Goal: Transaction & Acquisition: Purchase product/service

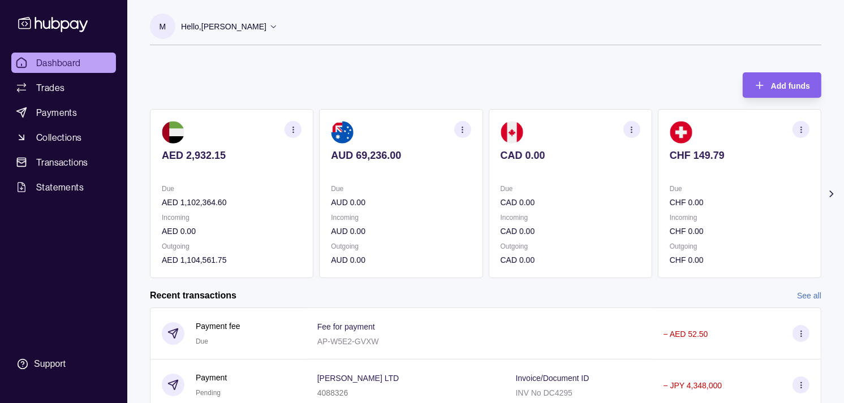
click at [589, 190] on p "Due" at bounding box center [571, 189] width 140 height 12
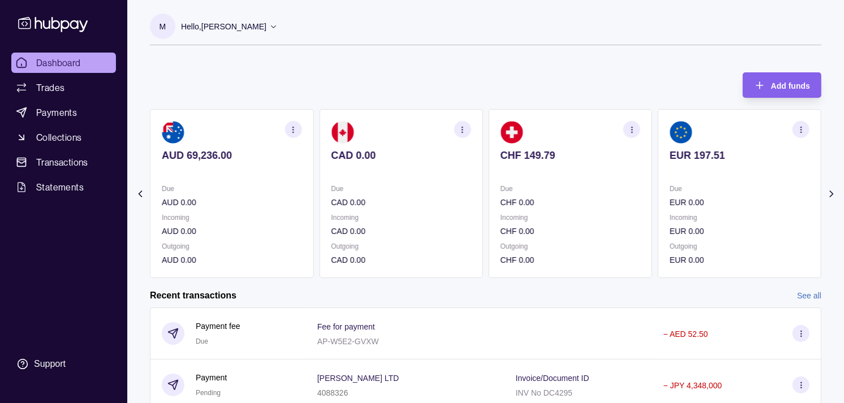
click at [670, 186] on p "Due" at bounding box center [740, 189] width 140 height 12
click at [670, 190] on p "Due" at bounding box center [740, 189] width 140 height 12
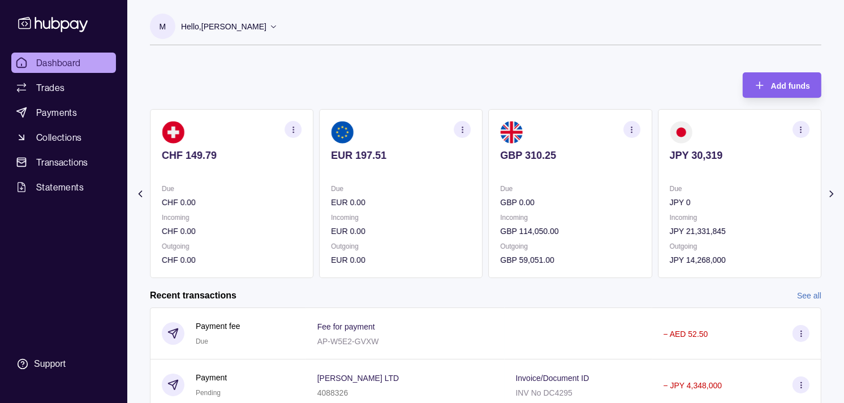
click at [658, 182] on section "JPY 30,319 Due JPY 0 Incoming JPY 21,331,845 Outgoing JPY 14,268,000" at bounding box center [740, 193] width 164 height 169
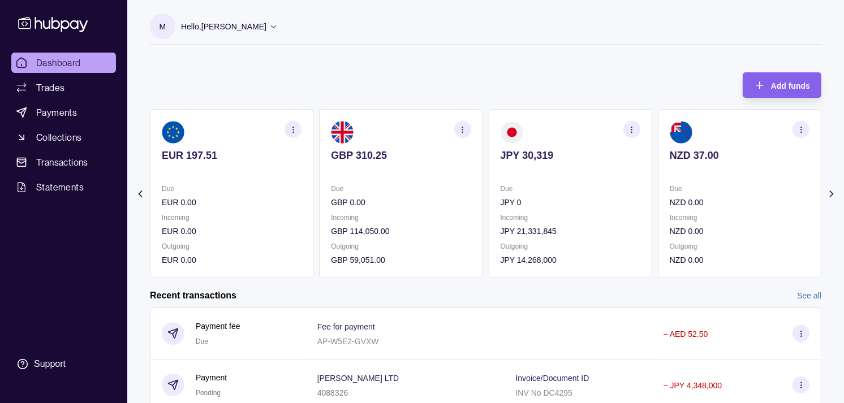
click at [634, 129] on icon "button" at bounding box center [632, 130] width 8 height 8
click at [553, 123] on link "View transactions" at bounding box center [552, 129] width 62 height 12
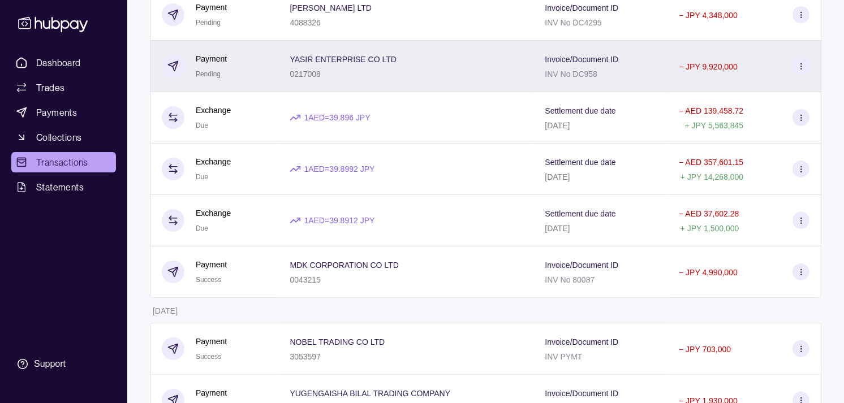
scroll to position [188, 0]
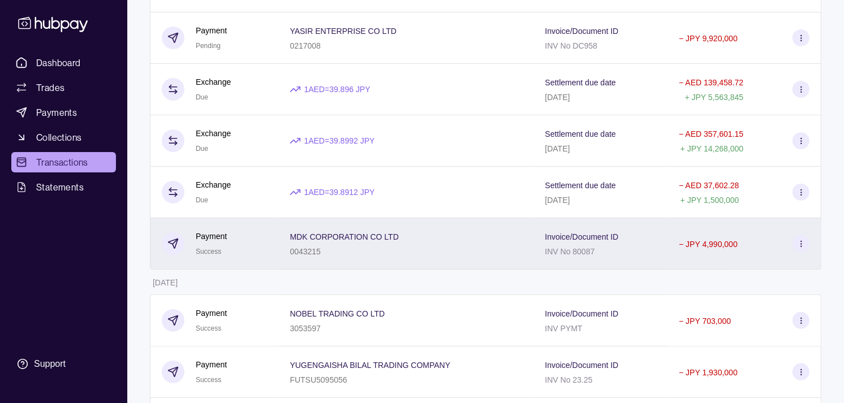
click at [334, 251] on div "0043215" at bounding box center [344, 251] width 109 height 14
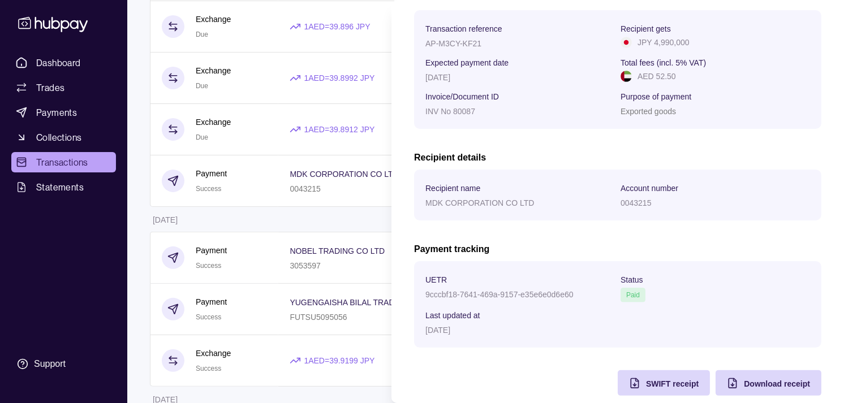
scroll to position [189, 0]
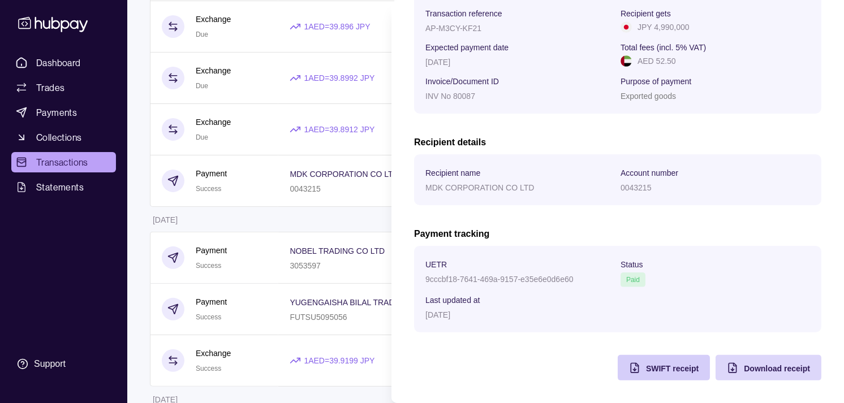
click at [646, 371] on span "SWIFT receipt" at bounding box center [672, 368] width 53 height 9
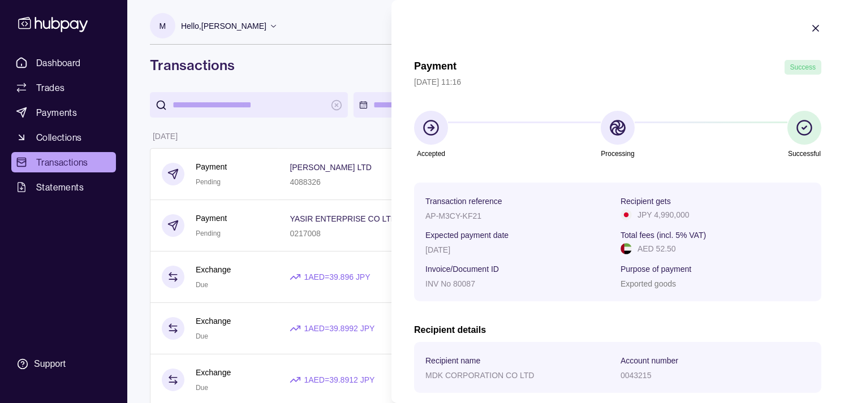
scroll to position [0, 0]
drag, startPoint x: 145, startPoint y: 66, endPoint x: 119, endPoint y: 66, distance: 26.6
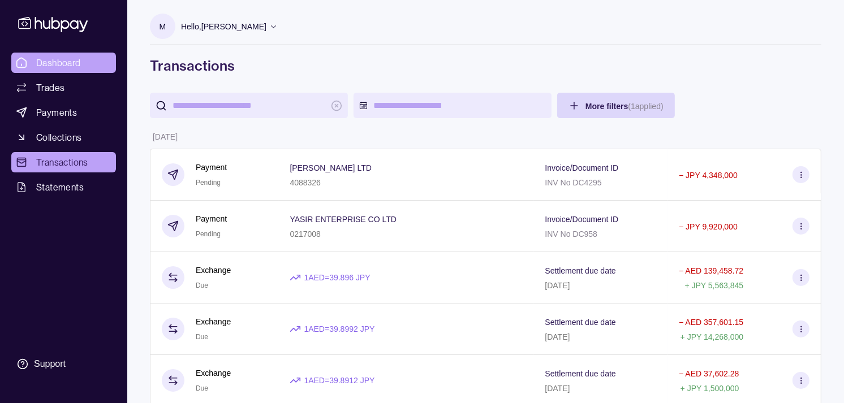
drag, startPoint x: 82, startPoint y: 58, endPoint x: 88, endPoint y: 57, distance: 6.5
click at [82, 58] on link "Dashboard" at bounding box center [63, 63] width 105 height 20
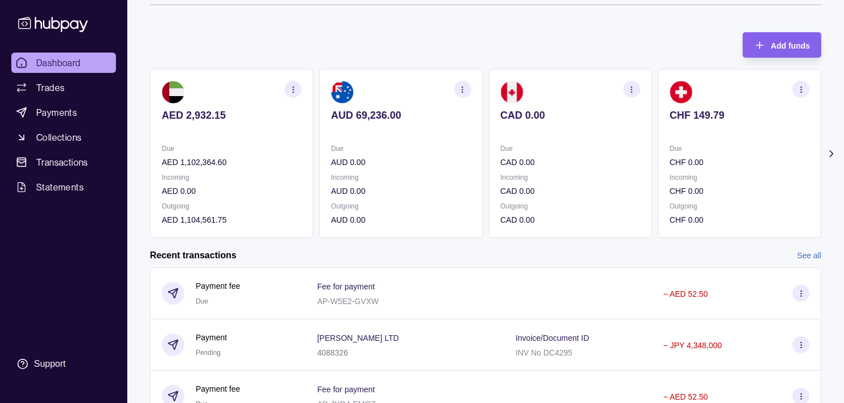
scroll to position [63, 0]
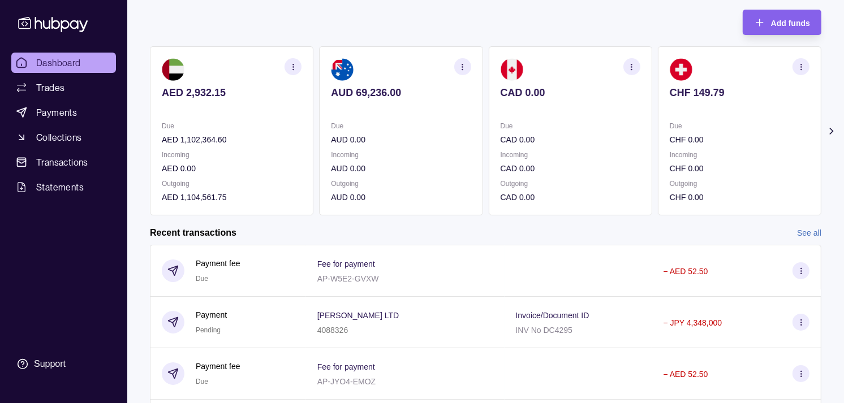
click at [462, 66] on icon "button" at bounding box center [462, 67] width 8 height 8
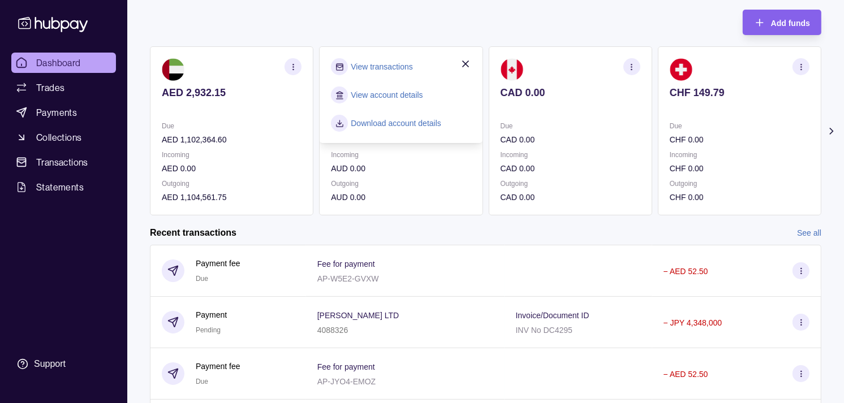
click at [398, 67] on link "View transactions" at bounding box center [382, 67] width 62 height 12
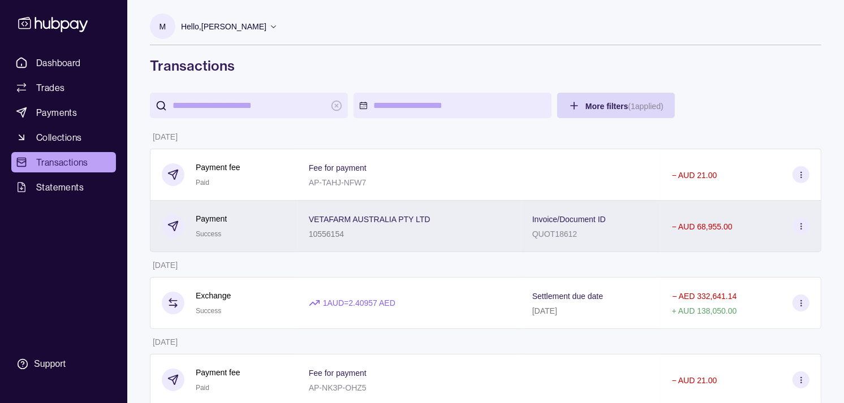
click at [278, 230] on div "Payment Success" at bounding box center [224, 227] width 124 height 28
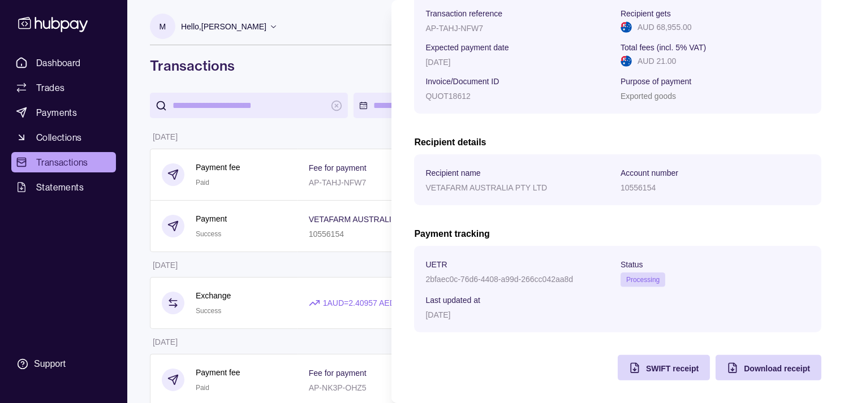
scroll to position [189, 0]
click at [646, 369] on span "SWIFT receipt" at bounding box center [672, 368] width 53 height 9
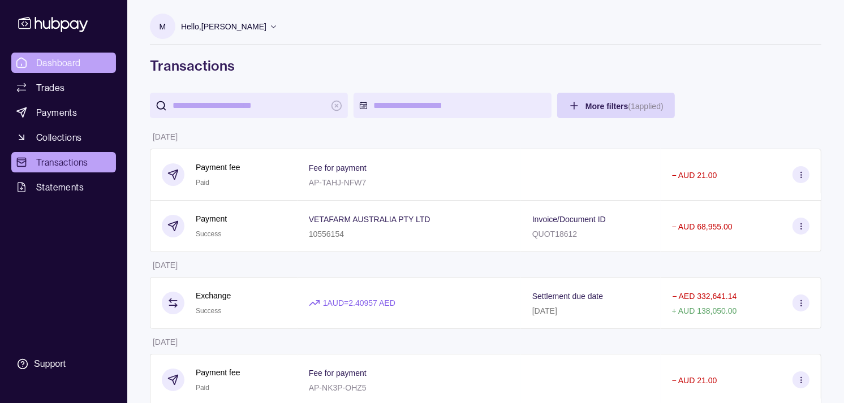
click at [74, 66] on span "Dashboard" at bounding box center [58, 63] width 45 height 14
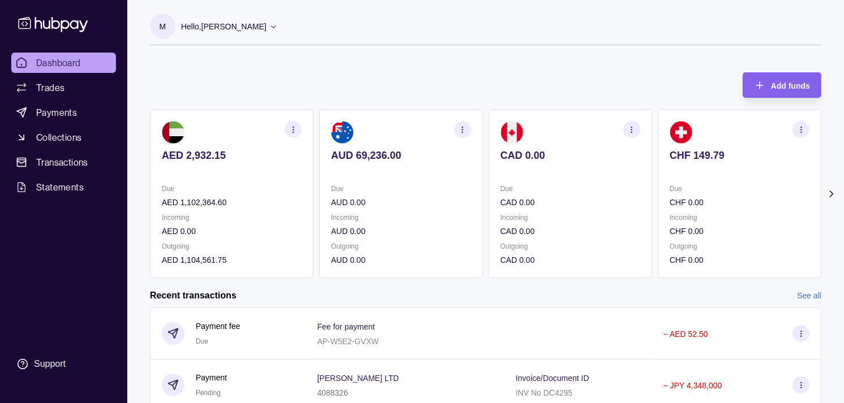
click at [528, 183] on p "Due" at bounding box center [571, 189] width 140 height 12
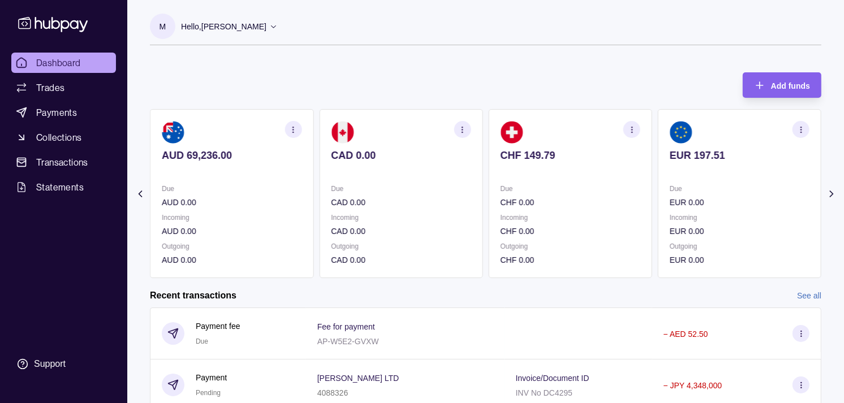
click at [540, 187] on p "Due" at bounding box center [571, 189] width 140 height 12
click at [547, 189] on p "Due" at bounding box center [571, 189] width 140 height 12
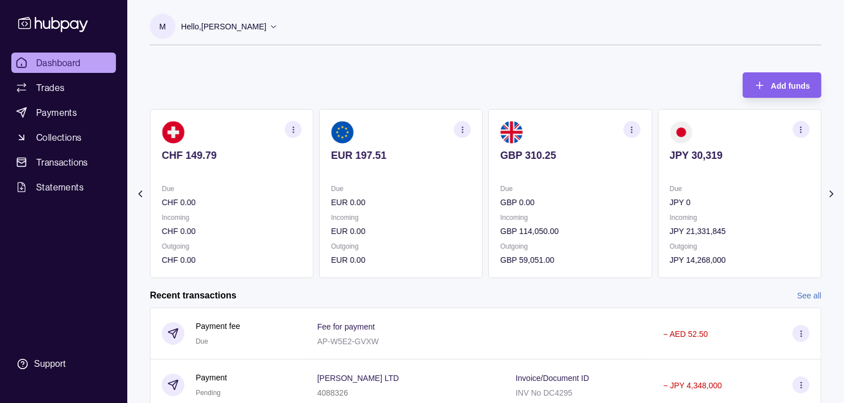
click at [539, 183] on p "Due" at bounding box center [571, 189] width 140 height 12
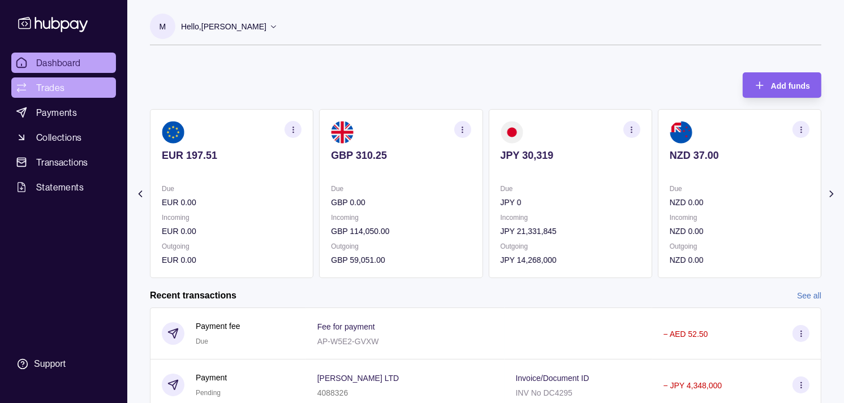
click at [57, 91] on span "Trades" at bounding box center [50, 88] width 28 height 14
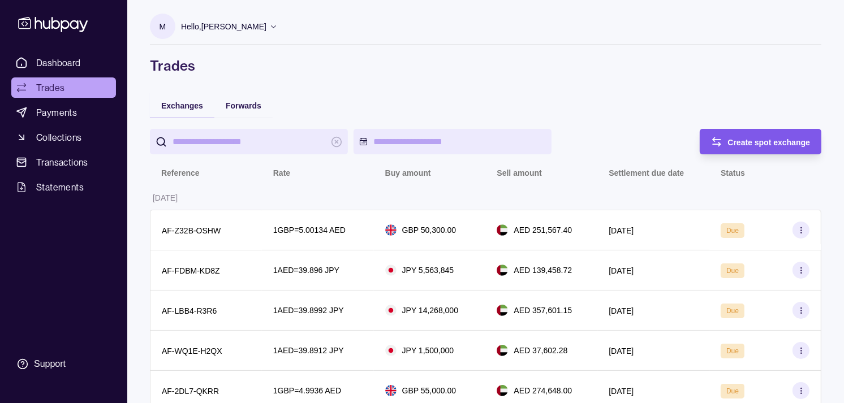
click at [757, 134] on div "Create spot exchange" at bounding box center [752, 141] width 117 height 25
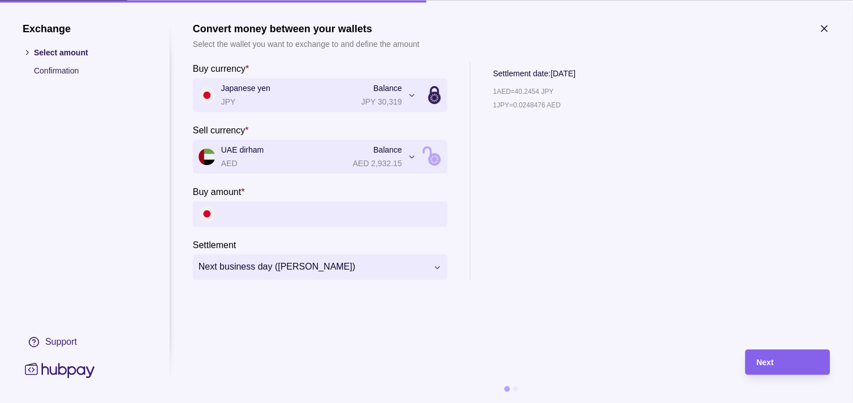
click at [300, 213] on input "Buy amount *" at bounding box center [331, 213] width 221 height 25
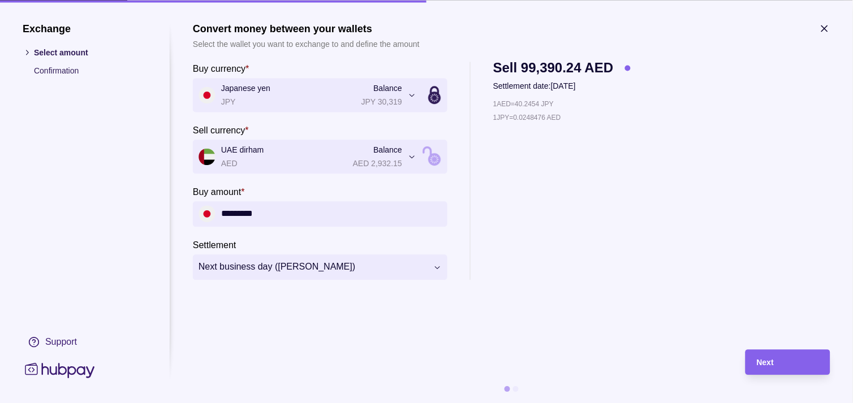
type input "*********"
click at [771, 352] on div "Next" at bounding box center [779, 362] width 79 height 25
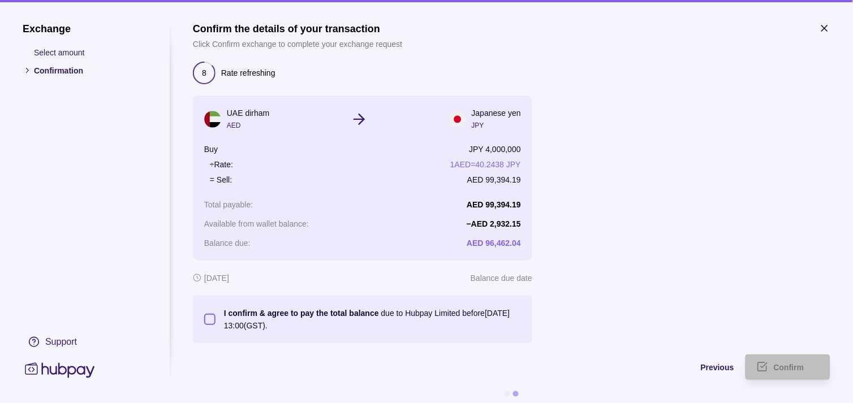
click at [212, 319] on button "I confirm & agree to pay the total balance due to Hubpay Limited before [DATE] …" at bounding box center [209, 319] width 11 height 11
click at [798, 364] on span "Confirm" at bounding box center [789, 368] width 31 height 9
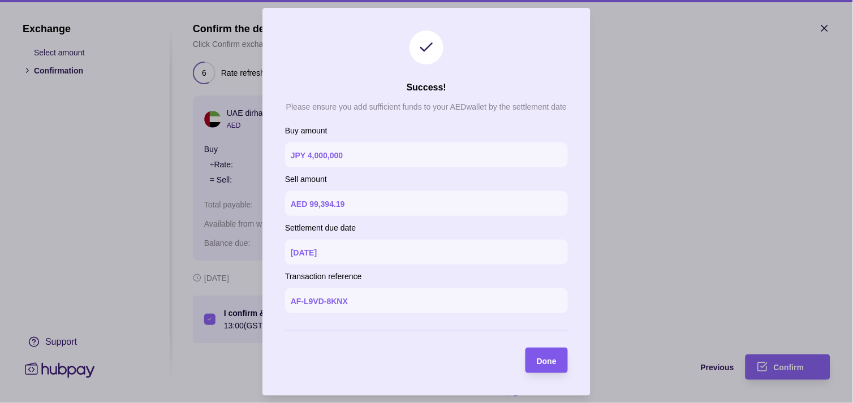
click at [552, 364] on span "Done" at bounding box center [547, 360] width 20 height 9
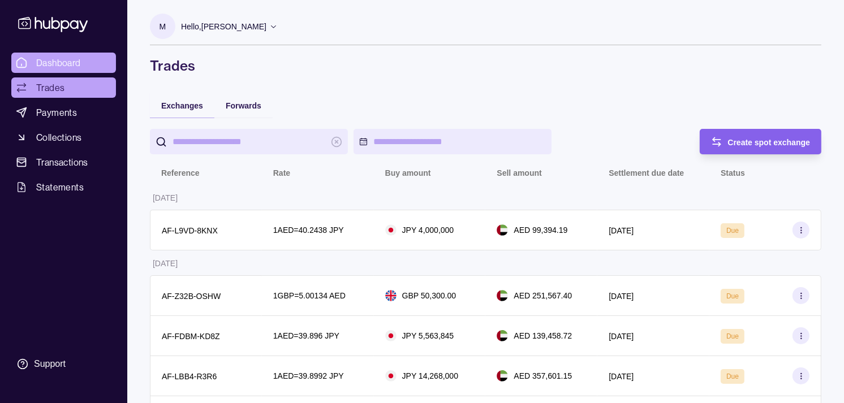
click at [59, 55] on link "Dashboard" at bounding box center [63, 63] width 105 height 20
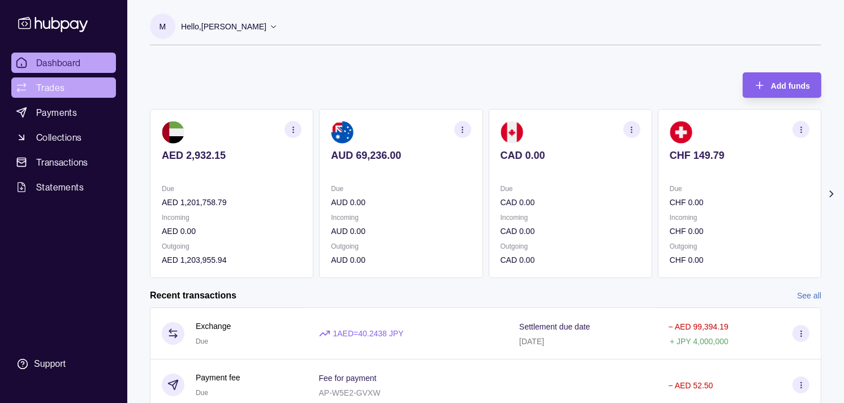
click at [51, 86] on span "Trades" at bounding box center [50, 88] width 28 height 14
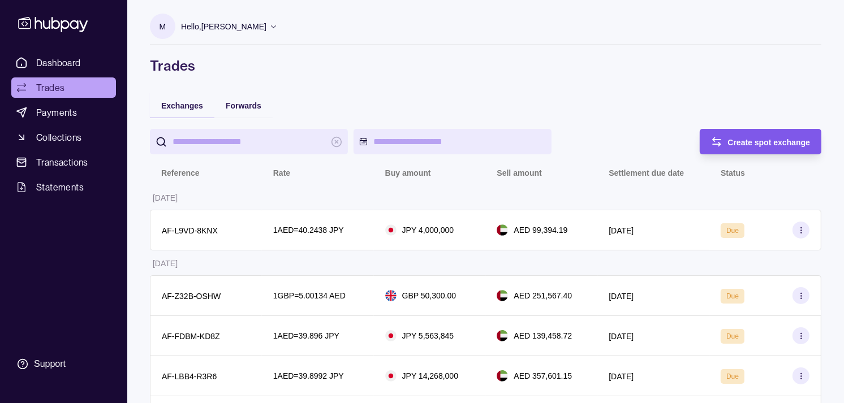
click at [757, 135] on div "Create spot exchange" at bounding box center [769, 142] width 83 height 14
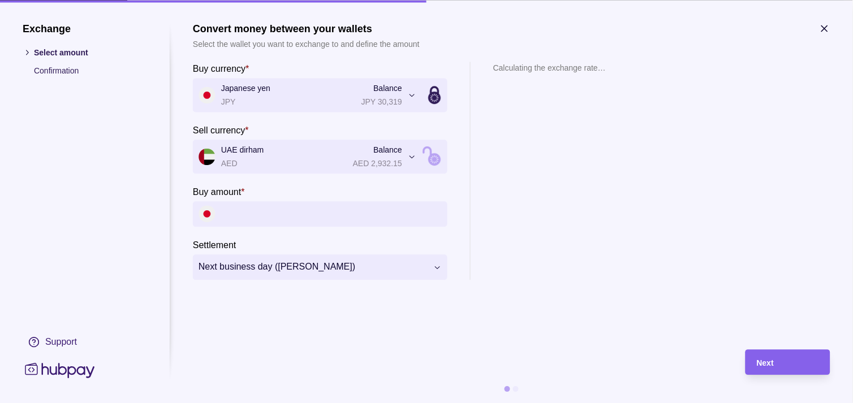
click at [275, 226] on input "Buy amount *" at bounding box center [331, 213] width 221 height 25
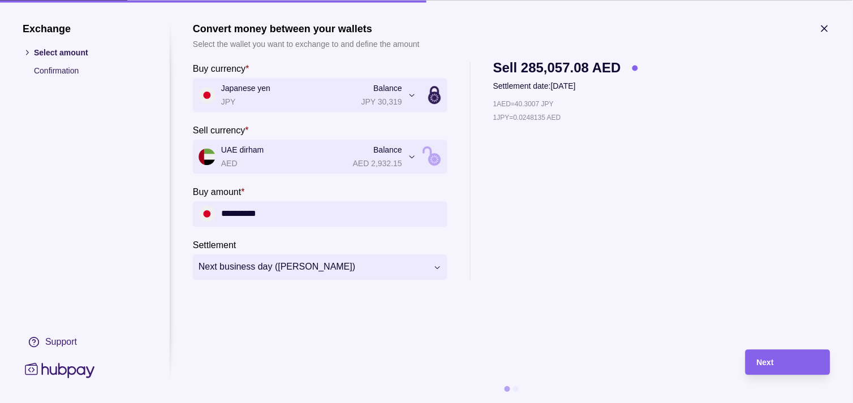
type input "**********"
click at [780, 356] on div "Next" at bounding box center [788, 363] width 62 height 14
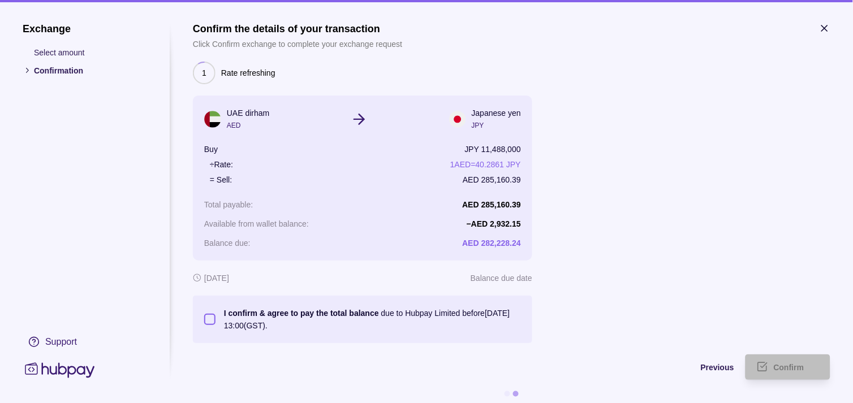
click at [212, 319] on button "I confirm & agree to pay the total balance due to Hubpay Limited before [DATE] …" at bounding box center [209, 319] width 11 height 11
type button "on"
click at [813, 369] on div "Confirm" at bounding box center [796, 368] width 45 height 14
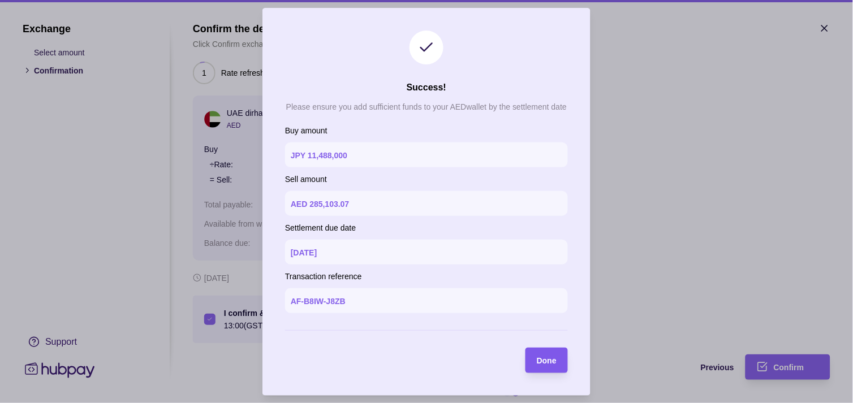
click at [535, 358] on div "Done" at bounding box center [538, 360] width 37 height 25
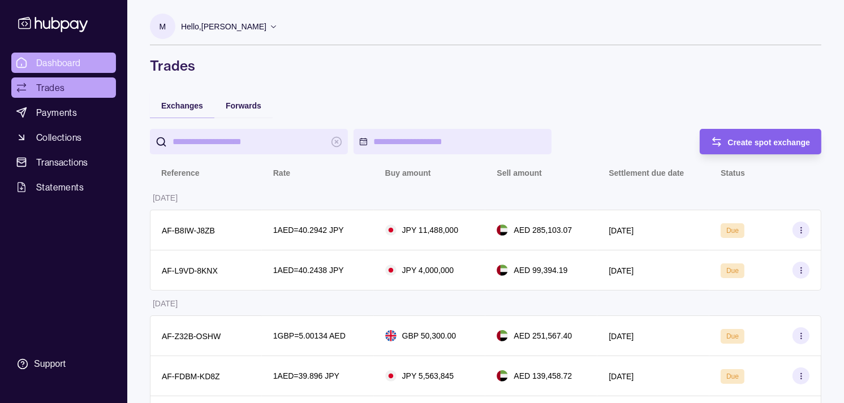
click at [58, 67] on span "Dashboard" at bounding box center [58, 63] width 45 height 14
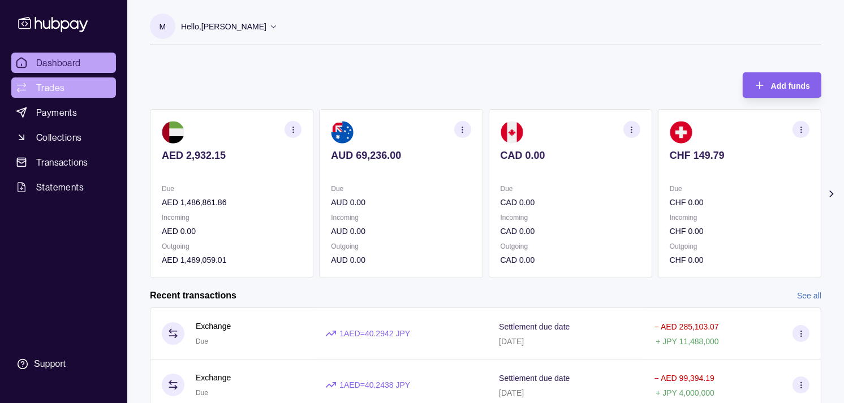
click at [92, 85] on link "Trades" at bounding box center [63, 88] width 105 height 20
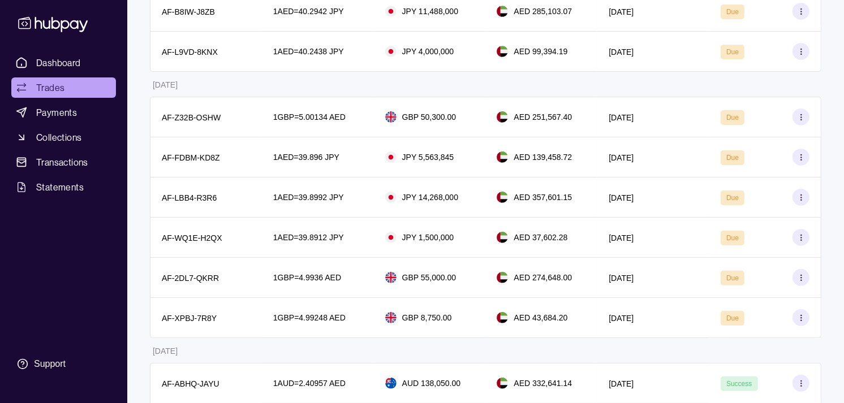
scroll to position [63, 0]
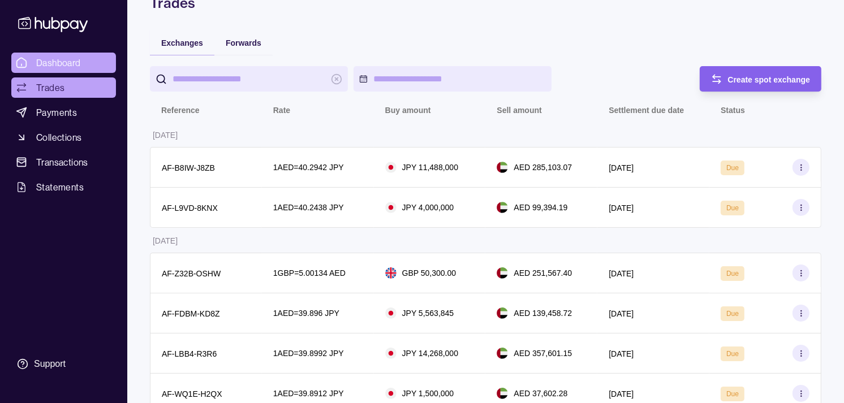
click at [74, 59] on span "Dashboard" at bounding box center [58, 63] width 45 height 14
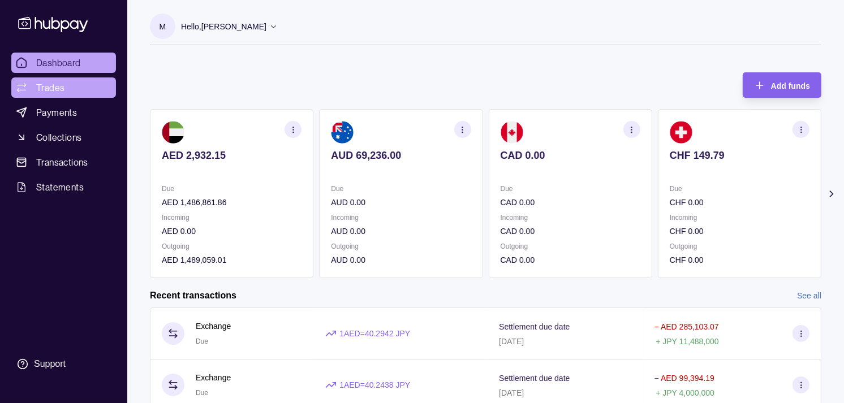
click at [63, 91] on span "Trades" at bounding box center [50, 88] width 28 height 14
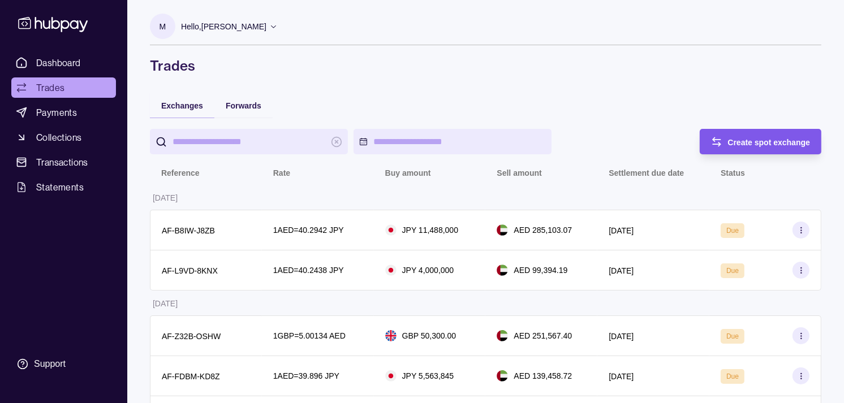
click at [755, 140] on span "Create spot exchange" at bounding box center [769, 142] width 83 height 9
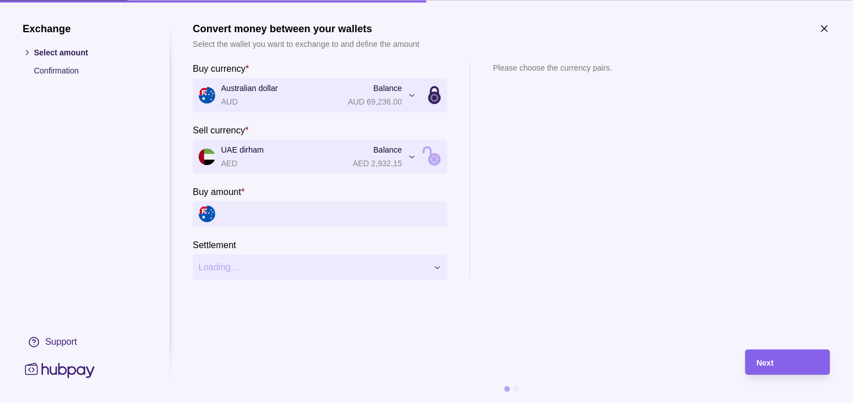
click at [246, 209] on input "Buy amount *" at bounding box center [331, 213] width 221 height 25
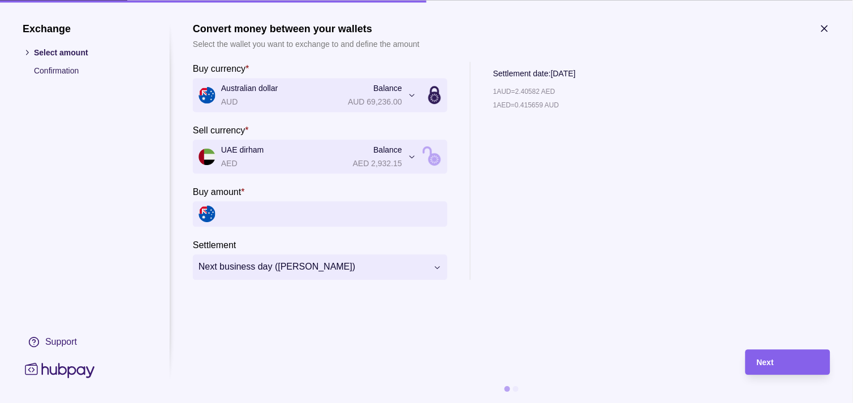
click at [820, 28] on icon "button" at bounding box center [824, 28] width 11 height 11
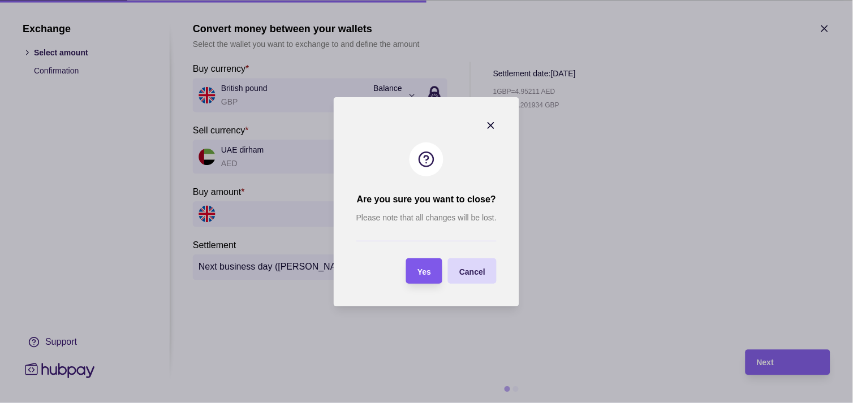
click at [427, 267] on span "Yes" at bounding box center [425, 271] width 14 height 9
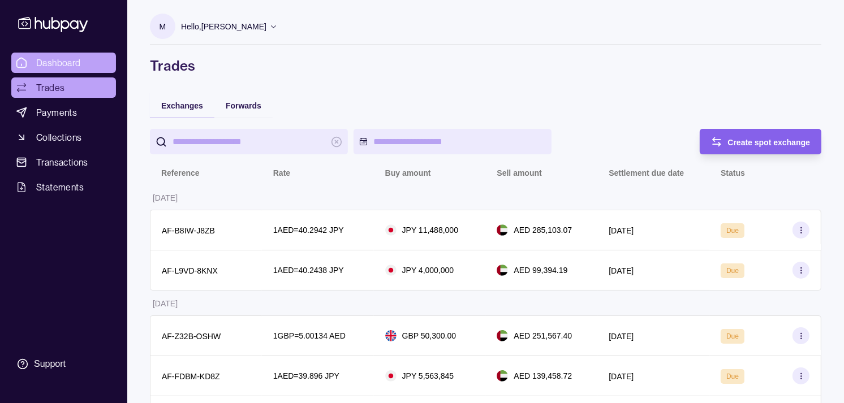
click at [61, 59] on span "Dashboard" at bounding box center [58, 63] width 45 height 14
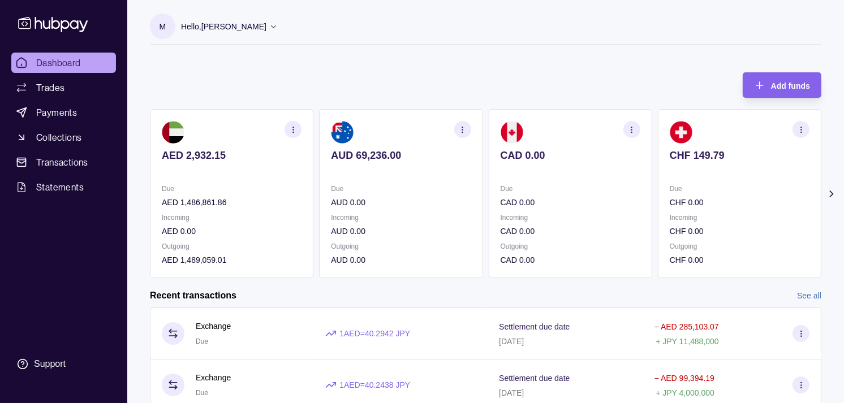
click at [569, 183] on section "CAD 0.00 Due CAD 0.00 Incoming CAD 0.00 Outgoing CAD 0.00" at bounding box center [571, 193] width 164 height 169
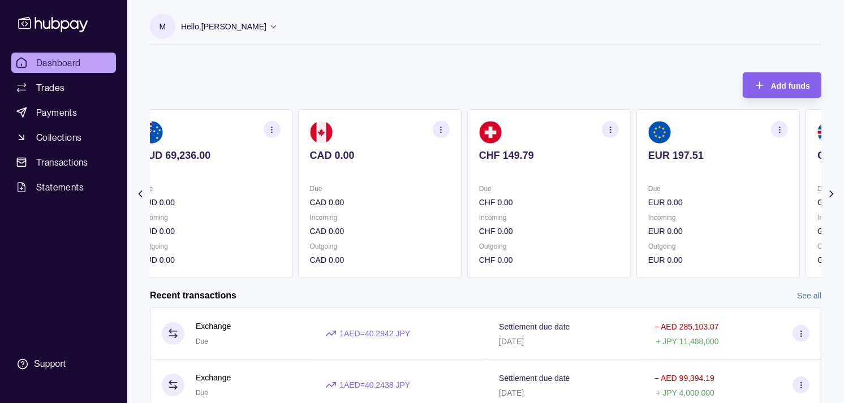
click at [600, 194] on p "Due" at bounding box center [549, 189] width 140 height 12
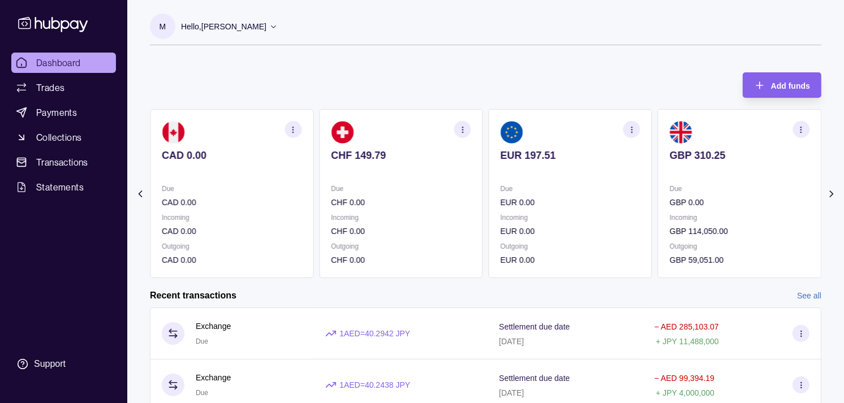
click at [619, 196] on section "EUR 197.51 Due EUR 0.00 Incoming EUR 0.00 Outgoing EUR 0.00" at bounding box center [571, 193] width 164 height 169
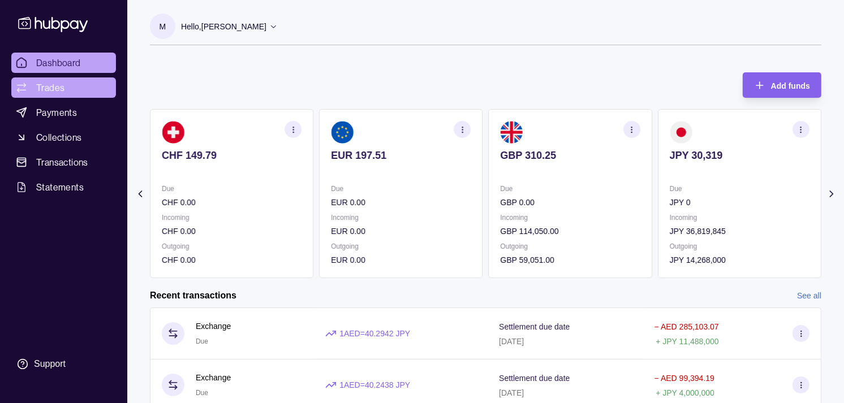
click at [67, 89] on link "Trades" at bounding box center [63, 88] width 105 height 20
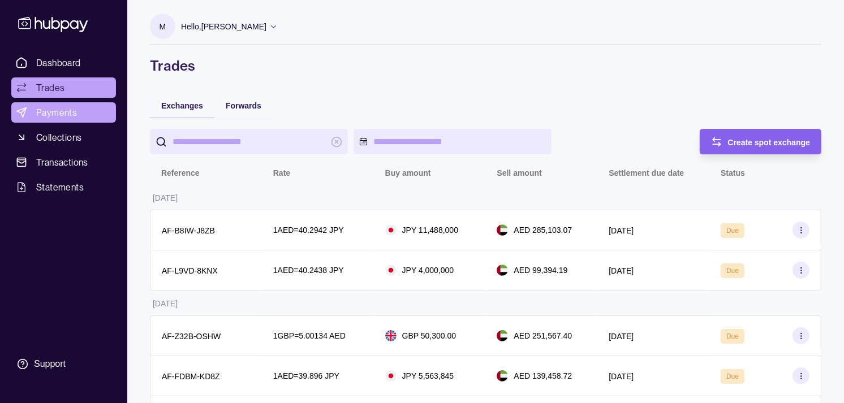
click at [88, 115] on link "Payments" at bounding box center [63, 112] width 105 height 20
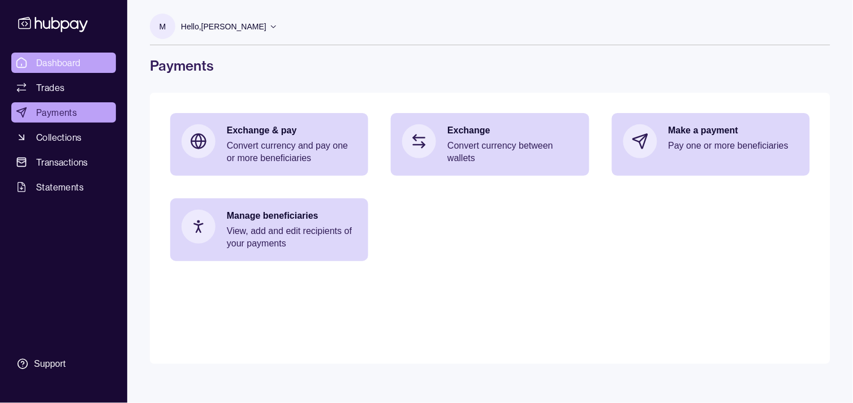
click at [74, 66] on span "Dashboard" at bounding box center [58, 63] width 45 height 14
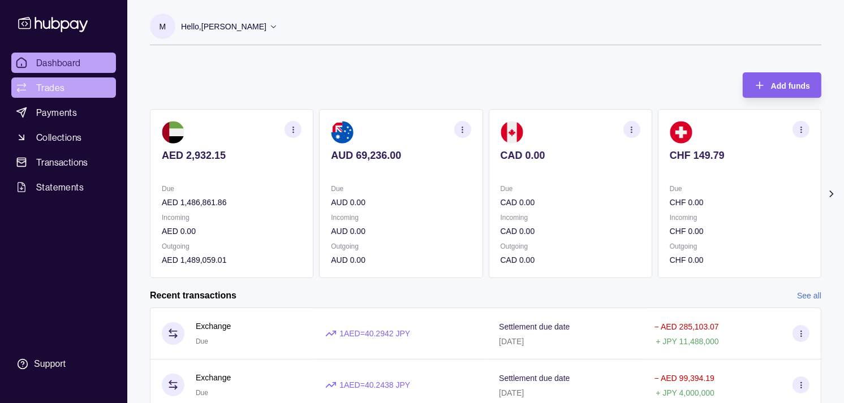
click at [57, 91] on span "Trades" at bounding box center [50, 88] width 28 height 14
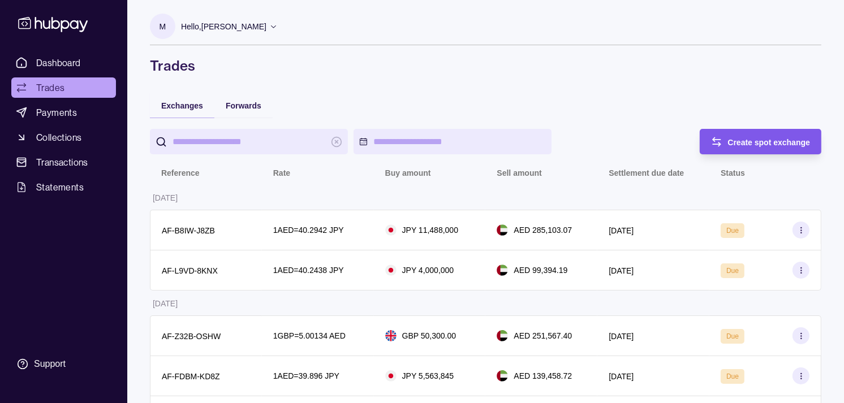
click at [745, 139] on span "Create spot exchange" at bounding box center [769, 142] width 83 height 9
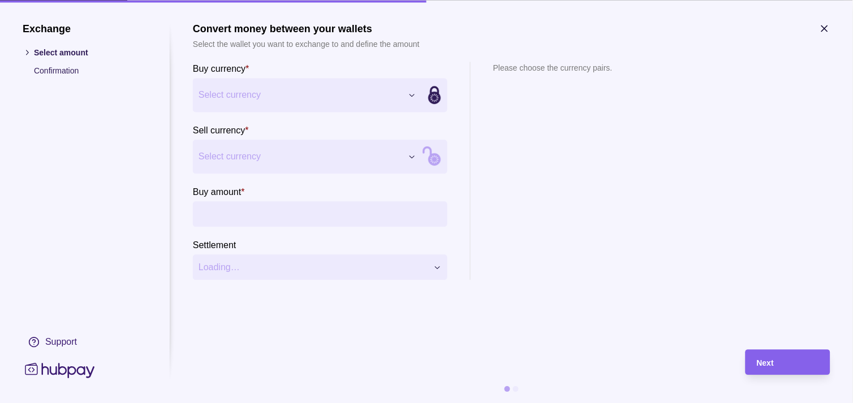
click at [268, 217] on input "Buy amount *" at bounding box center [331, 213] width 221 height 25
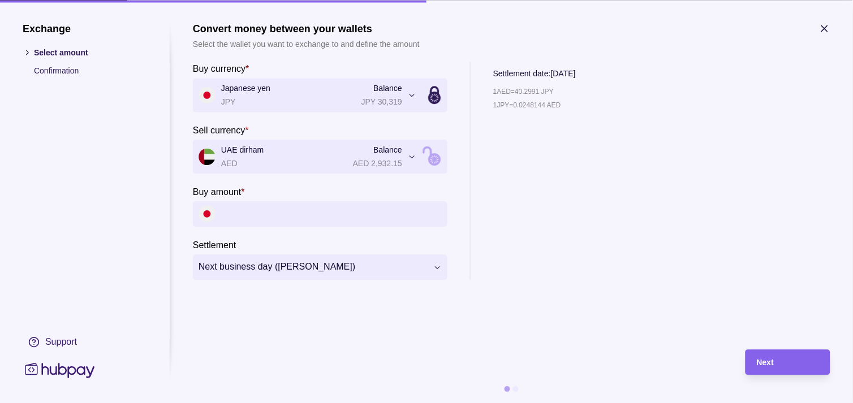
click at [330, 215] on input "Buy amount *" at bounding box center [331, 213] width 221 height 25
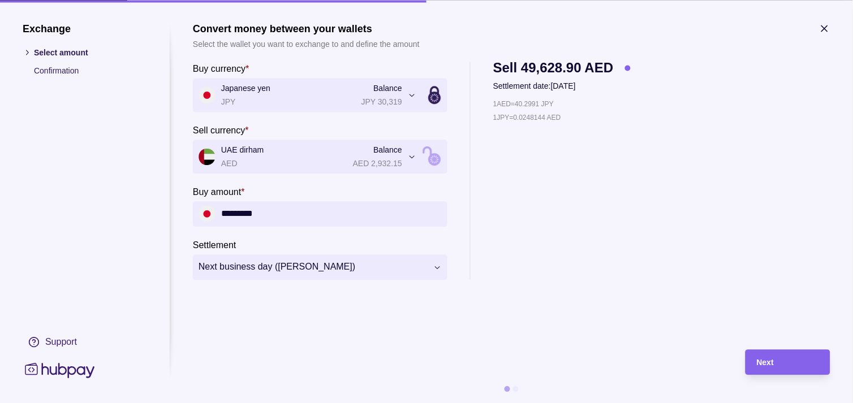
type input "*********"
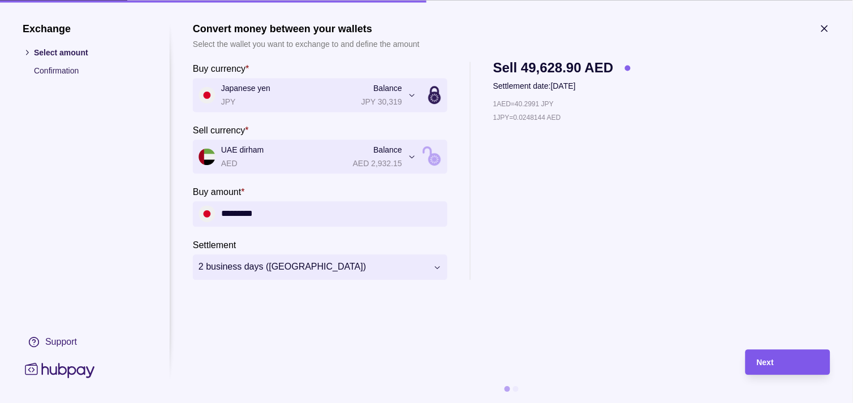
click at [762, 363] on span "Next" at bounding box center [765, 363] width 17 height 9
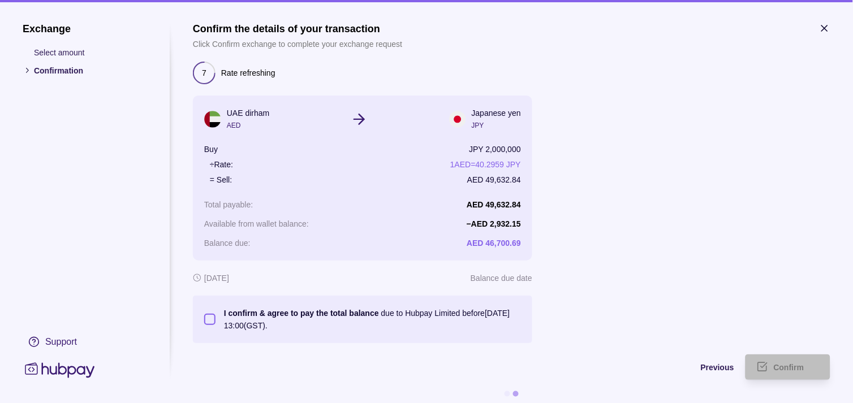
click at [209, 320] on button "I confirm & agree to pay the total balance due to Hubpay Limited before [DATE] …" at bounding box center [209, 319] width 11 height 11
type button "on"
click at [762, 364] on icon "submit" at bounding box center [763, 367] width 8 height 8
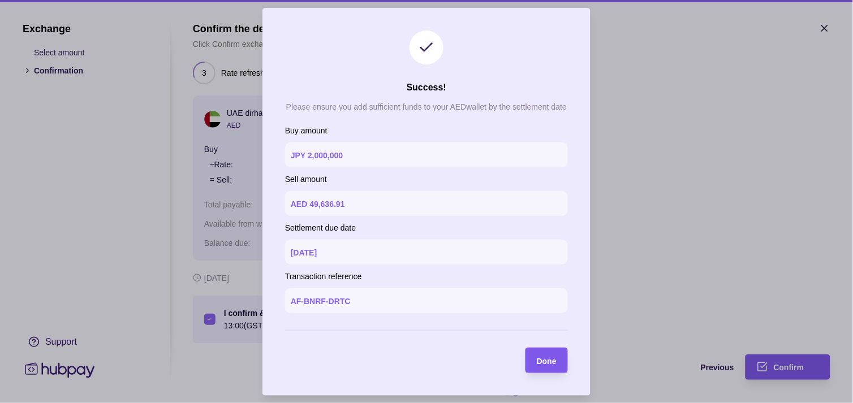
click at [556, 368] on div "Done" at bounding box center [538, 360] width 37 height 25
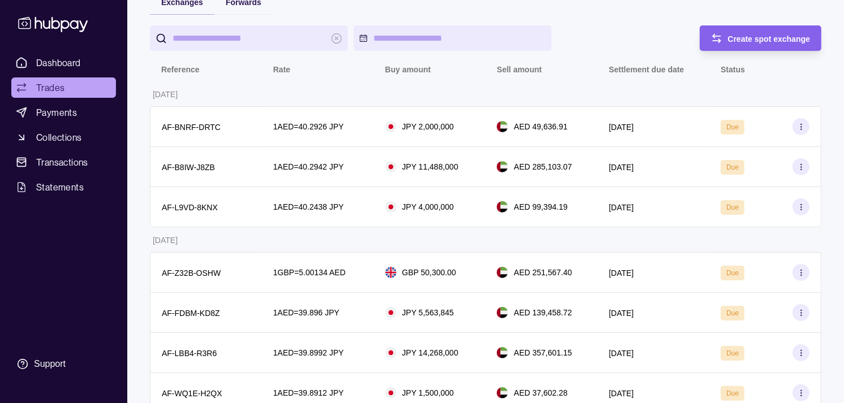
scroll to position [126, 0]
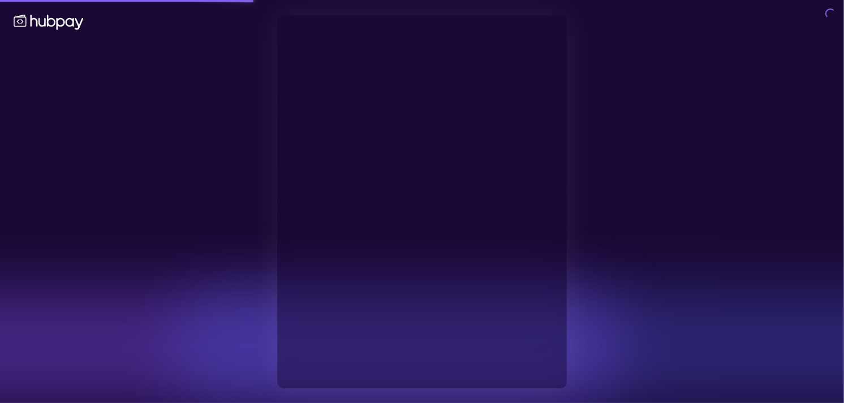
type input "**********"
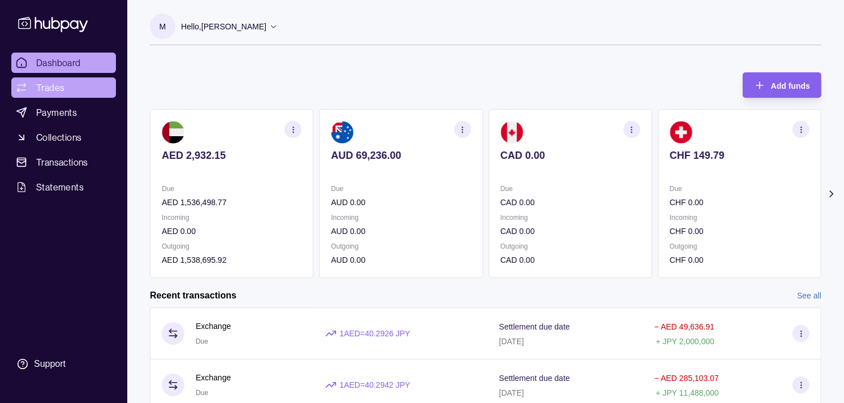
click at [75, 92] on link "Trades" at bounding box center [63, 88] width 105 height 20
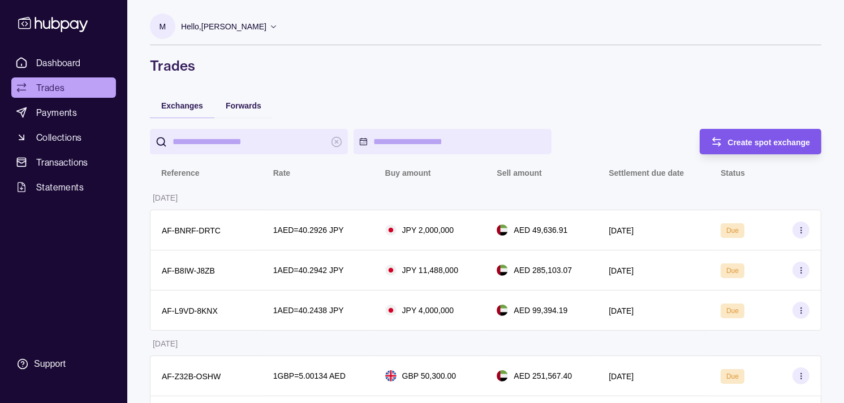
click at [782, 139] on span "Create spot exchange" at bounding box center [769, 142] width 83 height 9
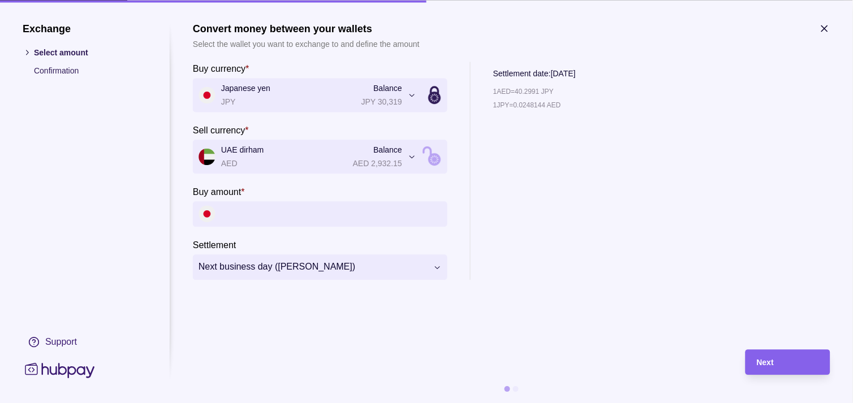
click at [298, 215] on input "Buy amount *" at bounding box center [331, 213] width 221 height 25
paste input "*********"
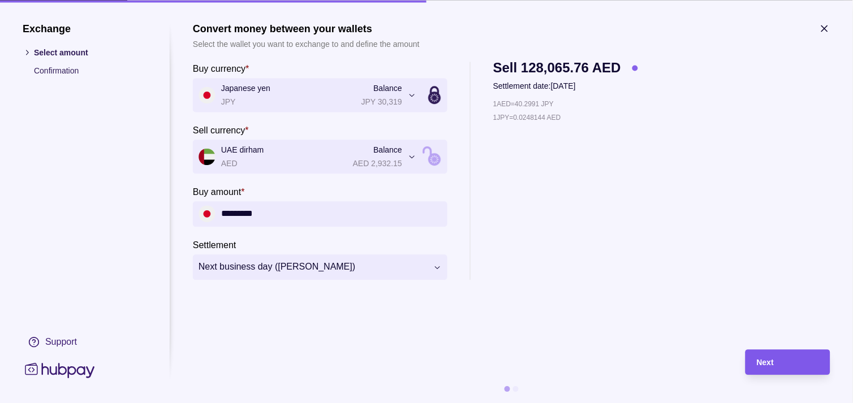
type input "*********"
click at [767, 353] on div "Next" at bounding box center [779, 362] width 79 height 25
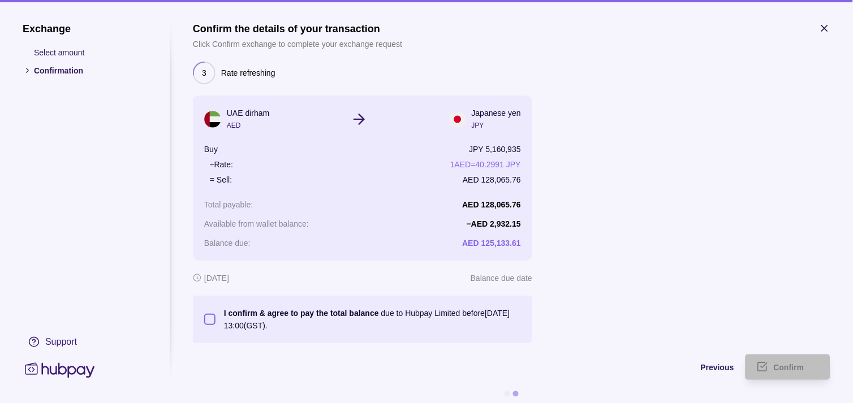
click at [210, 323] on button "I confirm & agree to pay the total balance due to Hubpay Limited before [DATE] …" at bounding box center [209, 319] width 11 height 11
type button "on"
click at [809, 371] on div "Confirm" at bounding box center [796, 368] width 45 height 14
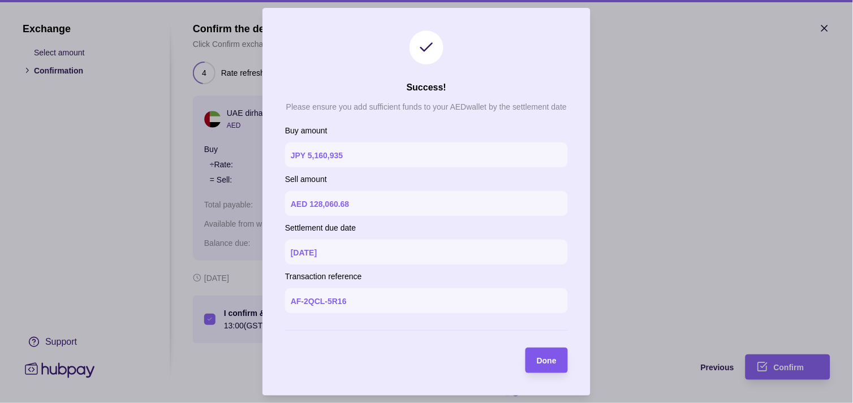
click at [549, 362] on span "Done" at bounding box center [547, 360] width 20 height 9
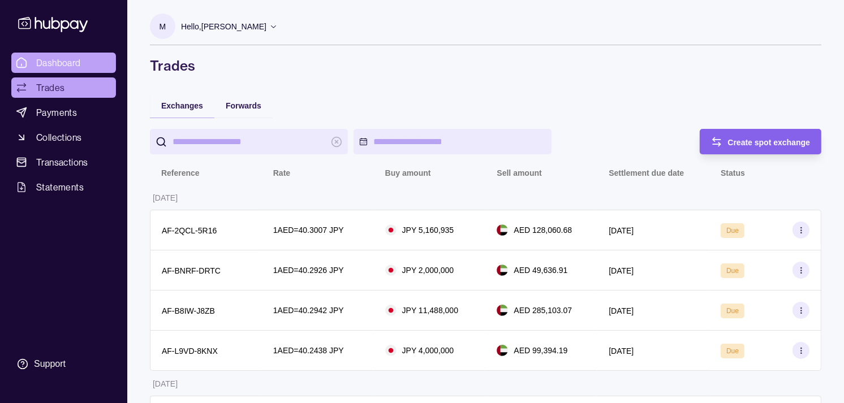
click at [65, 63] on span "Dashboard" at bounding box center [58, 63] width 45 height 14
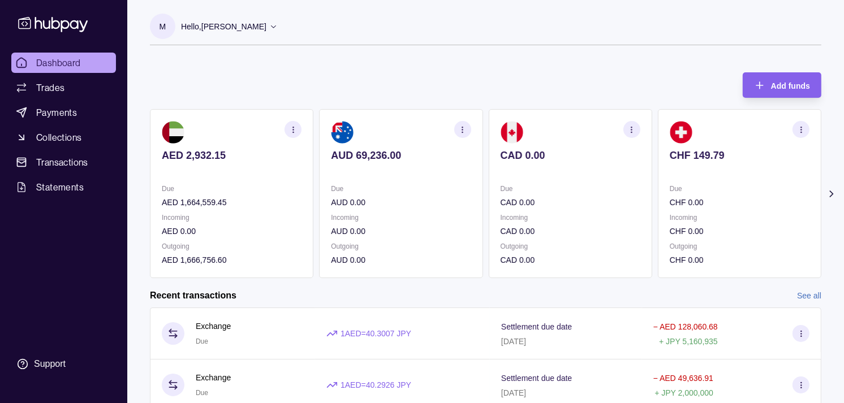
scroll to position [63, 0]
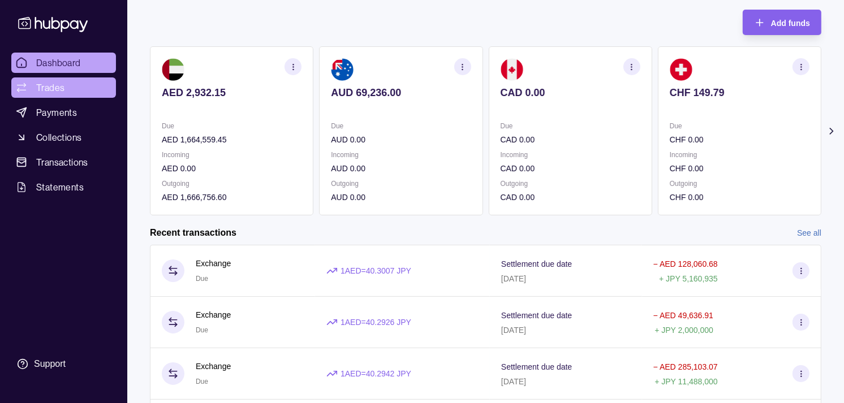
click at [59, 85] on span "Trades" at bounding box center [50, 88] width 28 height 14
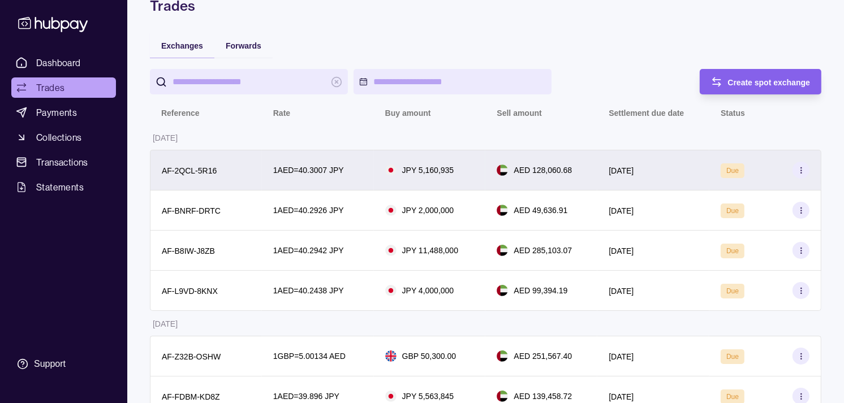
scroll to position [126, 0]
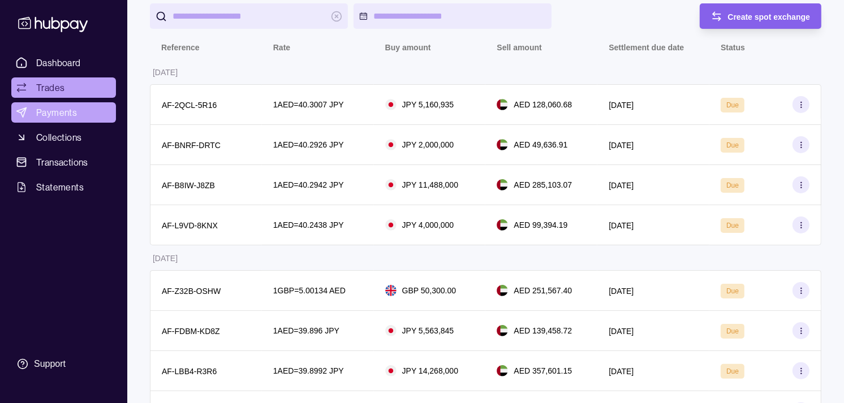
click at [53, 110] on span "Payments" at bounding box center [56, 113] width 41 height 14
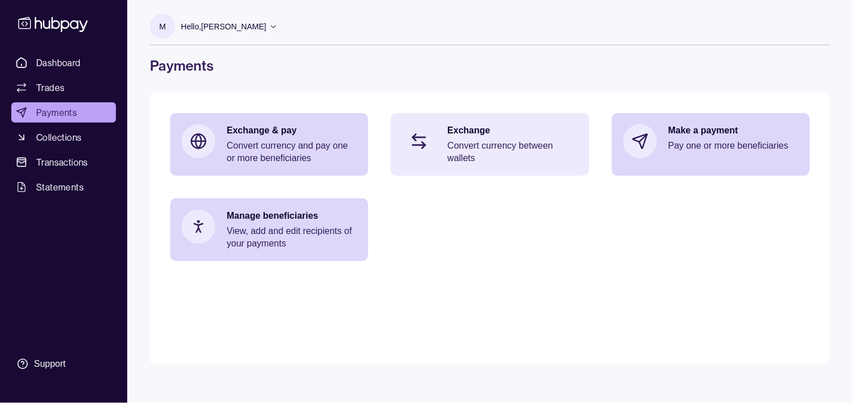
click at [516, 134] on p "Exchange" at bounding box center [513, 130] width 130 height 12
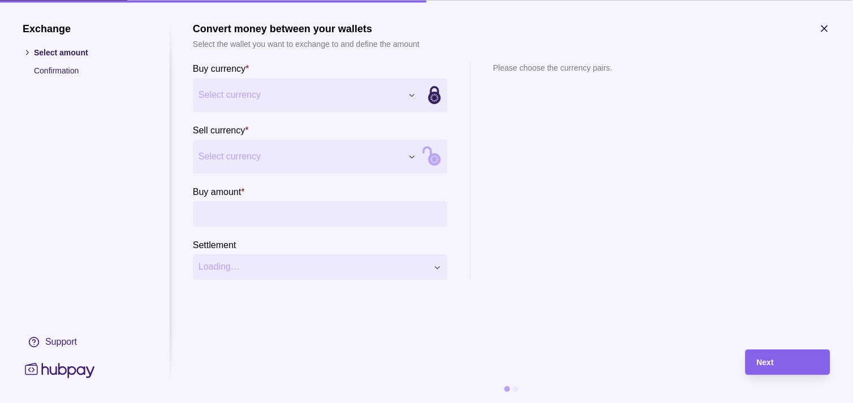
click at [378, 403] on div "Exchange Select amount Confirmation Support Convert money between your wallets …" at bounding box center [426, 403] width 853 height 0
click at [321, 403] on div "Exchange Select amount Confirmation Support Convert money between your wallets …" at bounding box center [426, 403] width 853 height 0
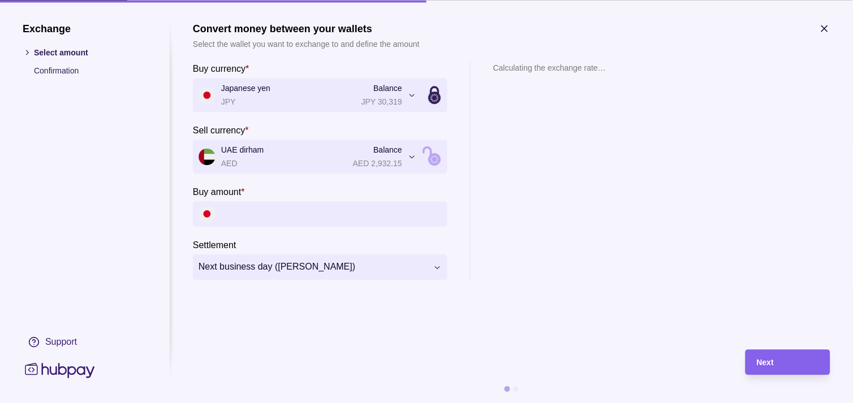
click at [270, 210] on input "Buy amount *" at bounding box center [331, 213] width 221 height 25
paste input "*********"
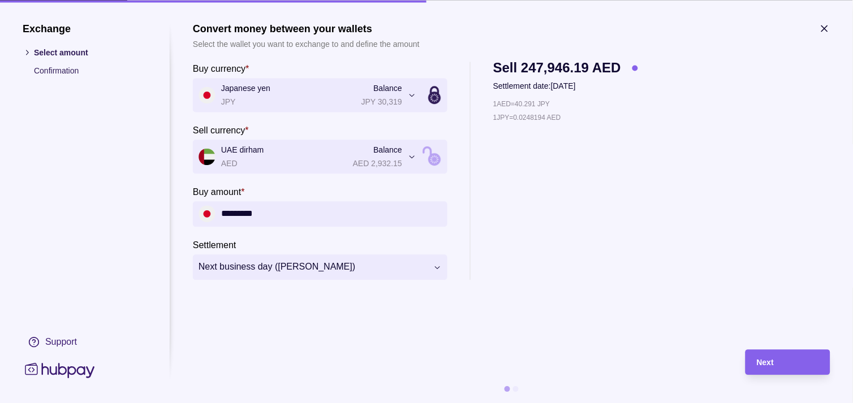
type input "*********"
click at [368, 403] on div "**********" at bounding box center [426, 403] width 853 height 0
click at [772, 360] on span "Next" at bounding box center [765, 363] width 17 height 9
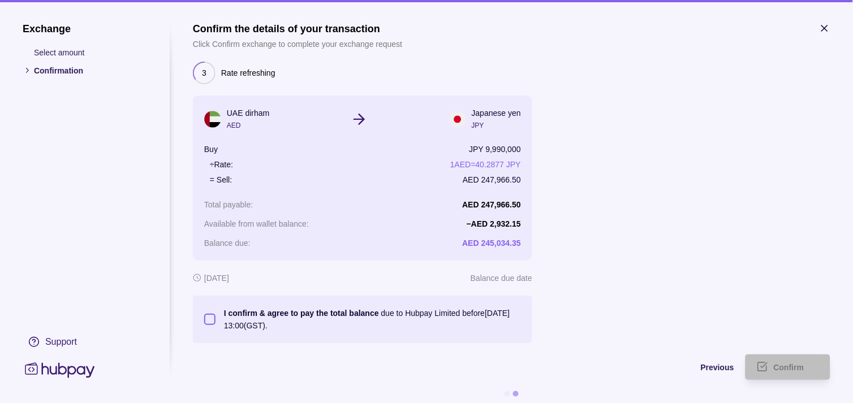
click at [208, 315] on button "I confirm & agree to pay the total balance due to Hubpay Limited before [DATE] …" at bounding box center [209, 319] width 11 height 11
click at [788, 369] on span "Confirm" at bounding box center [789, 368] width 31 height 9
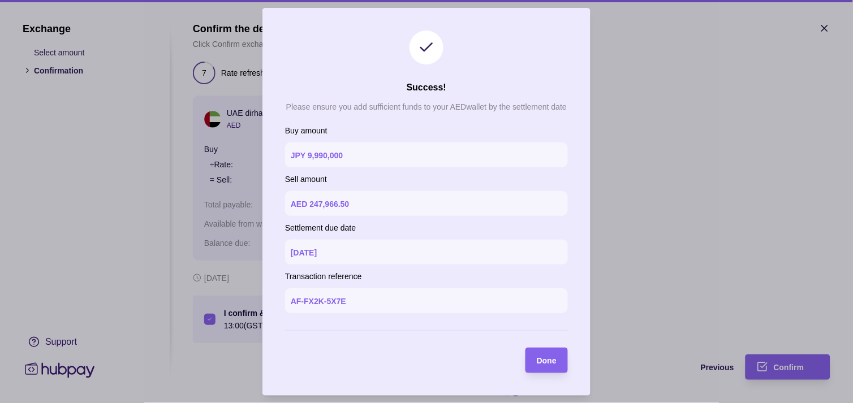
click at [555, 363] on span "Done" at bounding box center [547, 360] width 20 height 9
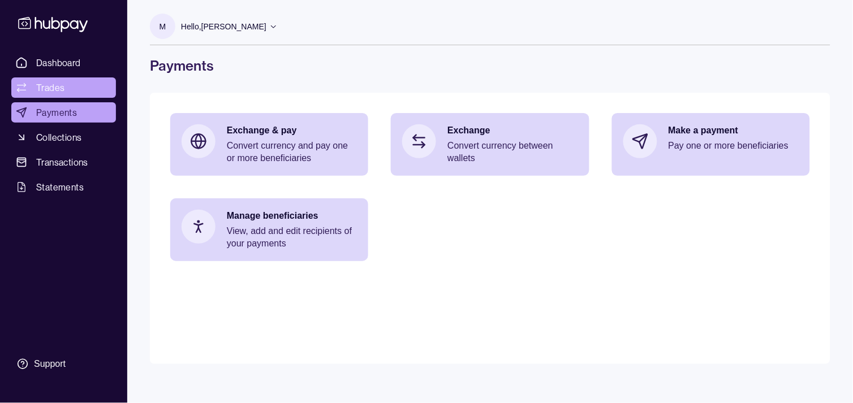
click at [65, 89] on link "Trades" at bounding box center [63, 88] width 105 height 20
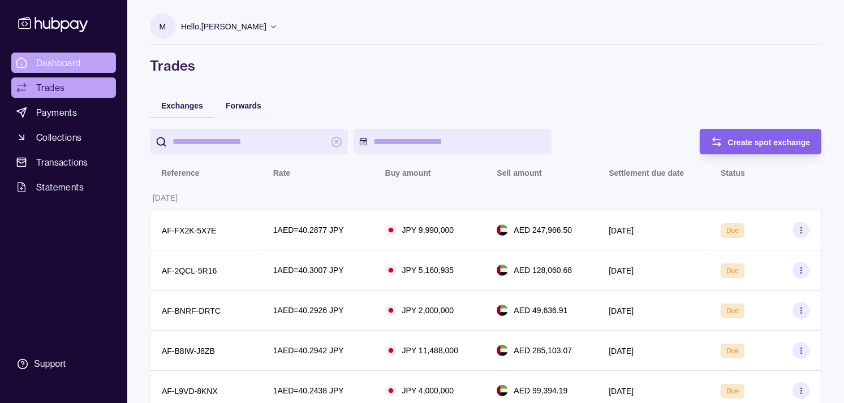
click at [58, 58] on span "Dashboard" at bounding box center [58, 63] width 45 height 14
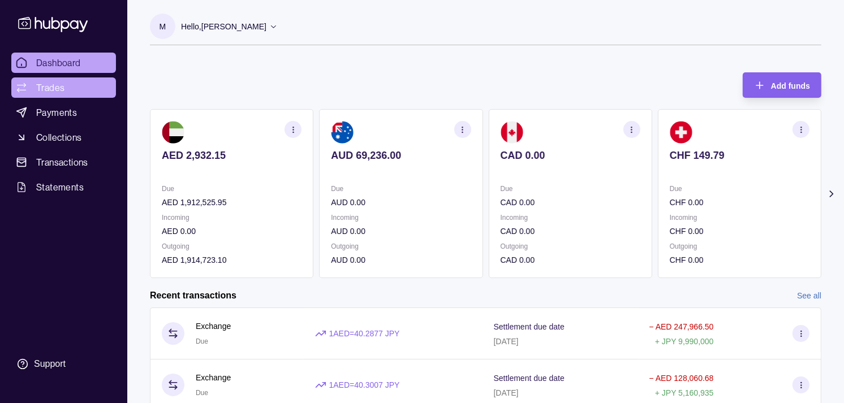
click at [45, 84] on span "Trades" at bounding box center [50, 88] width 28 height 14
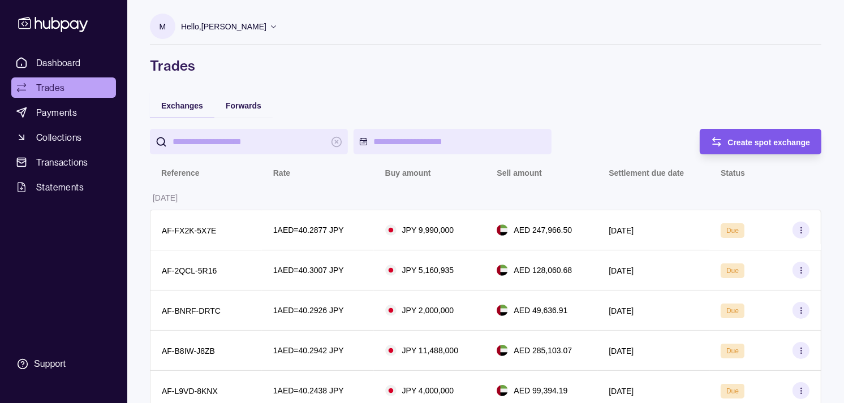
click at [774, 142] on span "Create spot exchange" at bounding box center [769, 142] width 83 height 9
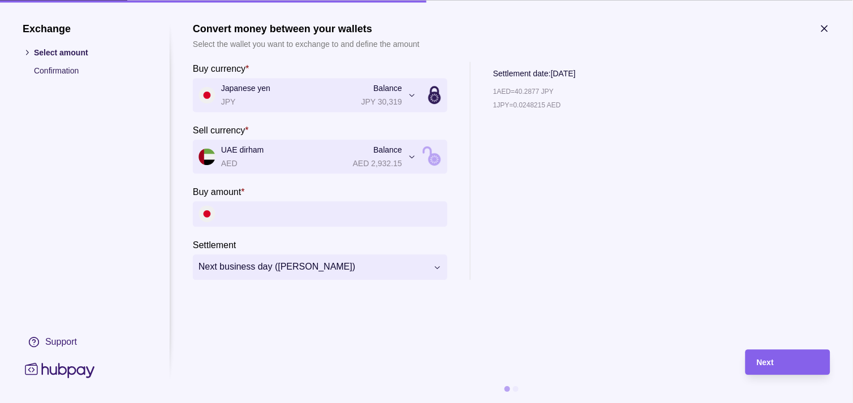
drag, startPoint x: 278, startPoint y: 211, endPoint x: 279, endPoint y: 205, distance: 6.2
click at [278, 210] on input "Buy amount *" at bounding box center [331, 213] width 221 height 25
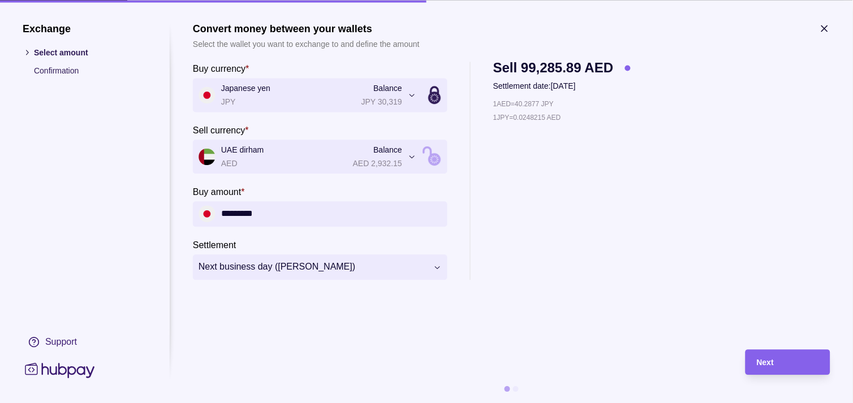
type input "*********"
click at [815, 364] on div "Next" at bounding box center [788, 363] width 62 height 14
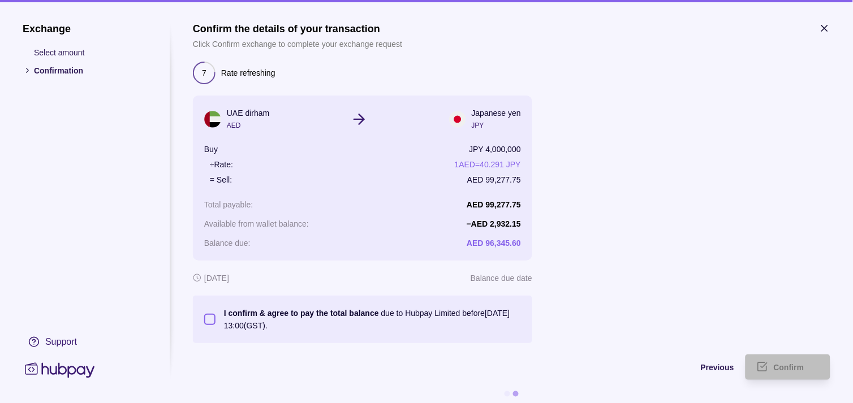
click at [209, 320] on button "I confirm & agree to pay the total balance due to Hubpay Limited before [DATE] …" at bounding box center [209, 319] width 11 height 11
click at [784, 366] on span "Confirm" at bounding box center [789, 368] width 31 height 9
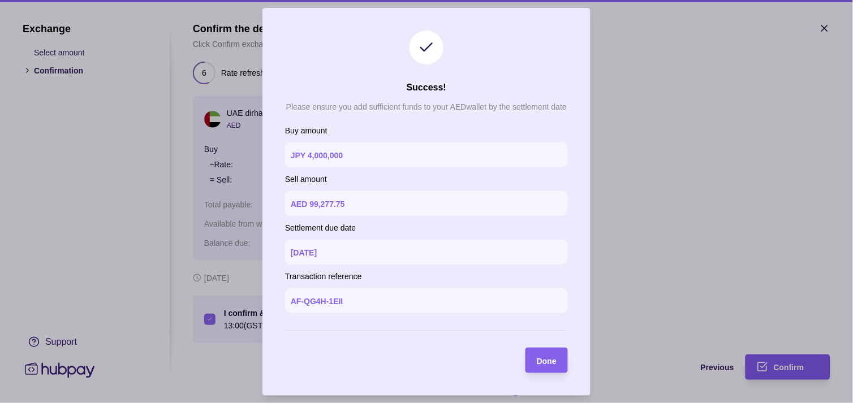
click at [784, 366] on div at bounding box center [426, 201] width 853 height 403
click at [553, 363] on span "Done" at bounding box center [547, 360] width 20 height 9
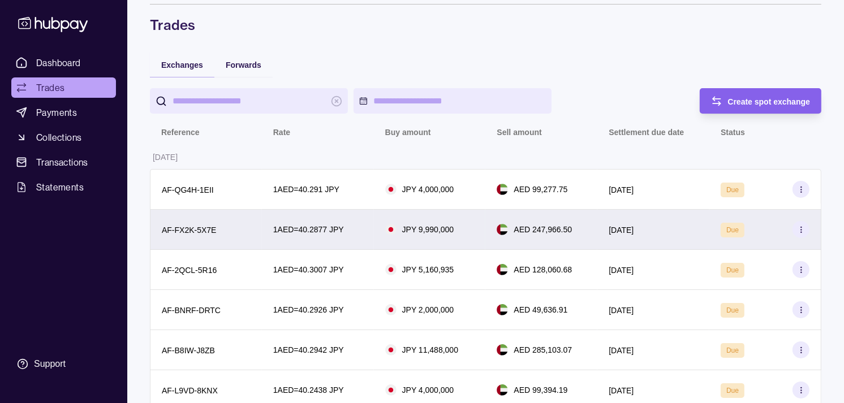
scroll to position [63, 0]
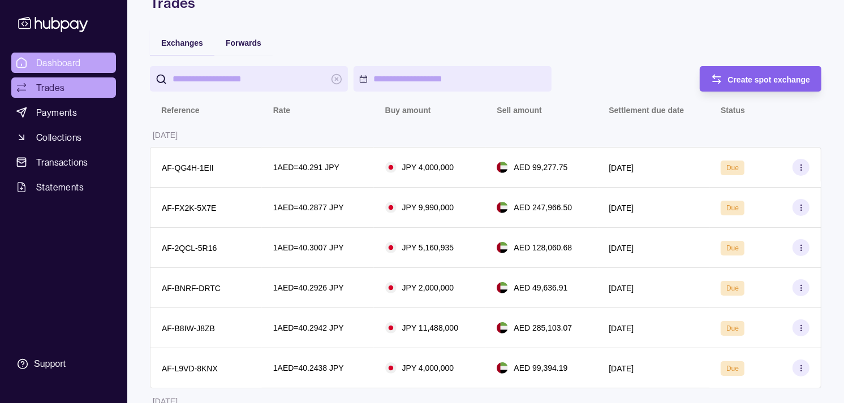
click at [62, 61] on span "Dashboard" at bounding box center [58, 63] width 45 height 14
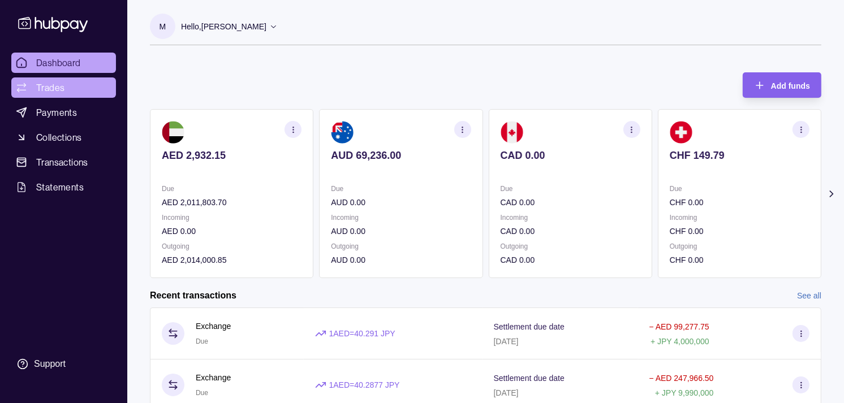
click at [66, 86] on link "Trades" at bounding box center [63, 88] width 105 height 20
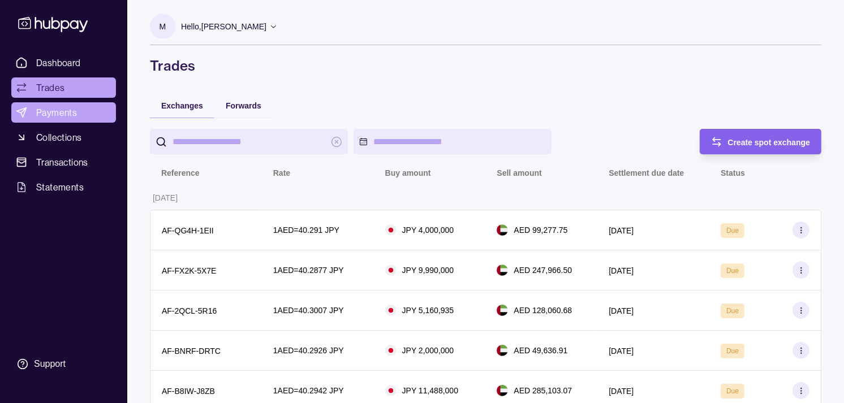
click at [64, 111] on span "Payments" at bounding box center [56, 113] width 41 height 14
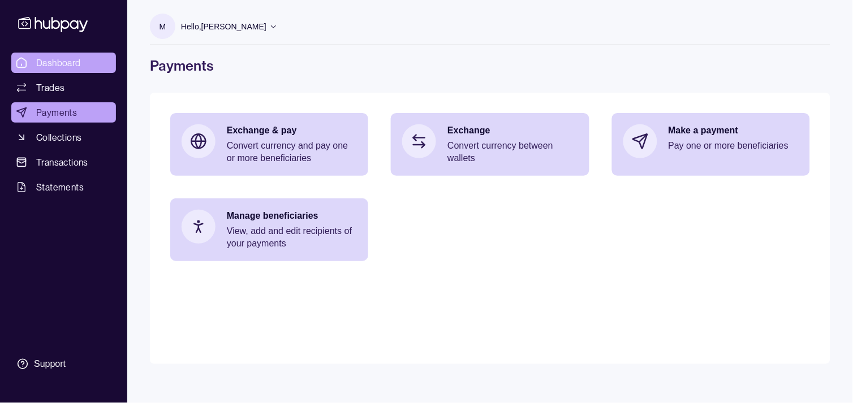
click at [63, 61] on span "Dashboard" at bounding box center [58, 63] width 45 height 14
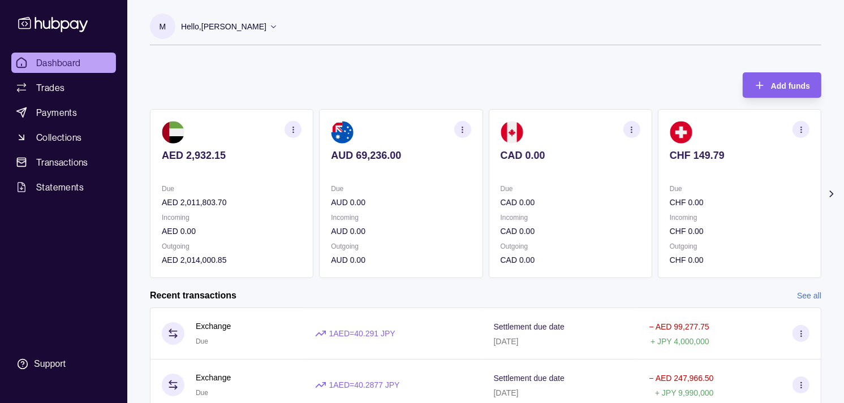
click at [670, 191] on div "Due CHF 0.00" at bounding box center [740, 196] width 140 height 26
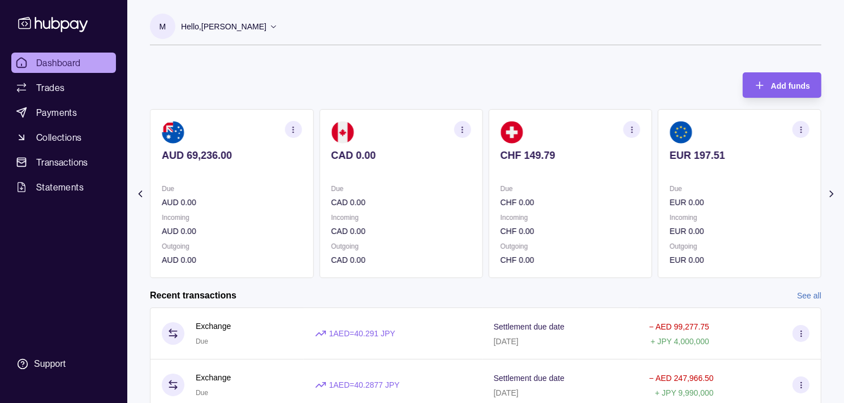
click at [658, 190] on section "EUR 197.51 Due EUR 0.00 Incoming EUR 0.00 Outgoing EUR 0.00" at bounding box center [740, 193] width 164 height 169
click at [624, 183] on div "AED 2,932.15 Due AED 2,011,803.70 Incoming AED 0.00 Outgoing AED 2,014,000.85 A…" at bounding box center [486, 193] width 672 height 169
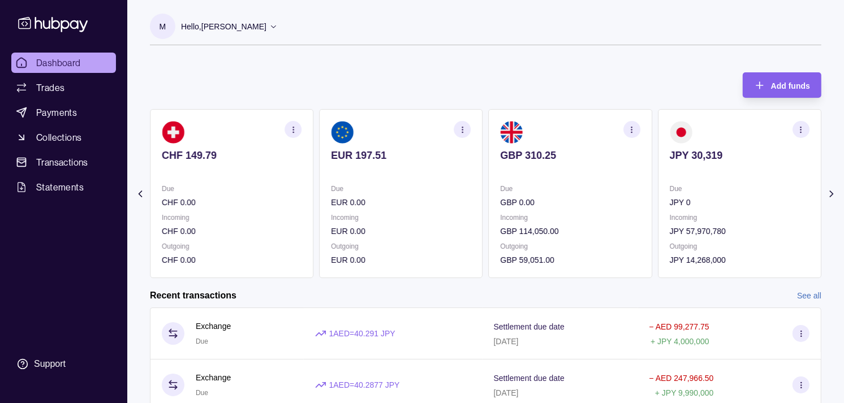
click at [625, 180] on section "GBP 310.25 Due GBP 0.00 Incoming GBP 114,050.00 Outgoing GBP 59,051.00" at bounding box center [571, 193] width 164 height 169
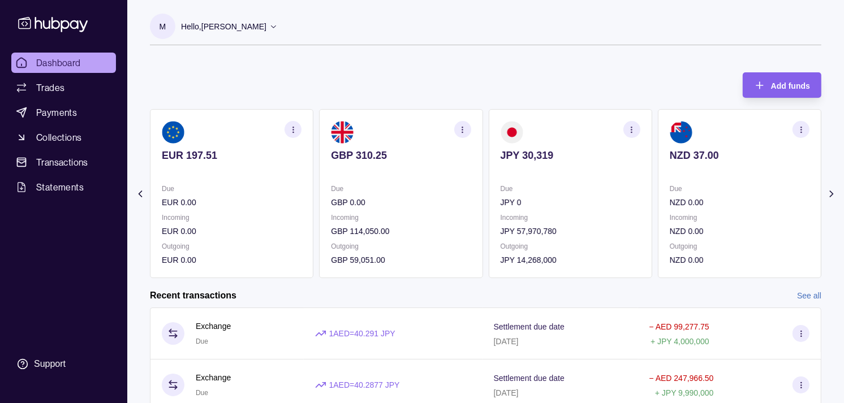
click at [613, 230] on p "JPY 57,970,780" at bounding box center [571, 231] width 140 height 12
click at [635, 129] on icon "button" at bounding box center [632, 130] width 8 height 8
click at [556, 128] on link "View transactions" at bounding box center [552, 129] width 62 height 12
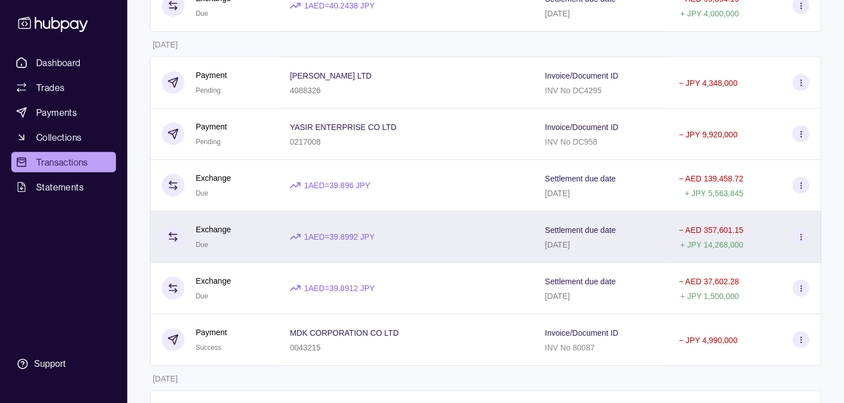
scroll to position [440, 0]
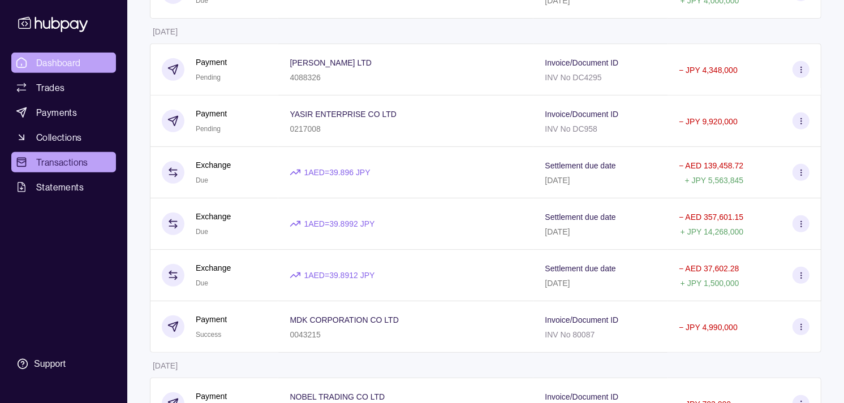
click at [77, 56] on span "Dashboard" at bounding box center [58, 63] width 45 height 14
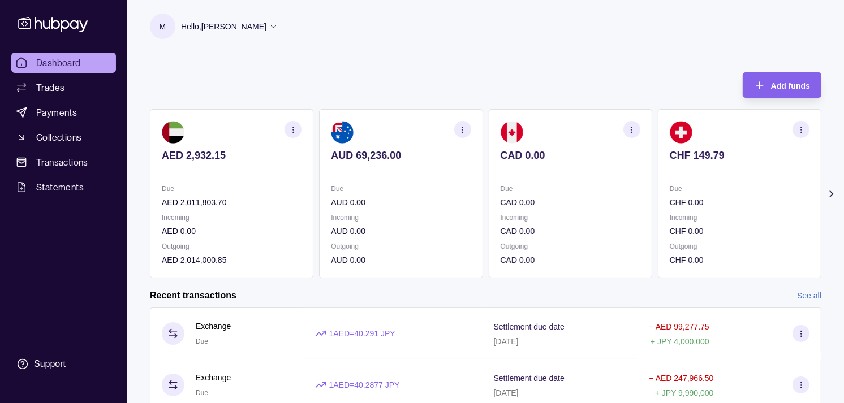
click at [587, 151] on p "CAD 0.00" at bounding box center [571, 155] width 140 height 12
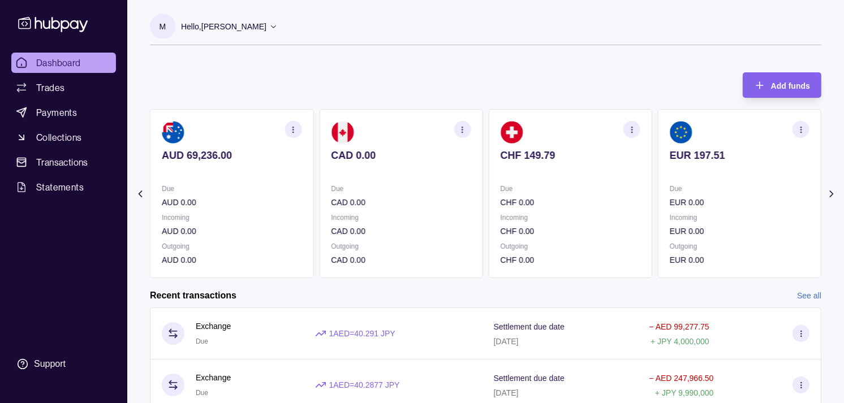
click at [565, 162] on div "CHF 149.79" at bounding box center [571, 163] width 140 height 28
click at [595, 181] on section "EUR 197.51 Due EUR 0.00 Incoming EUR 0.00 Outgoing EUR 0.00" at bounding box center [571, 193] width 164 height 169
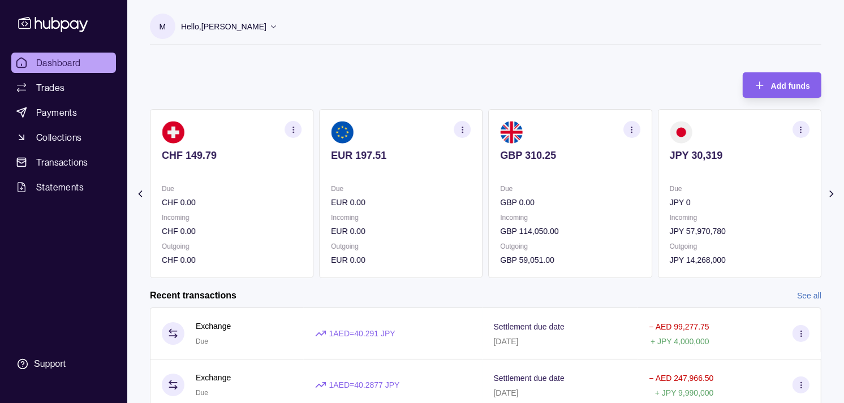
click at [634, 129] on icon "button" at bounding box center [632, 130] width 8 height 8
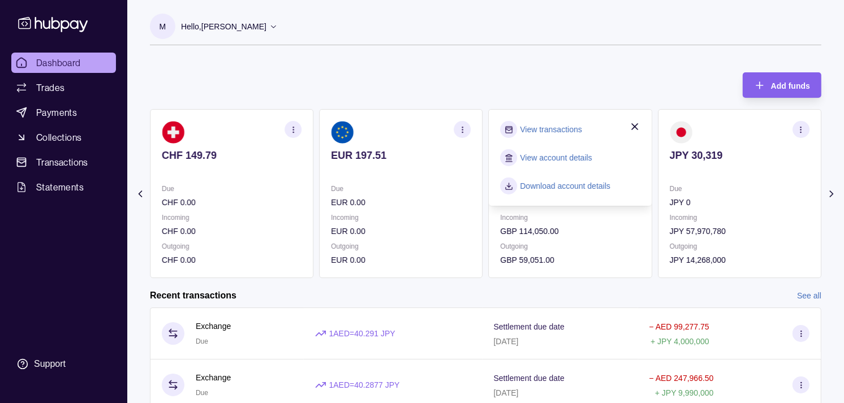
click at [557, 123] on link "View transactions" at bounding box center [552, 129] width 62 height 12
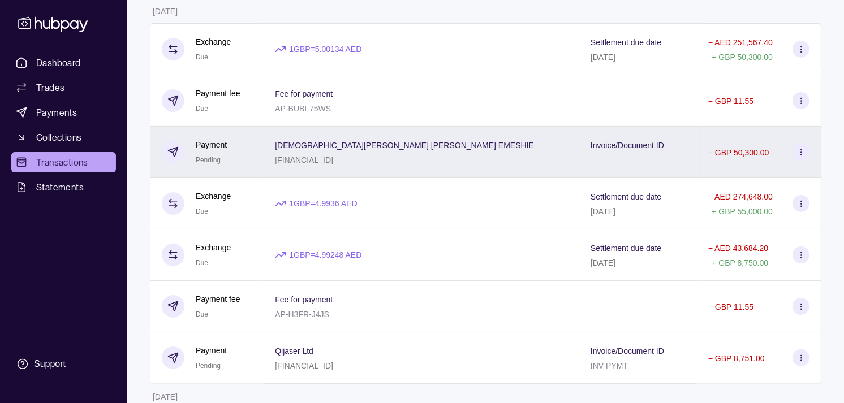
scroll to position [63, 0]
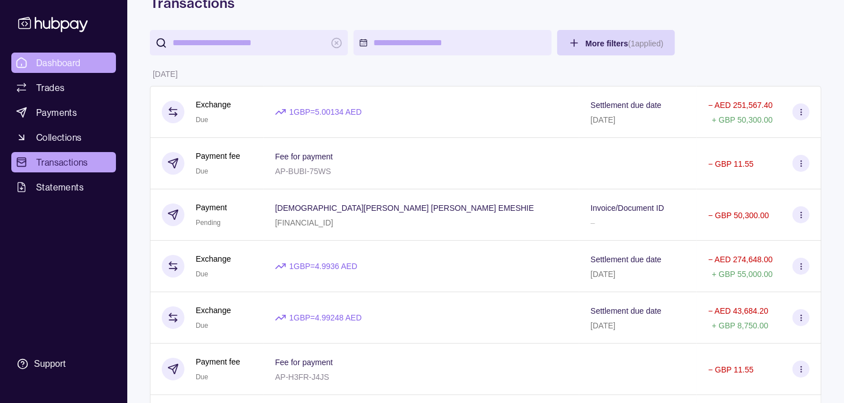
click at [49, 63] on span "Dashboard" at bounding box center [58, 63] width 45 height 14
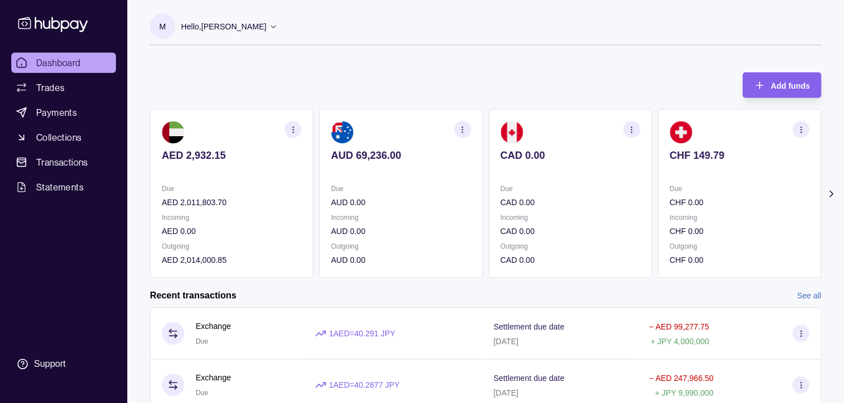
click at [689, 148] on section "CHF 149.79 Due CHF 0.00 Incoming CHF 0.00 Outgoing CHF 0.00" at bounding box center [740, 193] width 164 height 169
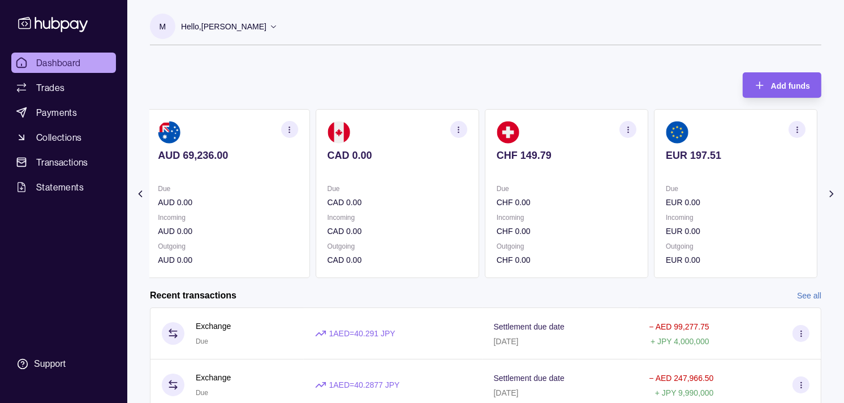
click at [695, 165] on p at bounding box center [736, 171] width 140 height 12
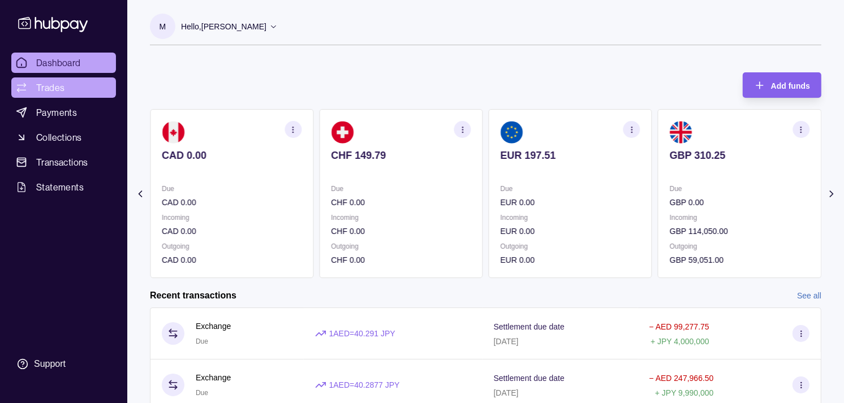
click at [46, 82] on span "Trades" at bounding box center [50, 88] width 28 height 14
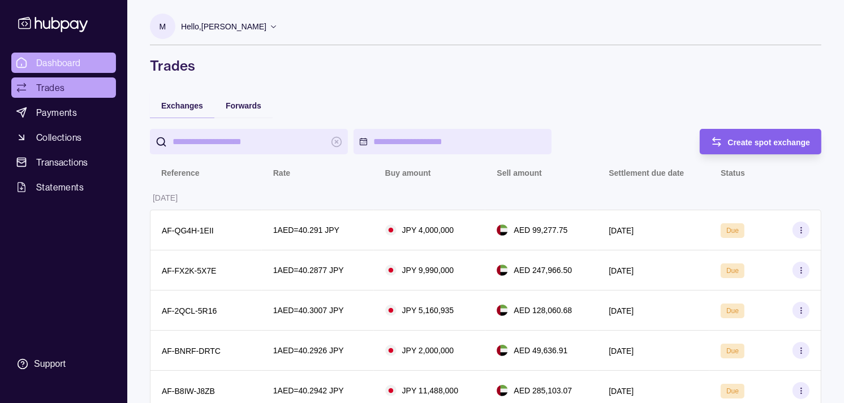
click at [41, 67] on span "Dashboard" at bounding box center [58, 63] width 45 height 14
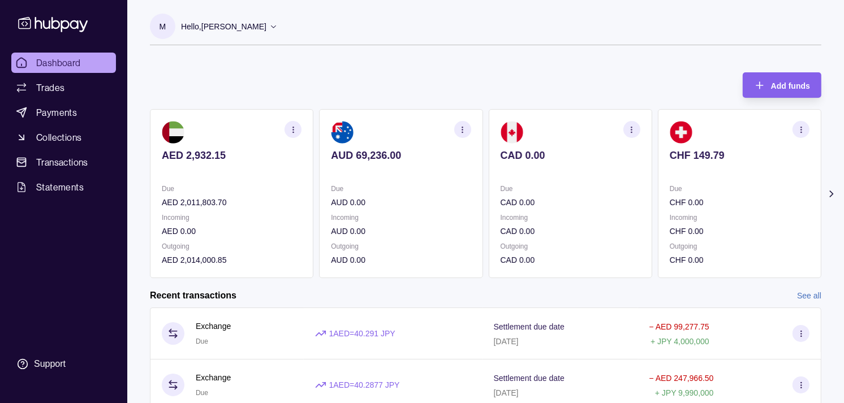
click at [595, 182] on section "CAD 0.00 Due CAD 0.00 Incoming CAD 0.00 Outgoing CAD 0.00" at bounding box center [571, 193] width 164 height 169
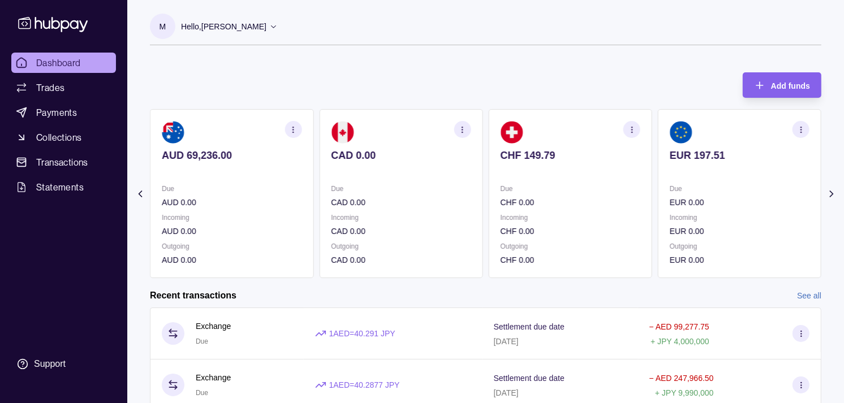
click at [602, 194] on p "Due" at bounding box center [571, 189] width 140 height 12
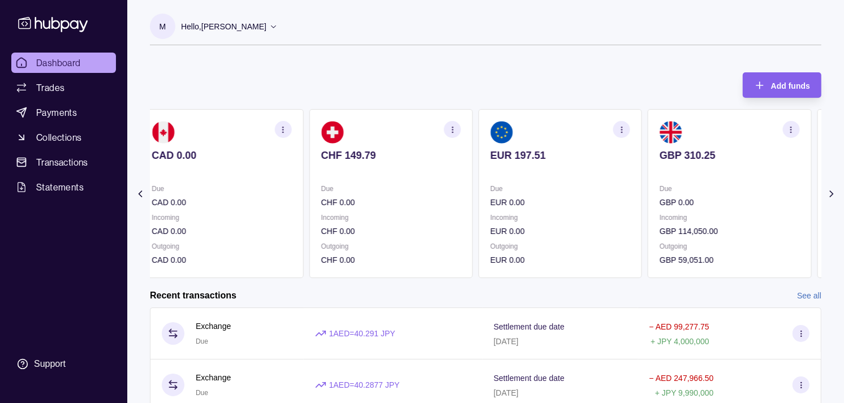
click at [653, 197] on section "GBP 310.25 Due GBP 0.00 Incoming GBP 114,050.00 Outgoing GBP 59,051.00" at bounding box center [730, 193] width 164 height 169
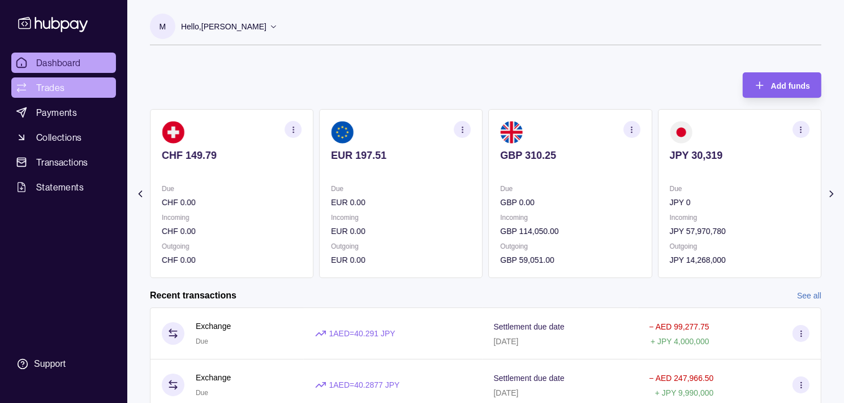
click at [74, 87] on link "Trades" at bounding box center [63, 88] width 105 height 20
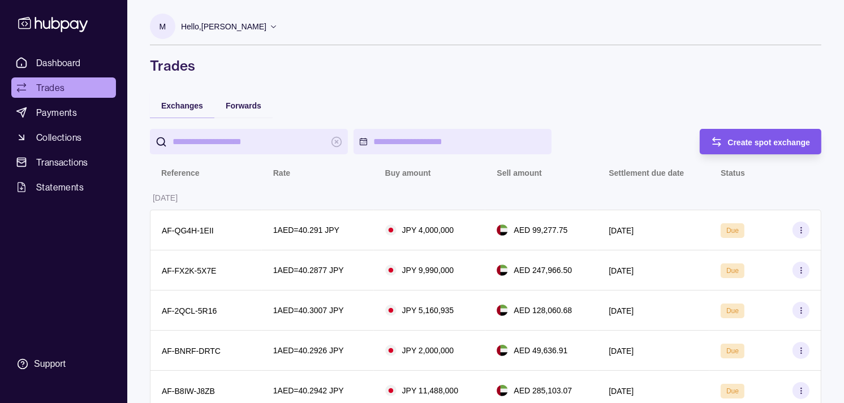
click at [730, 138] on span "Create spot exchange" at bounding box center [769, 142] width 83 height 9
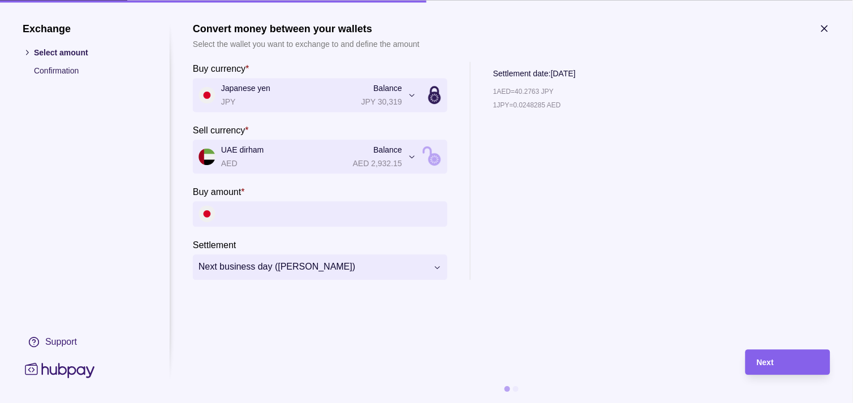
click at [289, 211] on input "Buy amount *" at bounding box center [331, 213] width 221 height 25
paste input "*********"
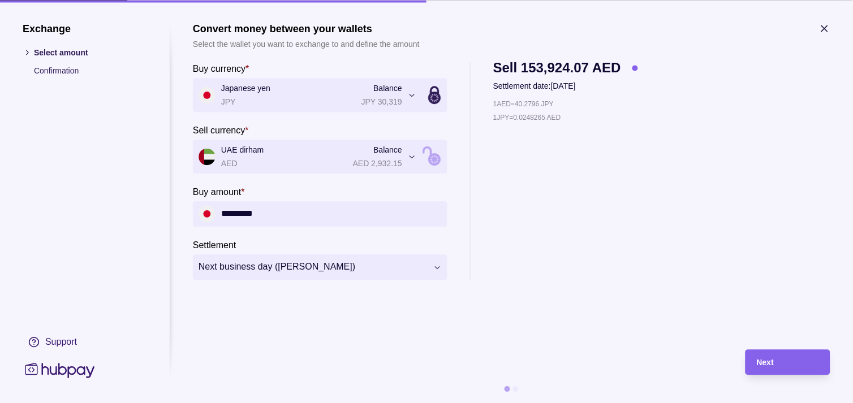
type input "*********"
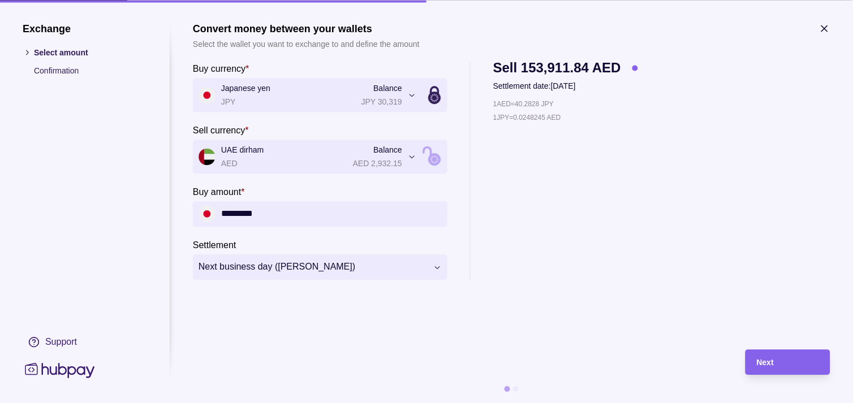
click at [827, 28] on icon "button" at bounding box center [824, 28] width 11 height 11
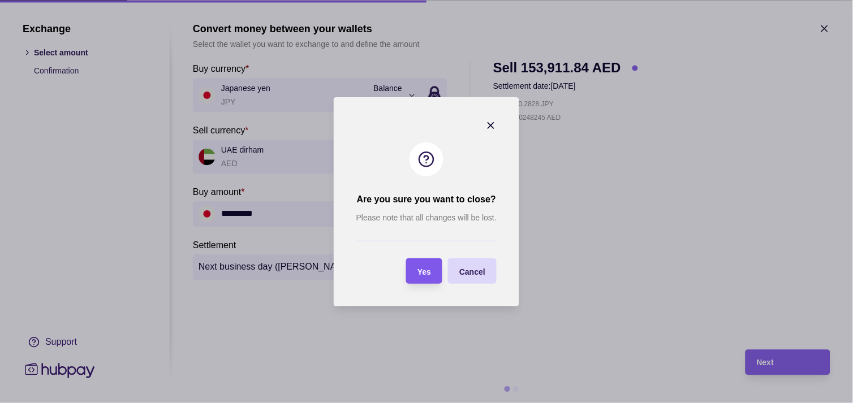
click at [416, 268] on div "Yes" at bounding box center [416, 271] width 31 height 25
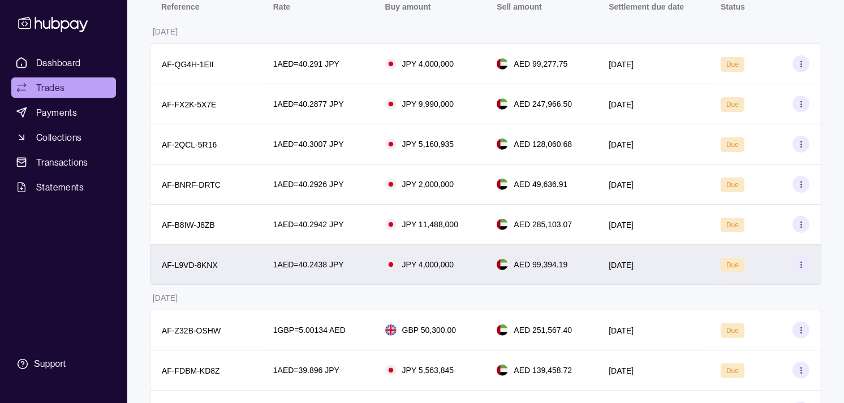
scroll to position [188, 0]
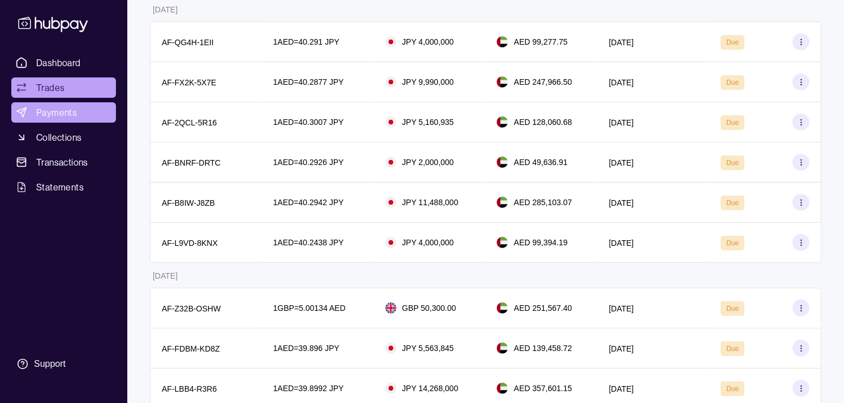
click at [63, 117] on span "Payments" at bounding box center [56, 113] width 41 height 14
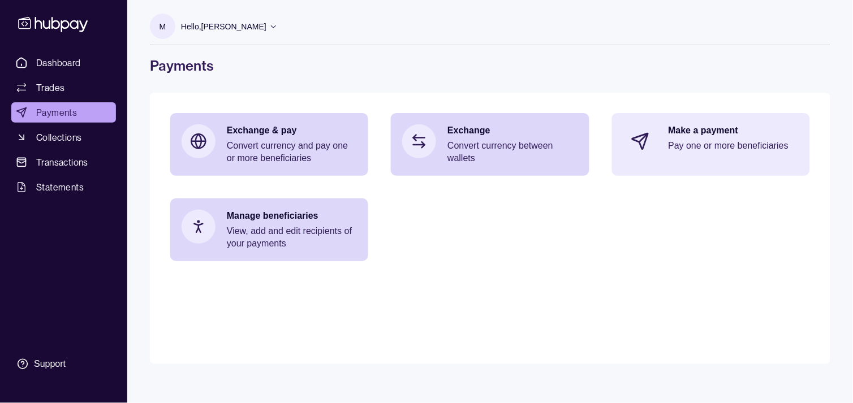
click at [694, 144] on p "Pay one or more beneficiaries" at bounding box center [734, 146] width 130 height 12
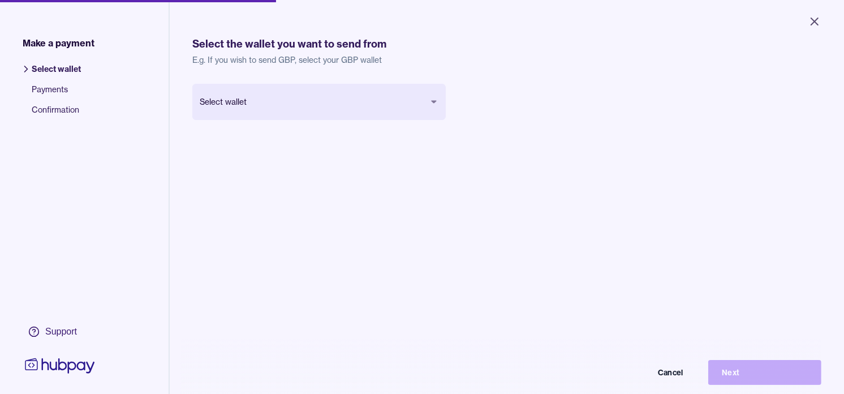
click at [342, 108] on body "Close Make a payment Select wallet Payments Confirmation Support Select the wal…" at bounding box center [422, 197] width 844 height 394
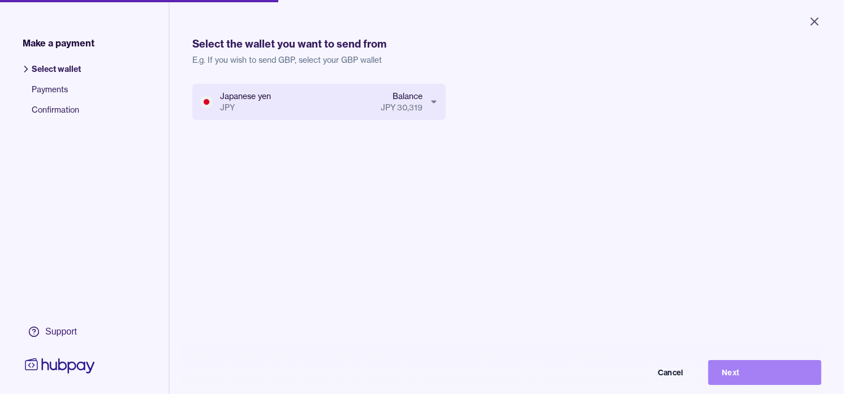
click at [755, 375] on button "Next" at bounding box center [764, 372] width 113 height 25
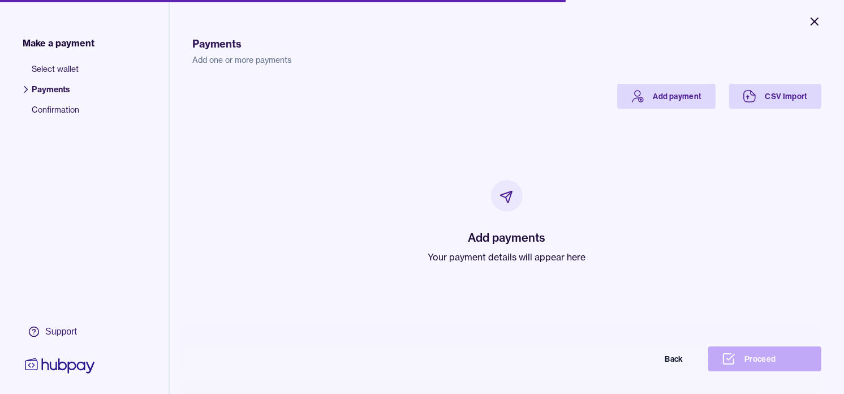
click at [812, 19] on icon "Close" at bounding box center [814, 21] width 7 height 7
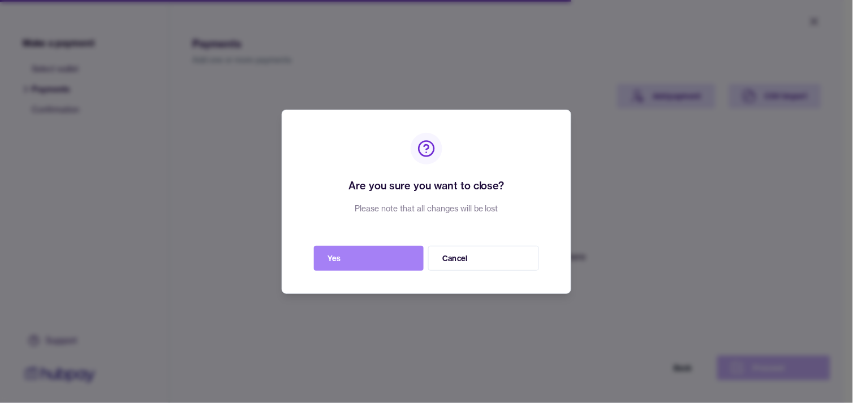
click at [388, 262] on button "Yes" at bounding box center [369, 258] width 110 height 25
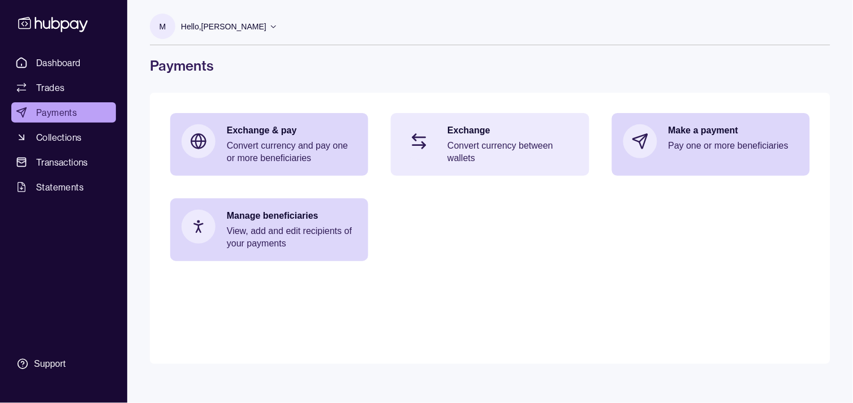
click at [516, 134] on p "Exchange" at bounding box center [513, 130] width 130 height 12
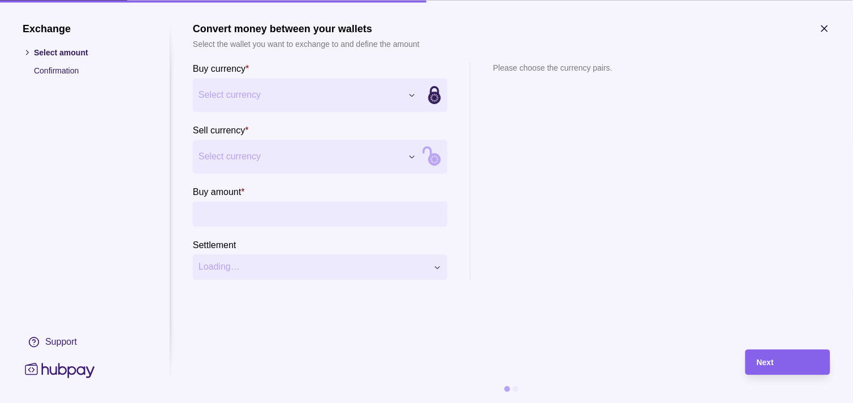
click at [354, 403] on div "Exchange Select amount Confirmation Support Convert money between your wallets …" at bounding box center [426, 403] width 853 height 0
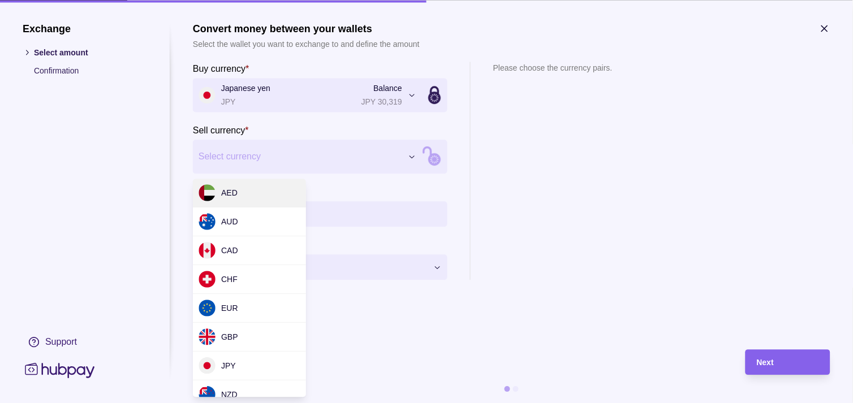
click at [296, 403] on div "Exchange Select amount Confirmation Support Convert money between your wallets …" at bounding box center [426, 403] width 853 height 0
drag, startPoint x: 242, startPoint y: 188, endPoint x: 257, endPoint y: 210, distance: 26.8
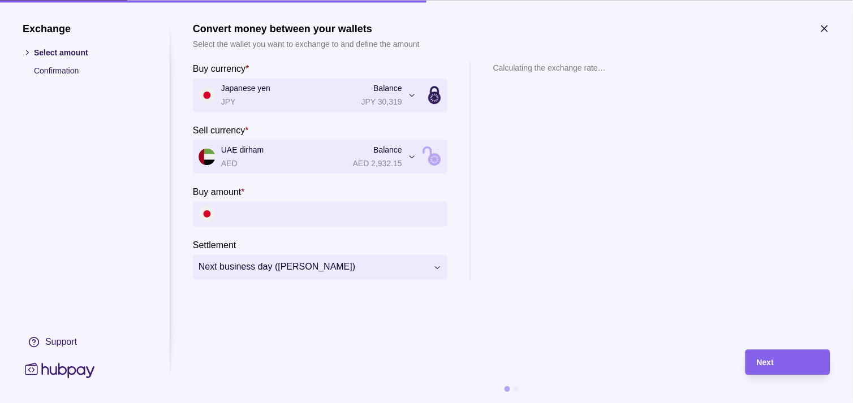
click at [268, 217] on input "Buy amount *" at bounding box center [331, 213] width 221 height 25
paste input "*********"
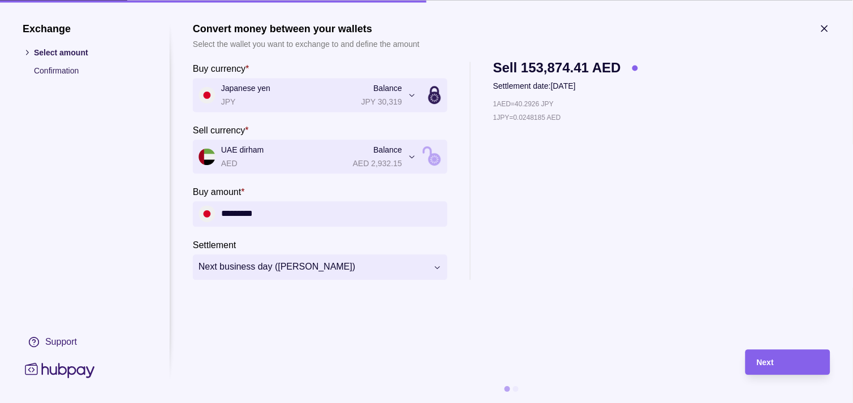
type input "*********"
click at [303, 403] on div "**********" at bounding box center [426, 403] width 853 height 0
click at [798, 363] on div "Next" at bounding box center [788, 363] width 62 height 14
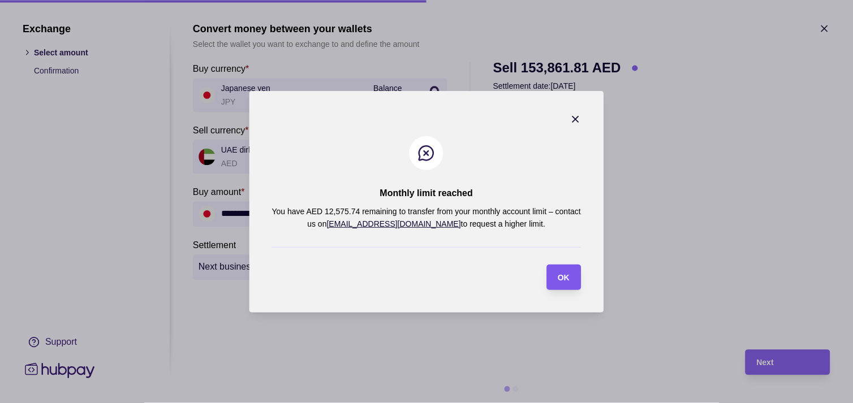
click at [550, 274] on div "button" at bounding box center [546, 277] width 9 height 9
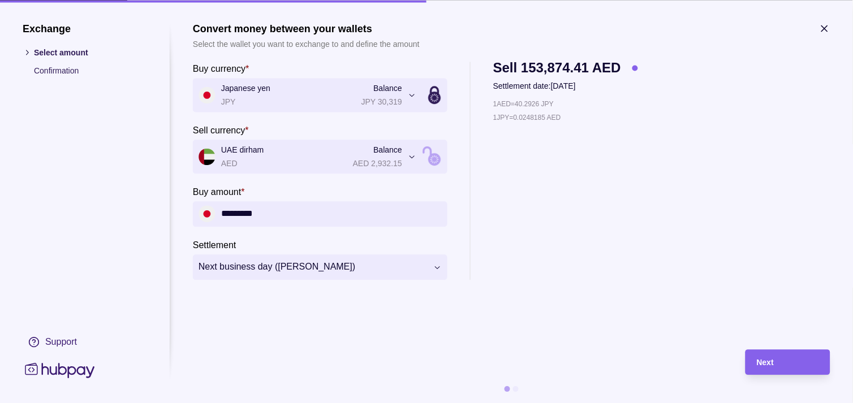
click at [824, 25] on icon "button" at bounding box center [824, 28] width 11 height 11
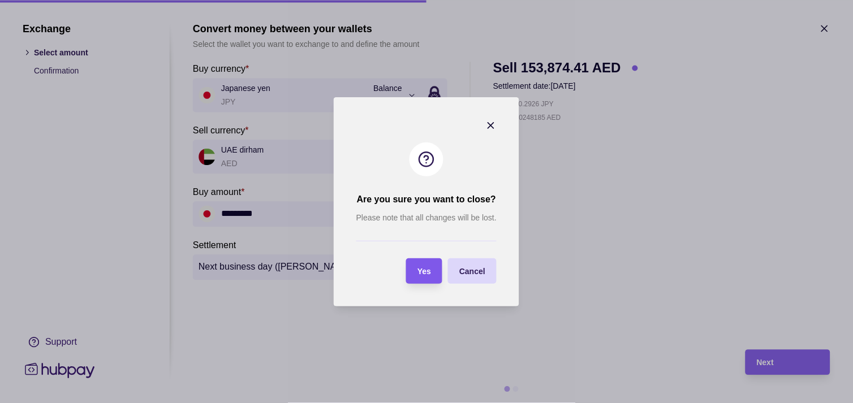
click at [418, 274] on span "Yes" at bounding box center [425, 271] width 14 height 9
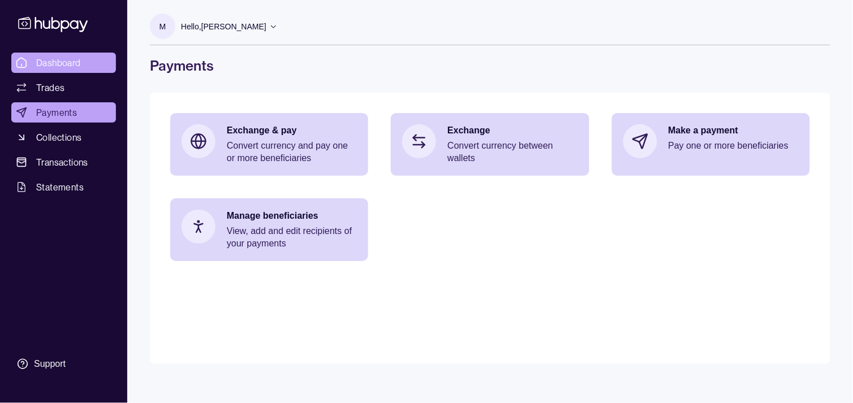
click at [43, 57] on span "Dashboard" at bounding box center [58, 63] width 45 height 14
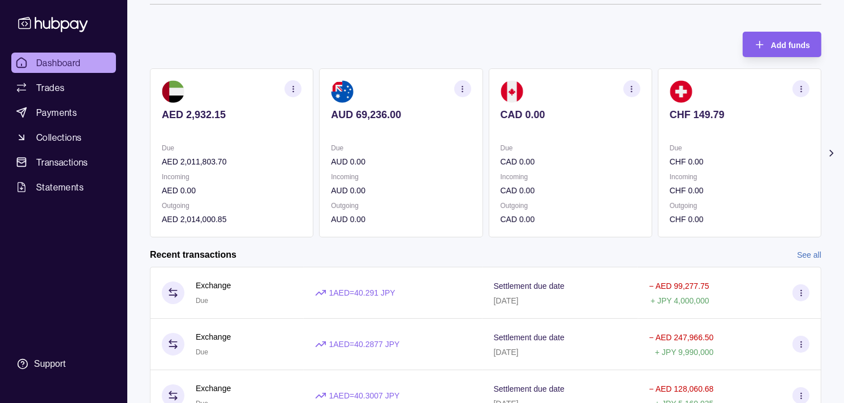
scroll to position [63, 0]
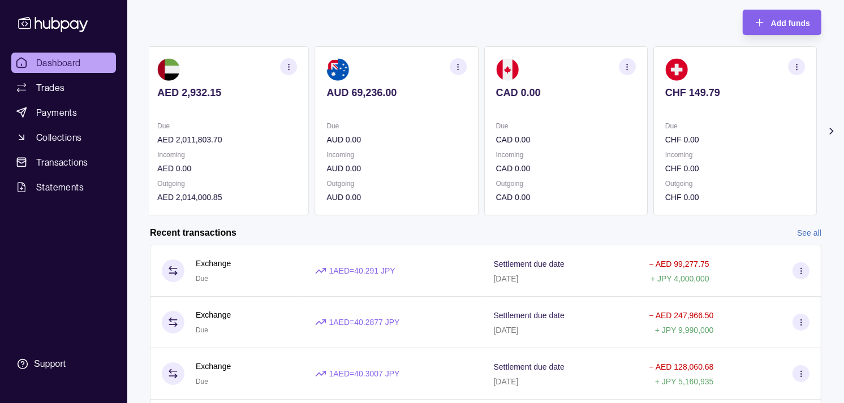
click at [665, 163] on p "CHF 0.00" at bounding box center [735, 168] width 140 height 12
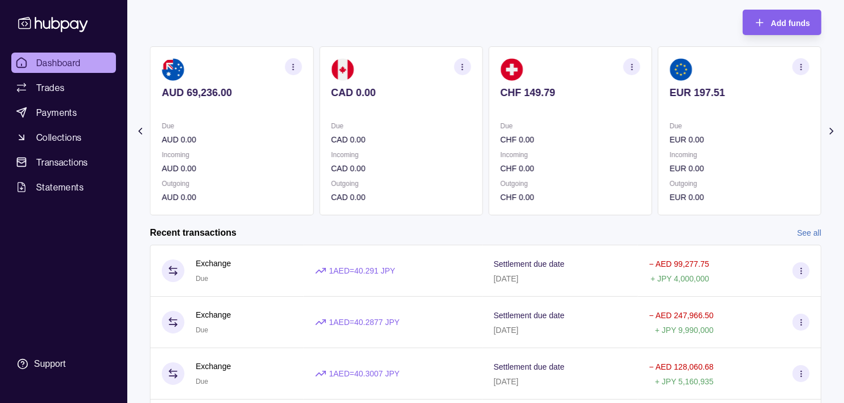
click at [671, 154] on p "Incoming" at bounding box center [740, 155] width 140 height 12
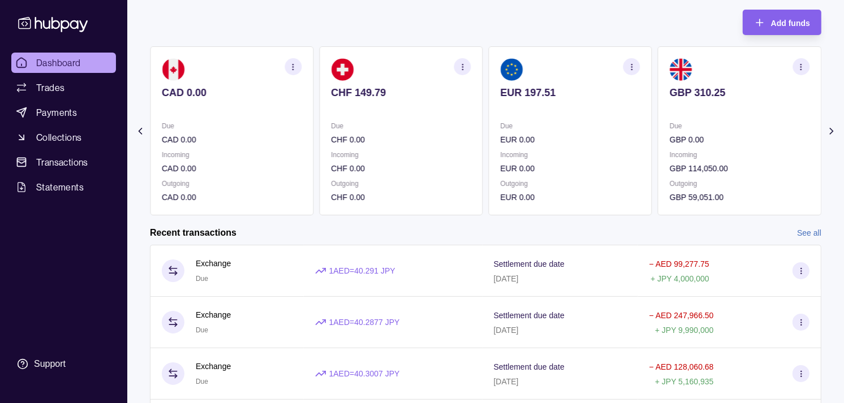
click at [642, 154] on div "AED 2,932.15 Due AED 2,011,803.70 Incoming AED 0.00 Outgoing AED 2,014,000.85 A…" at bounding box center [486, 130] width 672 height 169
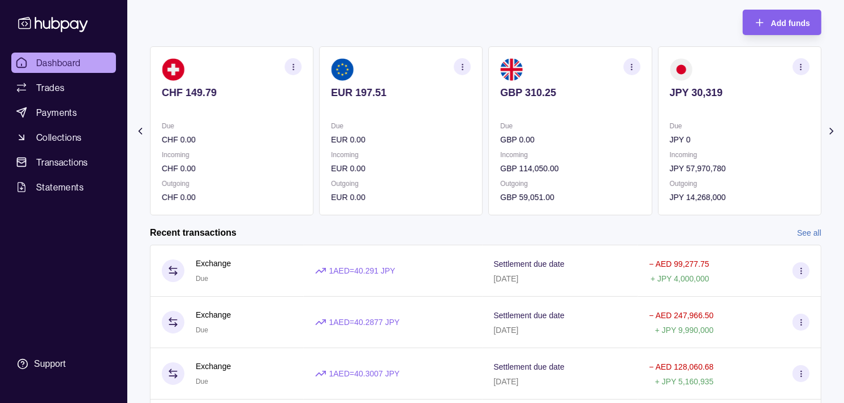
click at [570, 134] on p "GBP 0.00" at bounding box center [571, 140] width 140 height 12
click at [634, 65] on icon "button" at bounding box center [632, 67] width 8 height 8
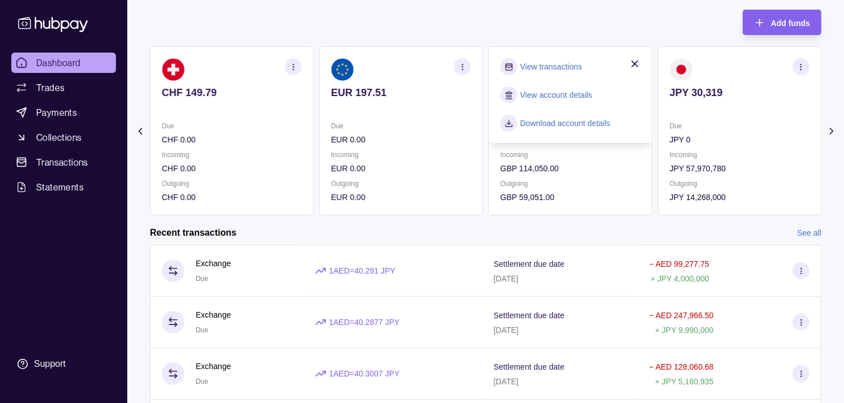
click at [556, 65] on link "View transactions" at bounding box center [552, 67] width 62 height 12
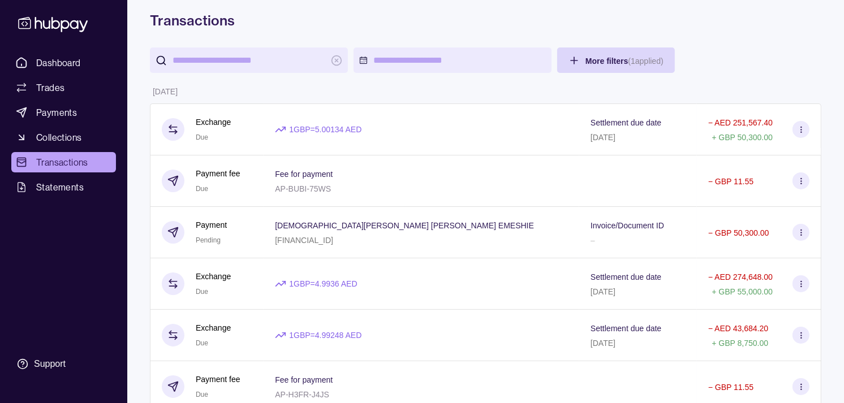
scroll to position [126, 0]
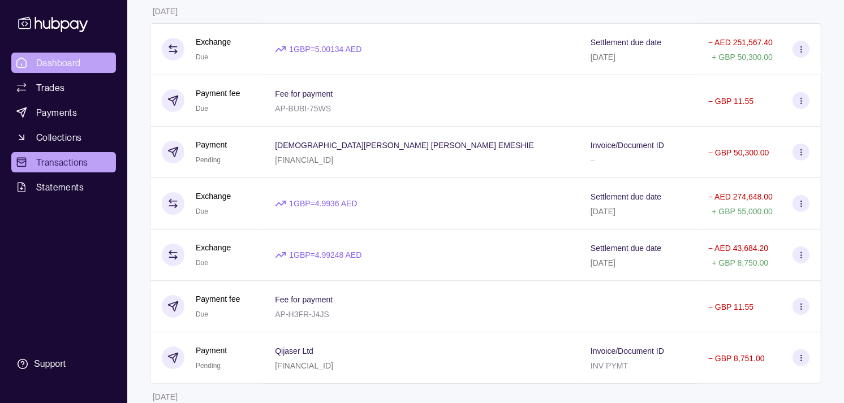
click at [48, 65] on span "Dashboard" at bounding box center [58, 63] width 45 height 14
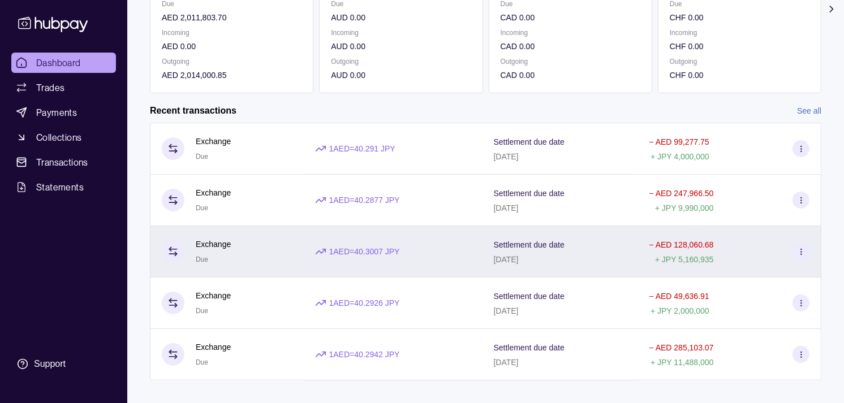
scroll to position [188, 0]
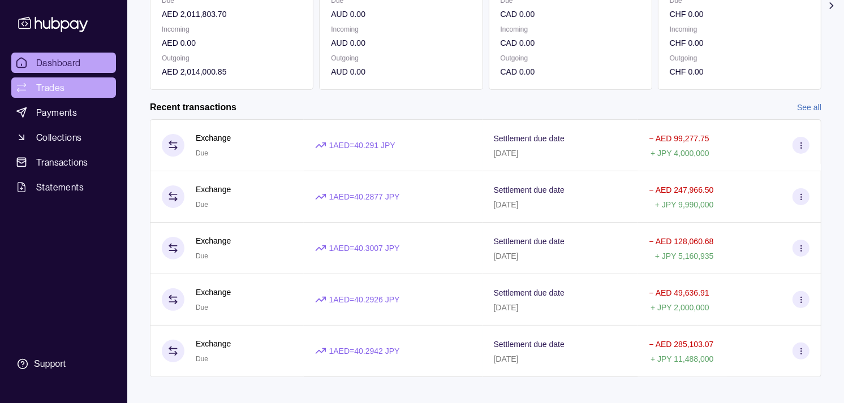
click at [54, 91] on span "Trades" at bounding box center [50, 88] width 28 height 14
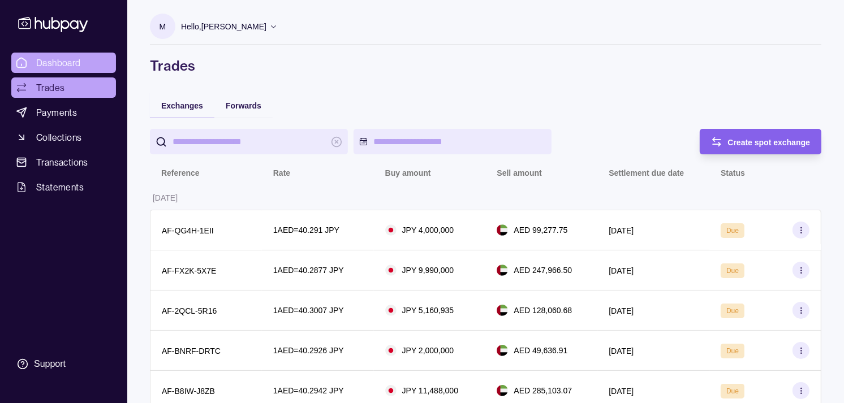
click at [71, 66] on span "Dashboard" at bounding box center [58, 63] width 45 height 14
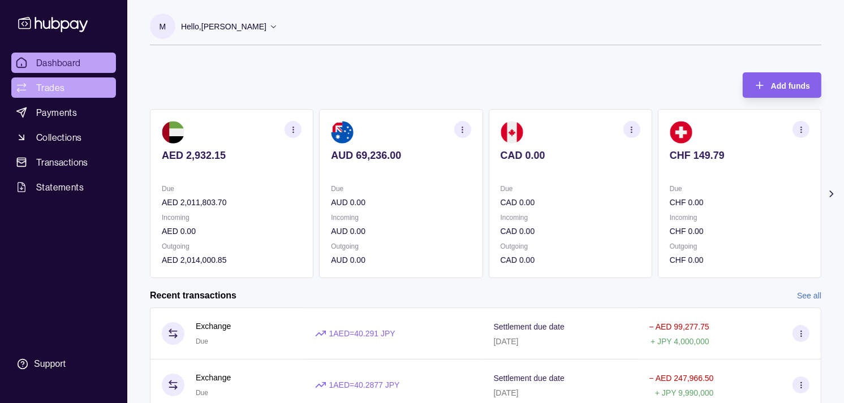
click at [74, 86] on link "Trades" at bounding box center [63, 88] width 105 height 20
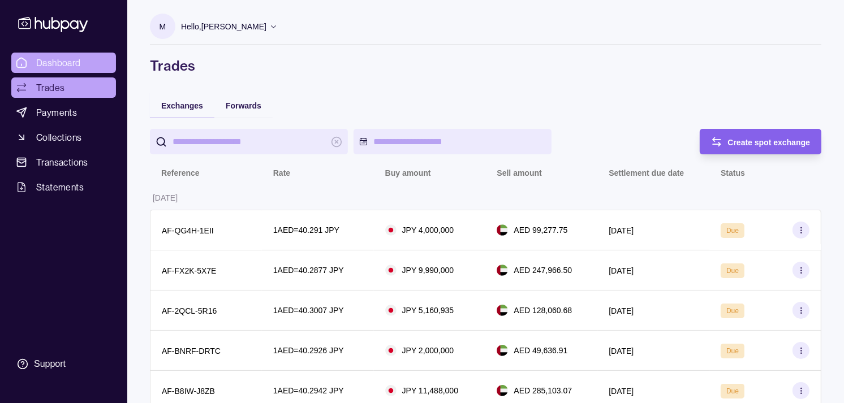
click at [69, 61] on span "Dashboard" at bounding box center [58, 63] width 45 height 14
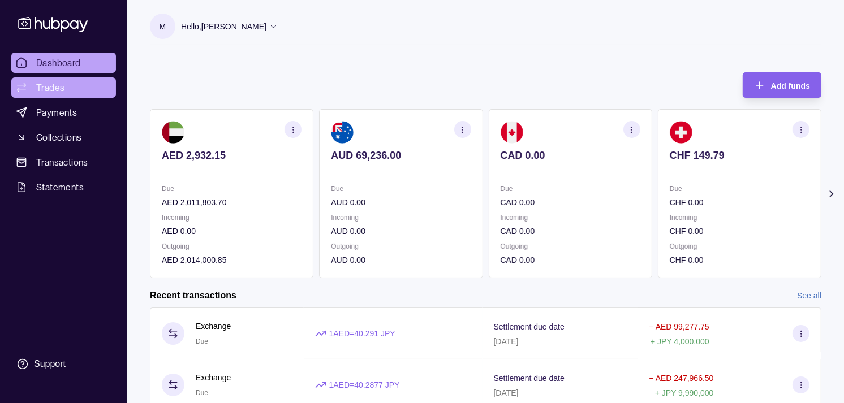
click at [70, 92] on link "Trades" at bounding box center [63, 88] width 105 height 20
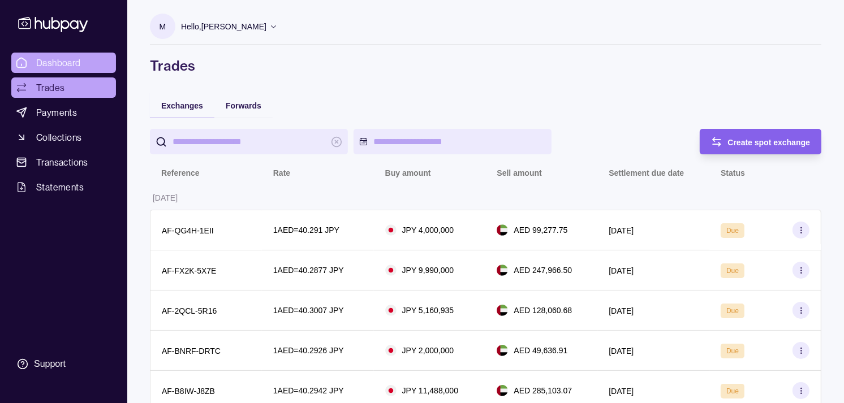
click at [74, 66] on span "Dashboard" at bounding box center [58, 63] width 45 height 14
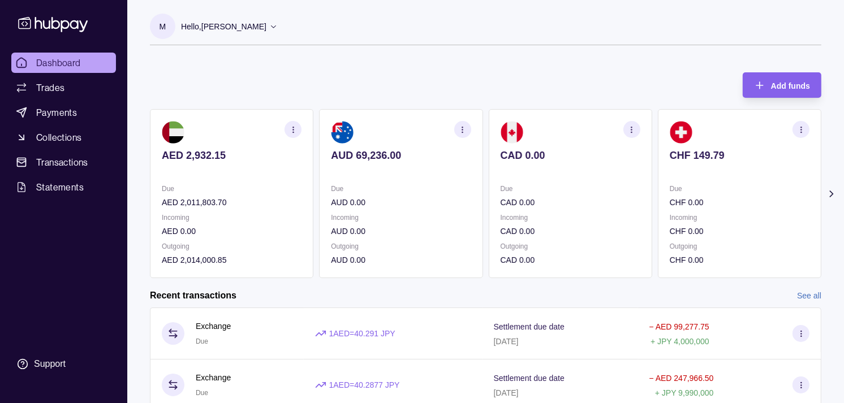
click at [674, 218] on p "Incoming" at bounding box center [740, 218] width 140 height 12
click at [670, 208] on div "Due CHF 0.00 Incoming CHF 0.00 Outgoing CHF 0.00" at bounding box center [740, 225] width 140 height 84
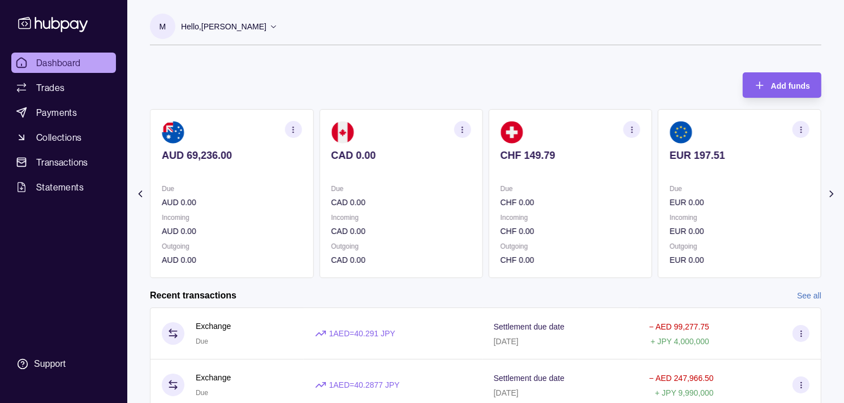
click at [658, 201] on section "EUR 197.51 Due EUR 0.00 Incoming EUR 0.00 Outgoing EUR 0.00" at bounding box center [740, 193] width 164 height 169
click at [587, 191] on p "Due" at bounding box center [571, 189] width 140 height 12
click at [536, 183] on p "Due" at bounding box center [571, 189] width 140 height 12
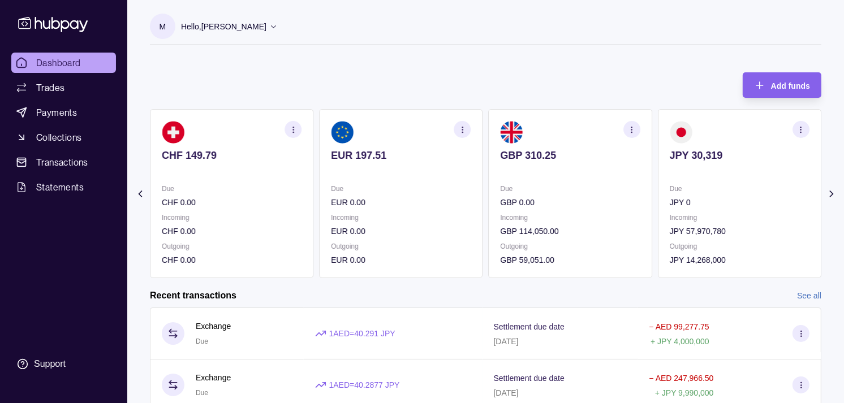
click at [631, 132] on icon "button" at bounding box center [632, 130] width 8 height 8
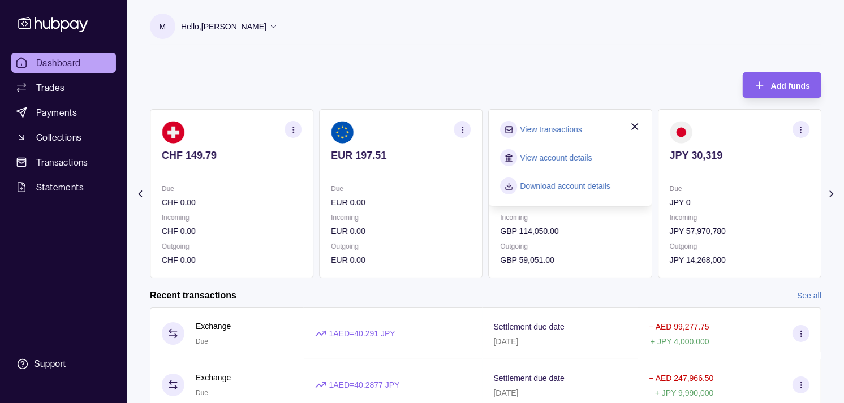
click at [548, 128] on link "View transactions" at bounding box center [552, 129] width 62 height 12
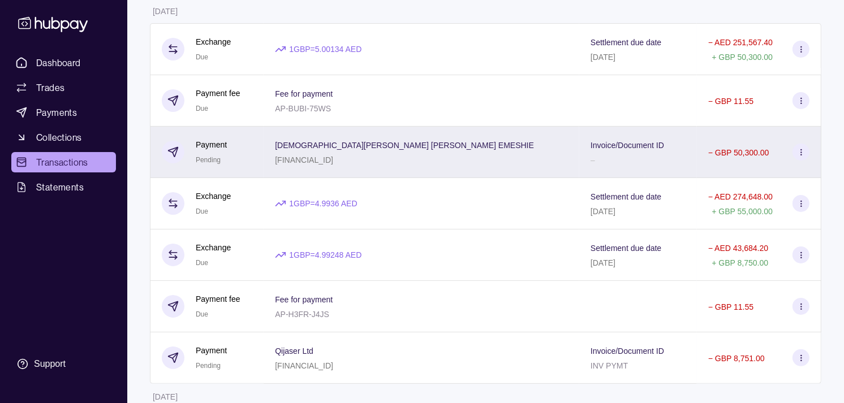
scroll to position [63, 0]
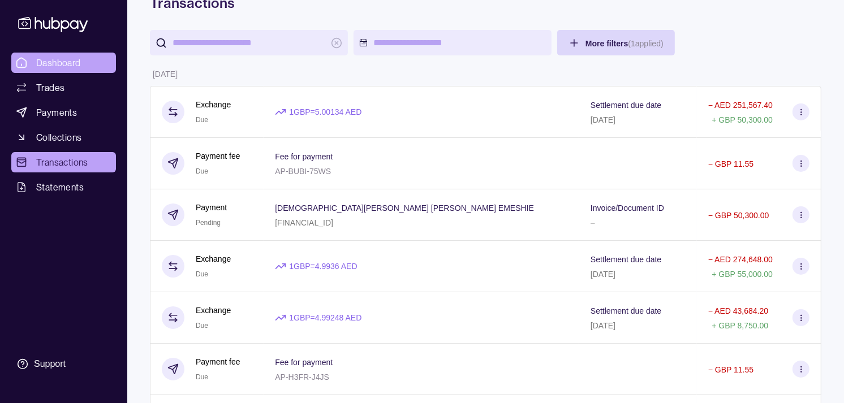
click at [70, 65] on span "Dashboard" at bounding box center [58, 63] width 45 height 14
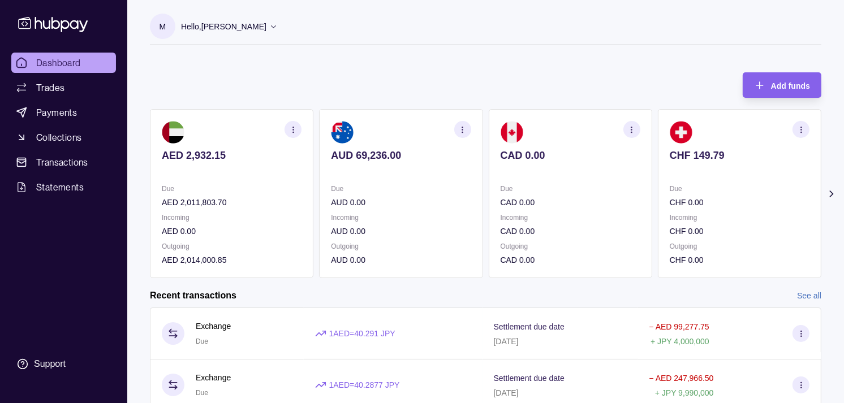
click at [670, 183] on p "Due" at bounding box center [740, 189] width 140 height 12
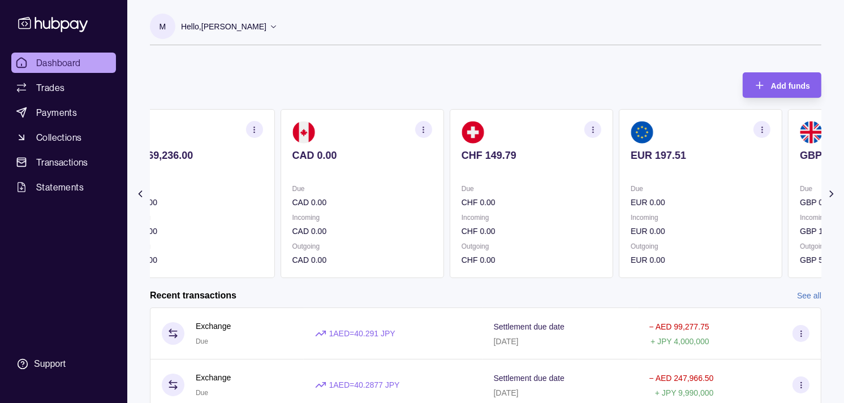
click at [636, 184] on p "Due" at bounding box center [701, 189] width 140 height 12
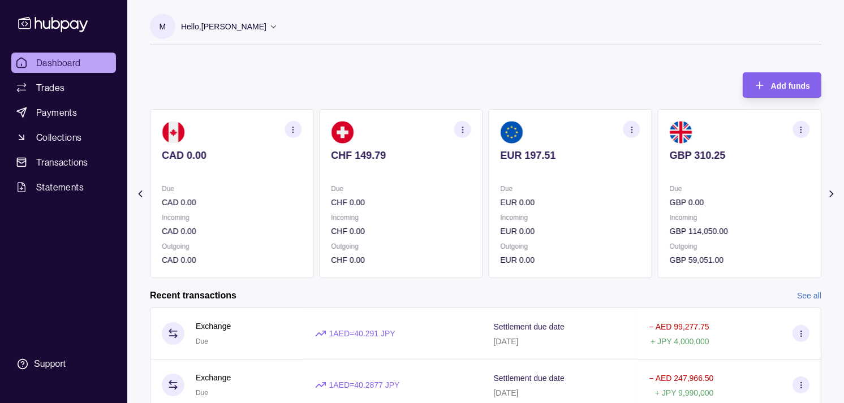
click at [670, 186] on p "Due" at bounding box center [740, 189] width 140 height 12
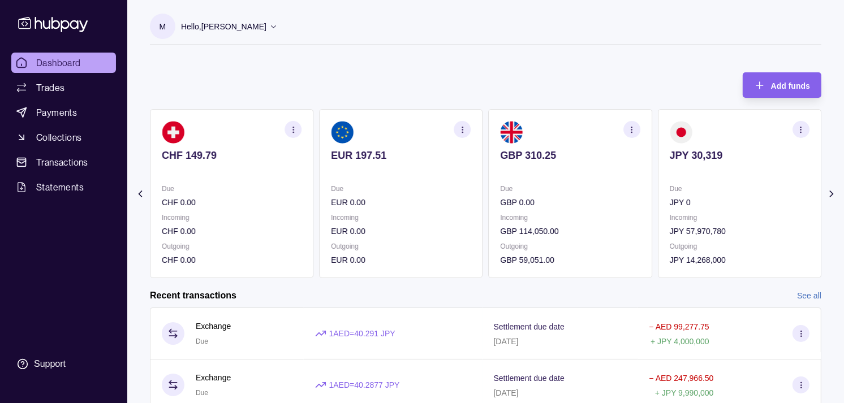
click at [710, 183] on p "Due" at bounding box center [740, 189] width 140 height 12
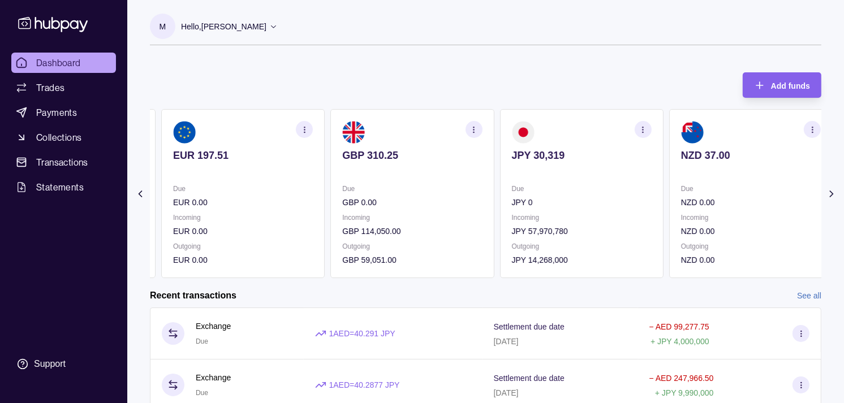
click at [406, 156] on p "GBP 310.25" at bounding box center [412, 155] width 140 height 12
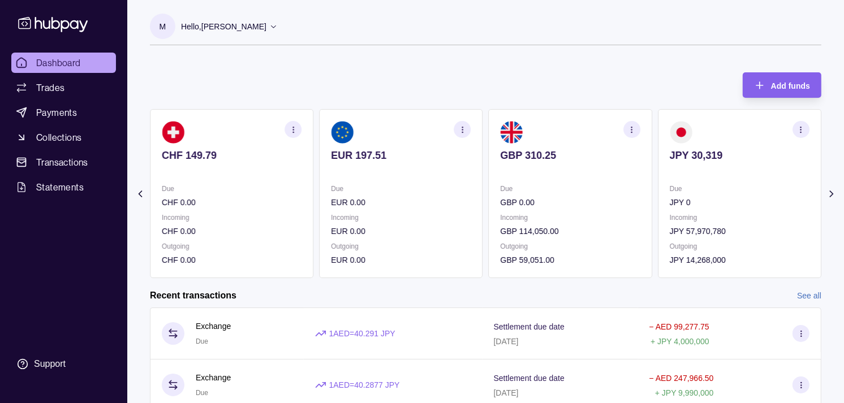
click at [387, 174] on p at bounding box center [401, 171] width 140 height 12
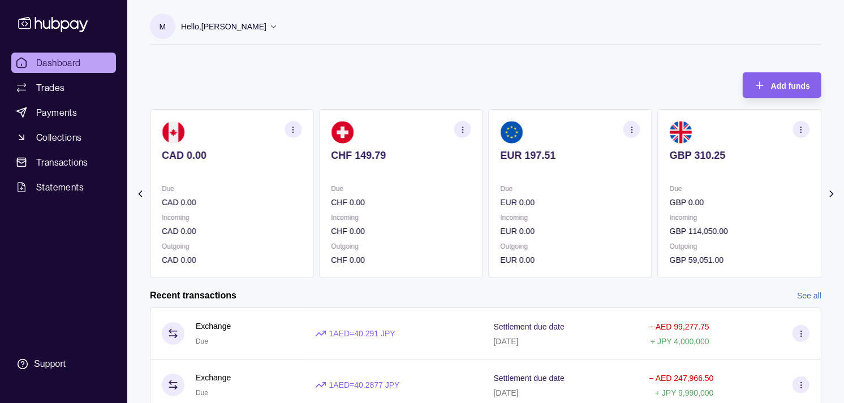
click at [389, 179] on section "CHF 149.79 Due CHF 0.00 Incoming CHF 0.00 Outgoing CHF 0.00" at bounding box center [401, 193] width 164 height 169
click at [395, 184] on p "Due" at bounding box center [401, 189] width 140 height 12
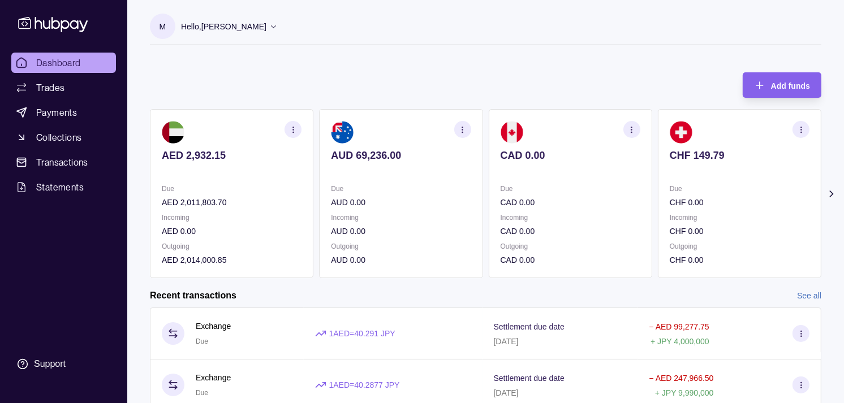
click at [402, 183] on section "AUD 69,236.00 Due AUD 0.00 Incoming AUD 0.00 Outgoing AUD 0.00" at bounding box center [401, 193] width 164 height 169
click at [83, 92] on link "Trades" at bounding box center [63, 88] width 105 height 20
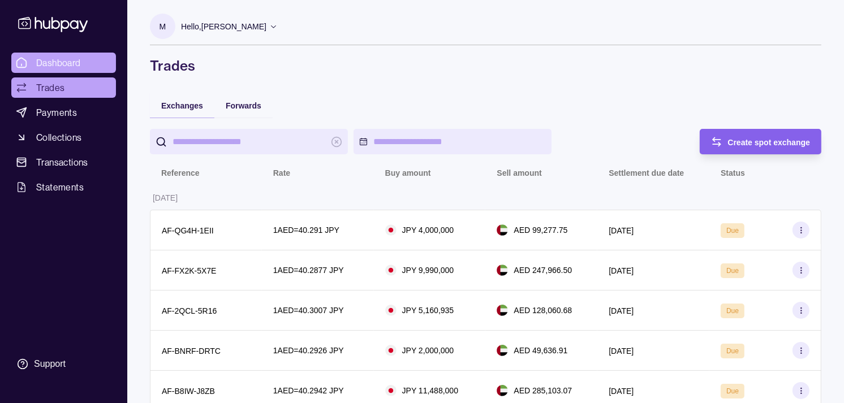
click at [80, 58] on span "Dashboard" at bounding box center [58, 63] width 45 height 14
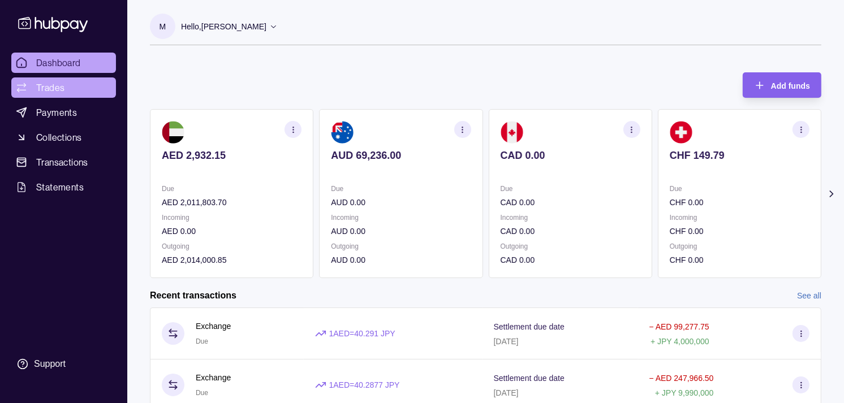
click at [88, 88] on link "Trades" at bounding box center [63, 88] width 105 height 20
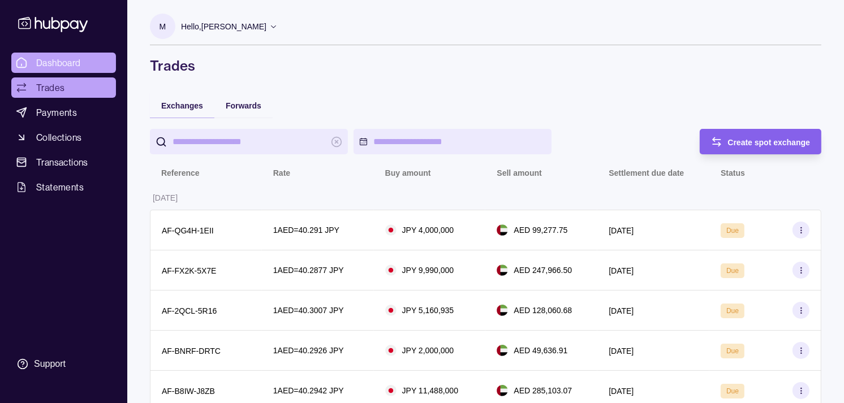
click at [65, 59] on span "Dashboard" at bounding box center [58, 63] width 45 height 14
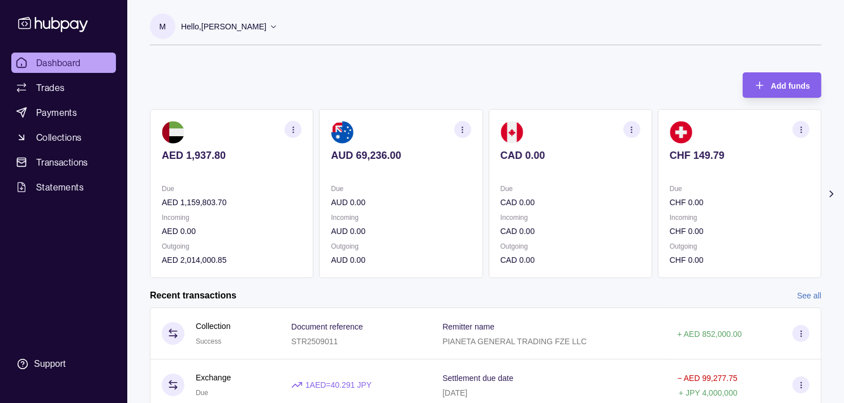
click at [691, 178] on section "CHF 149.79 Due CHF 0.00 Incoming CHF 0.00 Outgoing CHF 0.00" at bounding box center [740, 193] width 164 height 169
click at [669, 183] on section "CHF 149.79 Due CHF 0.00 Incoming CHF 0.00 Outgoing CHF 0.00" at bounding box center [740, 193] width 164 height 169
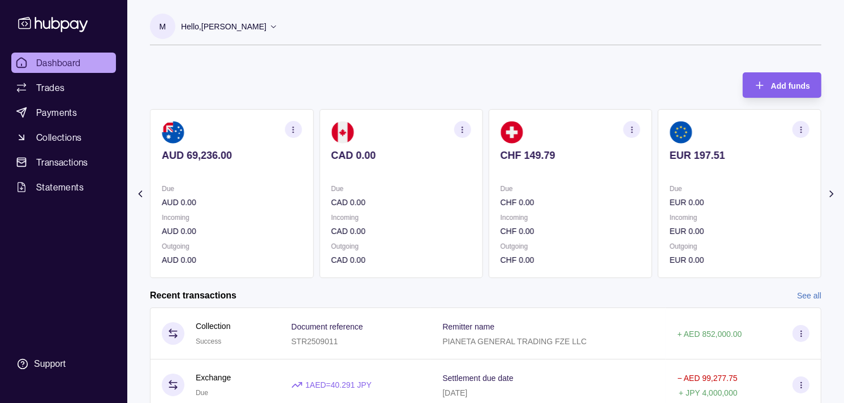
click at [658, 181] on section "EUR 197.51 Due EUR 0.00 Incoming EUR 0.00 Outgoing EUR 0.00" at bounding box center [740, 193] width 164 height 169
click at [658, 178] on section "GBP 310.25 Due GBP 0.00 Incoming GBP 114,050.00 Outgoing GBP 59,051.00" at bounding box center [740, 193] width 164 height 169
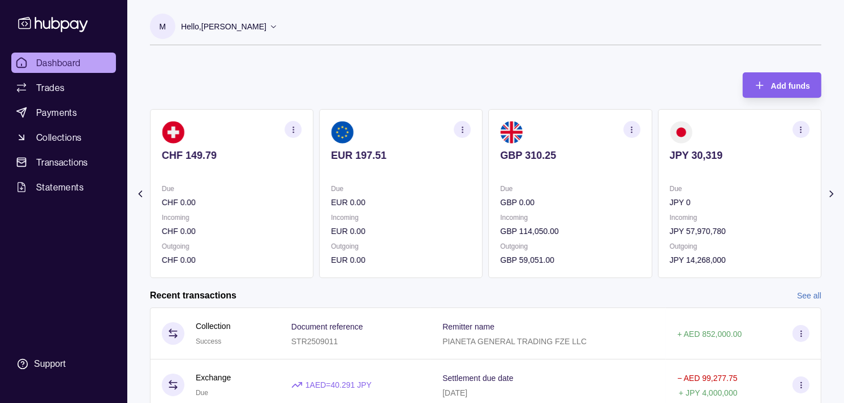
click at [579, 177] on section "GBP 310.25 Due GBP 0.00 Incoming GBP 114,050.00 Outgoing GBP 59,051.00" at bounding box center [571, 193] width 164 height 169
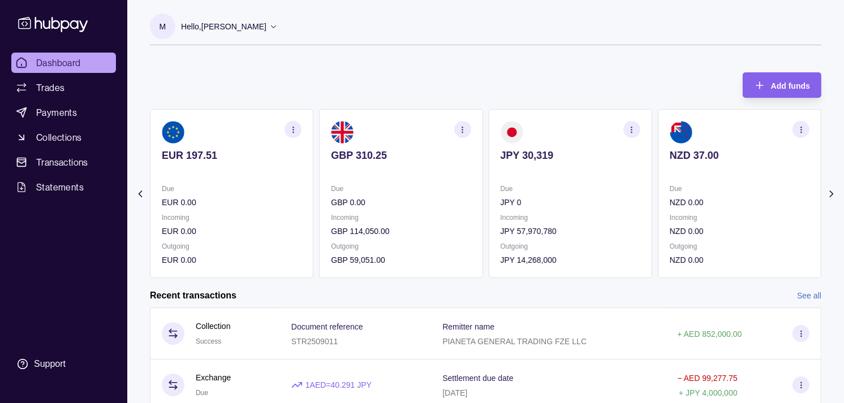
click at [658, 177] on section "NZD 37.00 Due NZD 0.00 Incoming NZD 0.00 Outgoing NZD 0.00" at bounding box center [740, 193] width 164 height 169
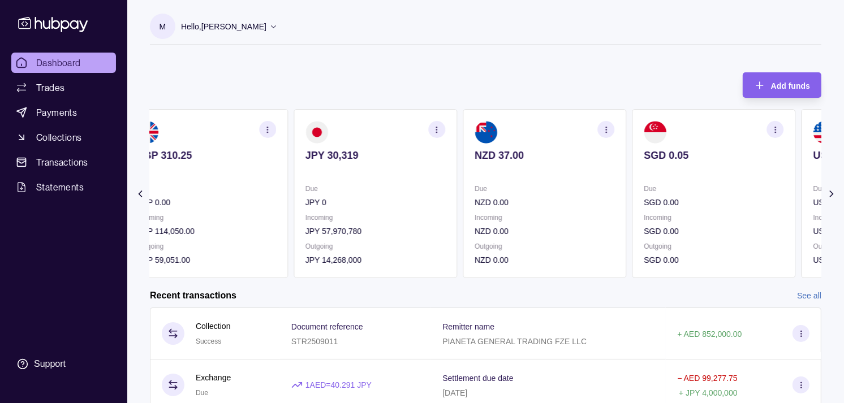
click at [618, 167] on div "AED 1,937.80 Due AED 1,159,803.70 Incoming AED 0.00 Outgoing AED 2,014,000.85 A…" at bounding box center [486, 193] width 672 height 169
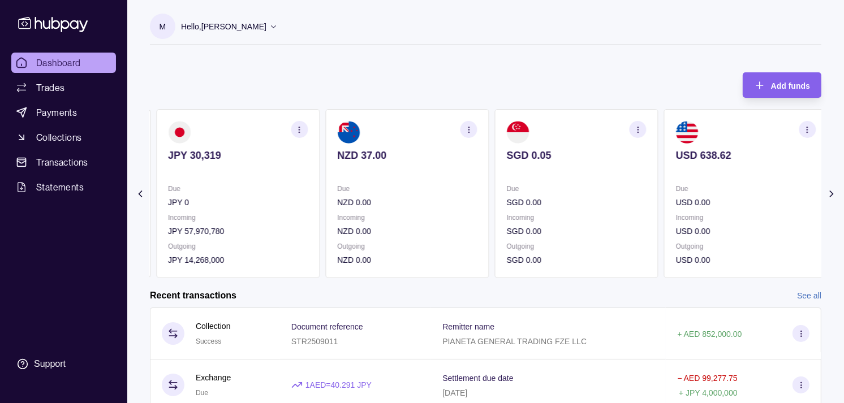
click at [620, 161] on div "SGD 0.05" at bounding box center [577, 163] width 140 height 28
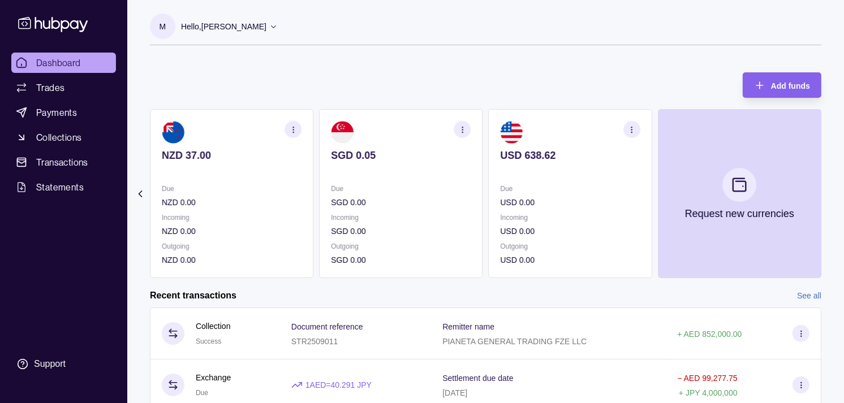
click at [605, 157] on p "USD 638.62" at bounding box center [571, 155] width 140 height 12
click at [549, 174] on section "USD 638.62 Due USD 0.00 Incoming USD 0.00 Outgoing USD 0.00" at bounding box center [571, 193] width 164 height 169
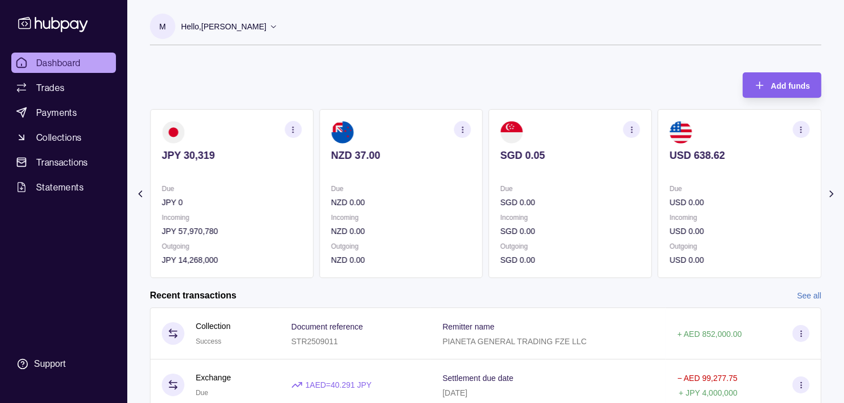
click at [538, 171] on p at bounding box center [571, 171] width 140 height 12
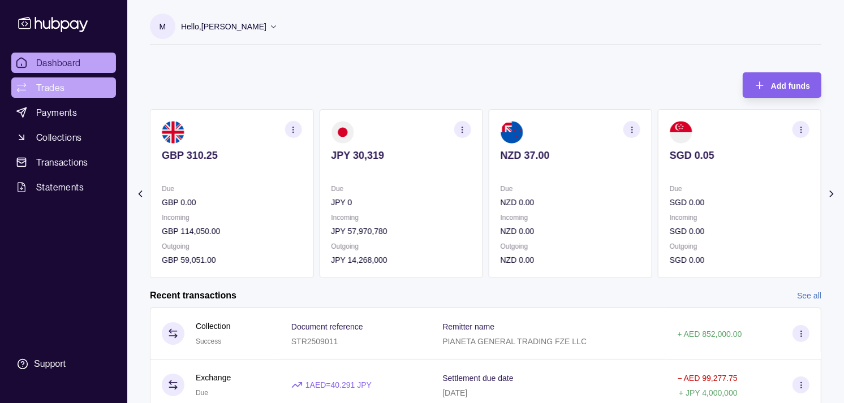
click at [64, 82] on link "Trades" at bounding box center [63, 88] width 105 height 20
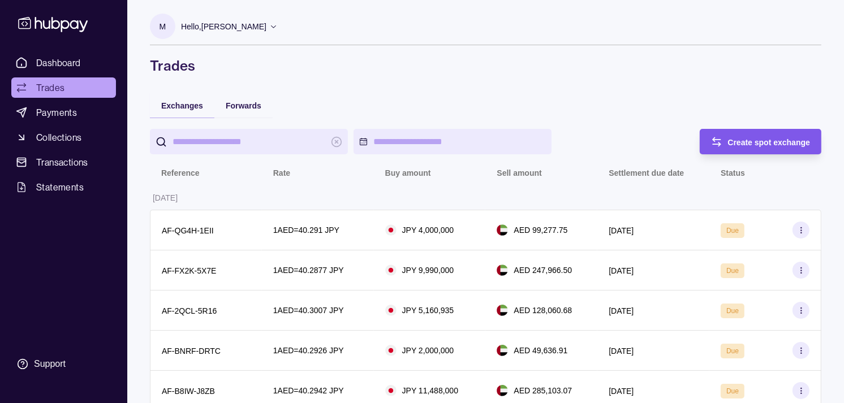
click at [751, 147] on div "Create spot exchange" at bounding box center [769, 142] width 83 height 14
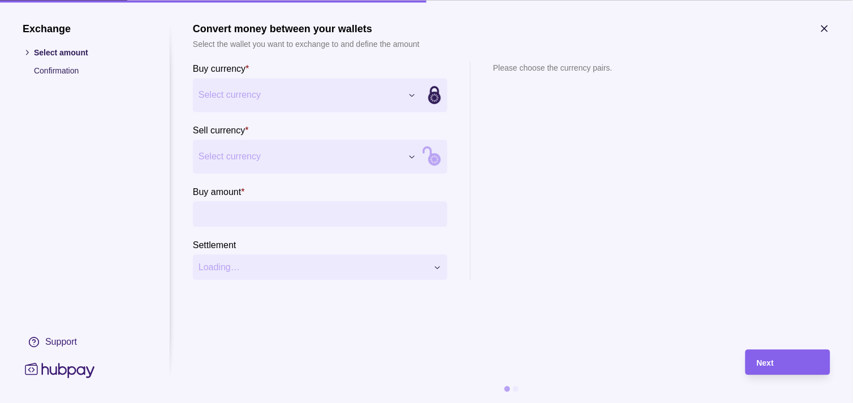
click at [829, 29] on icon "button" at bounding box center [824, 28] width 11 height 11
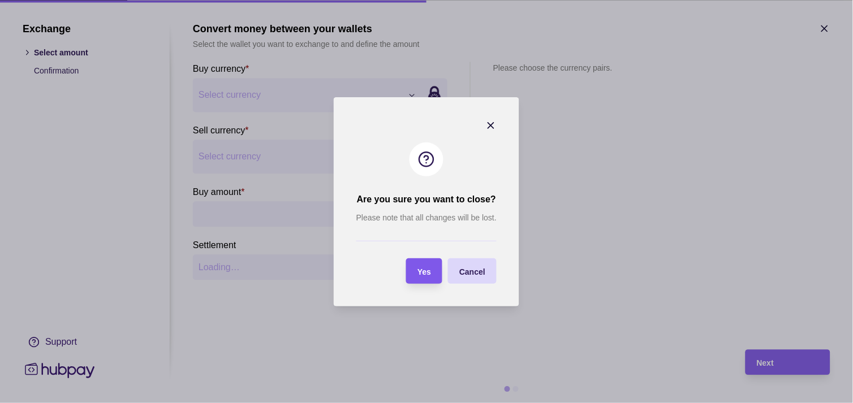
click at [421, 283] on div "Yes" at bounding box center [416, 271] width 31 height 25
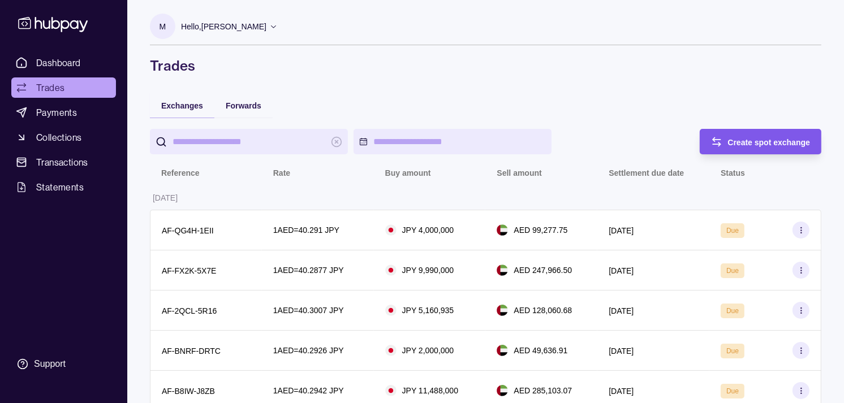
click at [768, 143] on span "Create spot exchange" at bounding box center [769, 142] width 83 height 9
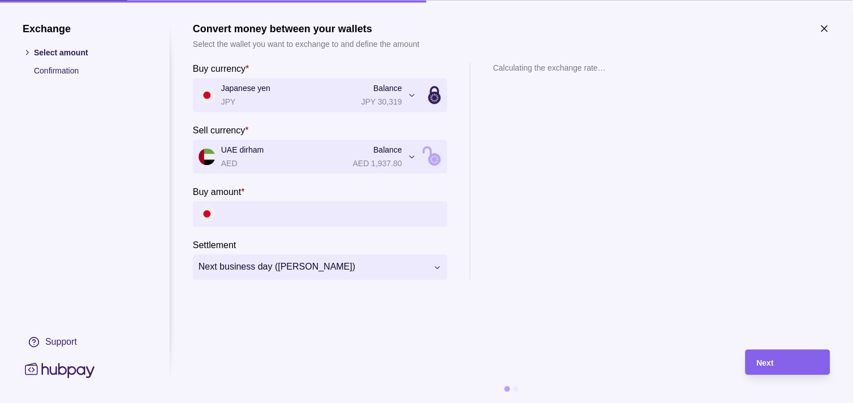
click at [287, 213] on input "Buy amount *" at bounding box center [331, 213] width 221 height 25
paste input "*********"
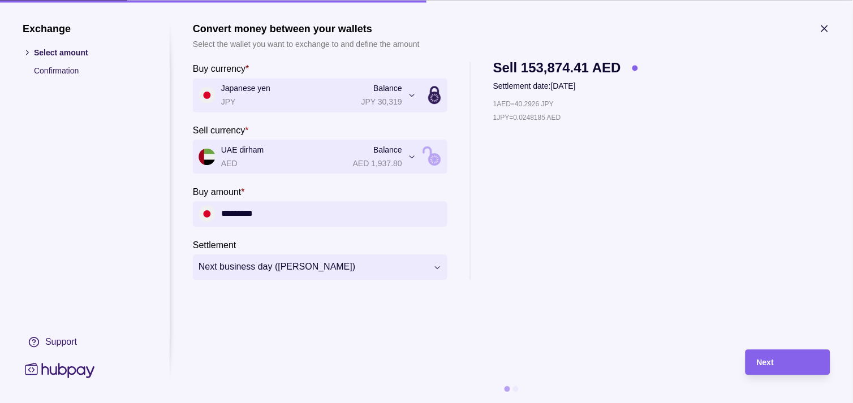
type input "*********"
click at [797, 353] on div "Next" at bounding box center [779, 362] width 79 height 25
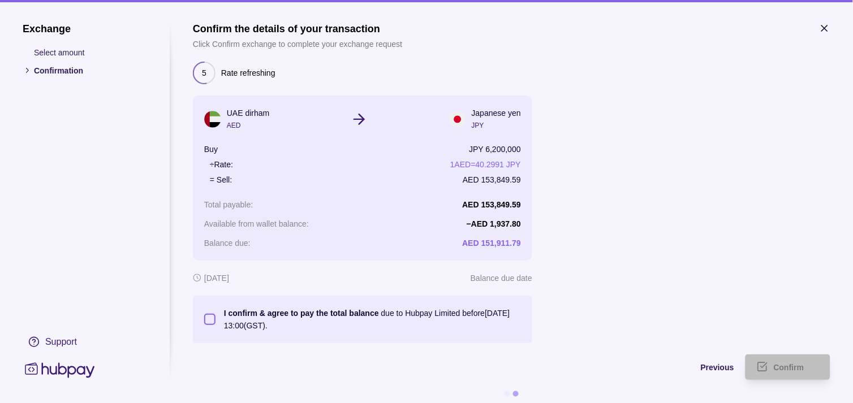
click at [213, 319] on button "I confirm & agree to pay the total balance due to Hubpay Limited before [DATE] …" at bounding box center [209, 319] width 11 height 11
click at [790, 368] on span "Confirm" at bounding box center [789, 368] width 31 height 9
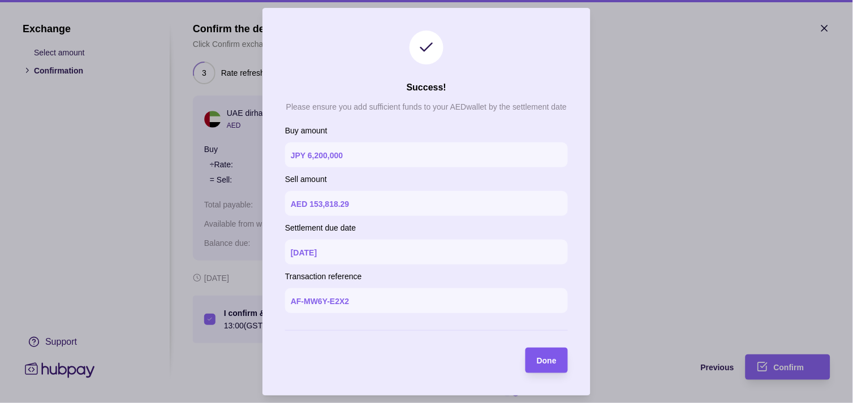
click at [558, 364] on section "Done" at bounding box center [547, 360] width 42 height 25
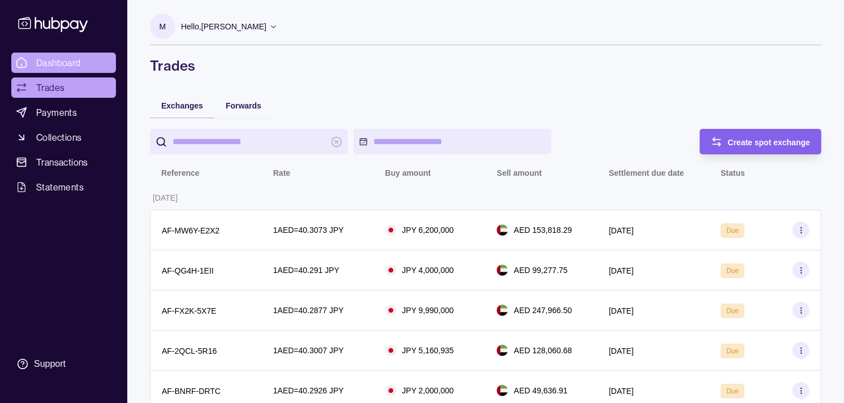
click at [63, 63] on span "Dashboard" at bounding box center [58, 63] width 45 height 14
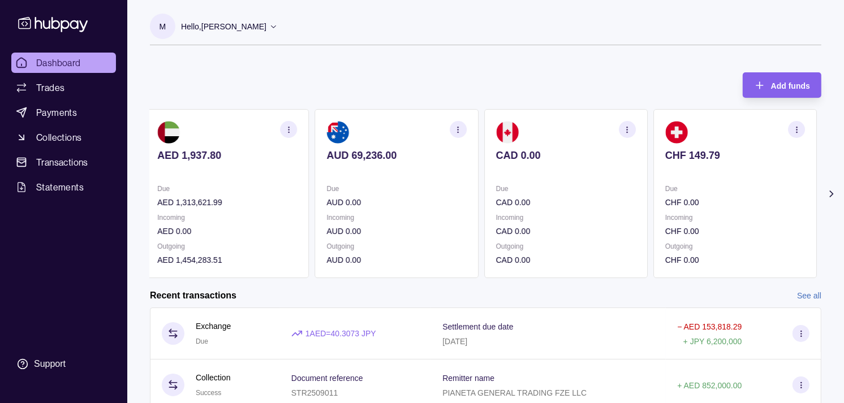
click at [419, 192] on p "Due" at bounding box center [396, 189] width 140 height 12
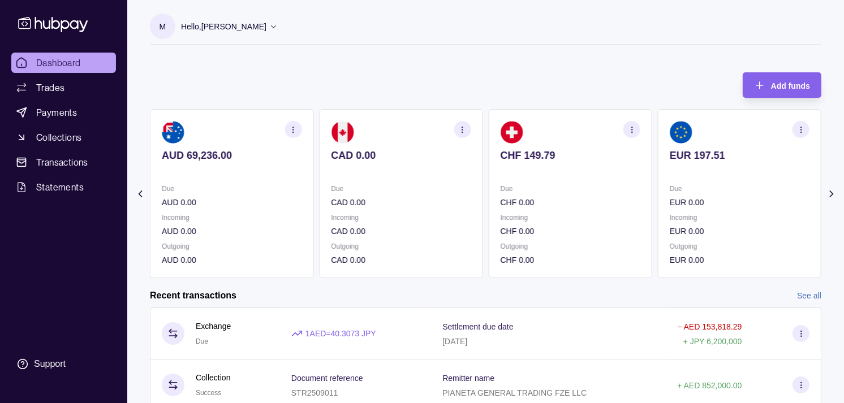
click at [440, 191] on p "Due" at bounding box center [401, 189] width 140 height 12
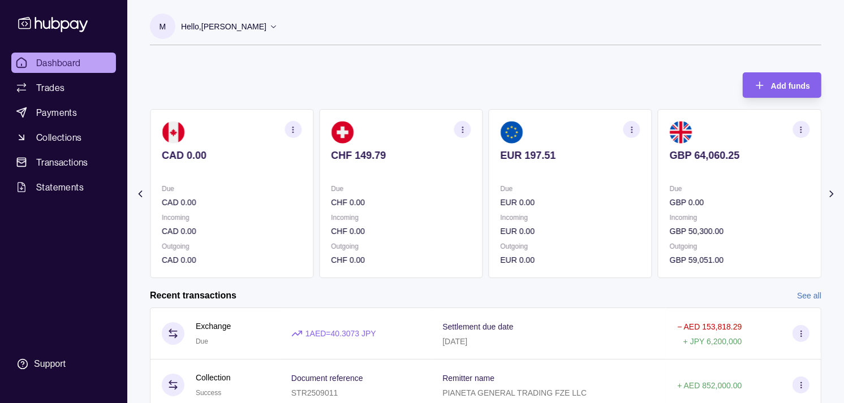
click at [439, 192] on p "Due" at bounding box center [401, 189] width 140 height 12
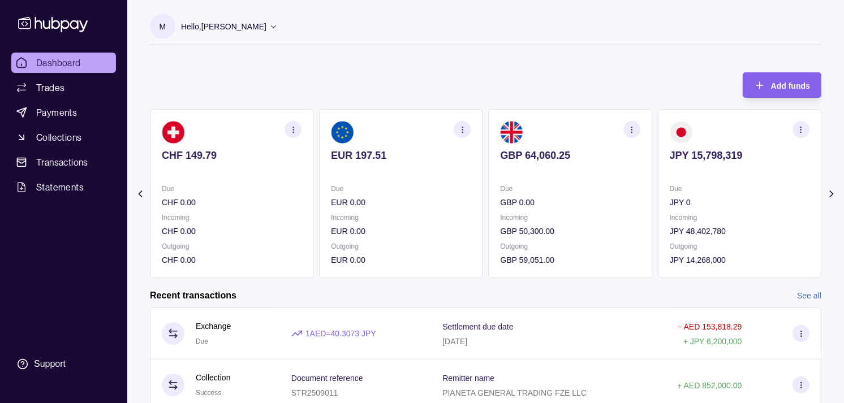
click at [443, 191] on p "Due" at bounding box center [401, 189] width 140 height 12
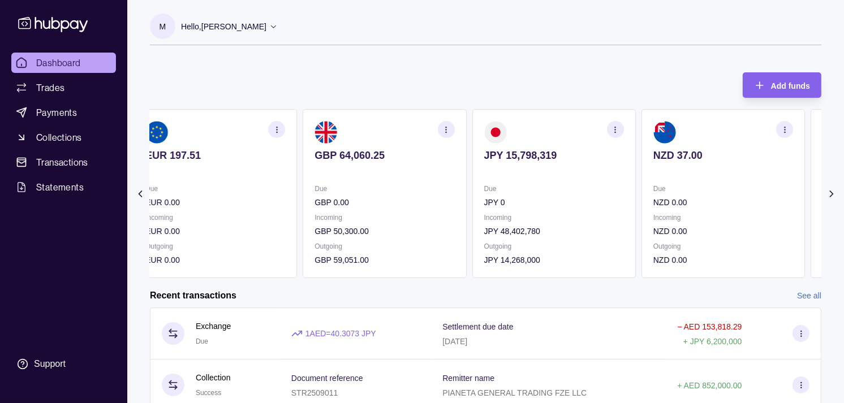
click at [413, 185] on p "Due" at bounding box center [385, 189] width 140 height 12
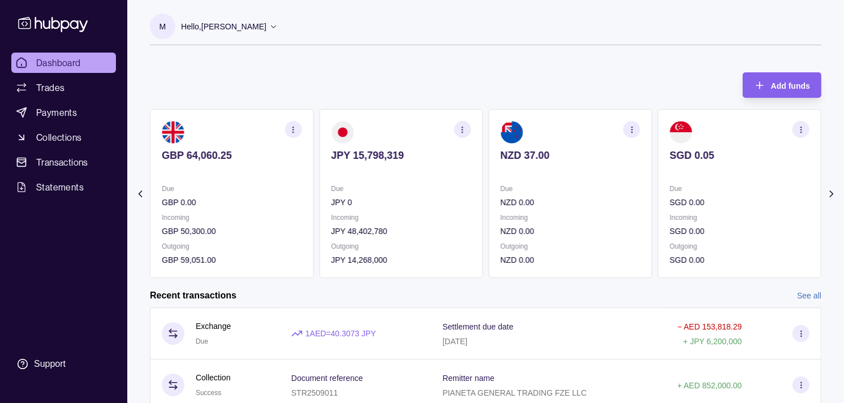
click at [410, 186] on p "Due" at bounding box center [401, 189] width 140 height 12
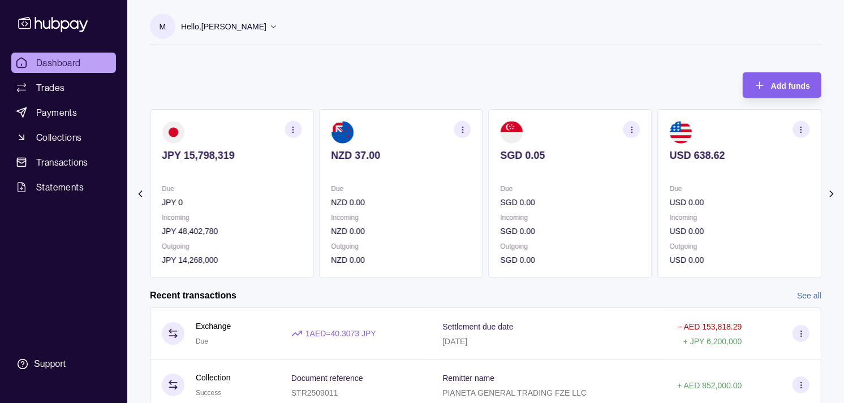
click at [410, 194] on p "Due" at bounding box center [401, 189] width 140 height 12
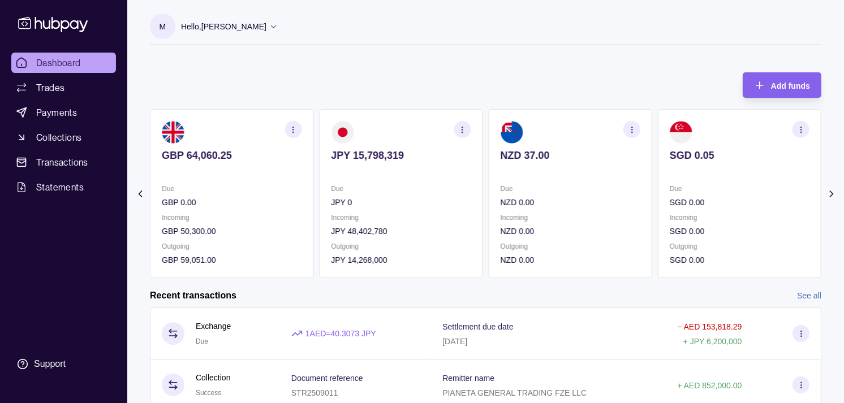
click at [368, 189] on p "Due" at bounding box center [401, 189] width 140 height 12
click at [387, 194] on p "Due" at bounding box center [401, 189] width 140 height 12
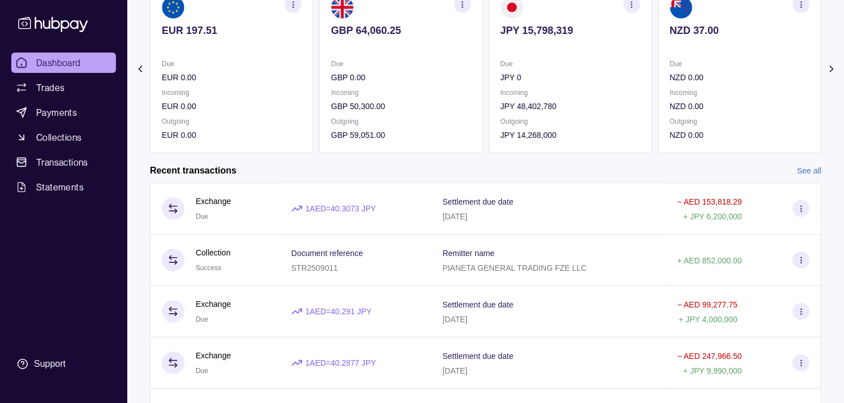
scroll to position [126, 0]
click at [658, 78] on section "NZD 37.00 Due NZD 0.00 Incoming NZD 0.00 Outgoing NZD 0.00" at bounding box center [740, 68] width 164 height 169
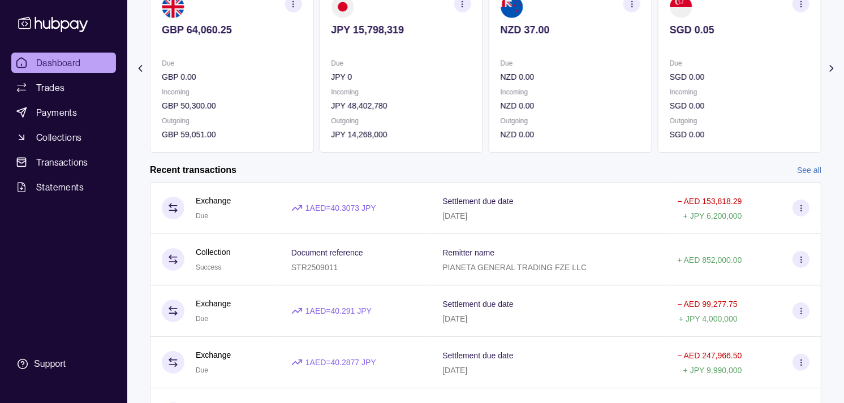
scroll to position [63, 0]
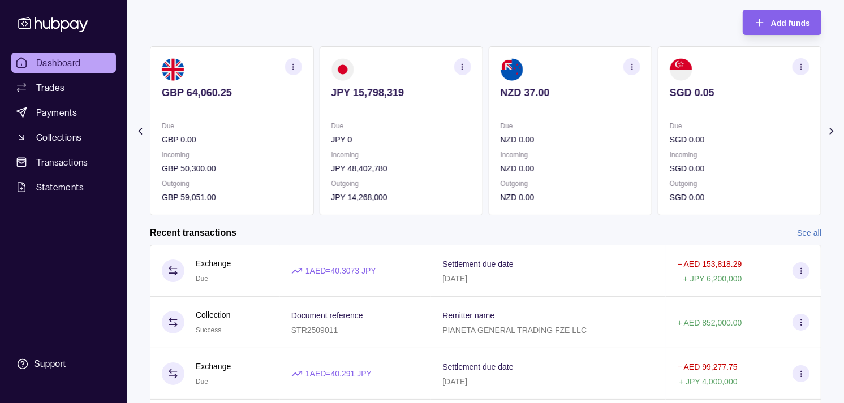
click at [461, 67] on icon "button" at bounding box center [462, 67] width 8 height 8
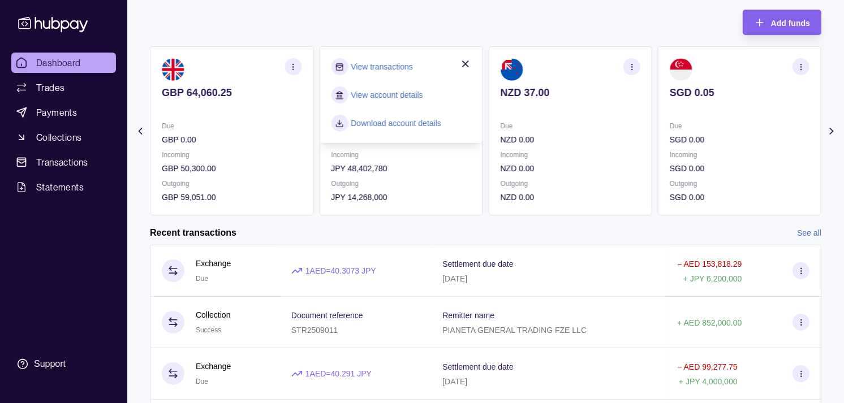
click at [397, 65] on link "View transactions" at bounding box center [382, 67] width 62 height 12
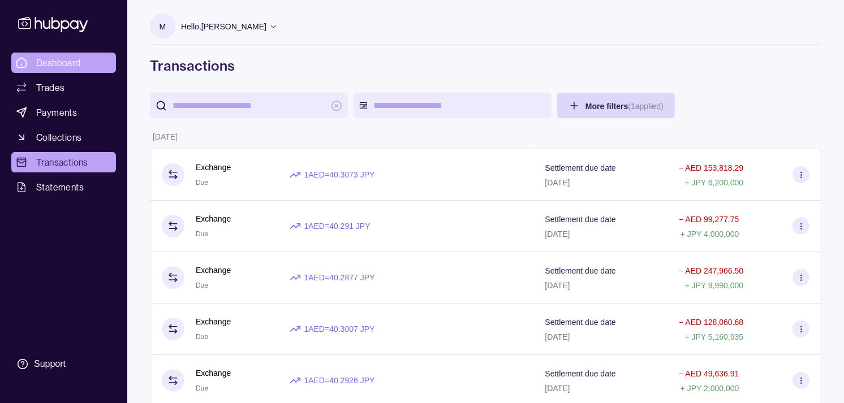
click at [80, 63] on span "Dashboard" at bounding box center [58, 63] width 45 height 14
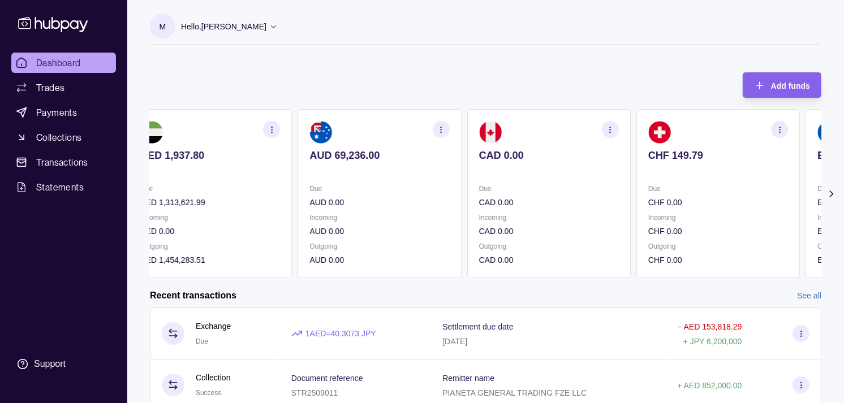
click at [565, 151] on p "CAD 0.00" at bounding box center [549, 155] width 140 height 12
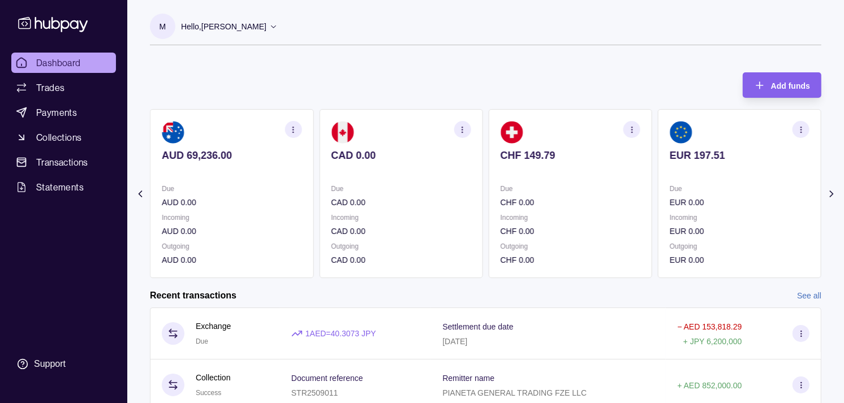
click at [492, 148] on section "CHF 149.79 Due CHF 0.00 Incoming CHF 0.00 Outgoing CHF 0.00" at bounding box center [571, 193] width 164 height 169
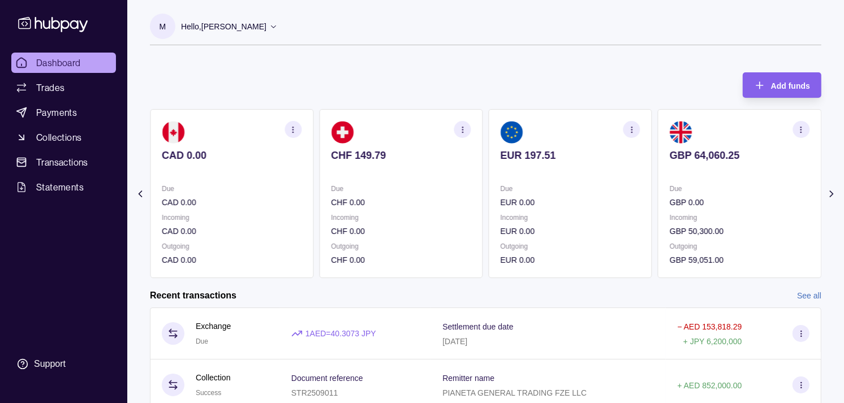
click at [597, 157] on p "EUR 197.51" at bounding box center [571, 155] width 140 height 12
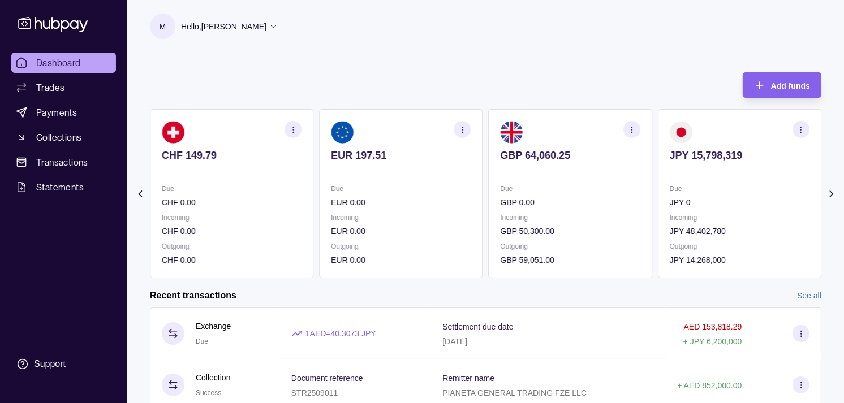
click at [630, 131] on icon "button" at bounding box center [632, 130] width 8 height 8
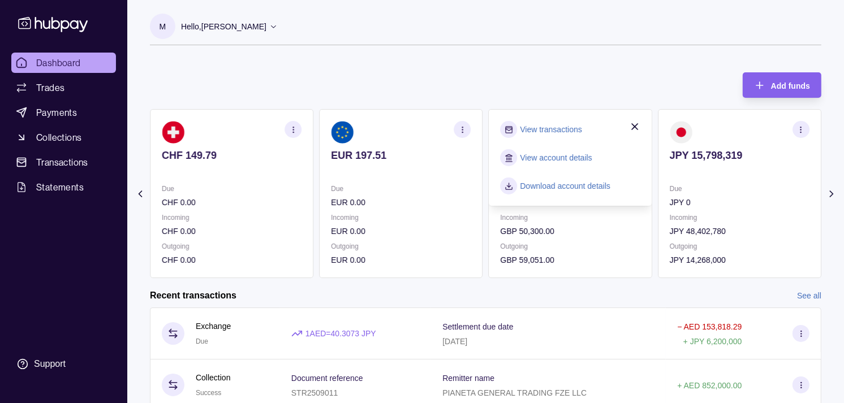
click at [553, 131] on link "View transactions" at bounding box center [552, 129] width 62 height 12
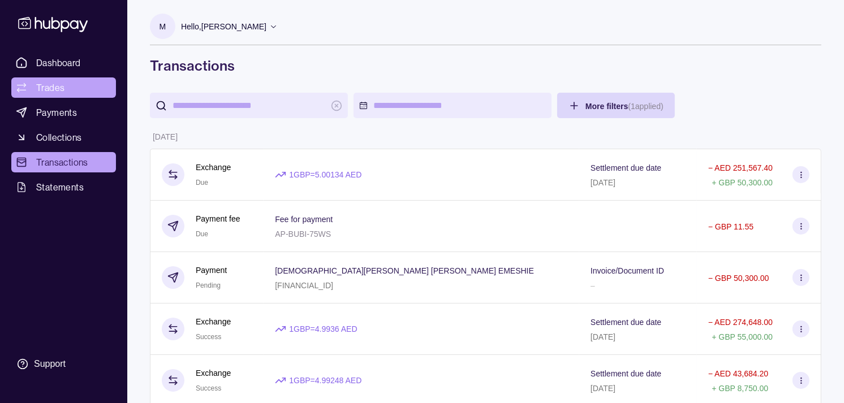
click at [68, 84] on link "Trades" at bounding box center [63, 88] width 105 height 20
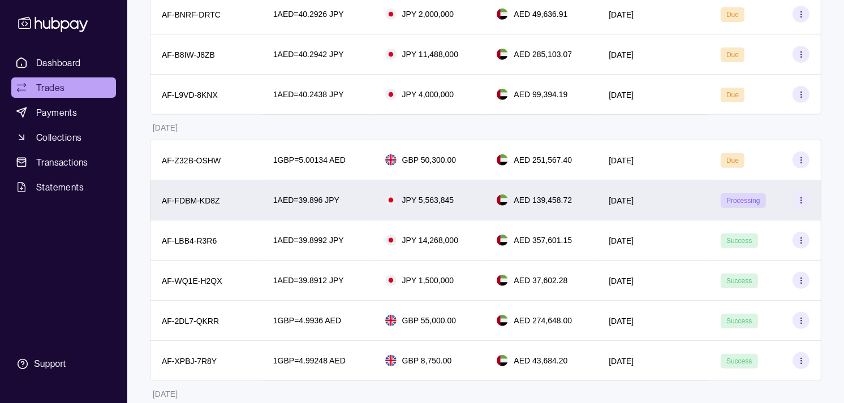
scroll to position [440, 0]
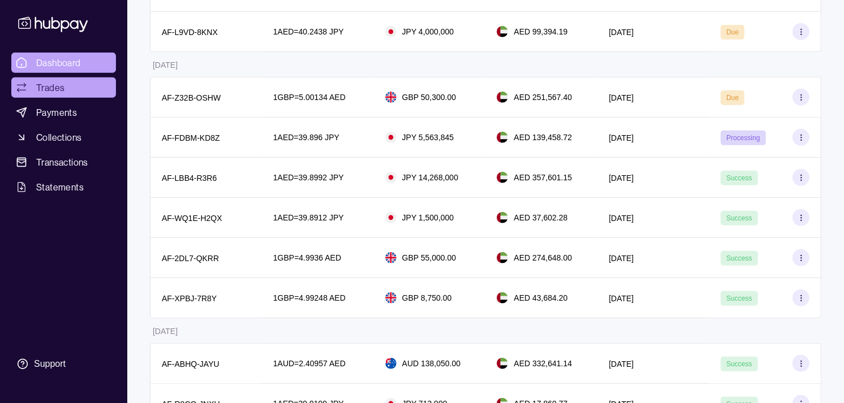
click at [74, 57] on span "Dashboard" at bounding box center [58, 63] width 45 height 14
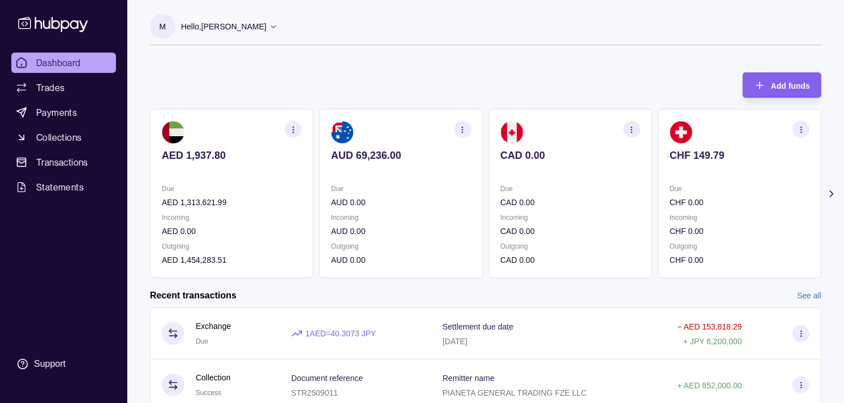
click at [670, 163] on div "CHF 149.79" at bounding box center [740, 163] width 140 height 28
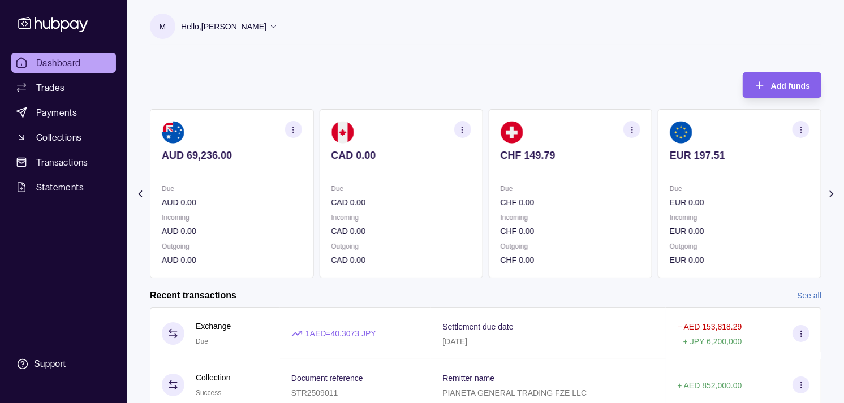
click at [658, 156] on section "EUR 197.51 Due EUR 0.00 Incoming EUR 0.00 Outgoing EUR 0.00" at bounding box center [740, 193] width 164 height 169
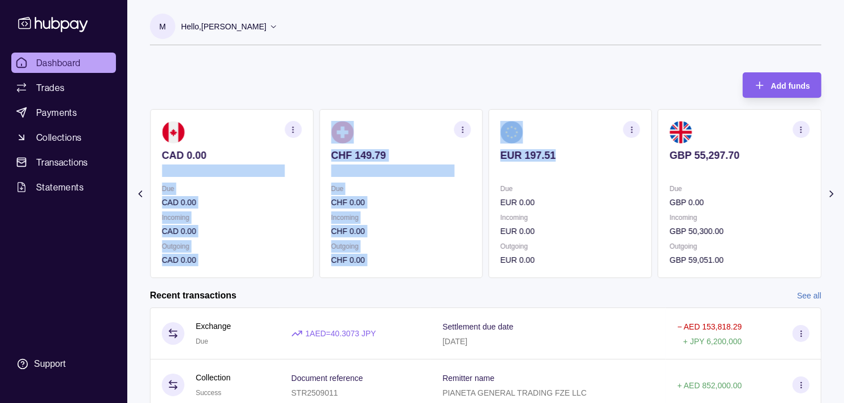
drag, startPoint x: 650, startPoint y: 157, endPoint x: 638, endPoint y: 157, distance: 11.3
click at [638, 157] on div "AED 1,937.80 Due AED 1,313,621.99 Incoming AED 0.00 Outgoing AED 1,454,283.51 A…" at bounding box center [486, 193] width 672 height 169
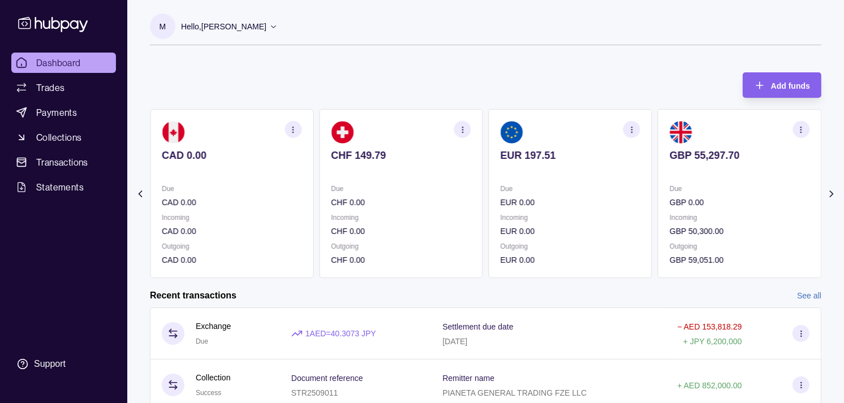
drag, startPoint x: 638, startPoint y: 157, endPoint x: 547, endPoint y: 74, distance: 123.8
click at [547, 74] on div "Add funds AED 1,937.80 Due AED 1,313,621.99 Incoming AED 0.00 Outgoing AED 1,45…" at bounding box center [486, 169] width 672 height 217
click at [680, 165] on div "GBP 55,297.70" at bounding box center [740, 163] width 140 height 28
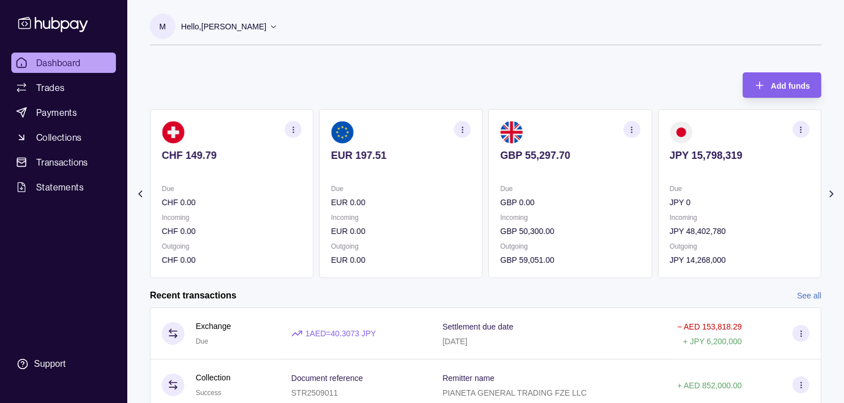
click at [631, 126] on icon "button" at bounding box center [632, 130] width 8 height 8
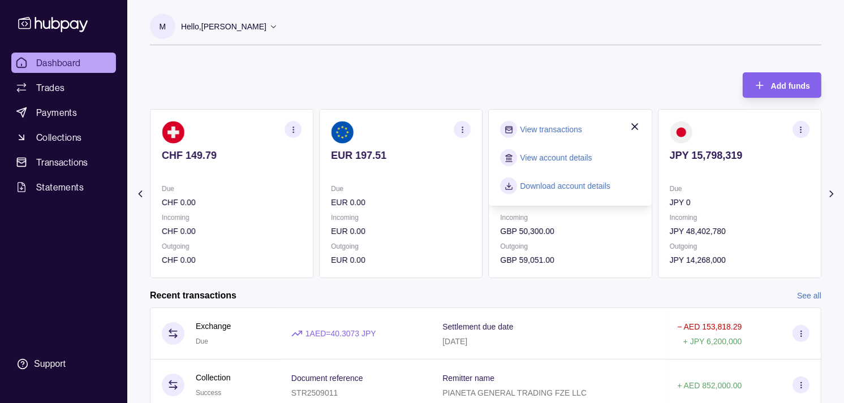
click at [553, 130] on link "View transactions" at bounding box center [552, 129] width 62 height 12
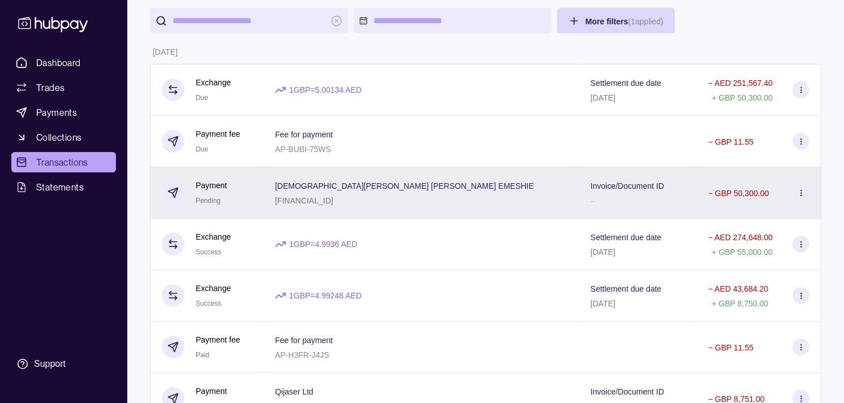
scroll to position [63, 0]
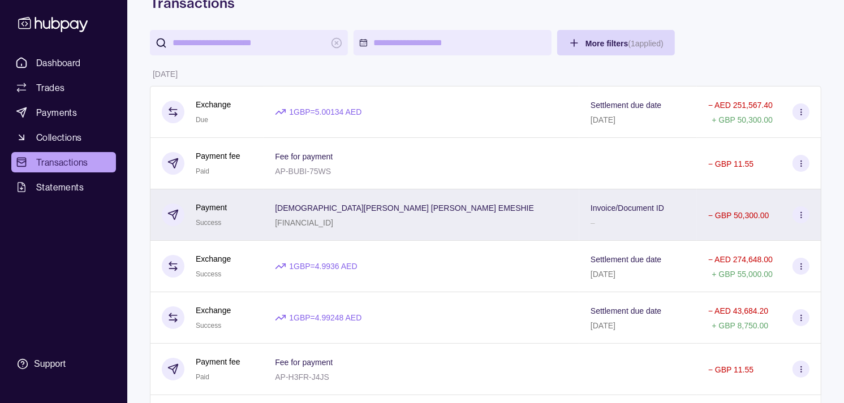
click at [264, 222] on div "Payment Success" at bounding box center [207, 215] width 114 height 51
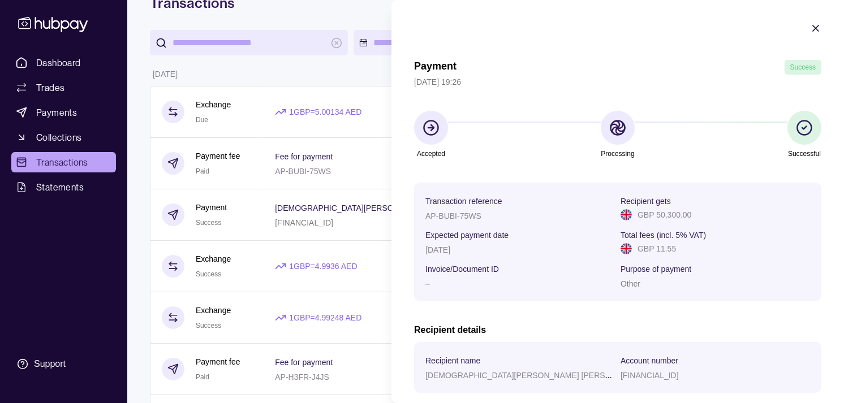
click at [810, 29] on icon "button" at bounding box center [815, 28] width 11 height 11
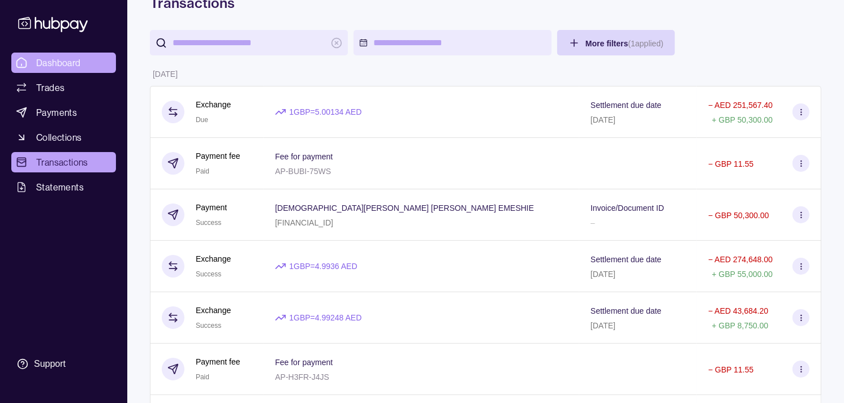
click at [72, 60] on span "Dashboard" at bounding box center [58, 63] width 45 height 14
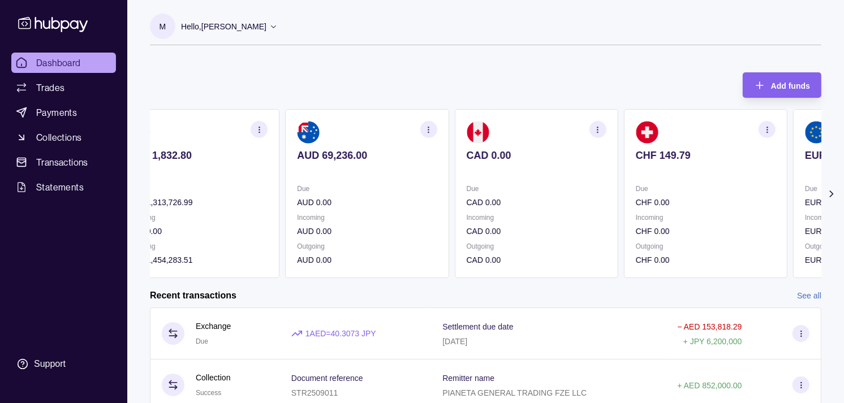
click at [636, 199] on p "CHF 0.00" at bounding box center [706, 202] width 140 height 12
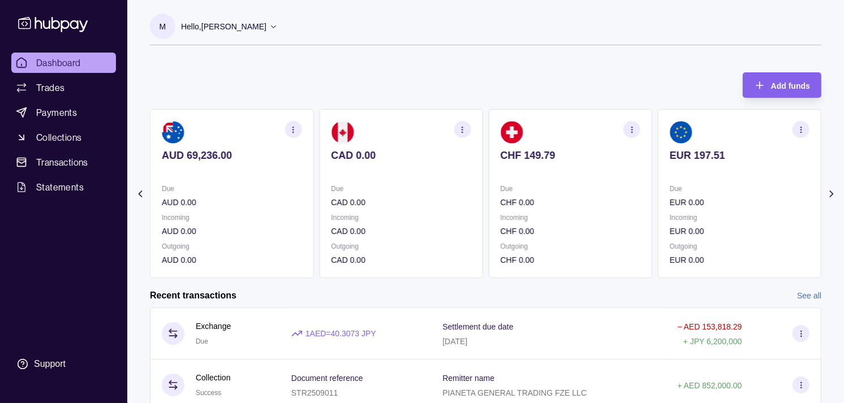
click at [658, 198] on section "EUR 197.51 Due EUR 0.00 Incoming EUR 0.00 Outgoing EUR 0.00" at bounding box center [740, 193] width 164 height 169
click at [584, 196] on section "EUR 197.51 Due EUR 0.00 Incoming EUR 0.00 Outgoing EUR 0.00" at bounding box center [571, 193] width 164 height 169
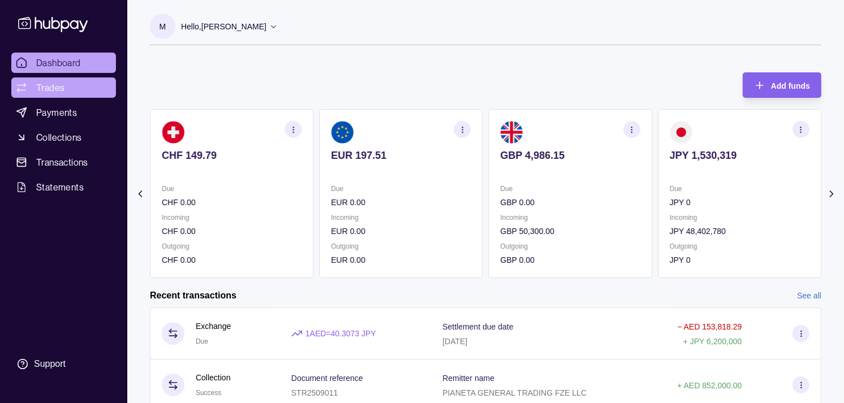
click at [66, 84] on link "Trades" at bounding box center [63, 88] width 105 height 20
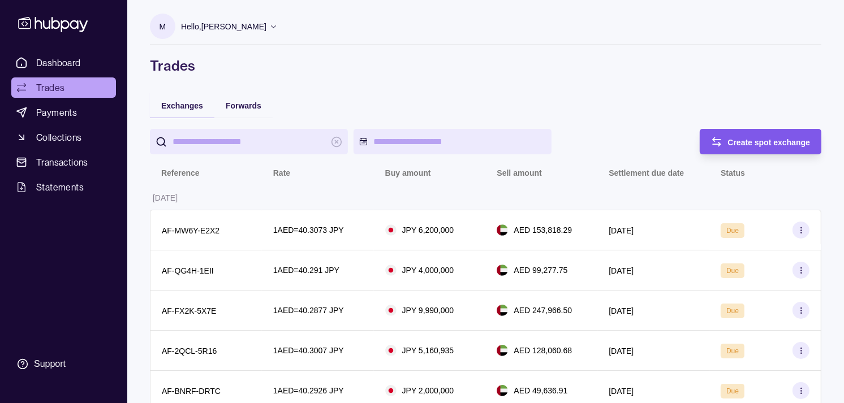
click at [750, 138] on span "Create spot exchange" at bounding box center [769, 142] width 83 height 9
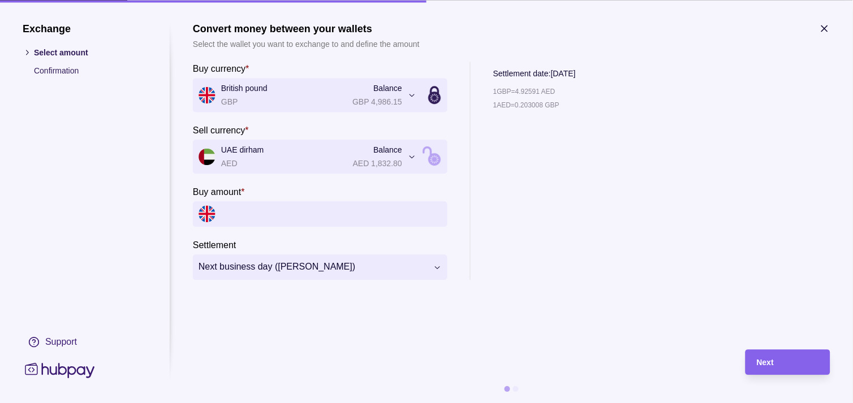
click at [830, 23] on icon "button" at bounding box center [824, 28] width 11 height 11
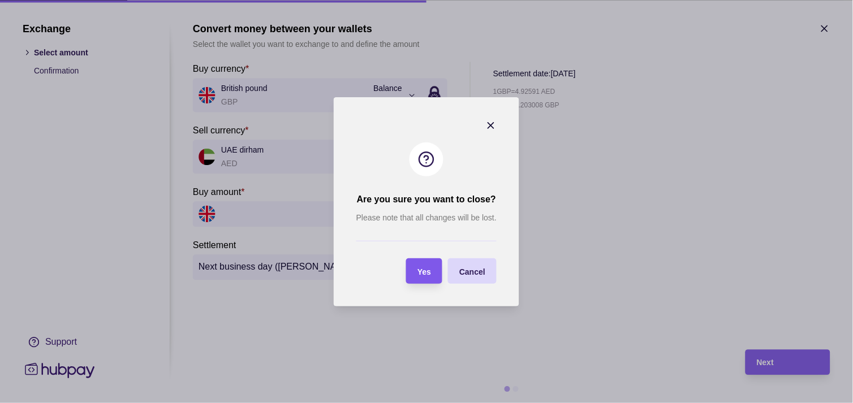
click at [418, 268] on span "Yes" at bounding box center [425, 271] width 14 height 9
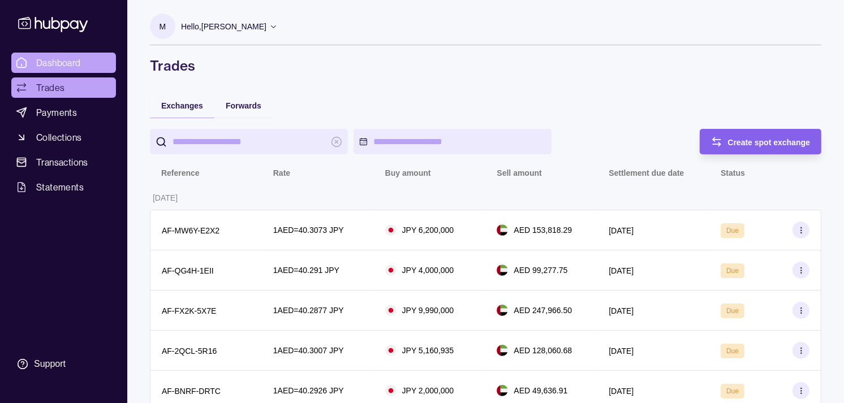
click at [84, 58] on link "Dashboard" at bounding box center [63, 63] width 105 height 20
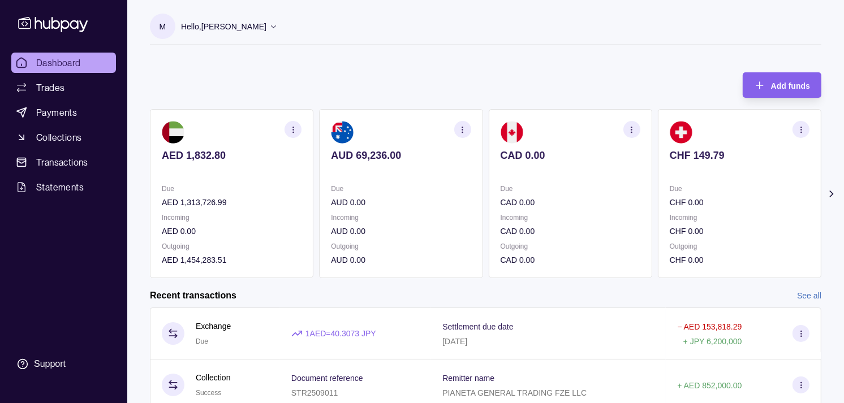
click at [671, 197] on p "CHF 0.00" at bounding box center [740, 202] width 140 height 12
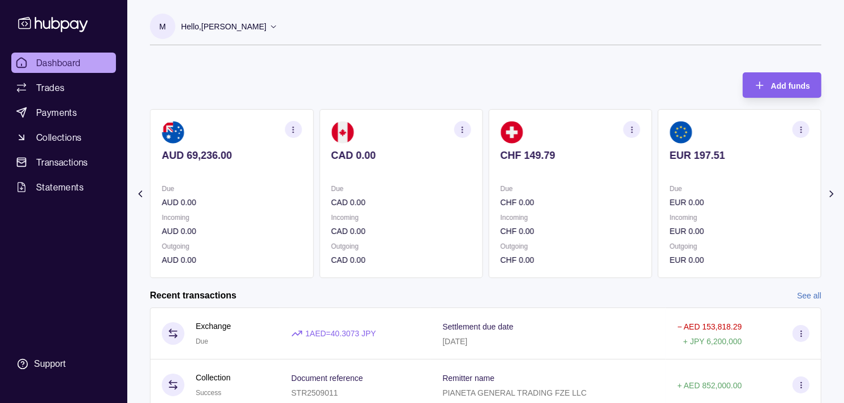
click at [670, 200] on p "EUR 0.00" at bounding box center [740, 202] width 140 height 12
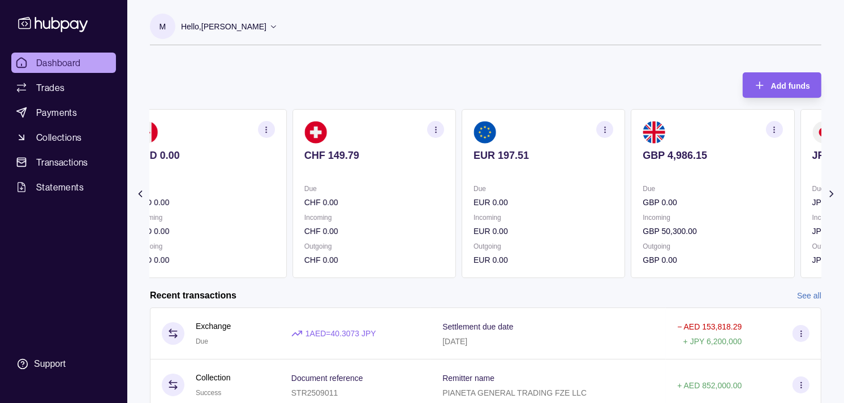
click at [643, 200] on p "GBP 0.00" at bounding box center [713, 202] width 140 height 12
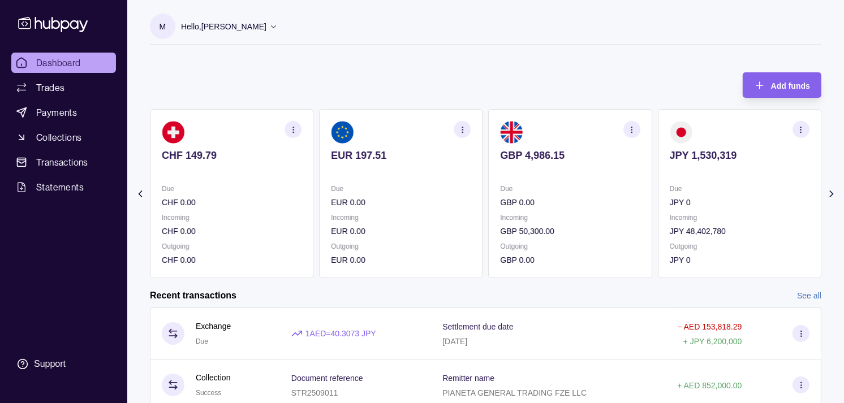
click at [636, 194] on div "AED 1,832.80 Due AED 1,313,726.99 Incoming AED 0.00 Outgoing AED 1,454,283.51 A…" at bounding box center [486, 193] width 672 height 169
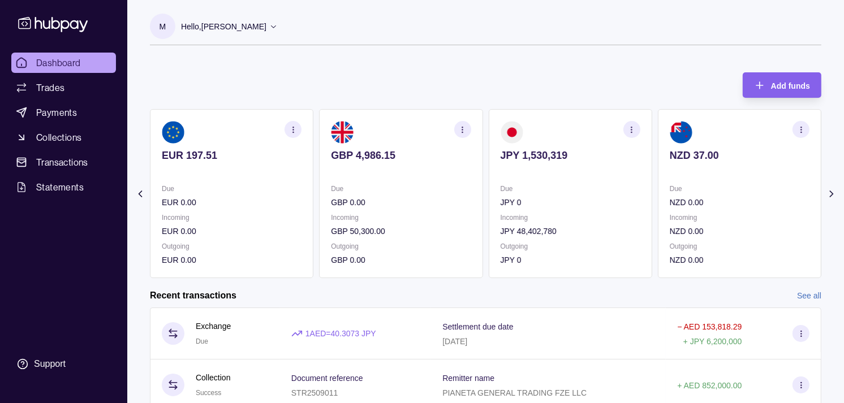
click at [465, 129] on icon "button" at bounding box center [462, 130] width 8 height 8
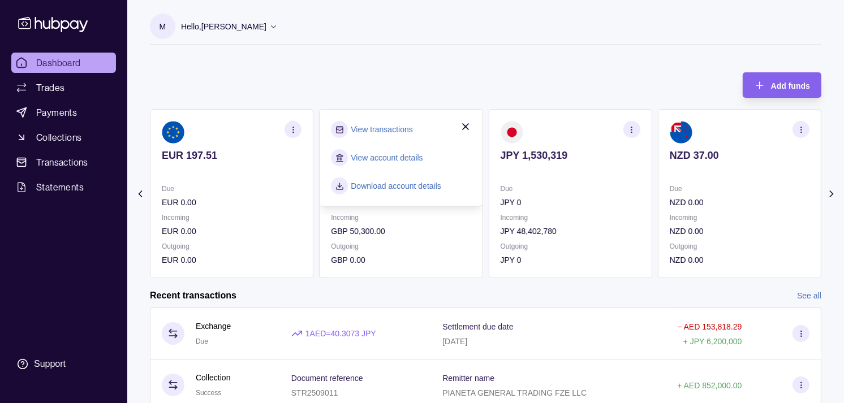
click at [389, 131] on link "View transactions" at bounding box center [382, 129] width 62 height 12
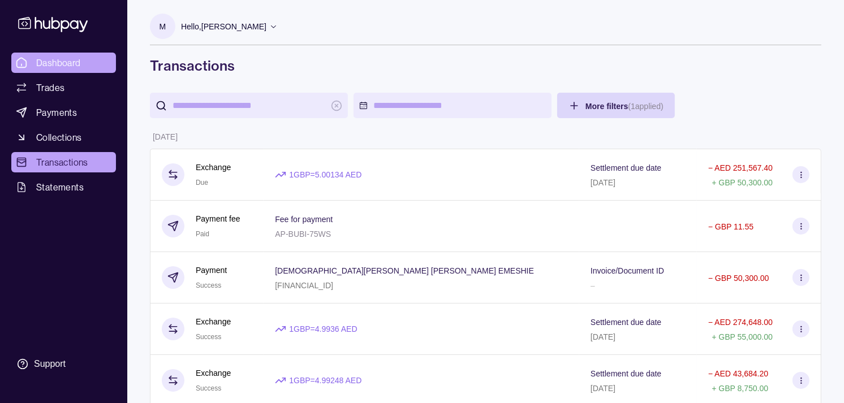
click at [78, 54] on link "Dashboard" at bounding box center [63, 63] width 105 height 20
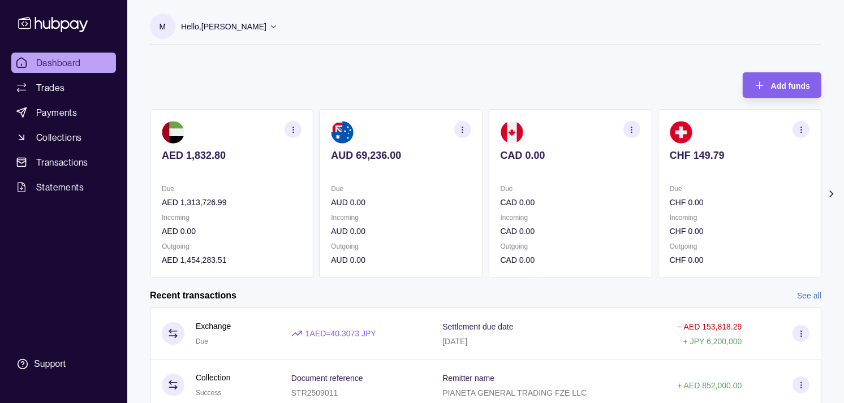
click at [725, 170] on p at bounding box center [740, 171] width 140 height 12
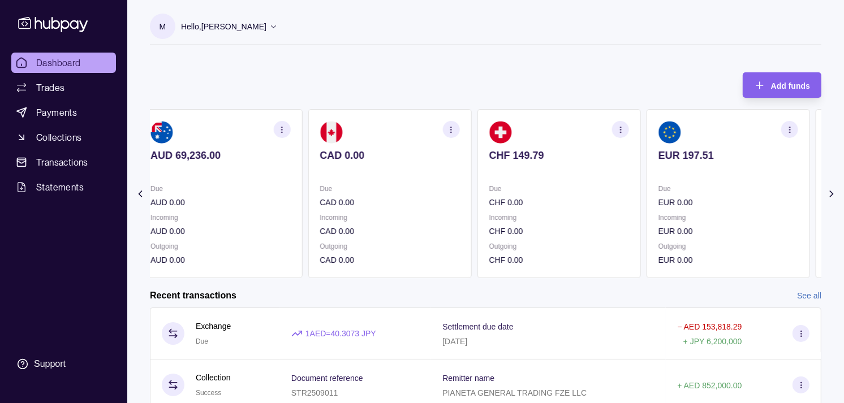
click at [699, 171] on p at bounding box center [729, 171] width 140 height 12
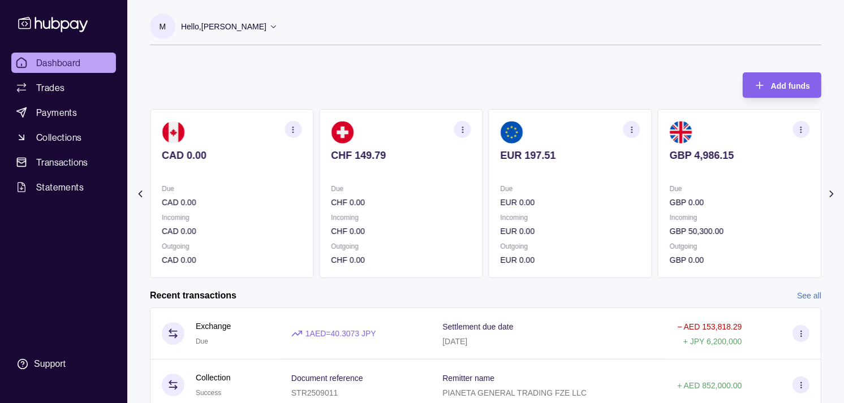
click at [686, 167] on p at bounding box center [740, 171] width 140 height 12
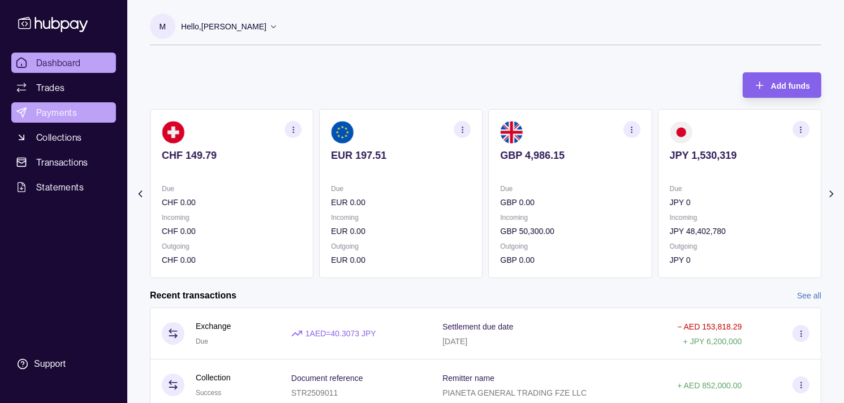
click at [72, 106] on span "Payments" at bounding box center [56, 113] width 41 height 14
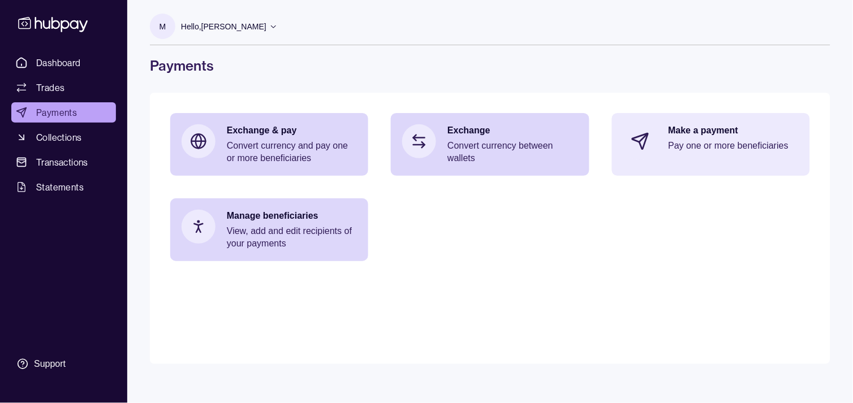
click at [695, 149] on p "Pay one or more beneficiaries" at bounding box center [734, 146] width 130 height 12
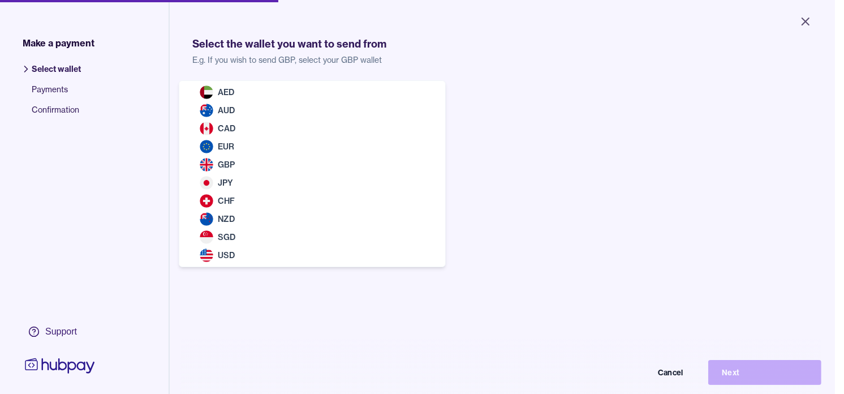
click at [406, 106] on body "Close Make a payment Select wallet Payments Confirmation Support Select the wal…" at bounding box center [417, 197] width 835 height 394
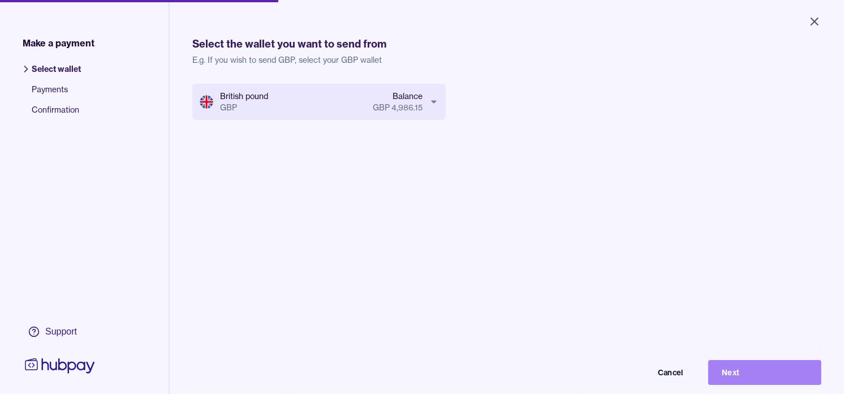
click at [762, 379] on button "Next" at bounding box center [764, 372] width 113 height 25
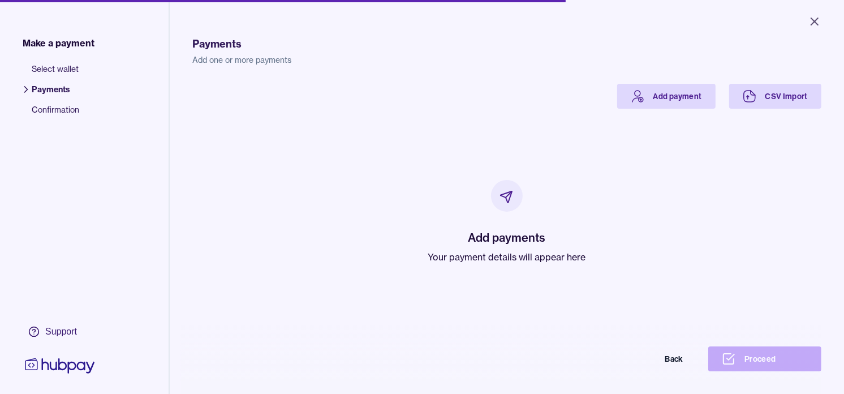
click at [515, 256] on p "Your payment details will appear here" at bounding box center [507, 257] width 158 height 14
drag, startPoint x: 515, startPoint y: 256, endPoint x: 412, endPoint y: 159, distance: 142.1
click at [390, 165] on div "Add payments Your payment details will appear here" at bounding box center [507, 222] width 602 height 226
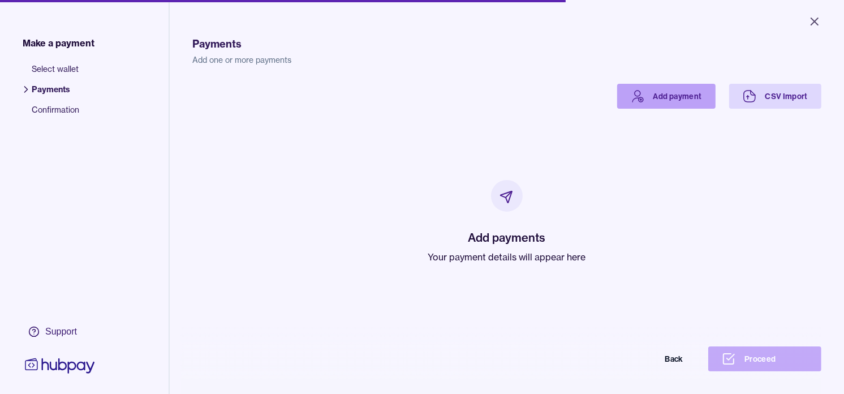
click at [650, 102] on link "Add payment" at bounding box center [666, 96] width 98 height 25
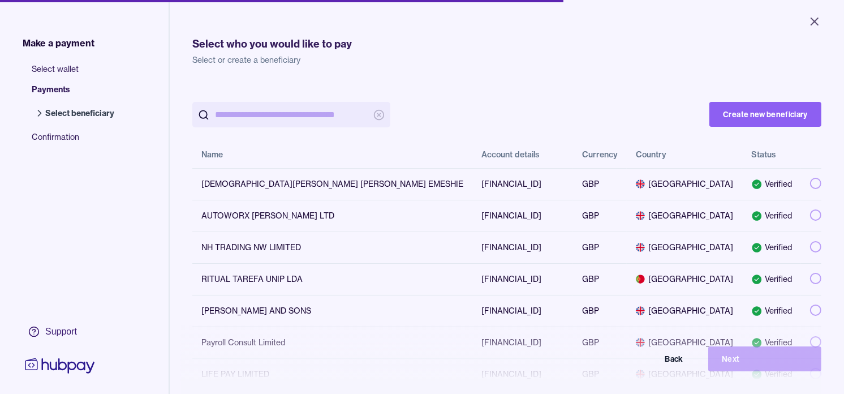
click at [298, 114] on input "search" at bounding box center [291, 114] width 153 height 25
paste input "**********"
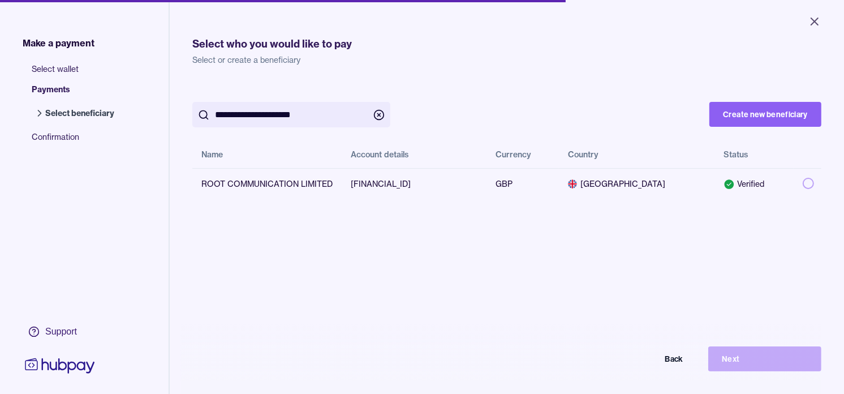
type input "**********"
click at [556, 83] on div "**********" at bounding box center [506, 248] width 629 height 457
click at [803, 182] on button "button" at bounding box center [808, 183] width 11 height 11
click at [784, 369] on button "Next" at bounding box center [764, 358] width 113 height 25
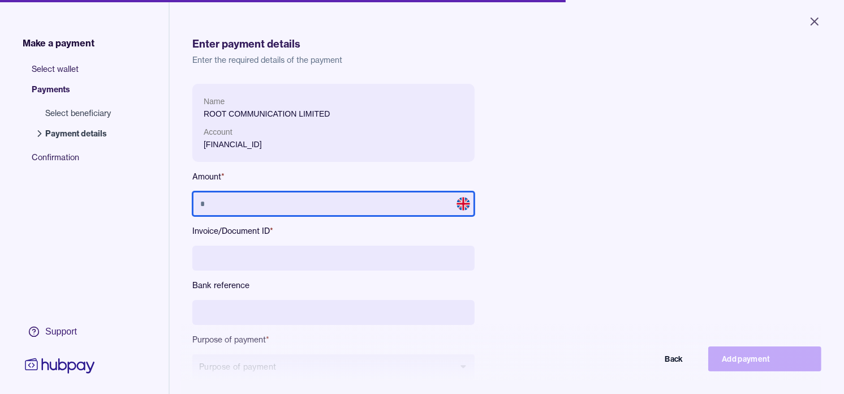
click at [373, 200] on input "text" at bounding box center [333, 203] width 282 height 25
type input "******"
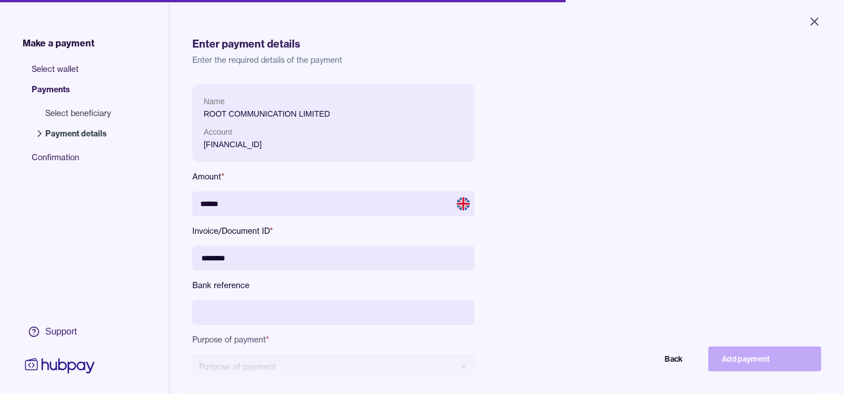
type input "********"
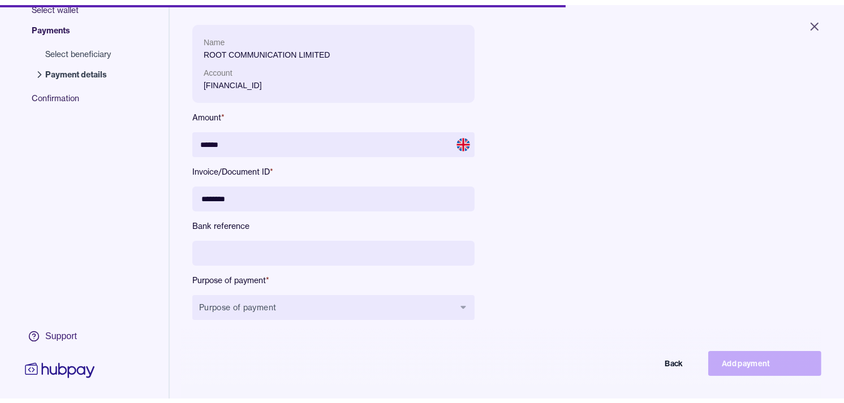
scroll to position [126, 0]
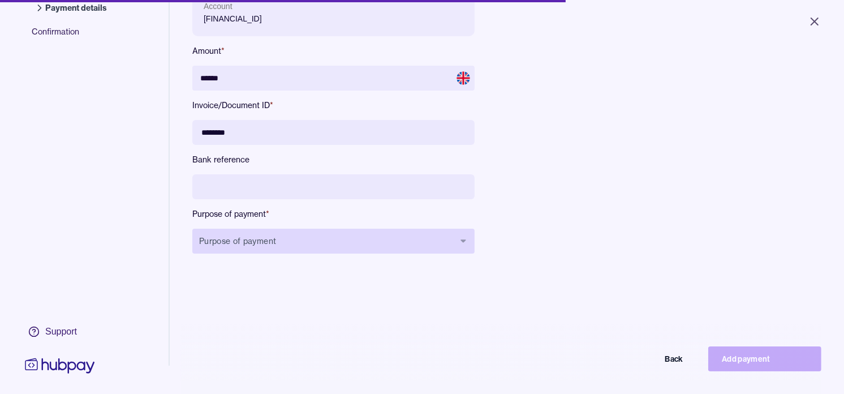
click at [370, 240] on button "Purpose of payment" at bounding box center [333, 241] width 282 height 25
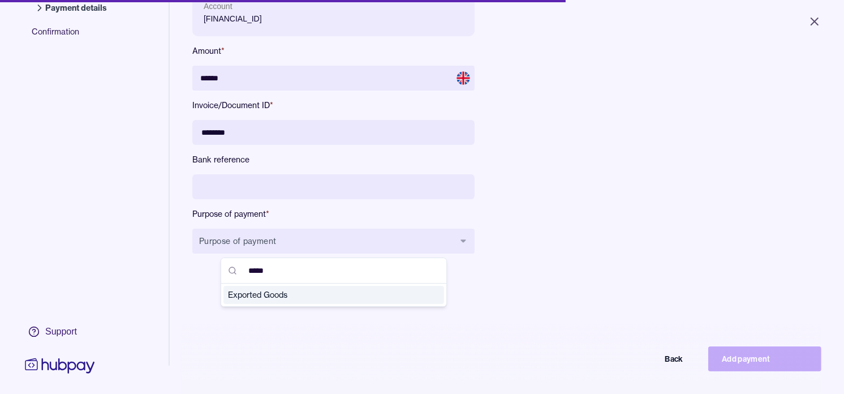
type input "*****"
click at [283, 294] on span "Exported Goods" at bounding box center [327, 294] width 198 height 11
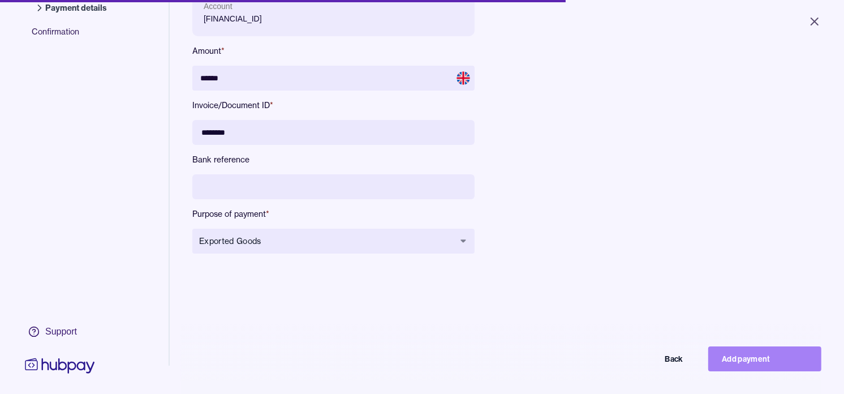
click at [791, 371] on button "Add payment" at bounding box center [764, 358] width 113 height 25
type input "*****"
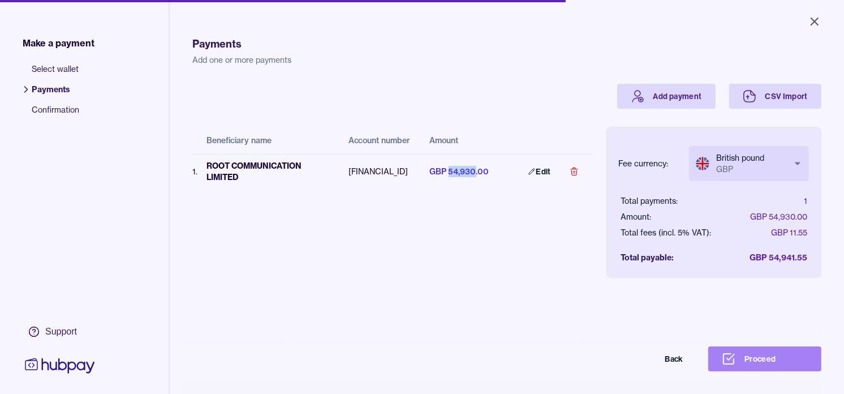
click at [753, 359] on button "Proceed" at bounding box center [764, 358] width 113 height 25
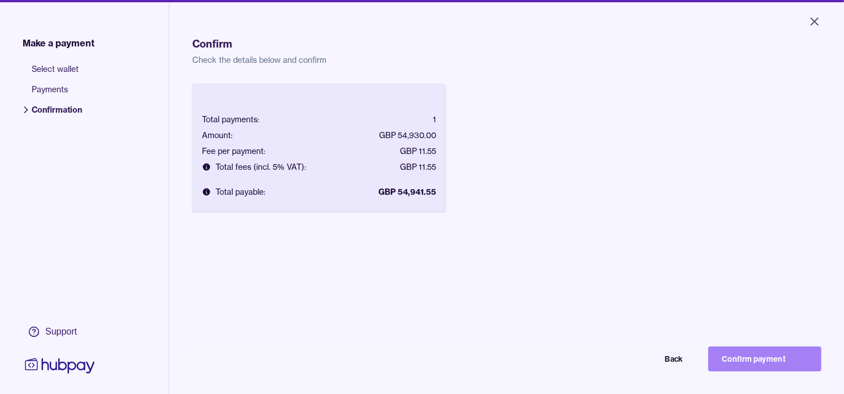
click at [791, 364] on button "Confirm payment" at bounding box center [764, 358] width 113 height 25
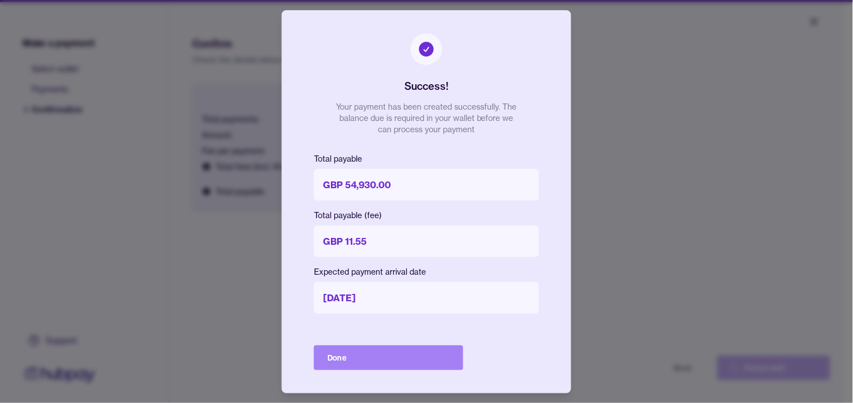
click at [368, 349] on button "Done" at bounding box center [388, 358] width 149 height 25
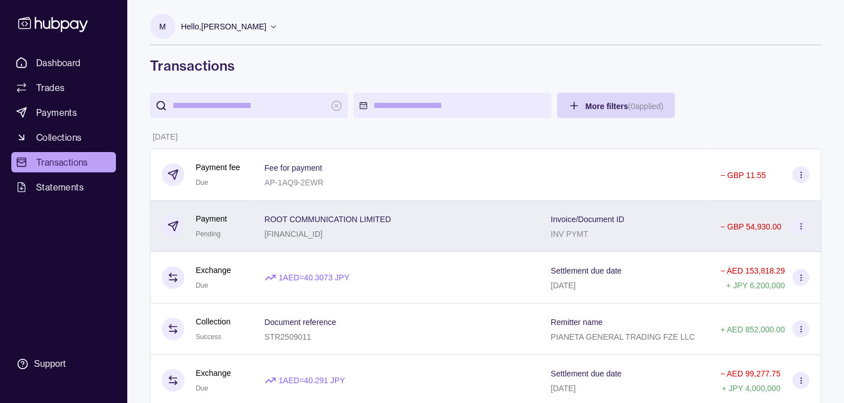
click at [242, 228] on div "Payment Pending" at bounding box center [202, 227] width 80 height 28
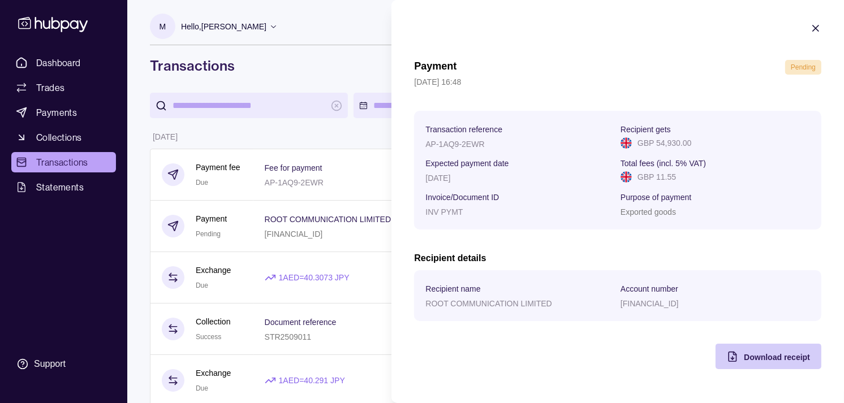
click at [788, 358] on span "Download receipt" at bounding box center [777, 357] width 66 height 9
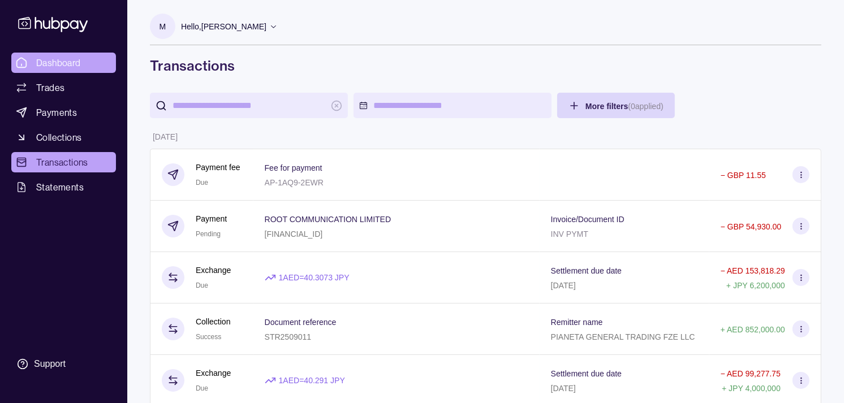
click at [98, 61] on link "Dashboard" at bounding box center [63, 63] width 105 height 20
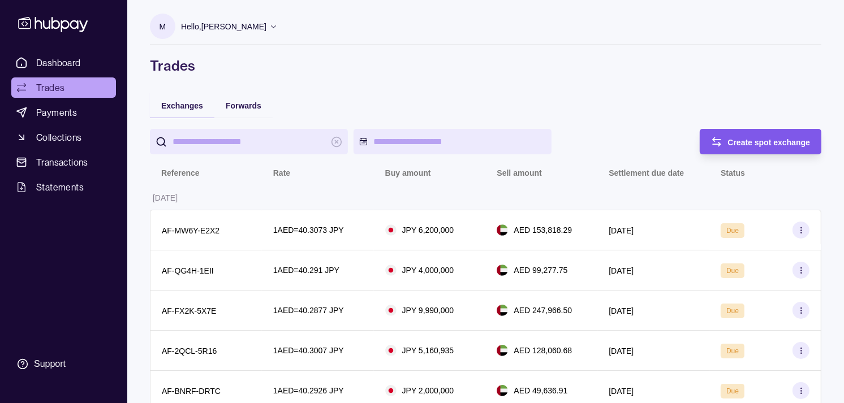
click at [711, 138] on icon "button" at bounding box center [716, 141] width 11 height 11
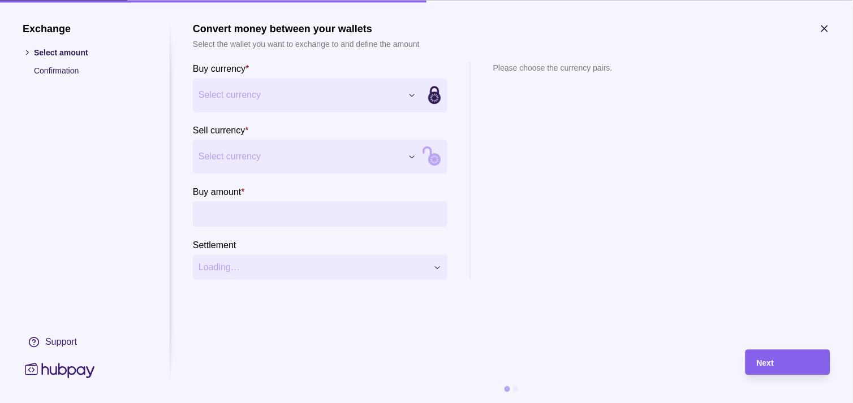
click at [364, 101] on span "Select currency" at bounding box center [301, 95] width 204 height 14
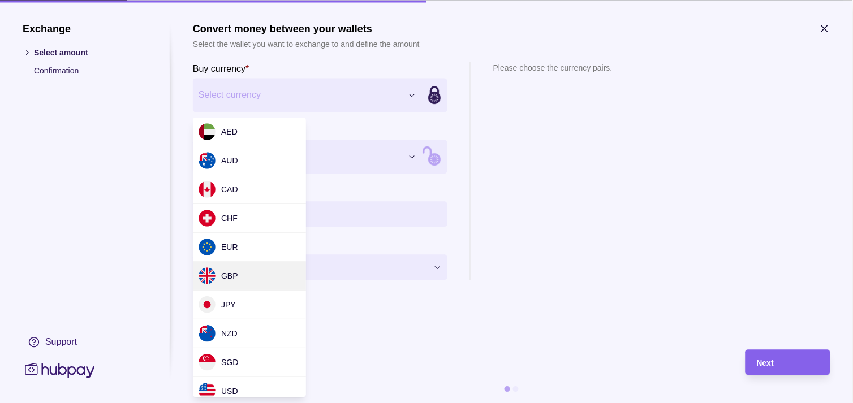
drag, startPoint x: 246, startPoint y: 279, endPoint x: 248, endPoint y: 272, distance: 7.7
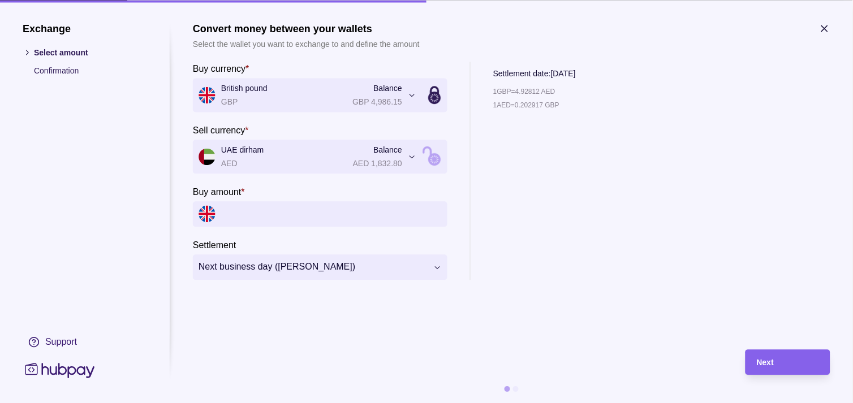
click at [304, 218] on input "Buy amount *" at bounding box center [331, 213] width 221 height 25
click at [284, 217] on input "Buy amount *" at bounding box center [331, 213] width 221 height 25
paste input "******"
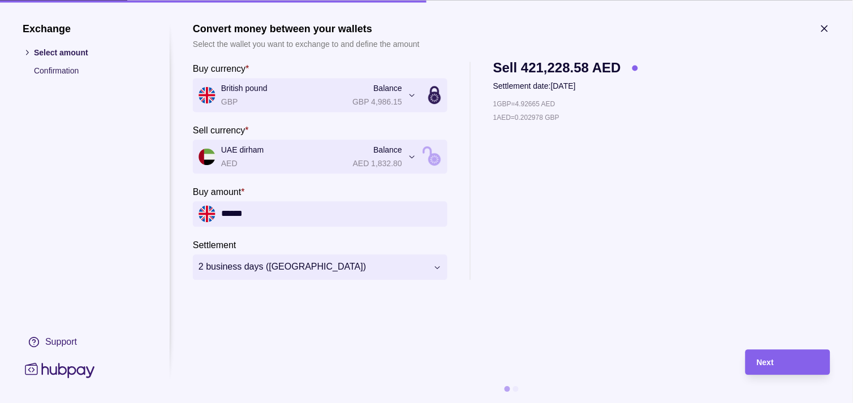
drag, startPoint x: 291, startPoint y: 217, endPoint x: 169, endPoint y: 191, distance: 125.5
click at [169, 191] on section "**********" at bounding box center [427, 213] width 808 height 381
type input "******"
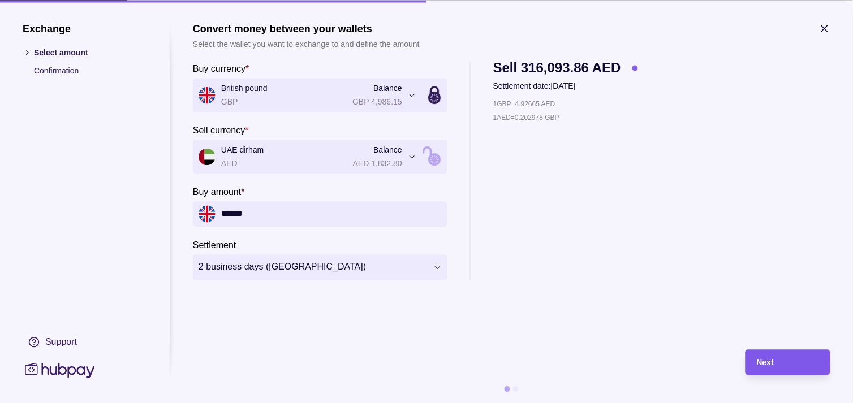
click at [796, 363] on div "Next" at bounding box center [788, 363] width 62 height 14
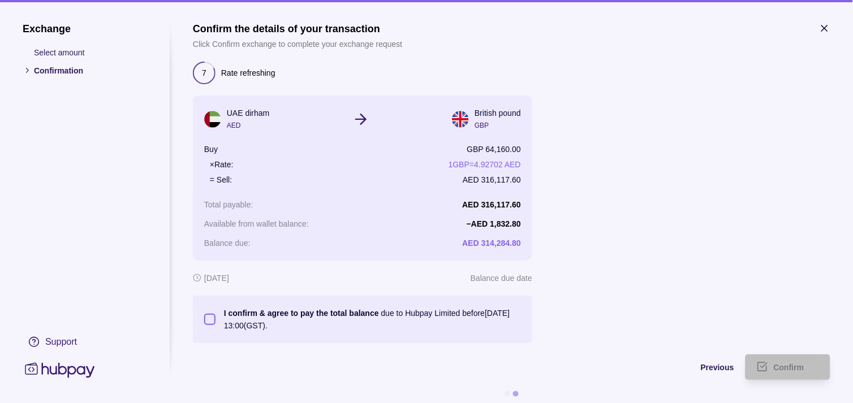
click at [213, 317] on button "I confirm & agree to pay the total balance due to Hubpay Limited before [DATE] …" at bounding box center [209, 319] width 11 height 11
click at [771, 359] on div "Confirm" at bounding box center [779, 367] width 79 height 25
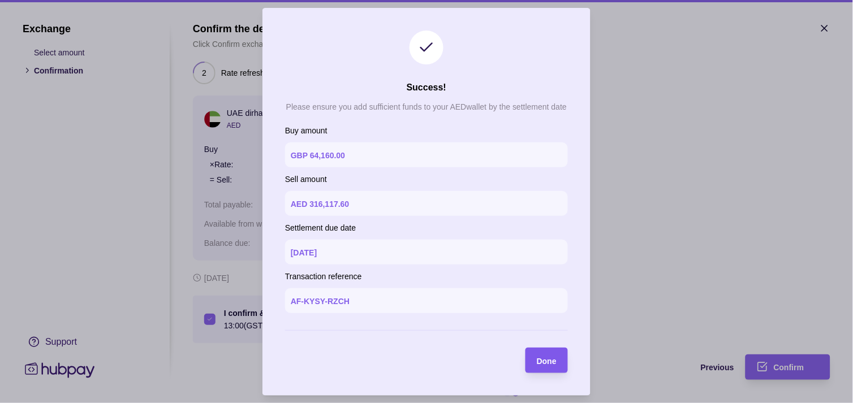
click at [551, 353] on div "Done" at bounding box center [538, 360] width 37 height 25
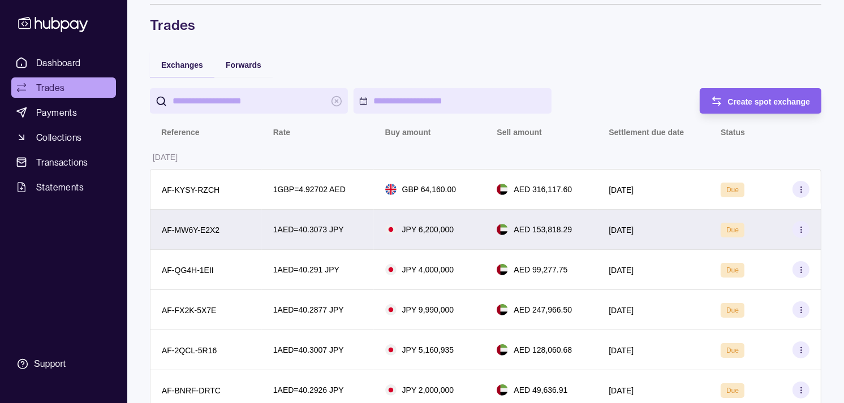
scroll to position [63, 0]
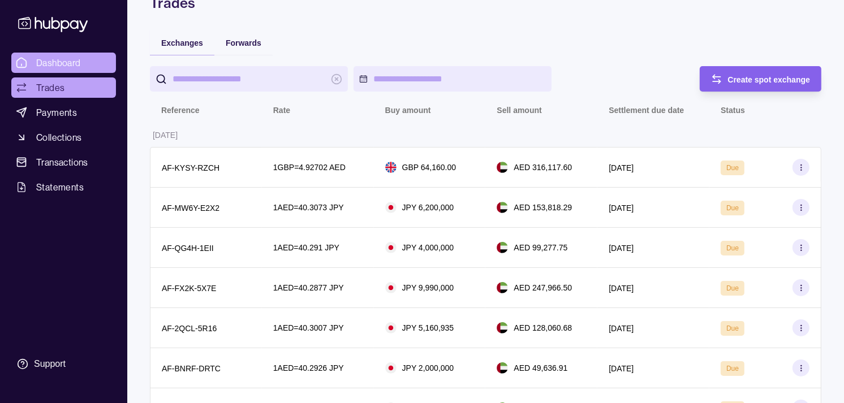
click at [63, 68] on span "Dashboard" at bounding box center [58, 63] width 45 height 14
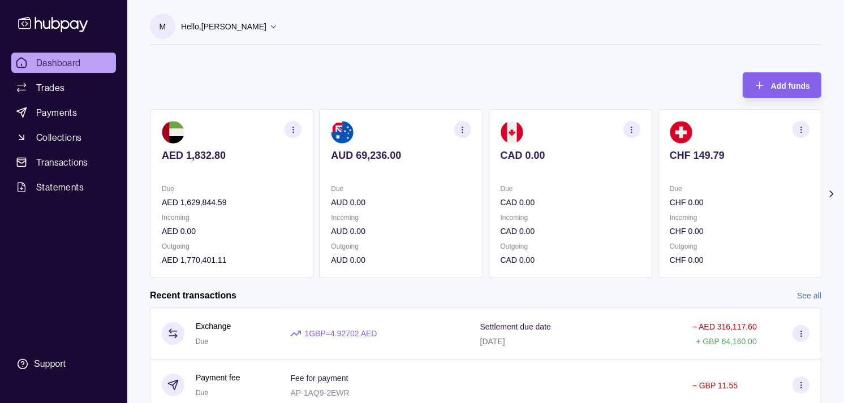
click at [694, 190] on div "Due CHF 0.00" at bounding box center [740, 196] width 140 height 26
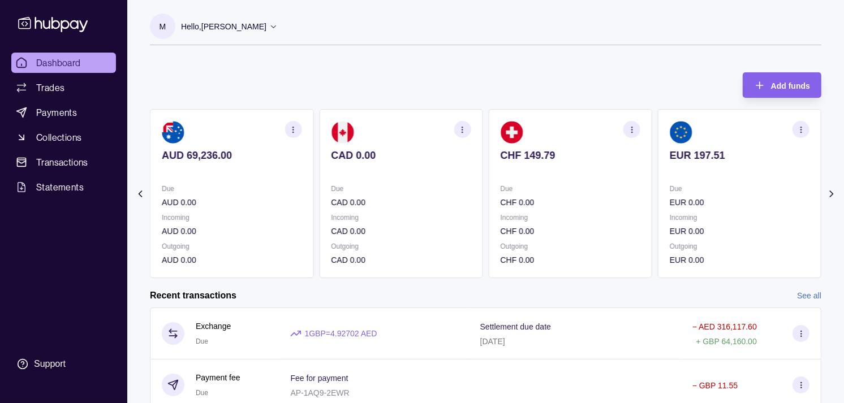
click at [694, 186] on p "Due" at bounding box center [740, 189] width 140 height 12
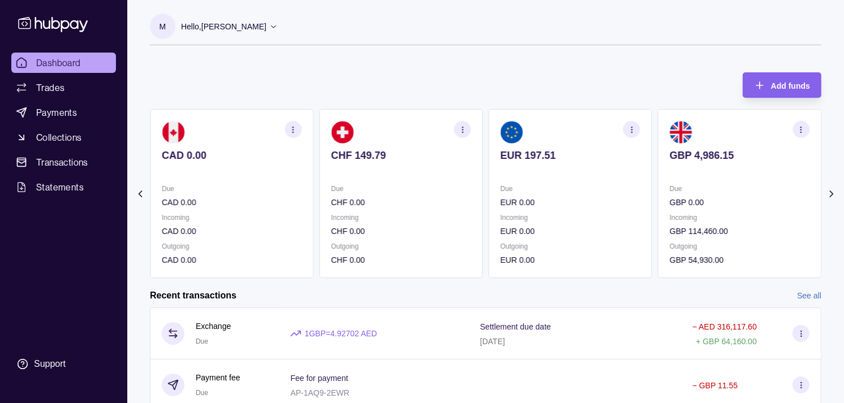
click at [671, 179] on section "GBP 4,986.15 Due GBP 0.00 Incoming GBP 114,460.00 Outgoing GBP 54,930.00" at bounding box center [740, 193] width 164 height 169
click at [678, 177] on p at bounding box center [740, 171] width 140 height 12
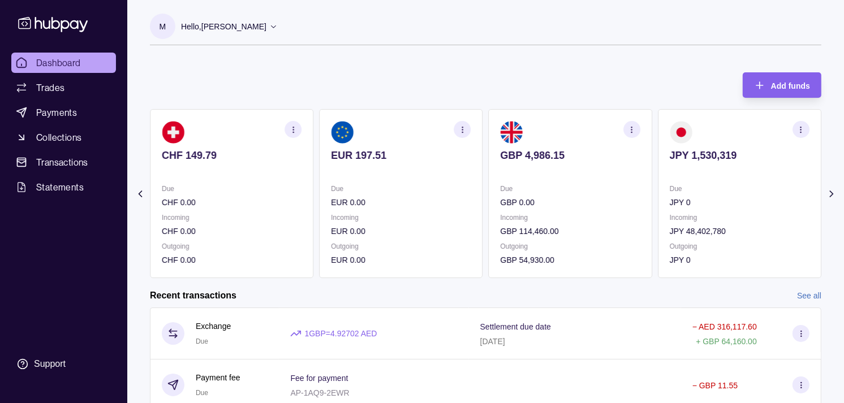
click at [630, 123] on section "button" at bounding box center [632, 129] width 17 height 17
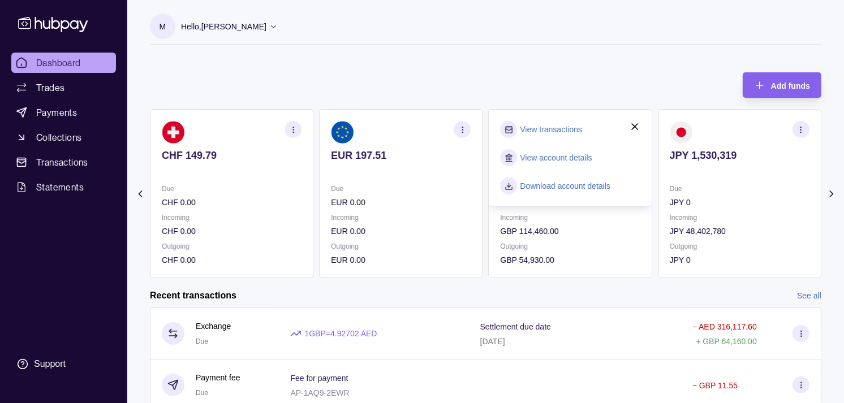
click at [544, 128] on link "View transactions" at bounding box center [552, 129] width 62 height 12
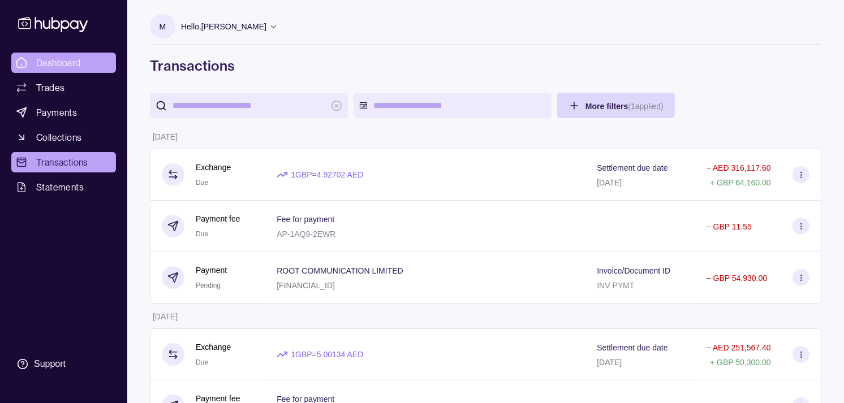
click at [51, 55] on link "Dashboard" at bounding box center [63, 63] width 105 height 20
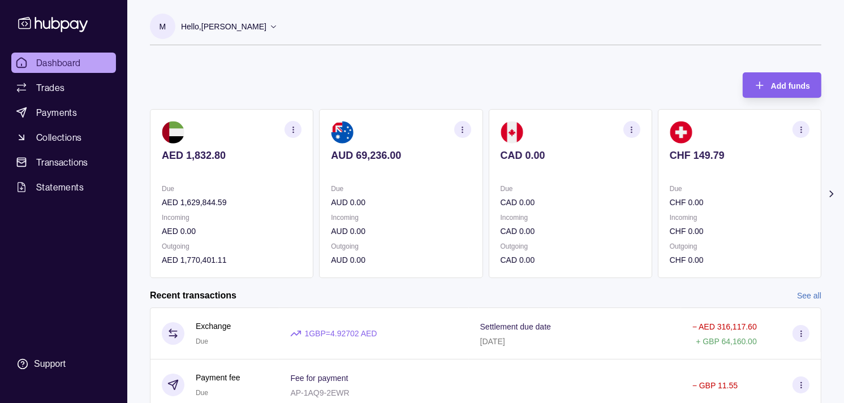
click at [719, 176] on p at bounding box center [740, 171] width 140 height 12
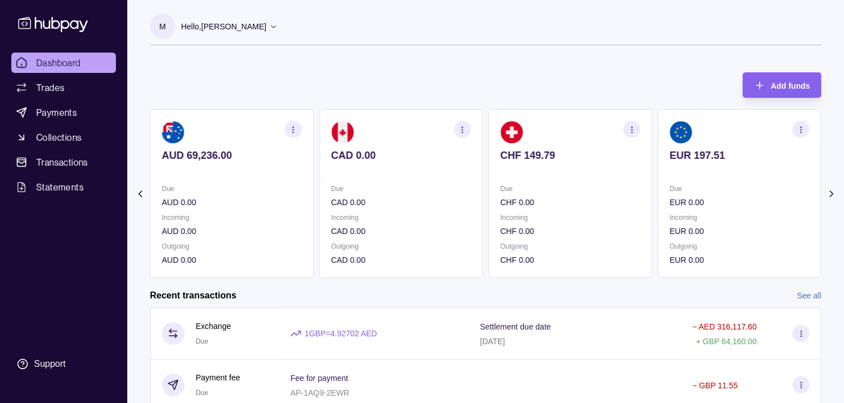
click at [729, 176] on p at bounding box center [740, 171] width 140 height 12
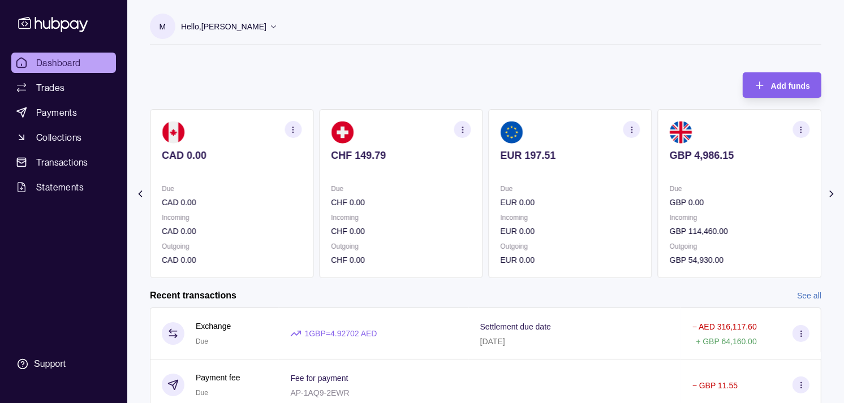
click at [710, 170] on p at bounding box center [740, 171] width 140 height 12
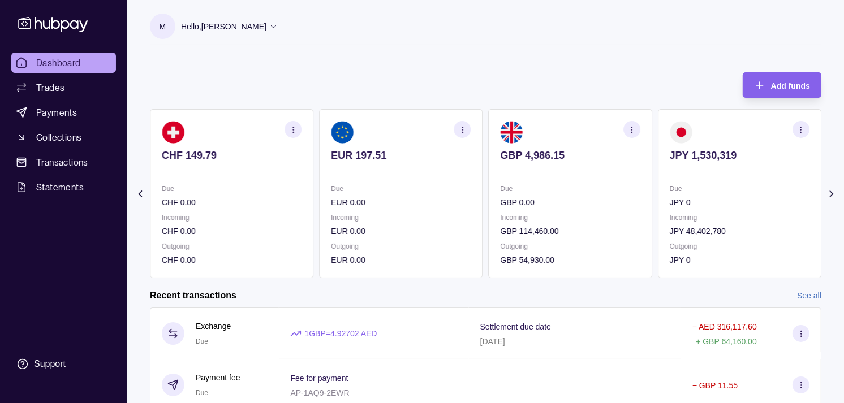
click at [708, 168] on p at bounding box center [740, 171] width 140 height 12
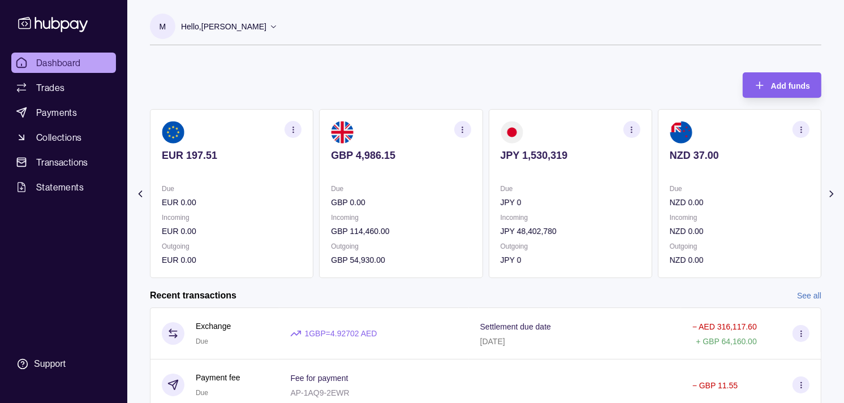
click at [630, 131] on icon "button" at bounding box center [632, 130] width 8 height 8
click at [546, 126] on link "View transactions" at bounding box center [552, 129] width 62 height 12
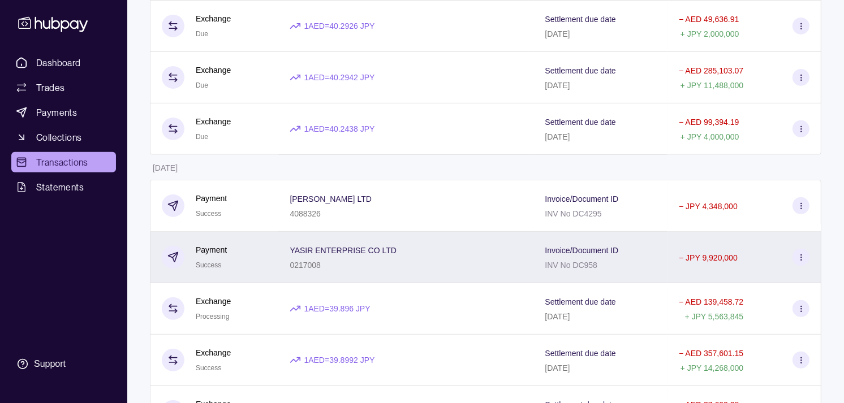
scroll to position [377, 0]
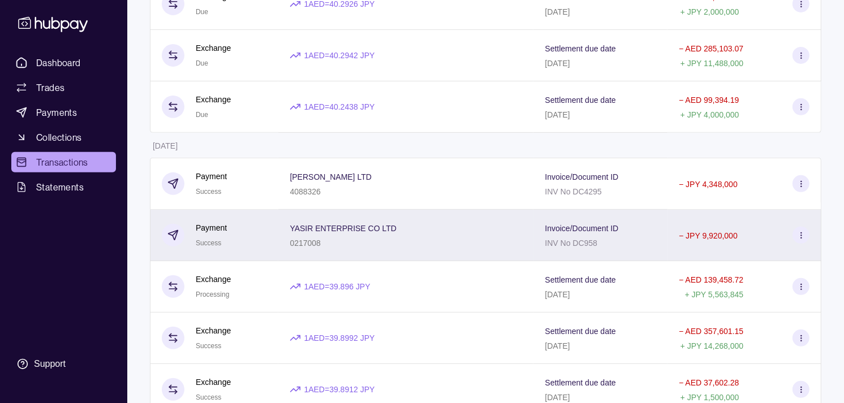
click at [337, 238] on div "YASIR ENTERPRISE CO LTD 0217008" at bounding box center [343, 235] width 107 height 28
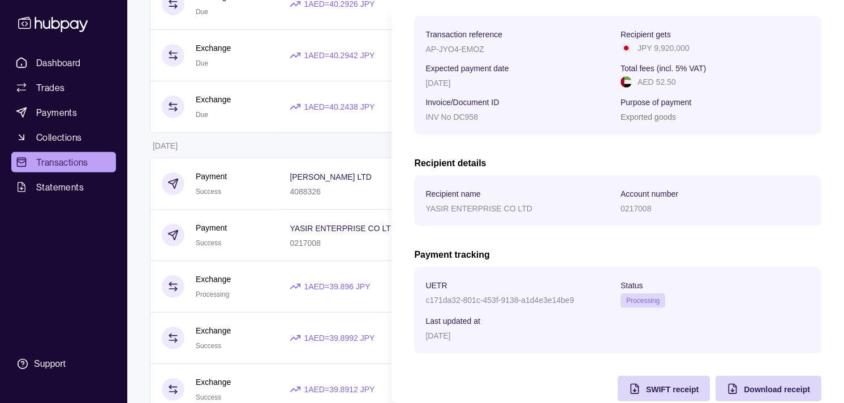
scroll to position [189, 0]
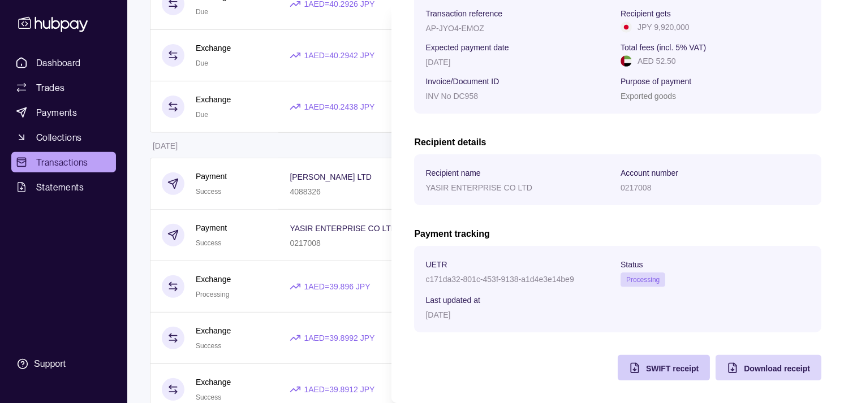
click at [632, 373] on div "SWIFT receipt" at bounding box center [655, 367] width 87 height 25
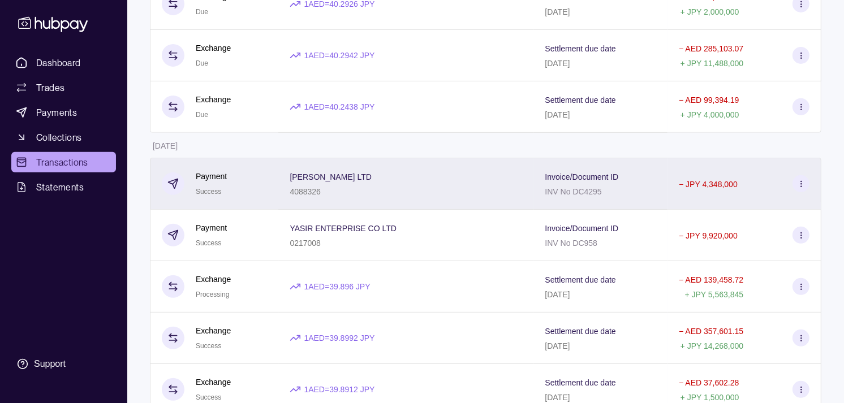
click at [229, 188] on html "Dashboard Trades Payments Collections Transactions Statements Support M Hello, …" at bounding box center [422, 275] width 844 height 1304
click at [229, 188] on div "Payment Success" at bounding box center [214, 184] width 105 height 28
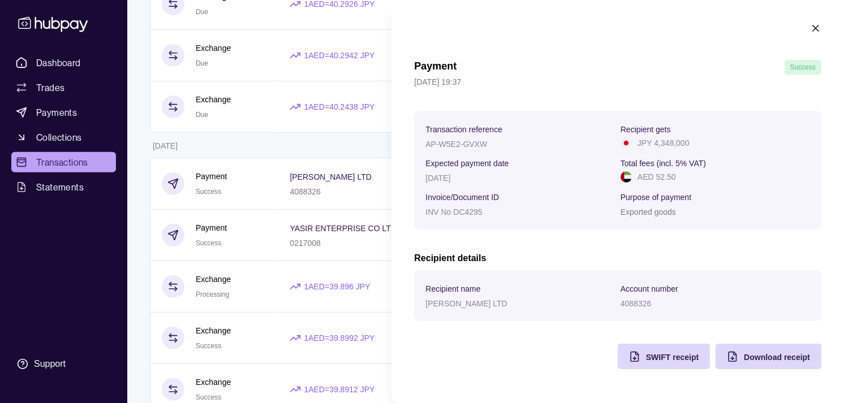
click at [642, 360] on div "SWIFT receipt" at bounding box center [655, 356] width 87 height 25
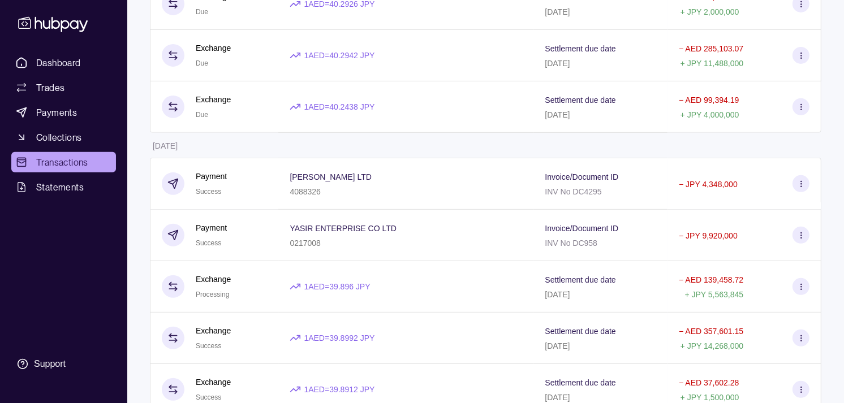
click at [266, 145] on html "Dashboard Trades Payments Collections Transactions Statements Support M Hello, …" at bounding box center [422, 275] width 844 height 1304
click at [51, 60] on span "Dashboard" at bounding box center [58, 63] width 45 height 14
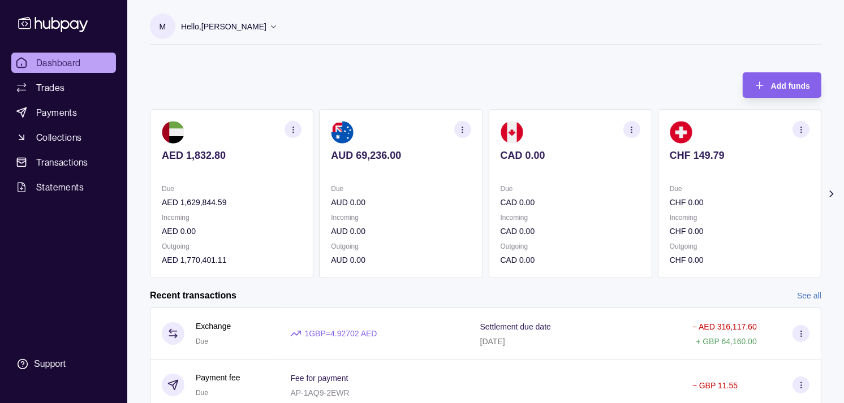
drag, startPoint x: 841, startPoint y: 191, endPoint x: 762, endPoint y: 185, distance: 79.4
click at [777, 186] on section "Add funds AED 1,832.80 Due AED 1,629,844.59 Incoming AED 0.00 Outgoing AED 1,77…" at bounding box center [485, 324] width 717 height 527
click at [596, 77] on div "Add funds AED 1,832.80 Due AED 1,629,844.59 Incoming AED 0.00 Outgoing AED 1,77…" at bounding box center [486, 169] width 672 height 217
click at [724, 157] on div "CHF 149.79" at bounding box center [740, 163] width 140 height 28
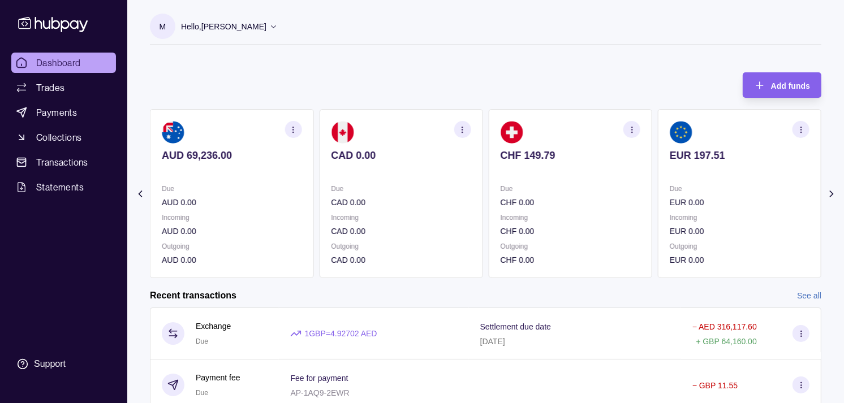
click at [693, 152] on p "EUR 197.51" at bounding box center [740, 155] width 140 height 12
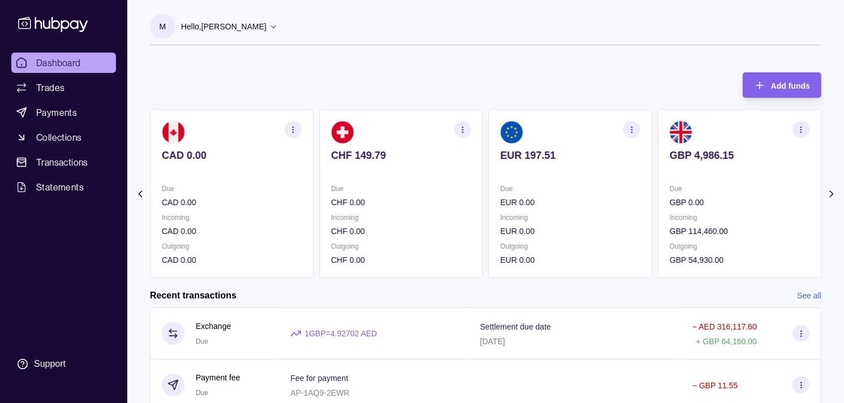
click at [672, 153] on p "GBP 4,986.15" at bounding box center [740, 155] width 140 height 12
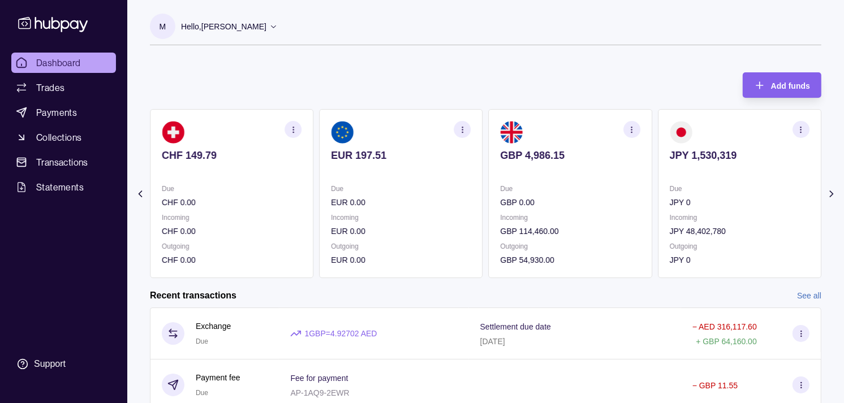
click at [699, 190] on p "Due" at bounding box center [740, 189] width 140 height 12
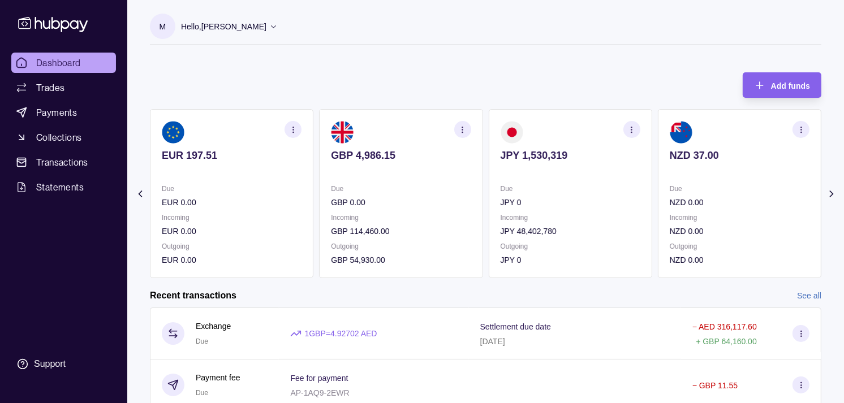
click at [293, 134] on icon "button" at bounding box center [293, 130] width 8 height 8
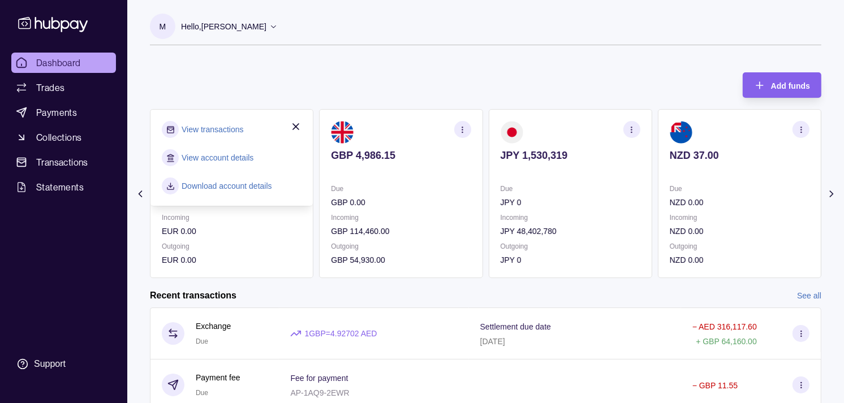
click at [222, 132] on link "View transactions" at bounding box center [213, 129] width 62 height 12
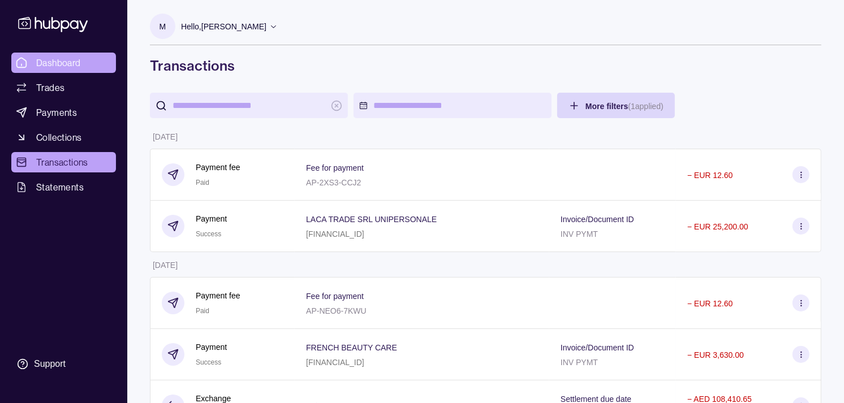
click at [58, 63] on span "Dashboard" at bounding box center [58, 63] width 45 height 14
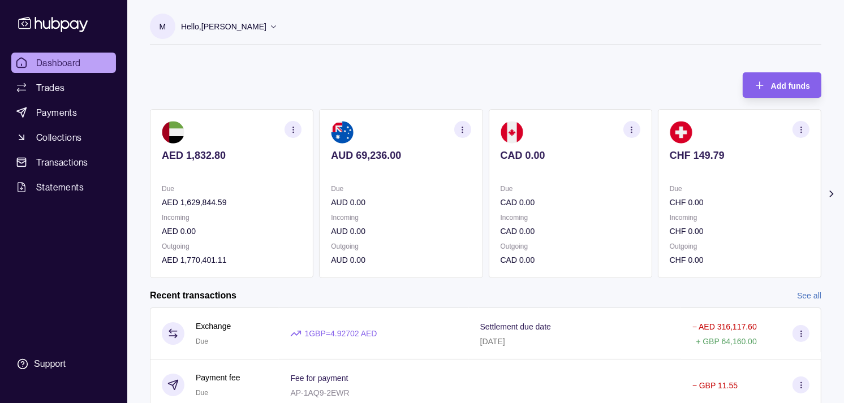
click at [684, 167] on p at bounding box center [740, 171] width 140 height 12
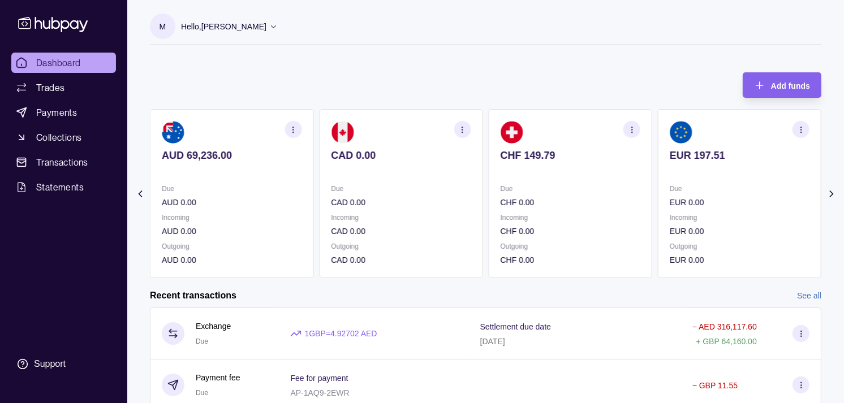
click at [670, 170] on p at bounding box center [740, 171] width 140 height 12
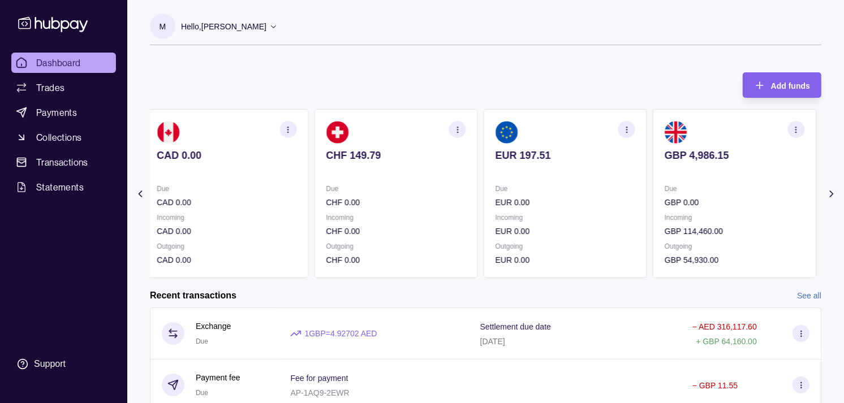
click at [665, 173] on p at bounding box center [735, 171] width 140 height 12
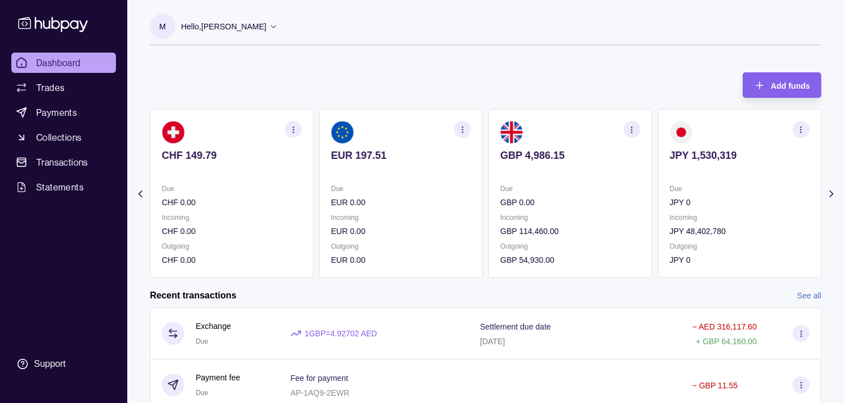
click at [626, 172] on section "GBP 4,986.15 Due GBP 0.00 Incoming GBP 114,460.00 Outgoing GBP 54,930.00" at bounding box center [571, 193] width 164 height 169
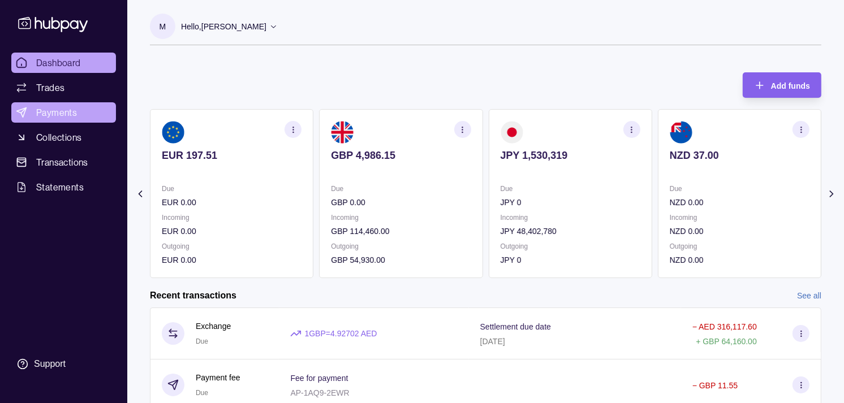
click at [74, 110] on span "Payments" at bounding box center [56, 113] width 41 height 14
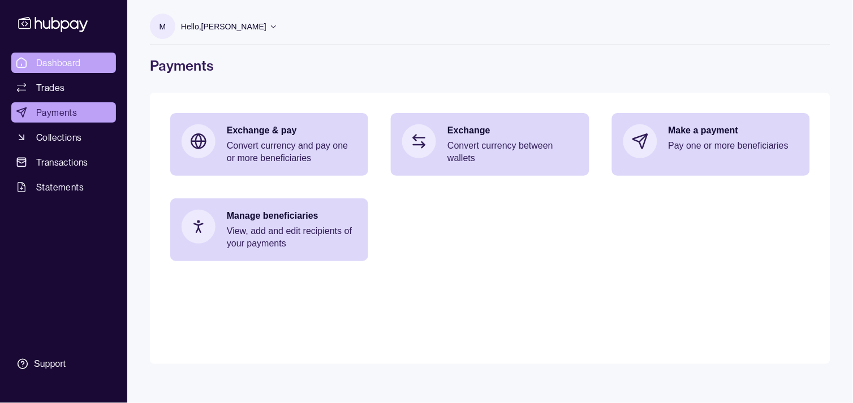
click at [54, 64] on span "Dashboard" at bounding box center [58, 63] width 45 height 14
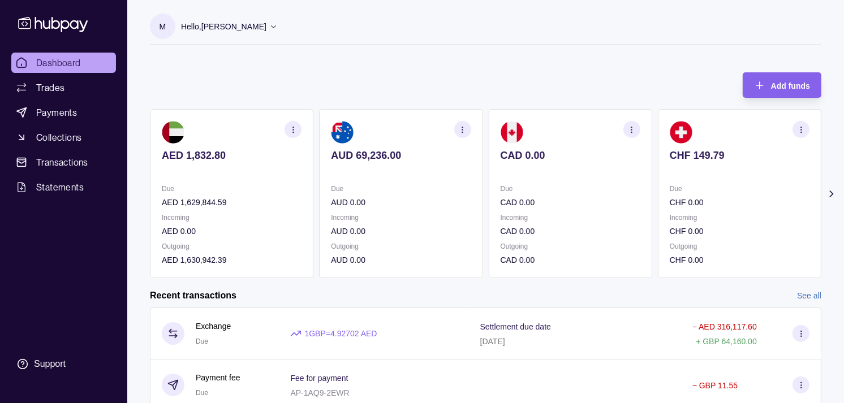
click at [574, 183] on p "Due" at bounding box center [571, 189] width 140 height 12
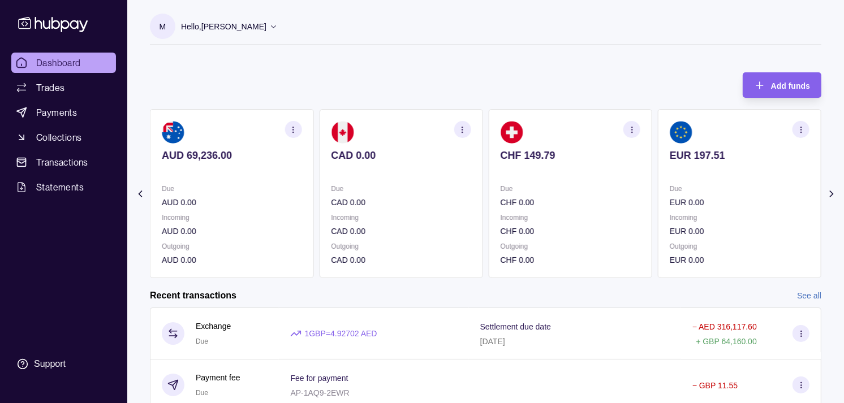
click at [586, 207] on p "CHF 0.00" at bounding box center [571, 202] width 140 height 12
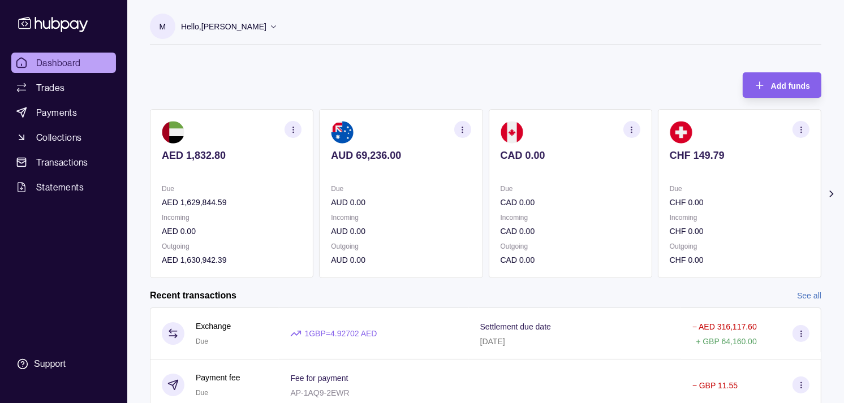
click at [573, 195] on p "Due" at bounding box center [571, 189] width 140 height 12
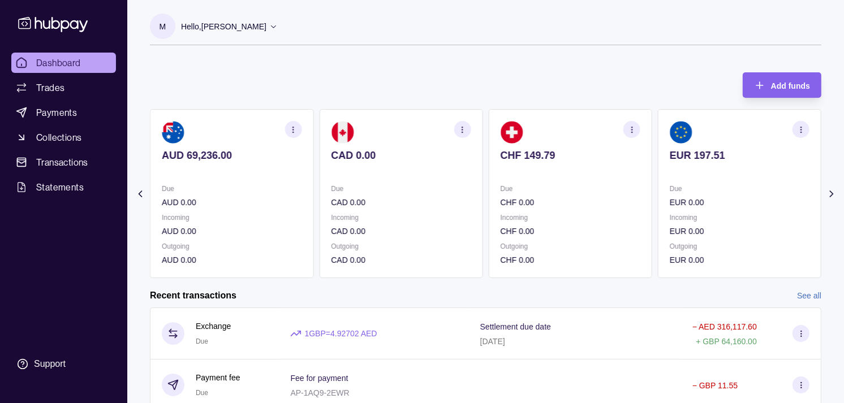
click at [557, 199] on div "Due CHF 0.00" at bounding box center [571, 196] width 140 height 26
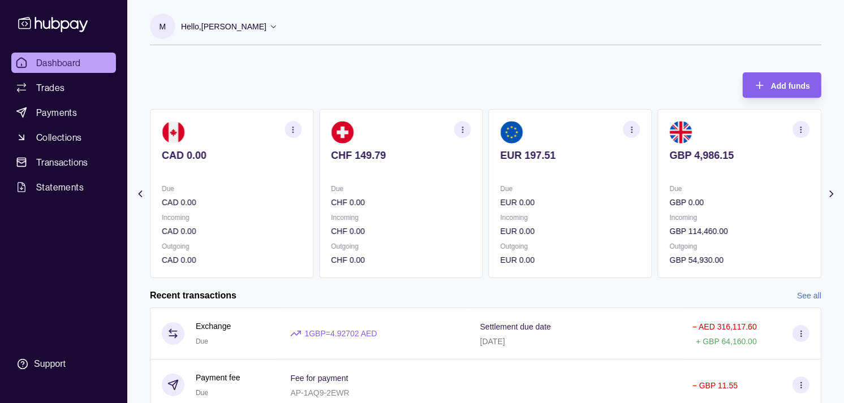
click at [579, 195] on div "Due EUR 0.00" at bounding box center [571, 196] width 140 height 26
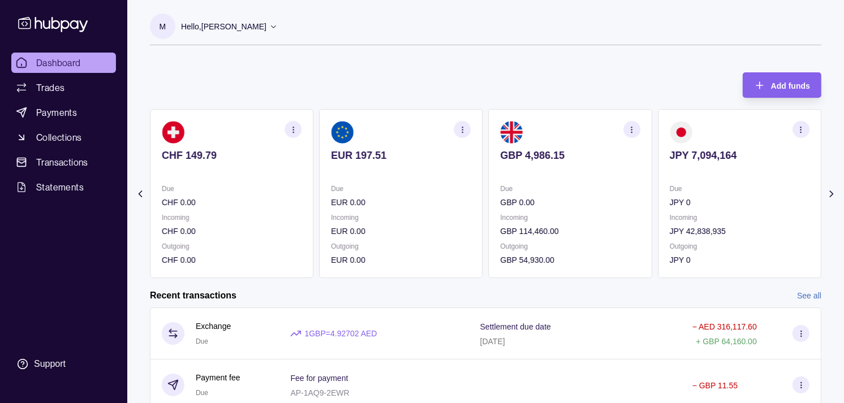
click at [562, 190] on p "Due" at bounding box center [571, 189] width 140 height 12
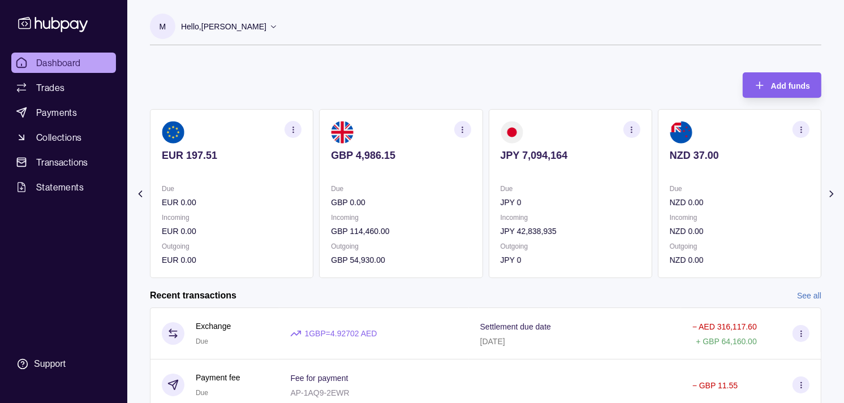
click at [464, 132] on icon "button" at bounding box center [462, 130] width 8 height 8
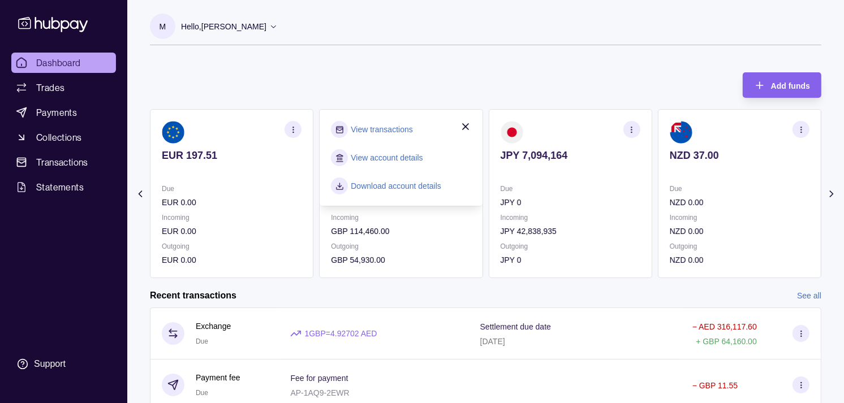
click at [403, 131] on link "View transactions" at bounding box center [382, 129] width 62 height 12
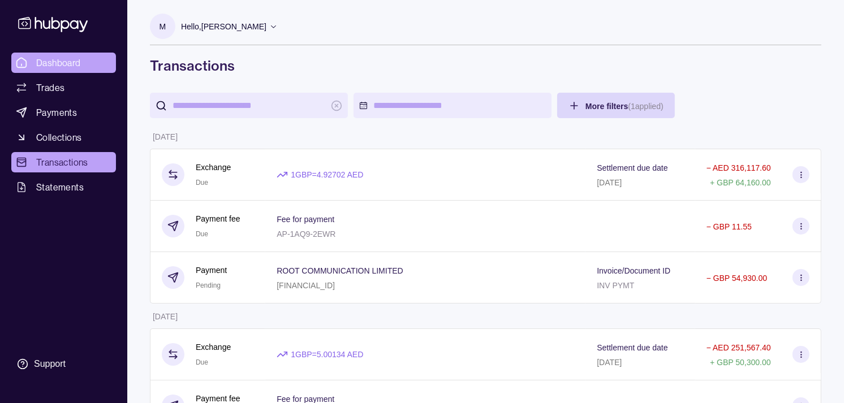
click at [53, 66] on span "Dashboard" at bounding box center [58, 63] width 45 height 14
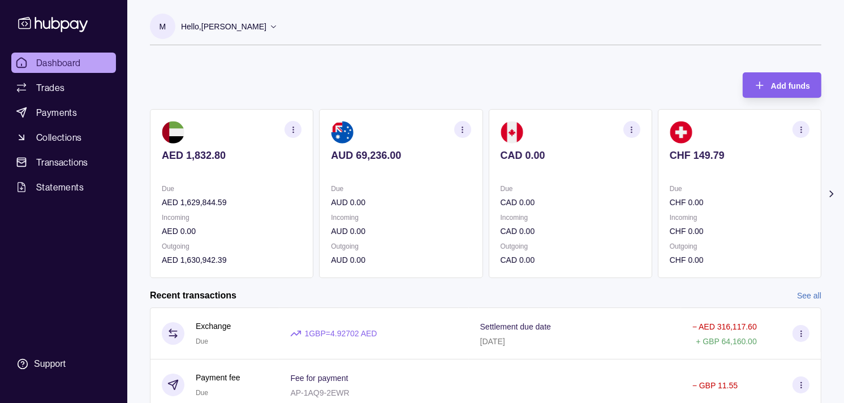
click at [555, 188] on p "Due" at bounding box center [571, 189] width 140 height 12
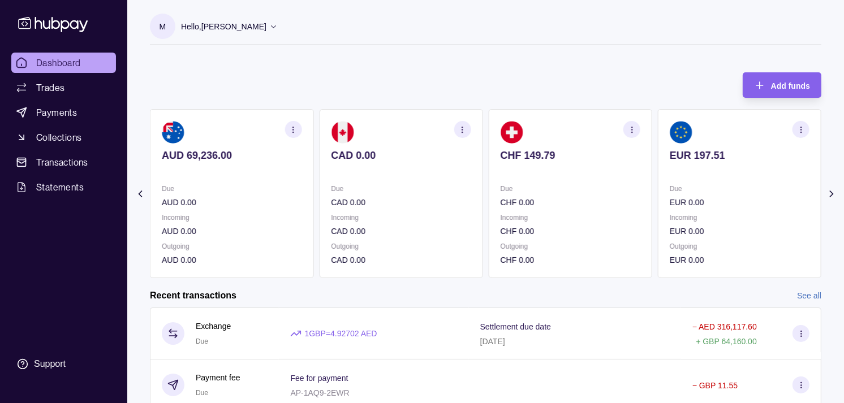
click at [579, 190] on div "Due CHF 0.00" at bounding box center [571, 196] width 140 height 26
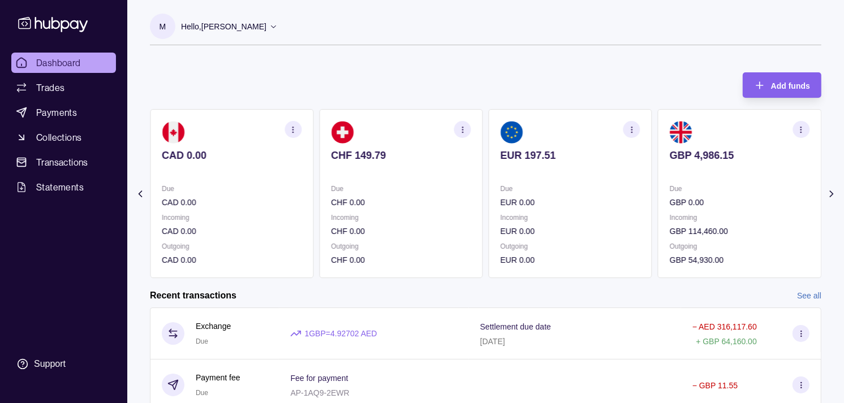
click at [586, 183] on p "Due" at bounding box center [571, 189] width 140 height 12
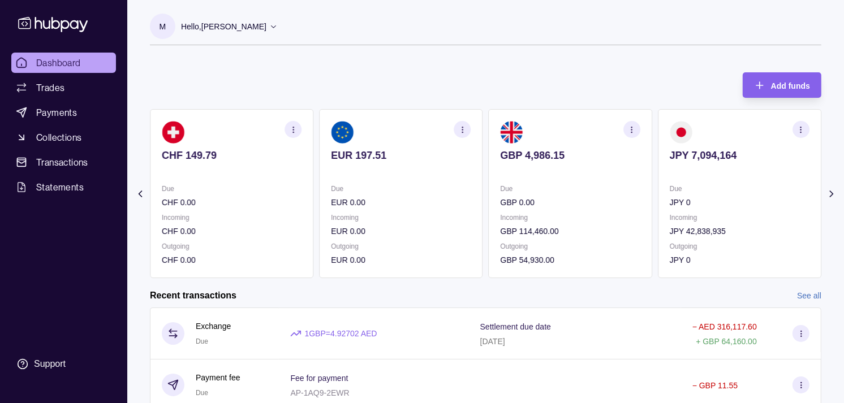
click at [638, 132] on section "button" at bounding box center [632, 129] width 17 height 17
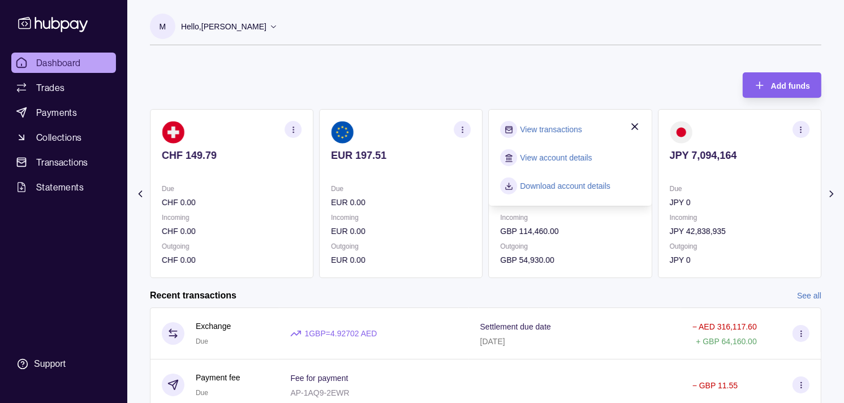
click at [546, 129] on link "View transactions" at bounding box center [552, 129] width 62 height 12
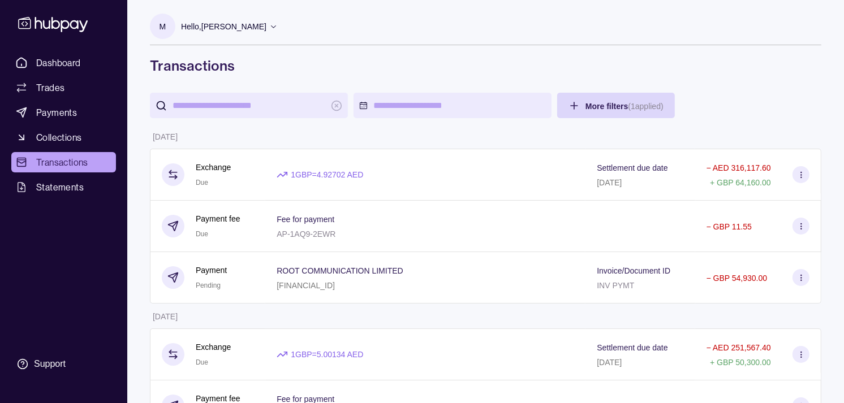
click at [269, 105] on input "search" at bounding box center [249, 105] width 153 height 25
paste input "**********"
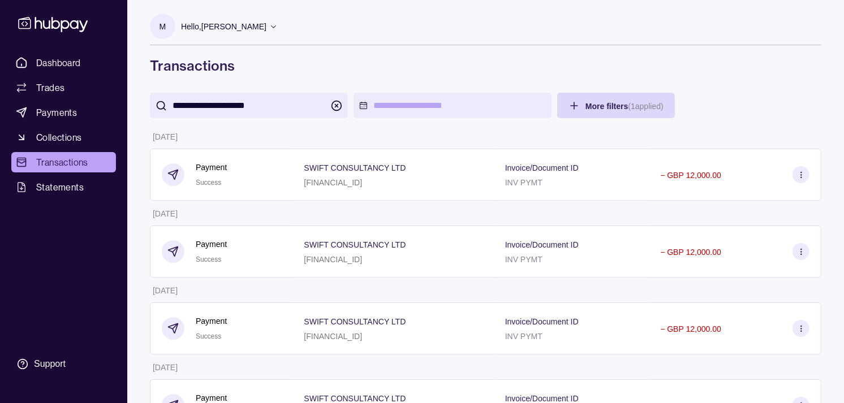
type input "**********"
click at [408, 52] on div "M Hello, [PERSON_NAME] Strides Trading LLC Account Terms and conditions Privacy…" at bounding box center [486, 44] width 672 height 61
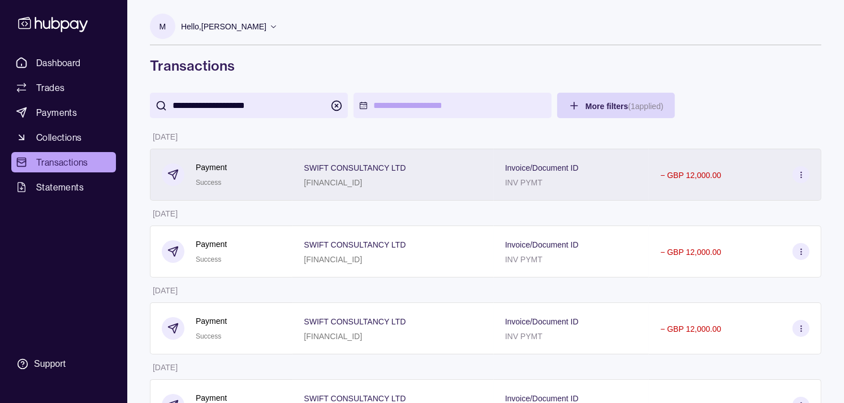
click at [351, 181] on p "[FINANCIAL_ID]" at bounding box center [333, 182] width 58 height 9
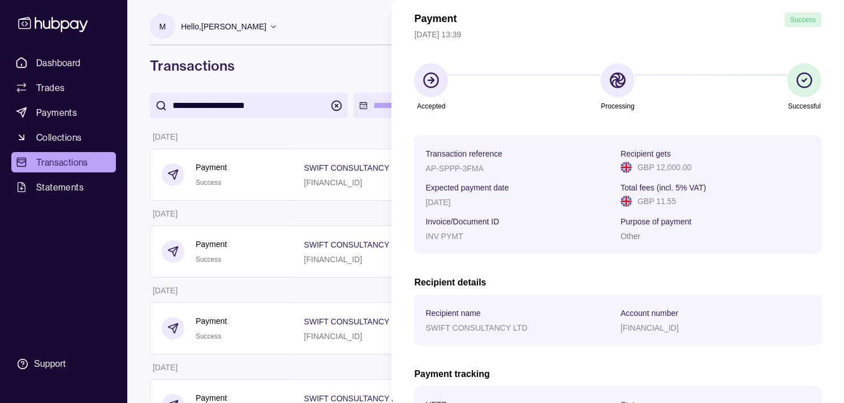
scroll to position [126, 0]
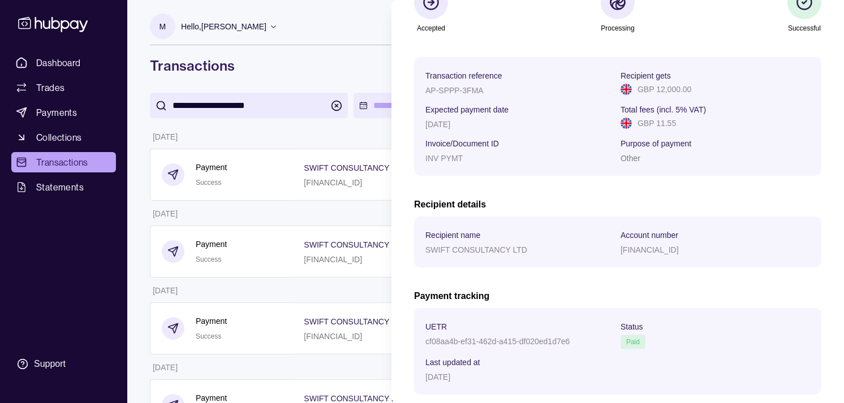
click at [651, 252] on p "[FINANCIAL_ID]" at bounding box center [650, 250] width 58 height 9
copy p "[FINANCIAL_ID]"
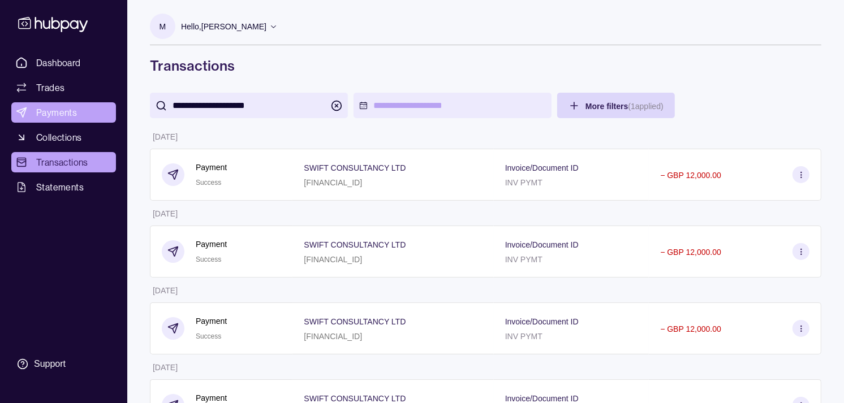
click at [72, 117] on span "Payments" at bounding box center [56, 113] width 41 height 14
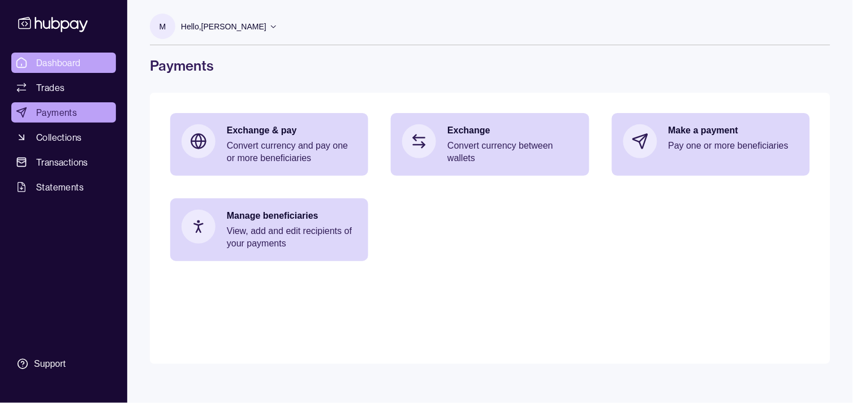
click at [80, 61] on span "Dashboard" at bounding box center [58, 63] width 45 height 14
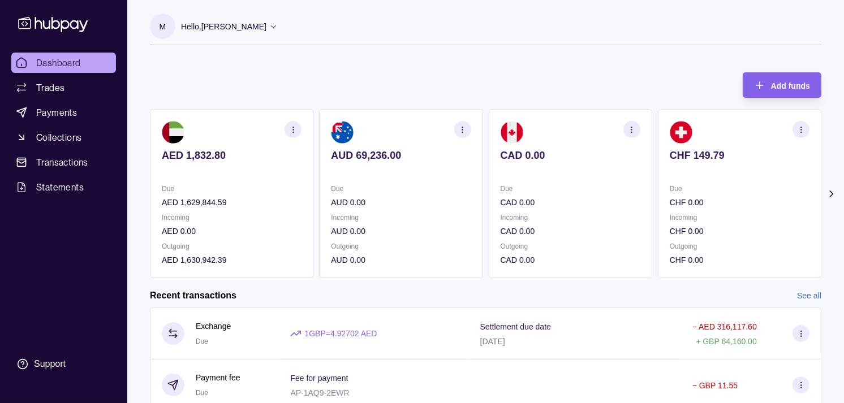
click at [678, 132] on section at bounding box center [740, 132] width 140 height 23
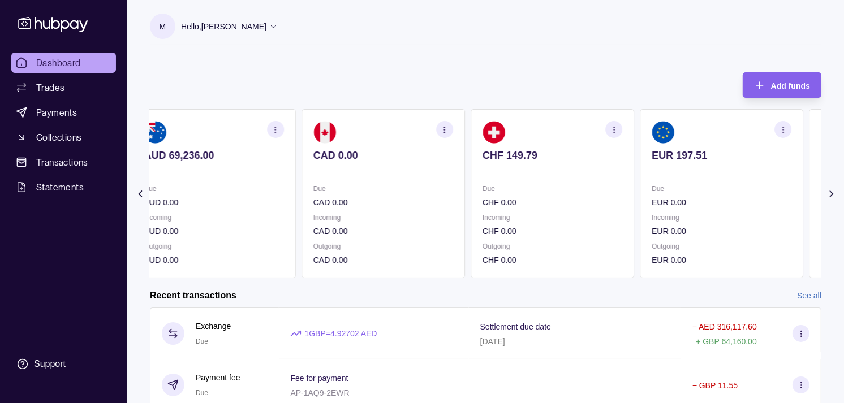
click at [674, 145] on section "EUR 197.51 Due EUR 0.00 Incoming EUR 0.00 Outgoing EUR 0.00" at bounding box center [722, 193] width 164 height 169
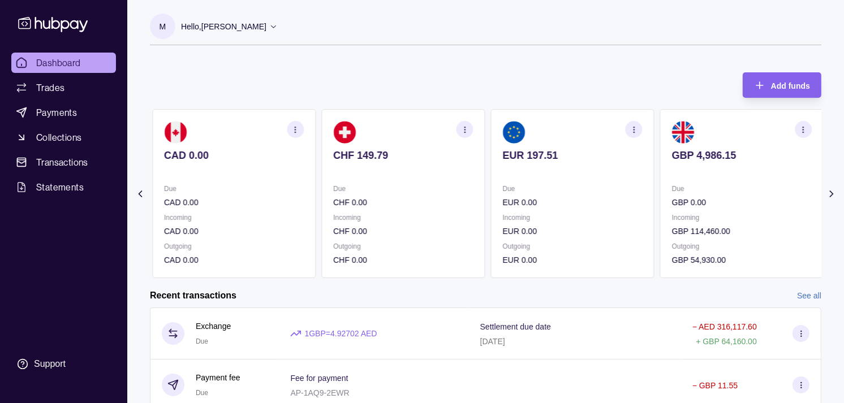
click at [672, 153] on p "GBP 4,986.15" at bounding box center [742, 155] width 140 height 12
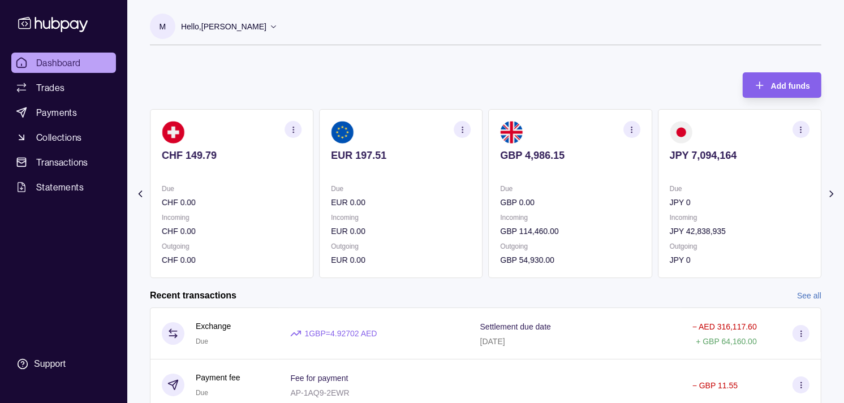
click at [637, 128] on section "button" at bounding box center [632, 129] width 17 height 17
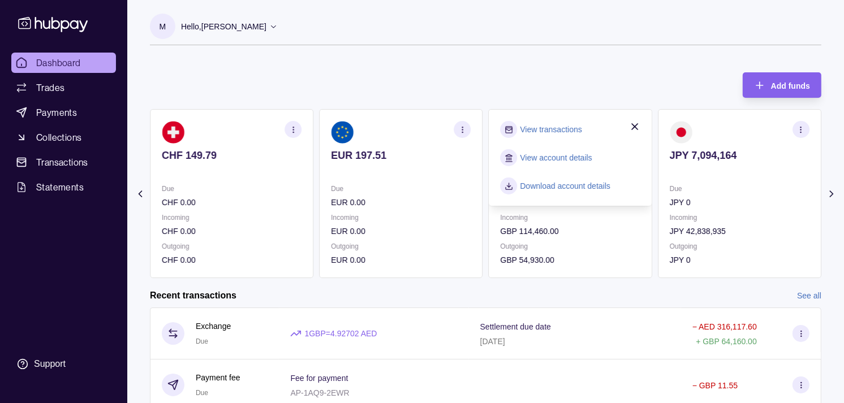
click at [588, 79] on div "Add funds AED 1,832.80 Due AED 1,629,844.59 Incoming AED 0.00 Outgoing AED 1,63…" at bounding box center [486, 169] width 672 height 217
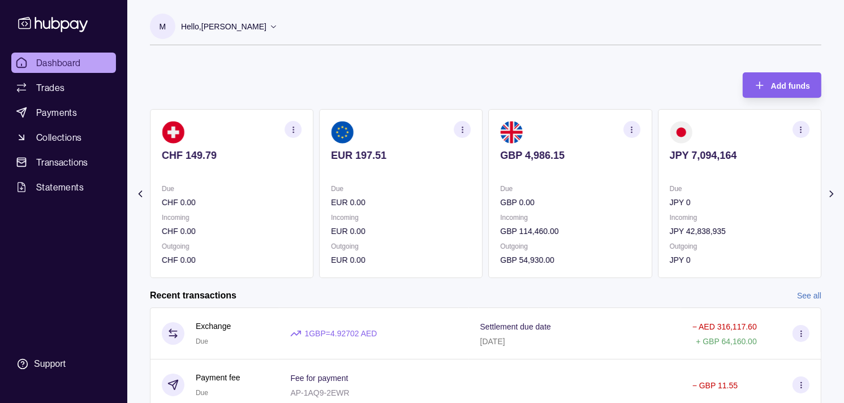
click at [799, 129] on icon "button" at bounding box center [801, 130] width 8 height 8
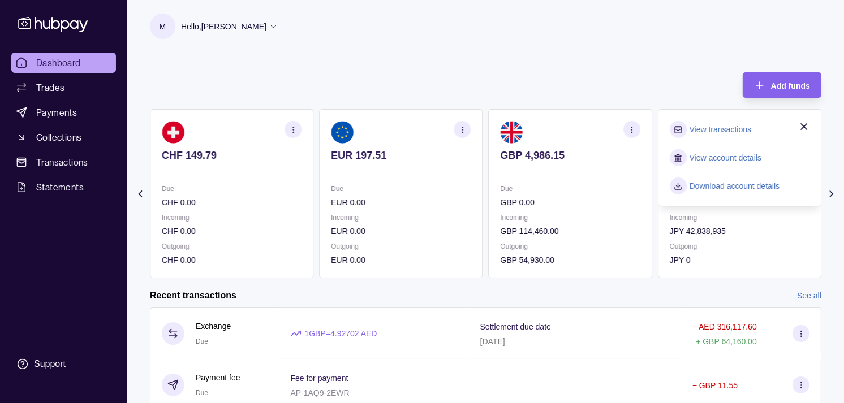
click at [720, 131] on link "View transactions" at bounding box center [721, 129] width 62 height 12
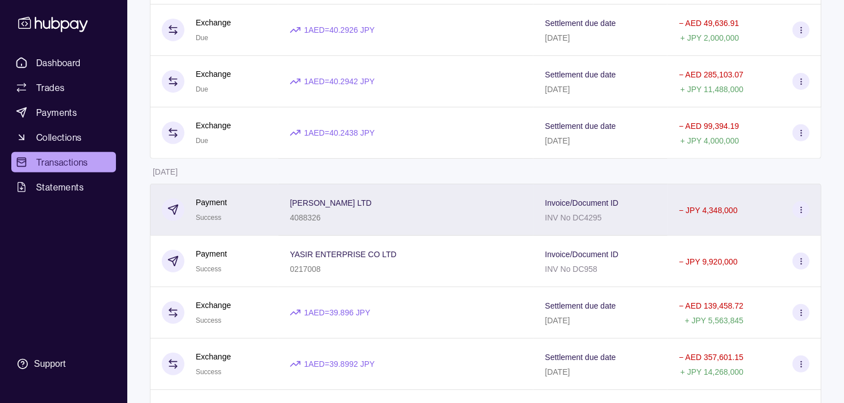
scroll to position [377, 0]
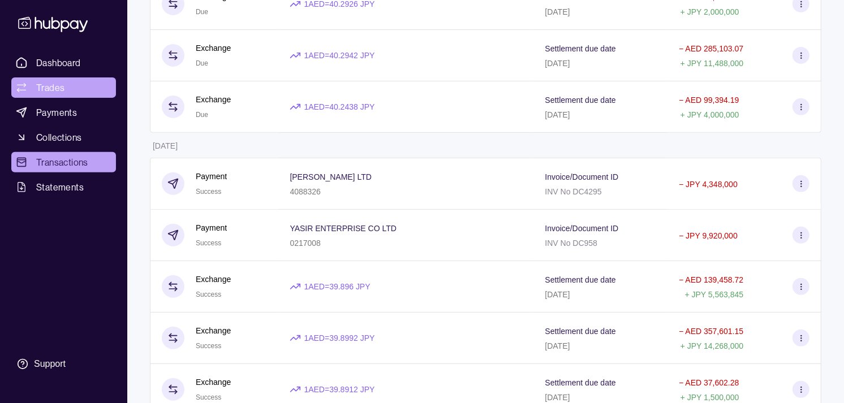
click at [72, 87] on link "Trades" at bounding box center [63, 88] width 105 height 20
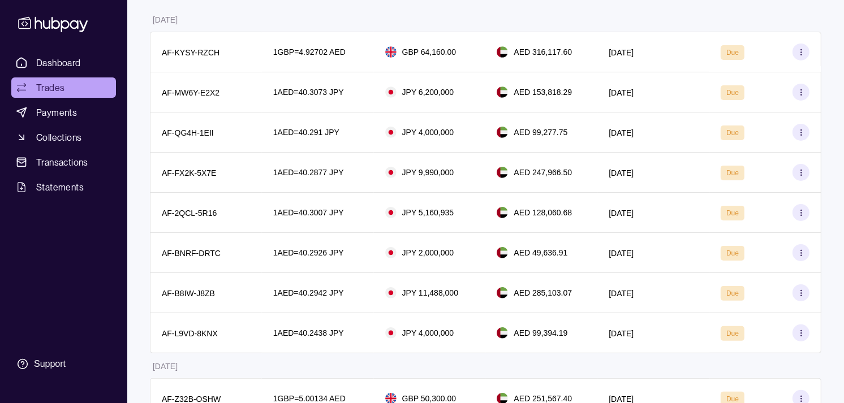
scroll to position [63, 0]
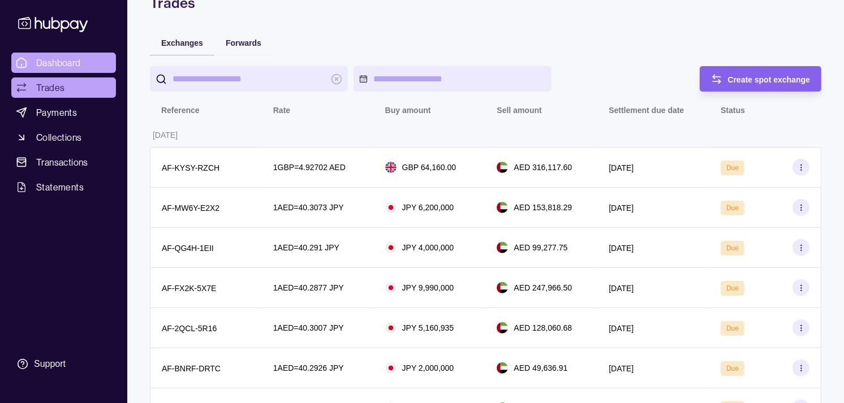
click at [78, 62] on span "Dashboard" at bounding box center [58, 63] width 45 height 14
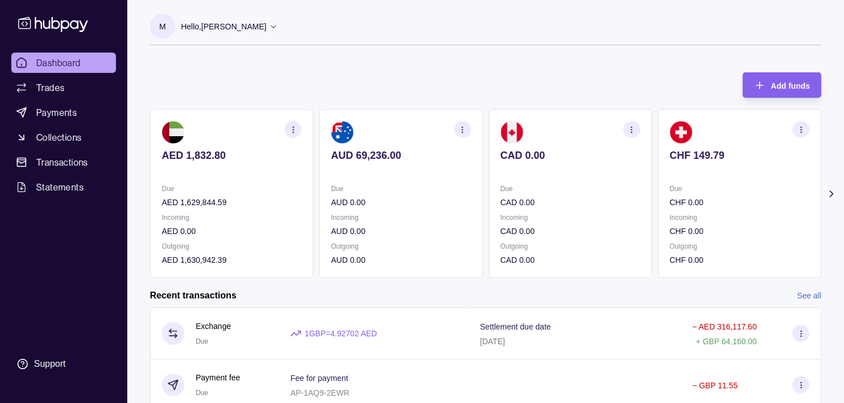
click at [613, 195] on section "CAD 0.00 Due CAD 0.00 Incoming CAD 0.00 Outgoing CAD 0.00" at bounding box center [571, 193] width 164 height 169
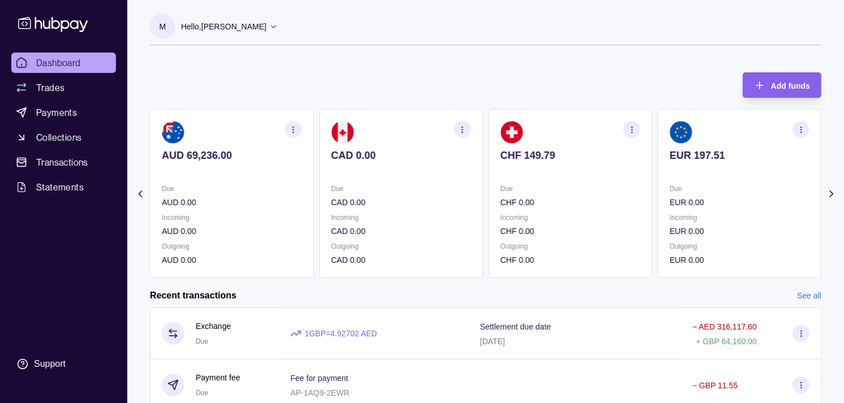
click at [604, 188] on div "Due CHF 0.00" at bounding box center [571, 196] width 140 height 26
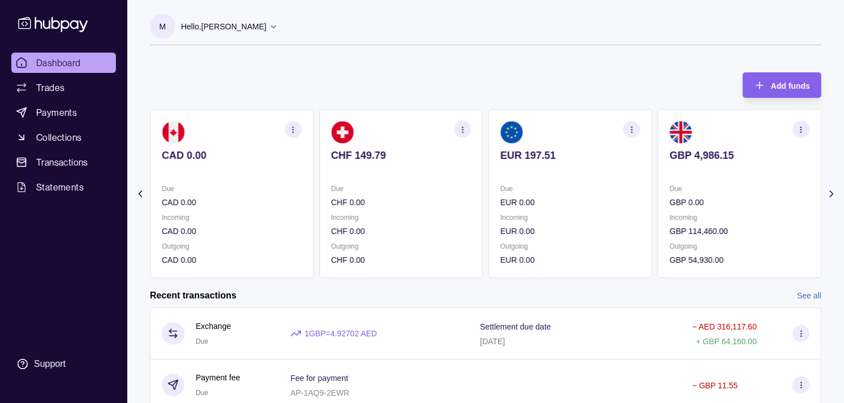
click at [585, 187] on p "Due" at bounding box center [571, 189] width 140 height 12
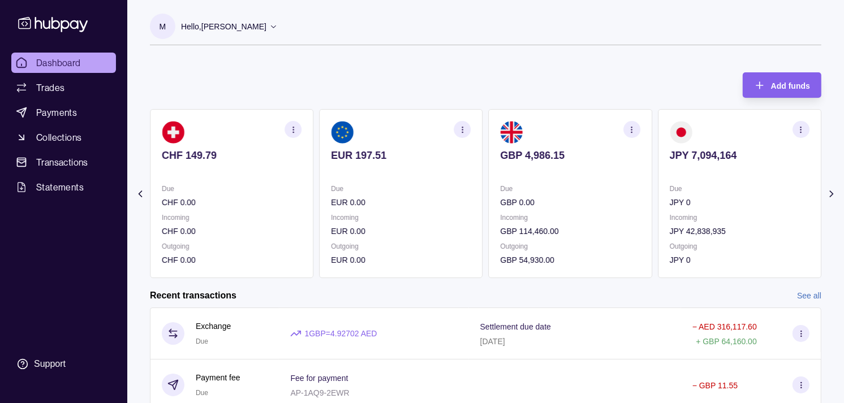
click at [635, 128] on icon "button" at bounding box center [632, 130] width 8 height 8
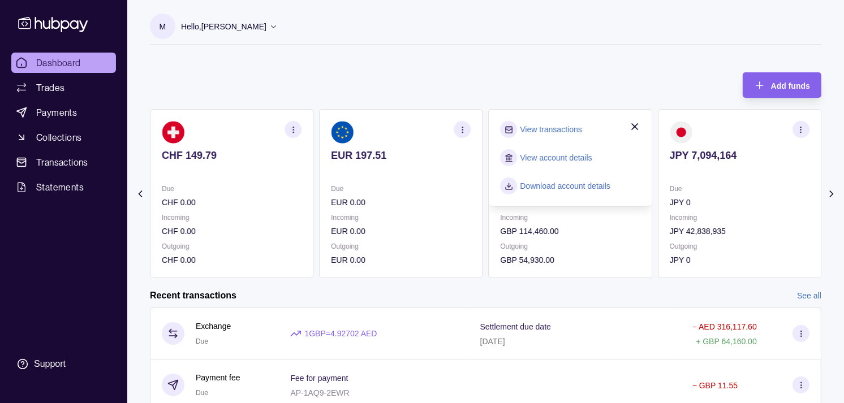
click at [564, 122] on section "View transactions" at bounding box center [571, 129] width 140 height 17
click at [564, 123] on link "View transactions" at bounding box center [552, 129] width 62 height 12
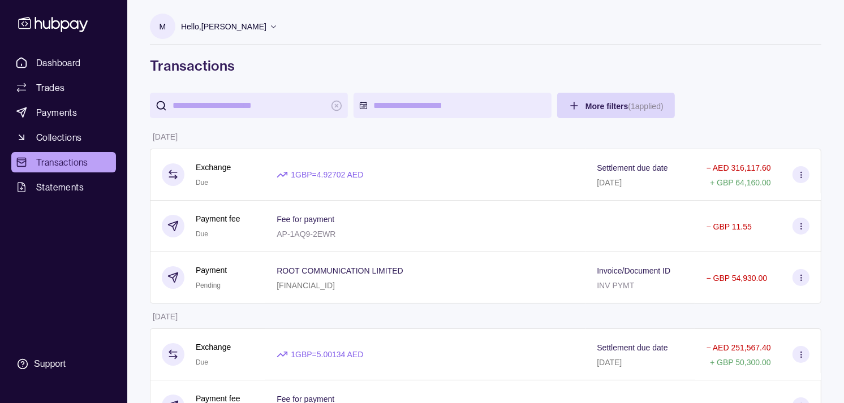
click at [295, 99] on input "search" at bounding box center [249, 105] width 153 height 25
paste input "**********"
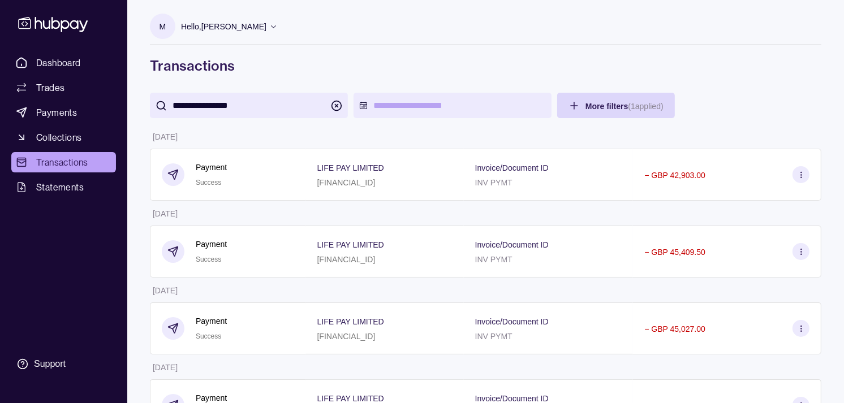
type input "**********"
click at [541, 67] on h1 "Transactions" at bounding box center [486, 66] width 672 height 18
click at [376, 181] on p "[FINANCIAL_ID]" at bounding box center [346, 182] width 58 height 9
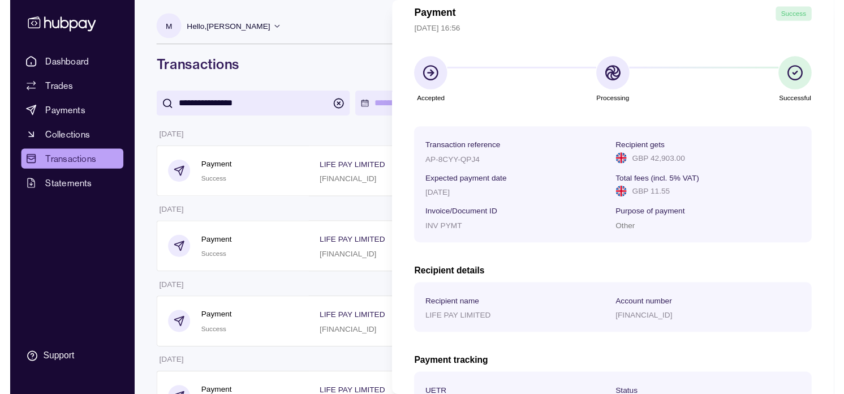
scroll to position [189, 0]
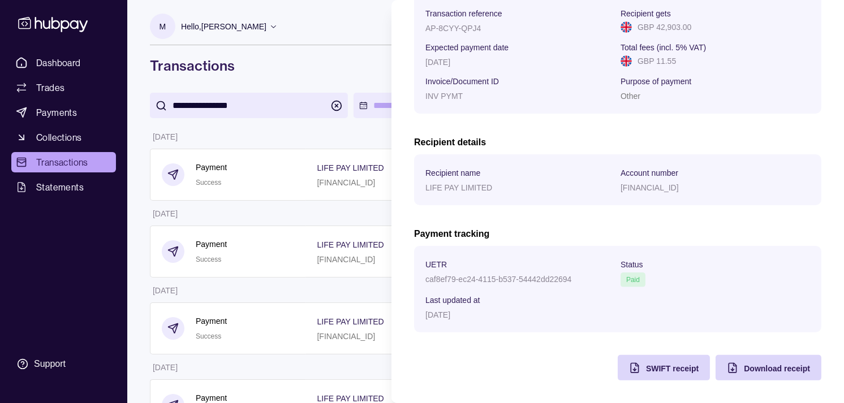
click at [655, 186] on p "[FINANCIAL_ID]" at bounding box center [650, 187] width 58 height 9
copy p "[FINANCIAL_ID]"
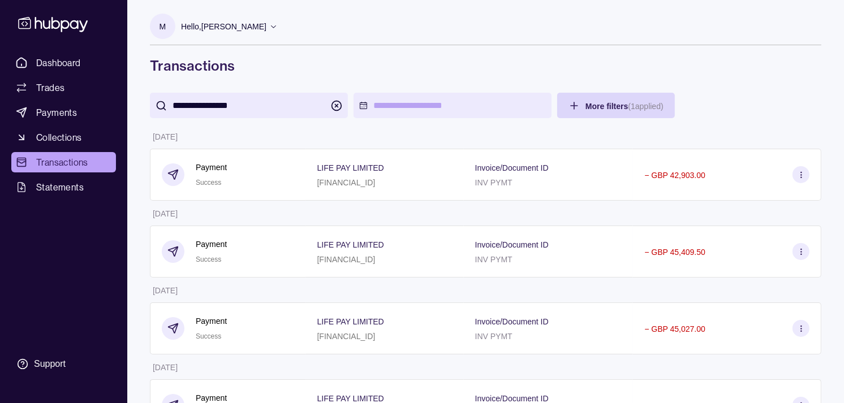
click at [78, 115] on link "Payments" at bounding box center [63, 112] width 105 height 20
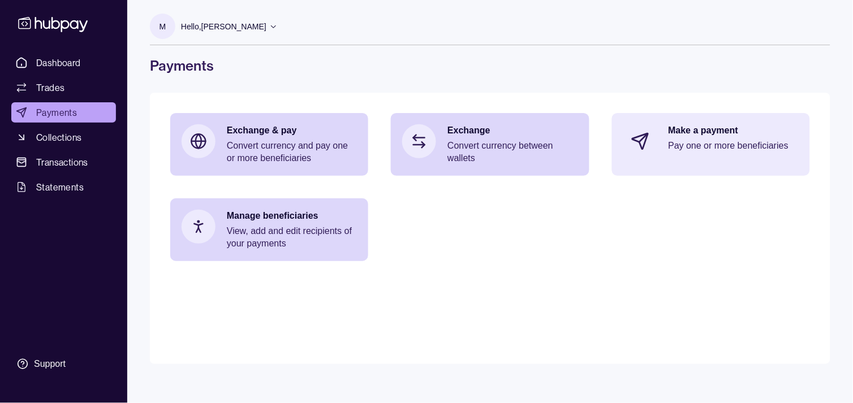
click at [658, 133] on div "Make a payment Pay one or more beneficiaries" at bounding box center [711, 141] width 198 height 57
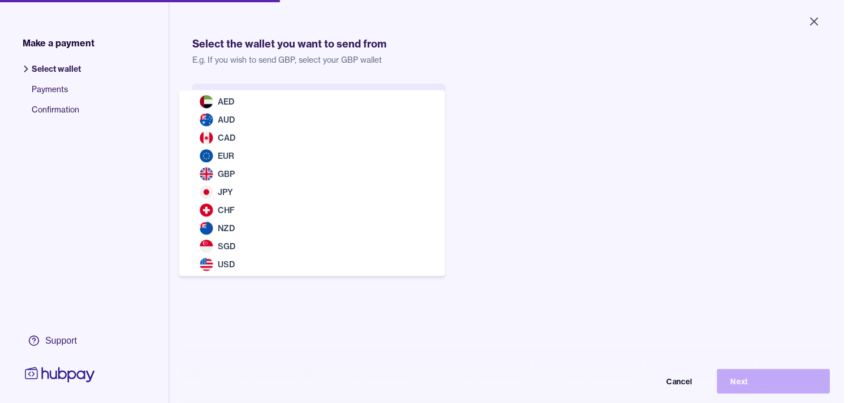
click at [338, 110] on body "Close Make a payment Select wallet Payments Confirmation Support Select the wal…" at bounding box center [422, 201] width 844 height 403
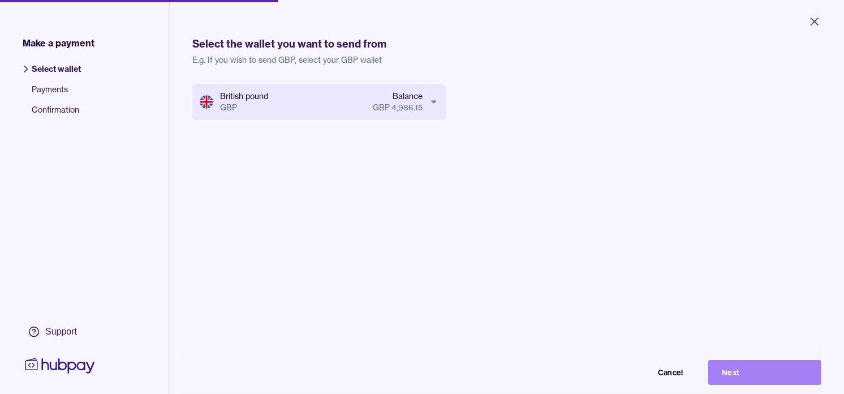
click at [770, 371] on button "Next" at bounding box center [764, 372] width 113 height 25
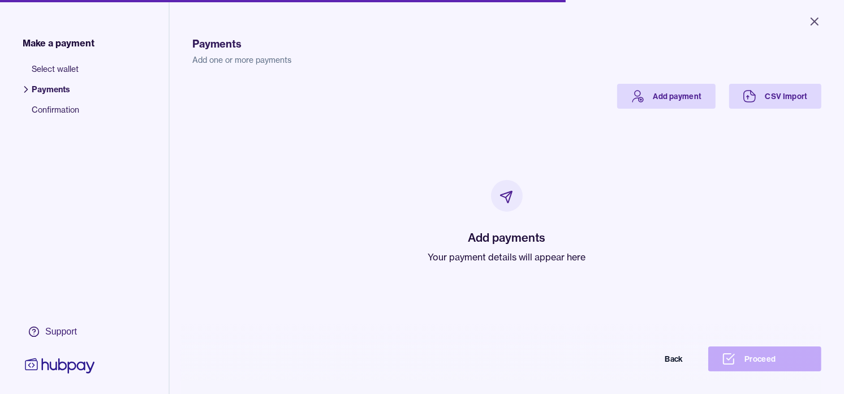
click at [493, 256] on p "Your payment details will appear here" at bounding box center [507, 257] width 158 height 14
drag, startPoint x: 493, startPoint y: 256, endPoint x: 425, endPoint y: 192, distance: 93.7
click at [428, 195] on div "Add payments Your payment details will appear here" at bounding box center [507, 222] width 158 height 84
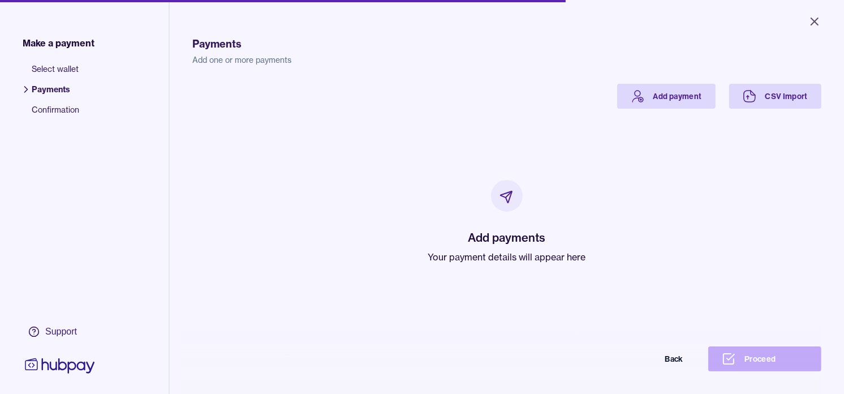
click at [644, 114] on div "Add payments Your payment details will appear here" at bounding box center [507, 222] width 602 height 226
click at [643, 100] on link "Add payment" at bounding box center [666, 96] width 98 height 25
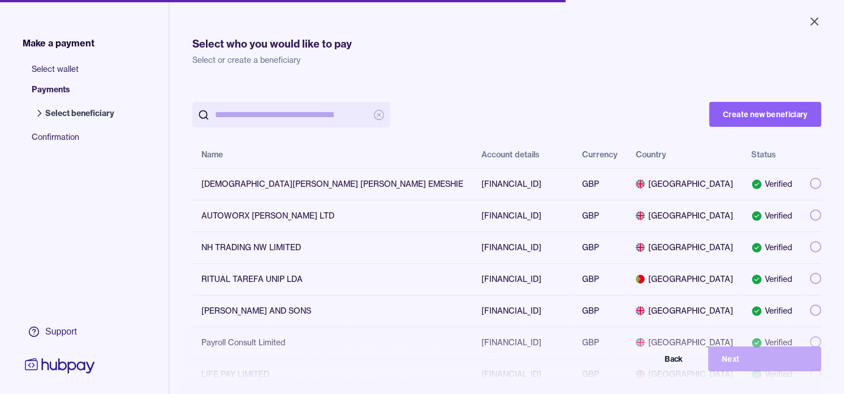
click at [306, 114] on input "search" at bounding box center [291, 114] width 153 height 25
paste input "**********"
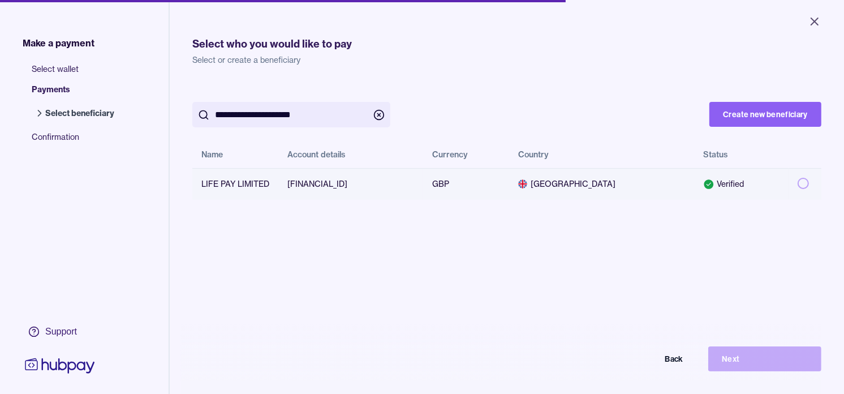
type input "**********"
click at [798, 183] on button "button" at bounding box center [803, 183] width 11 height 11
click at [778, 363] on button "Next" at bounding box center [764, 358] width 113 height 25
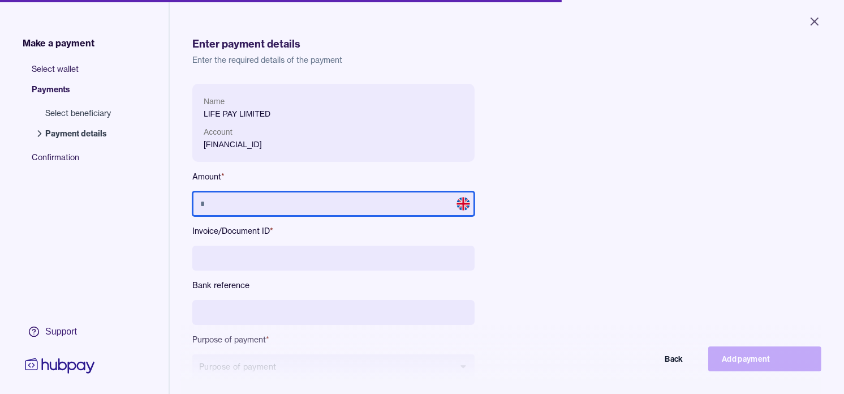
click at [383, 202] on input "text" at bounding box center [333, 203] width 282 height 25
type input "******"
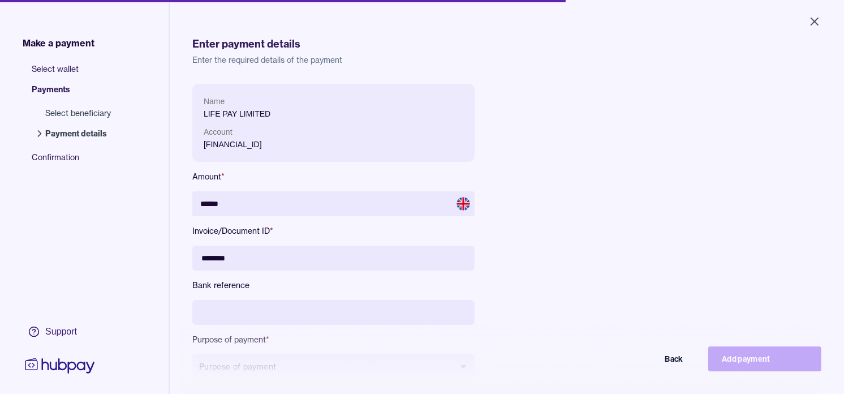
type input "********"
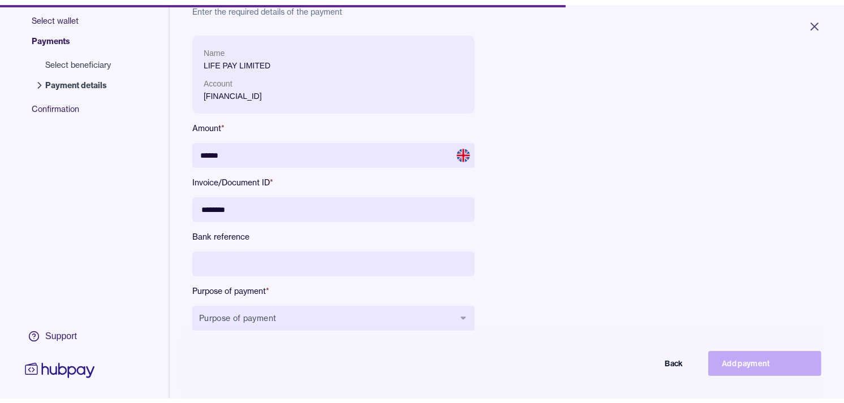
scroll to position [126, 0]
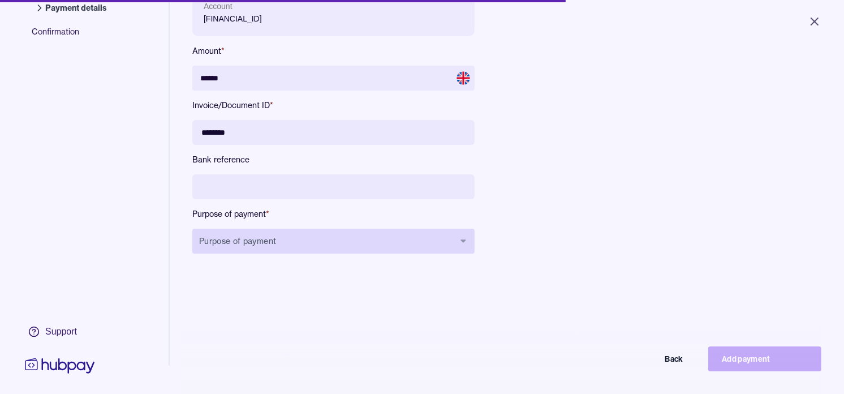
click at [431, 246] on button "Purpose of payment" at bounding box center [333, 241] width 282 height 25
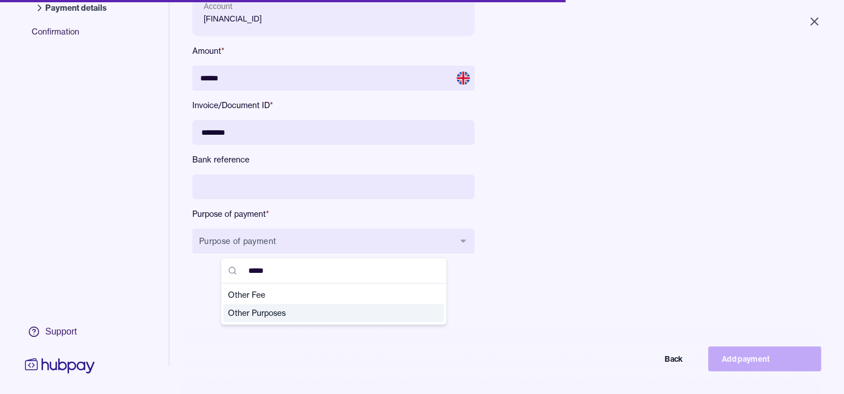
type input "*****"
click at [273, 312] on span "Other Purposes" at bounding box center [327, 312] width 198 height 11
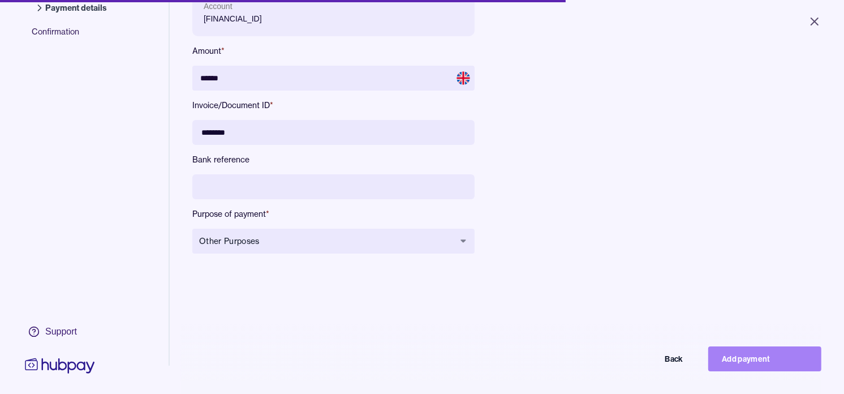
click at [751, 363] on button "Add payment" at bounding box center [764, 358] width 113 height 25
type input "*****"
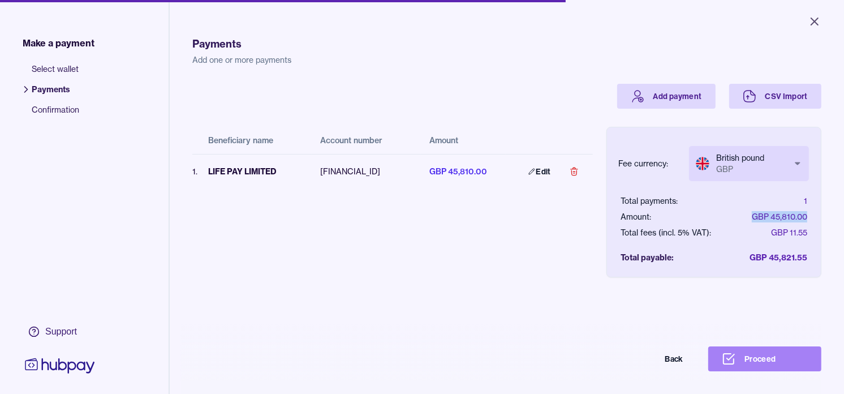
click at [790, 364] on button "Proceed" at bounding box center [764, 358] width 113 height 25
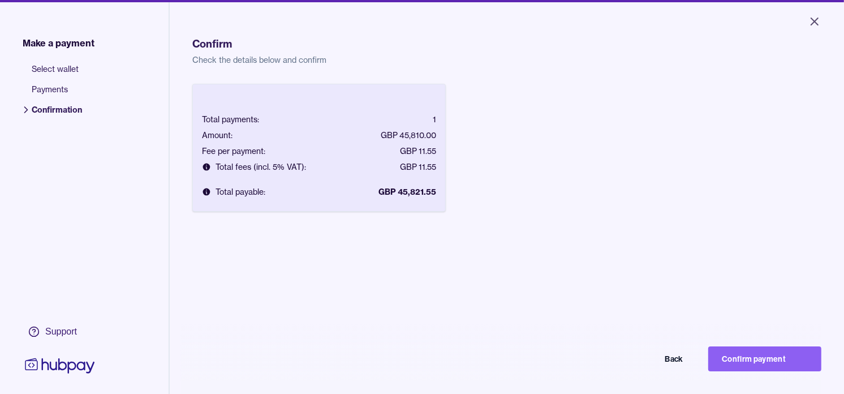
click at [754, 354] on div "Total payments: 1 Amount: GBP 45,810.00 Fee per payment: GBP 11.55 Total fees (…" at bounding box center [506, 281] width 629 height 394
click at [759, 364] on button "Confirm payment" at bounding box center [764, 358] width 113 height 25
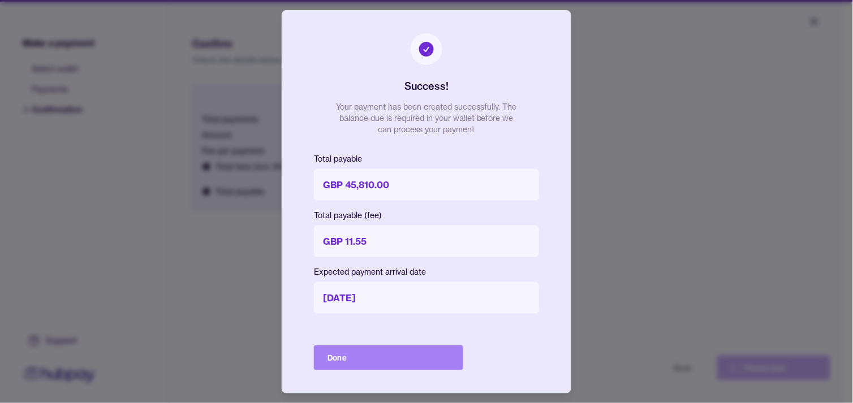
click at [403, 354] on button "Done" at bounding box center [388, 358] width 149 height 25
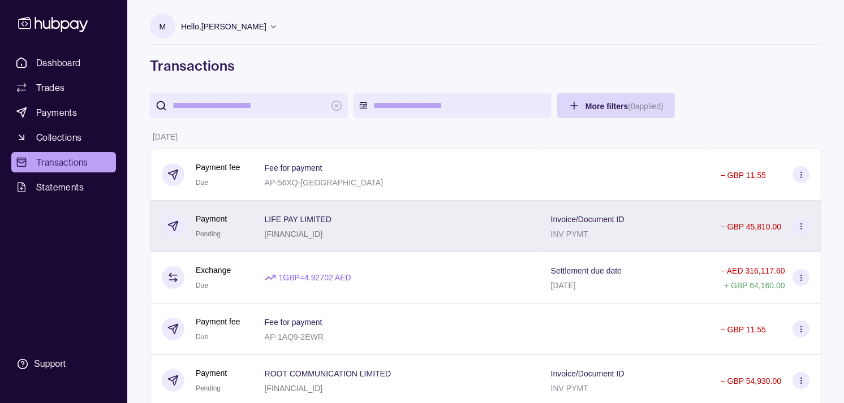
click at [278, 223] on div "LIFE PAY LIMITED [FINANCIAL_ID]" at bounding box center [396, 226] width 286 height 51
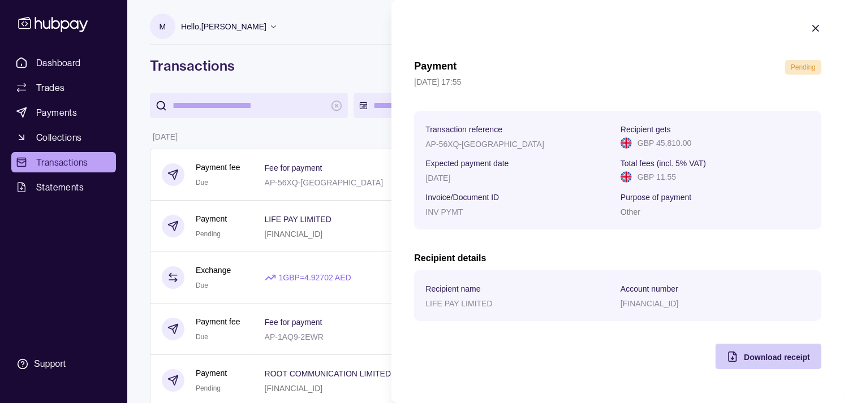
click at [766, 364] on div "Download receipt" at bounding box center [777, 357] width 66 height 14
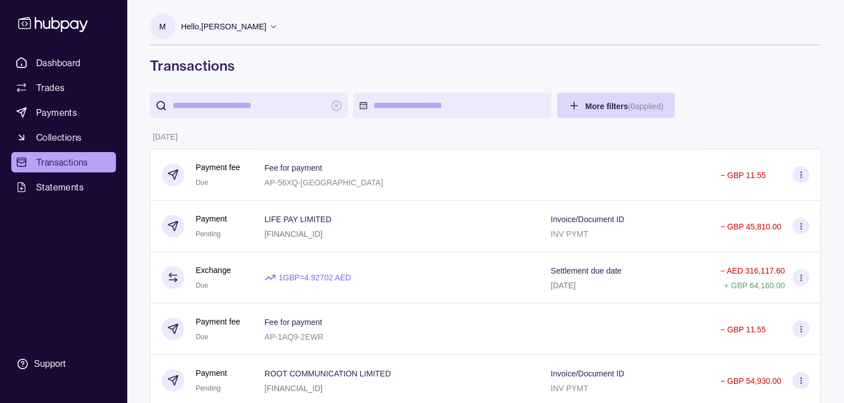
click at [256, 113] on input "search" at bounding box center [249, 105] width 153 height 25
paste input "**********"
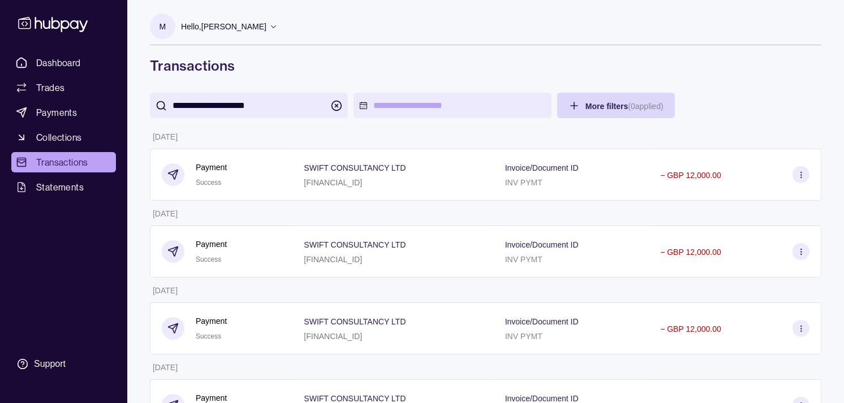
type input "**********"
click at [732, 104] on div "**********" at bounding box center [486, 105] width 672 height 25
click at [65, 112] on span "Payments" at bounding box center [56, 113] width 41 height 14
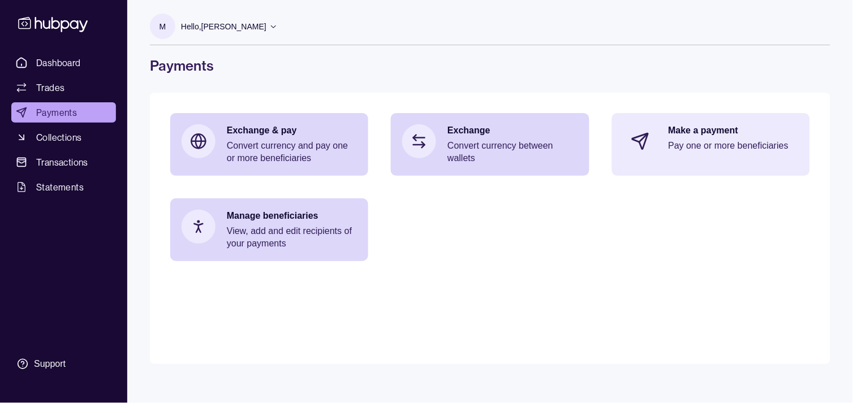
click at [751, 147] on p "Pay one or more beneficiaries" at bounding box center [734, 146] width 130 height 12
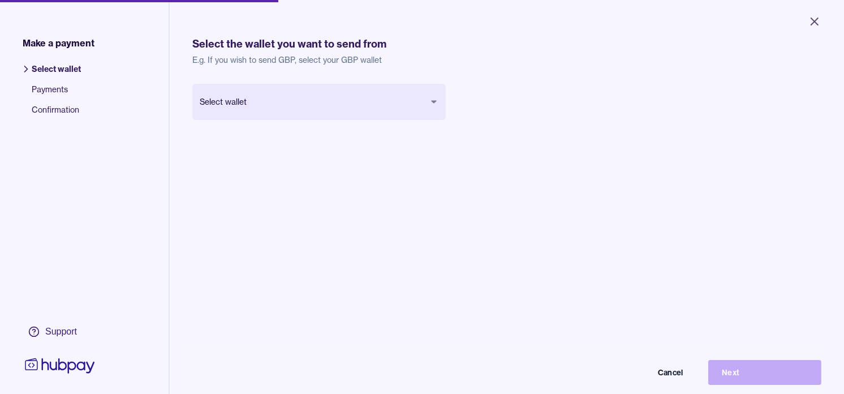
click at [343, 100] on body "Close Make a payment Select wallet Payments Confirmation Support Select the wal…" at bounding box center [422, 197] width 844 height 394
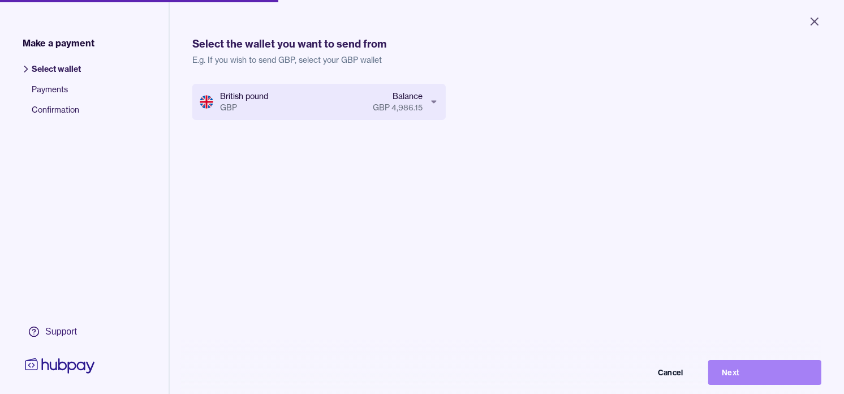
click at [778, 385] on button "Next" at bounding box center [764, 372] width 113 height 25
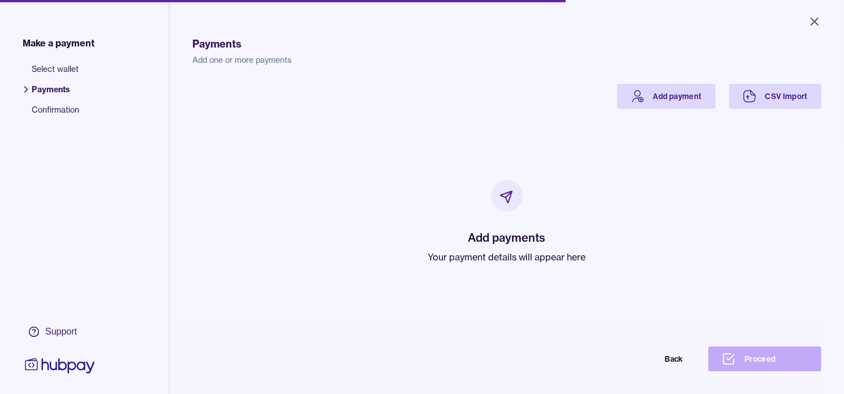
click at [461, 258] on p "Your payment details will appear here" at bounding box center [507, 257] width 158 height 14
drag, startPoint x: 461, startPoint y: 258, endPoint x: 396, endPoint y: 171, distance: 108.0
click at [376, 185] on div "Add payments Your payment details will appear here" at bounding box center [507, 222] width 602 height 226
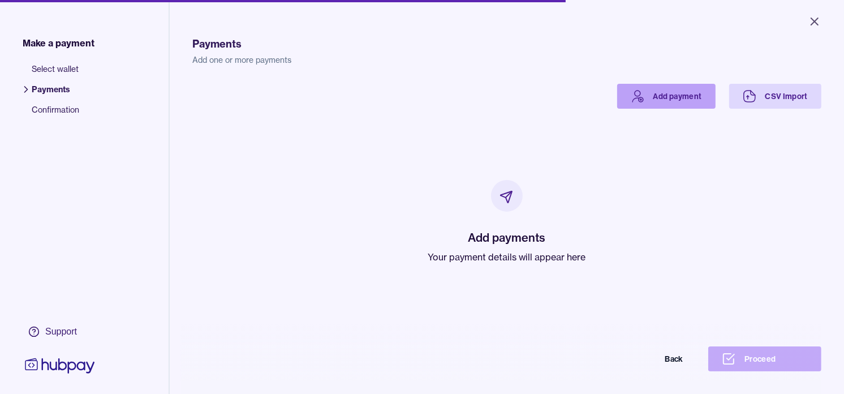
click at [671, 97] on link "Add payment" at bounding box center [666, 96] width 98 height 25
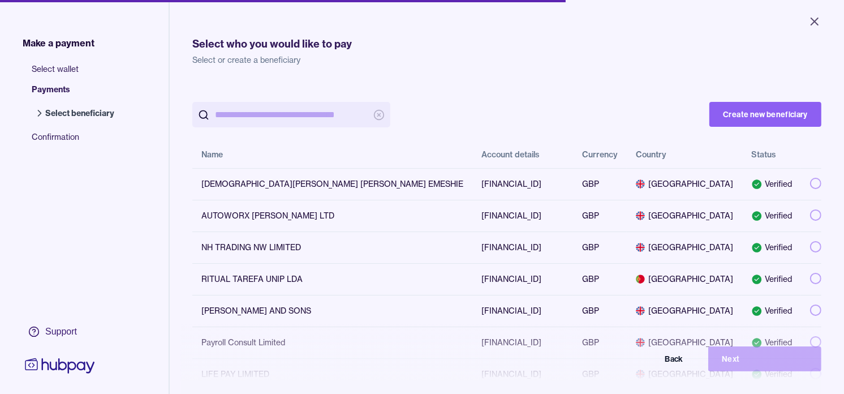
click at [278, 111] on input "search" at bounding box center [291, 114] width 153 height 25
paste input "**********"
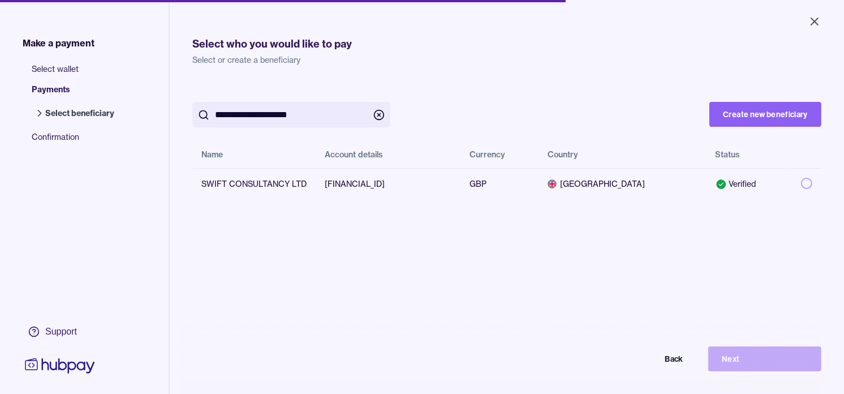
type input "**********"
click at [585, 93] on div "**********" at bounding box center [506, 142] width 629 height 116
click at [801, 183] on button "button" at bounding box center [806, 183] width 11 height 11
click at [777, 366] on button "Next" at bounding box center [764, 358] width 113 height 25
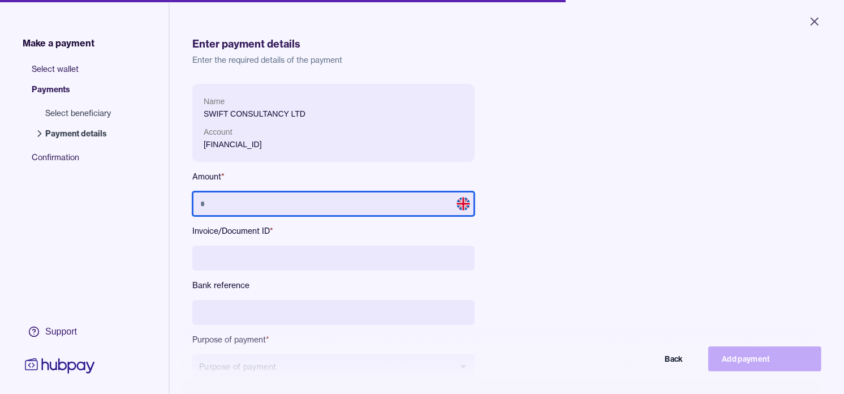
click at [293, 198] on input "text" at bounding box center [333, 203] width 282 height 25
type input "******"
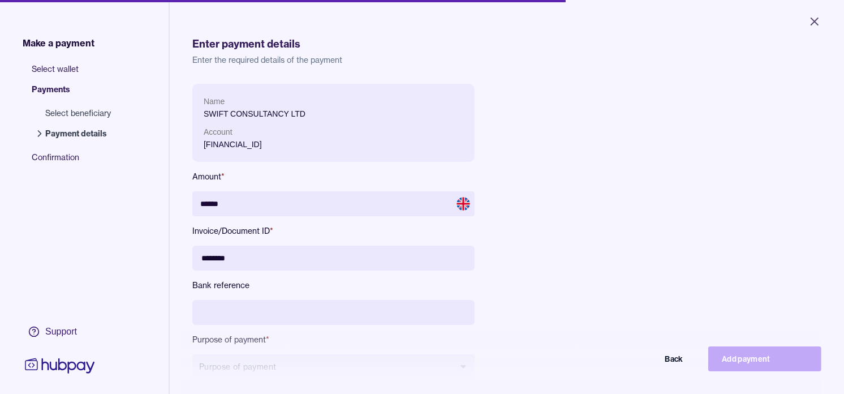
type input "********"
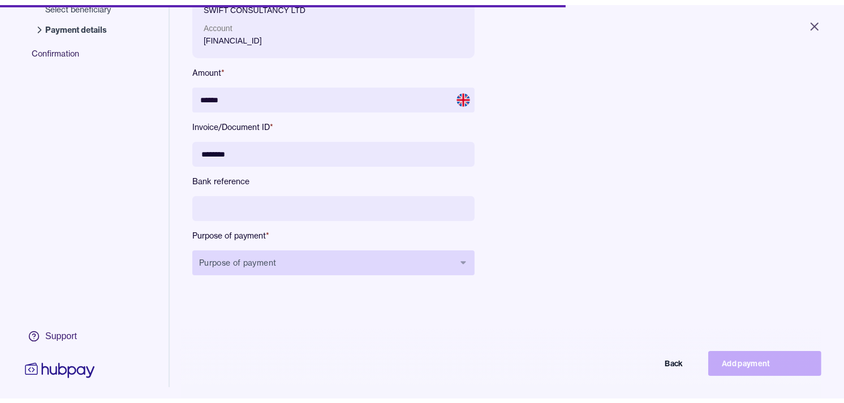
scroll to position [126, 0]
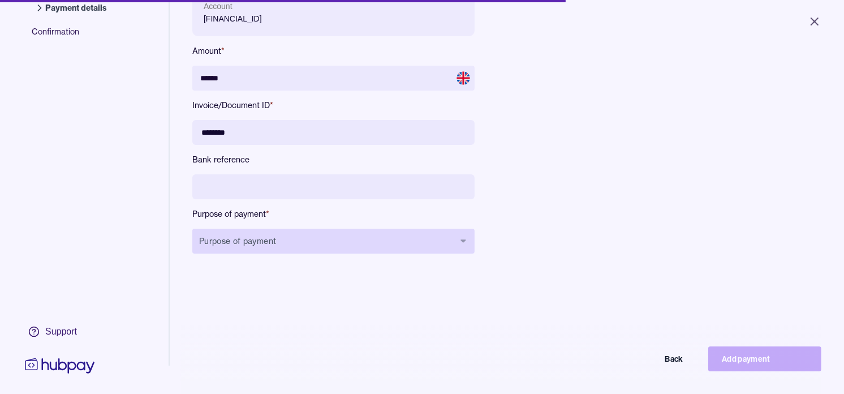
click at [405, 252] on button "Purpose of payment" at bounding box center [333, 241] width 282 height 25
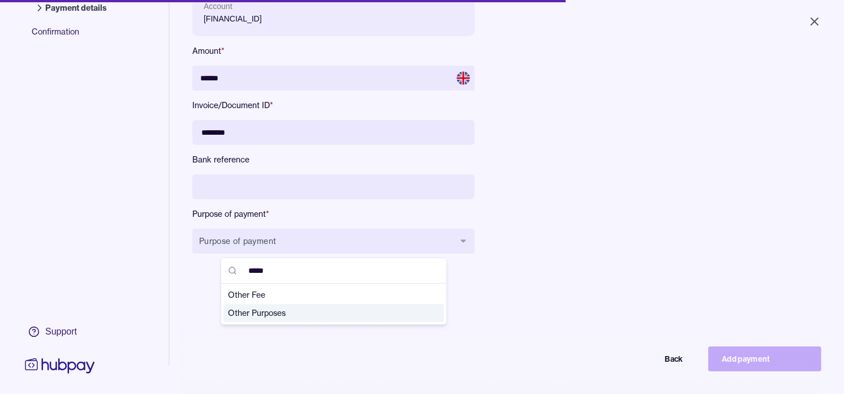
type input "*****"
click at [273, 313] on span "Other Purposes" at bounding box center [327, 312] width 198 height 11
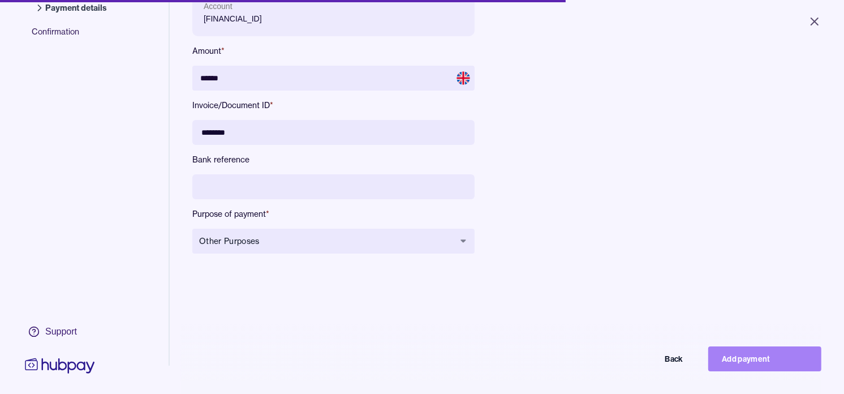
click at [757, 369] on button "Add payment" at bounding box center [764, 358] width 113 height 25
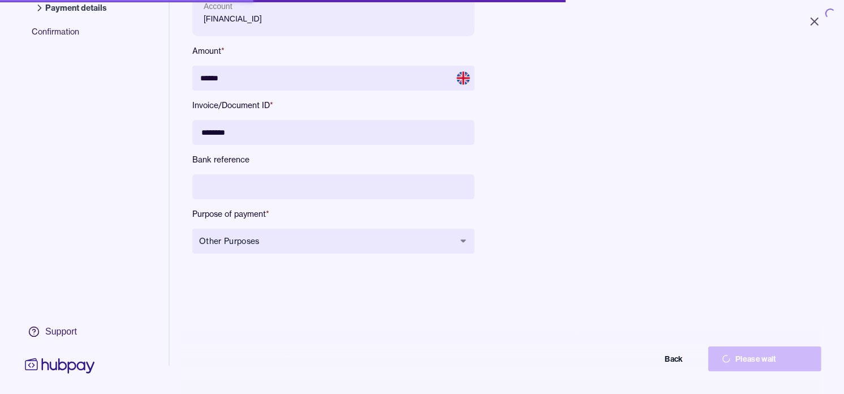
type input "*****"
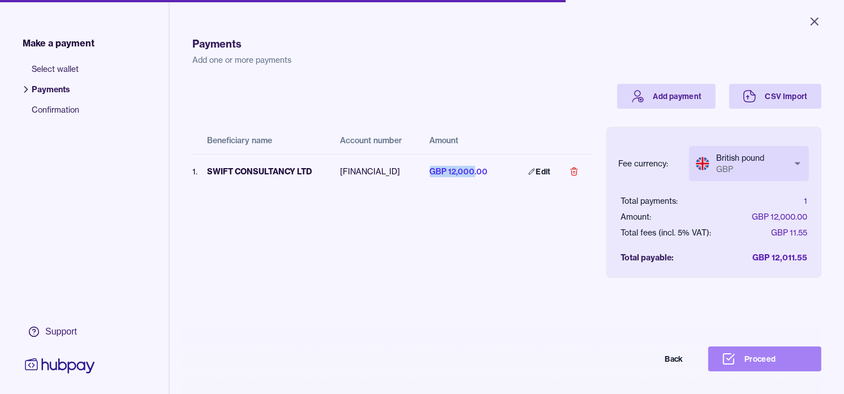
click at [761, 363] on button "Proceed" at bounding box center [764, 358] width 113 height 25
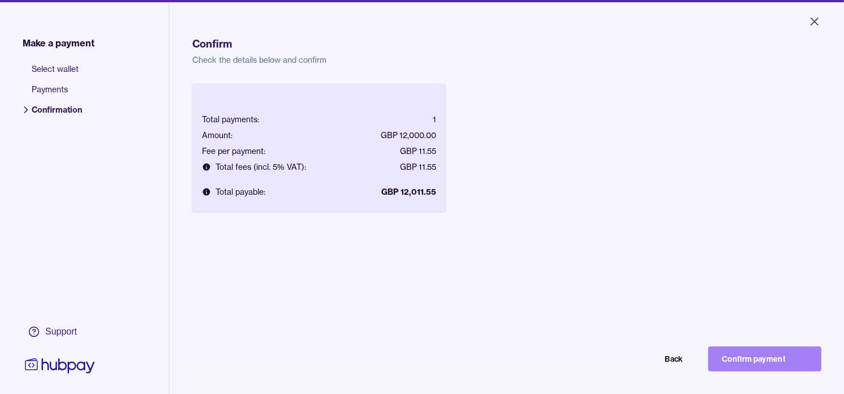
click at [762, 363] on button "Confirm payment" at bounding box center [764, 358] width 113 height 25
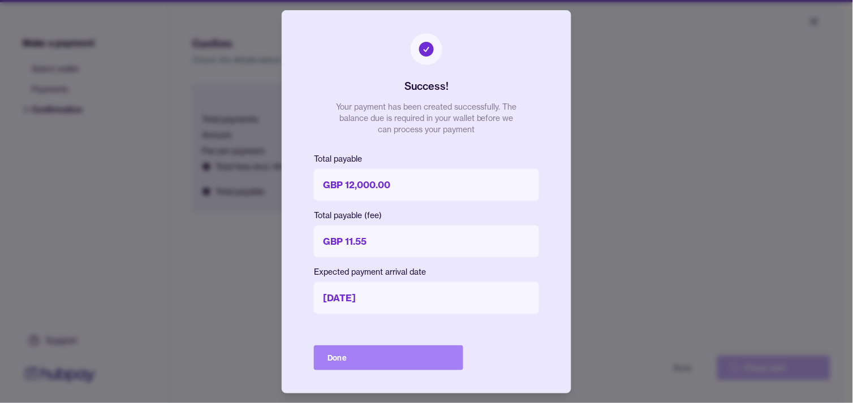
click at [405, 356] on button "Done" at bounding box center [388, 358] width 149 height 25
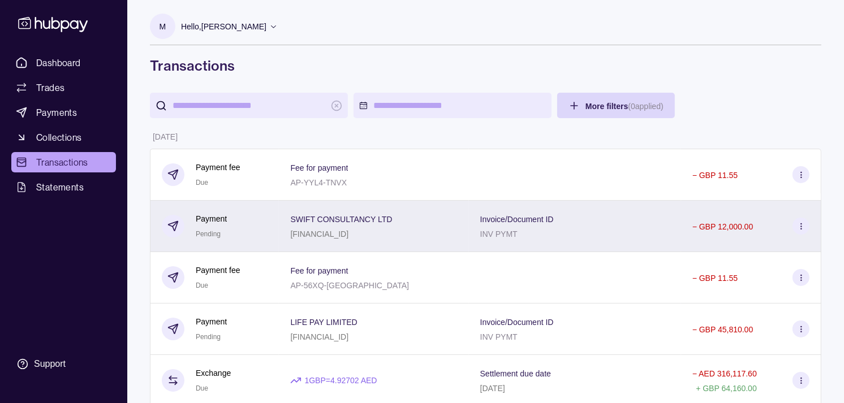
click at [250, 231] on div "Payment Pending" at bounding box center [215, 227] width 106 height 28
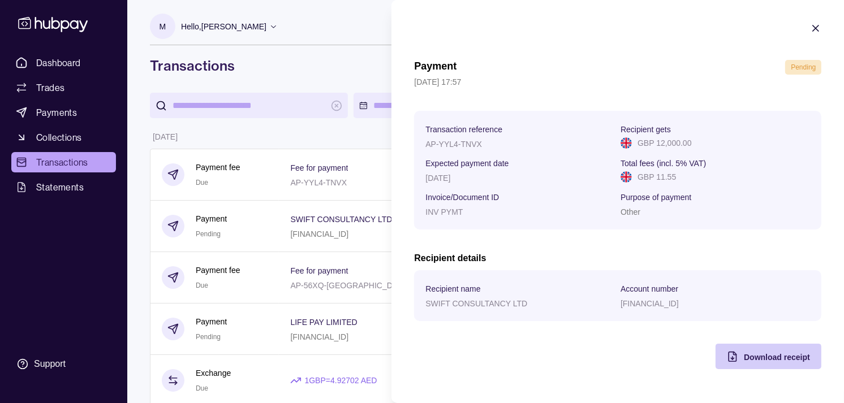
click at [767, 361] on span "Download receipt" at bounding box center [777, 357] width 66 height 9
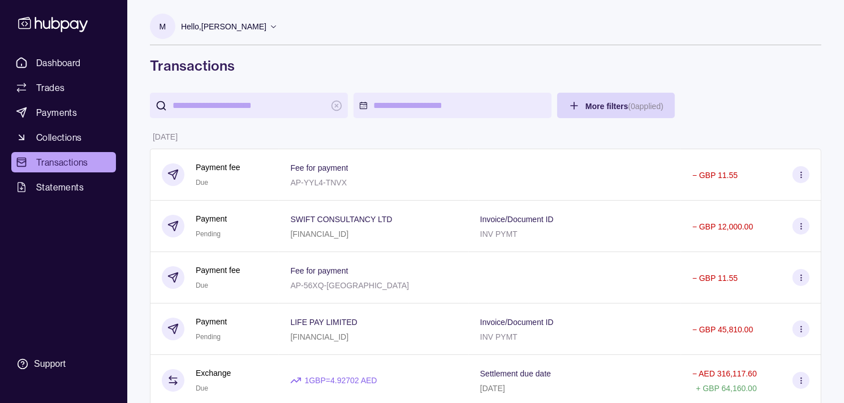
click at [217, 105] on input "search" at bounding box center [249, 105] width 153 height 25
paste input "**********"
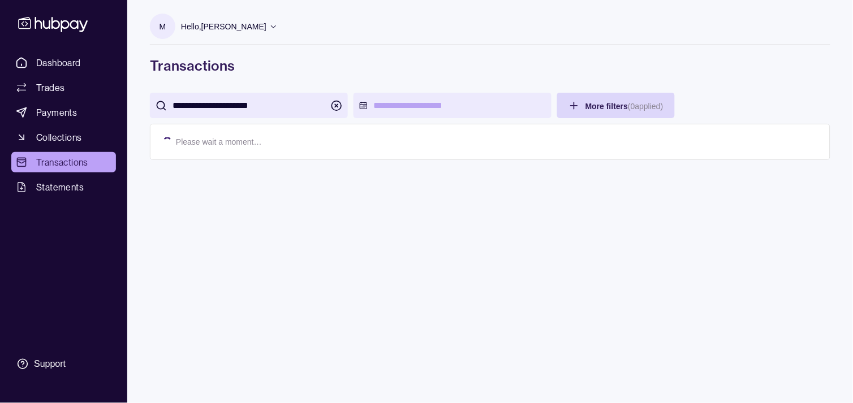
click at [203, 105] on input "**********" at bounding box center [249, 105] width 153 height 25
click at [243, 104] on input "**********" at bounding box center [249, 105] width 153 height 25
click at [233, 100] on input "**********" at bounding box center [249, 105] width 153 height 25
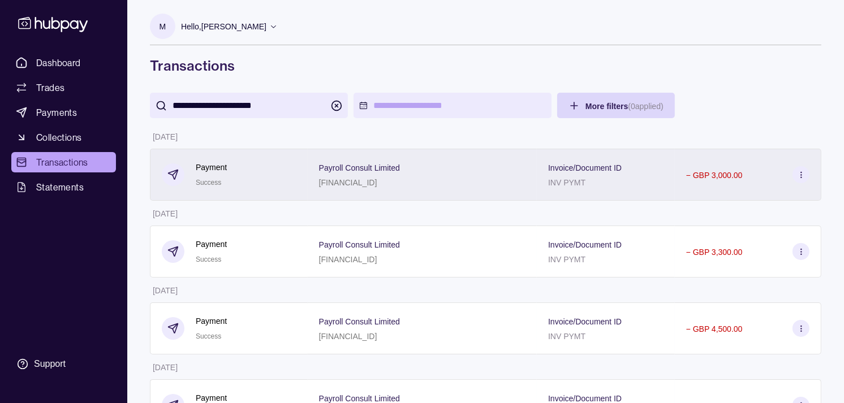
type input "**********"
click at [363, 174] on span "Payroll Consult Limited" at bounding box center [359, 168] width 81 height 14
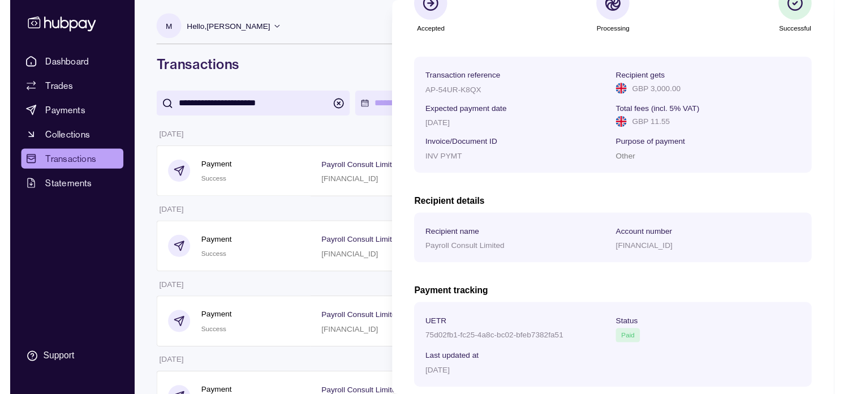
scroll to position [126, 0]
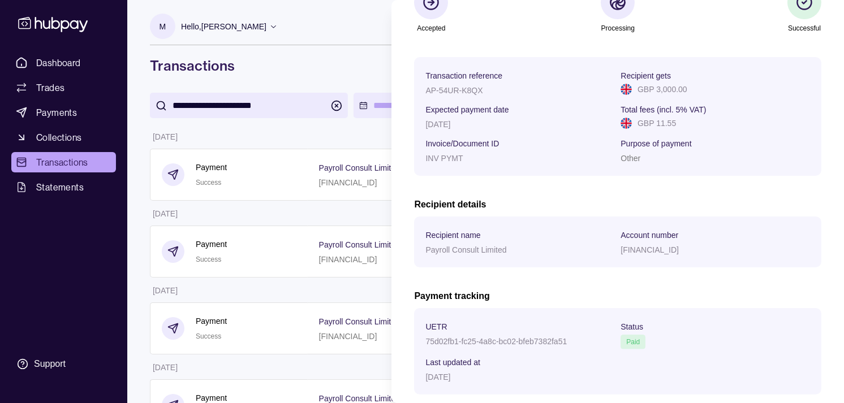
click at [659, 244] on div "[FINANCIAL_ID]" at bounding box center [716, 250] width 190 height 14
click at [654, 249] on p "[FINANCIAL_ID]" at bounding box center [650, 250] width 58 height 9
copy p "[FINANCIAL_ID]"
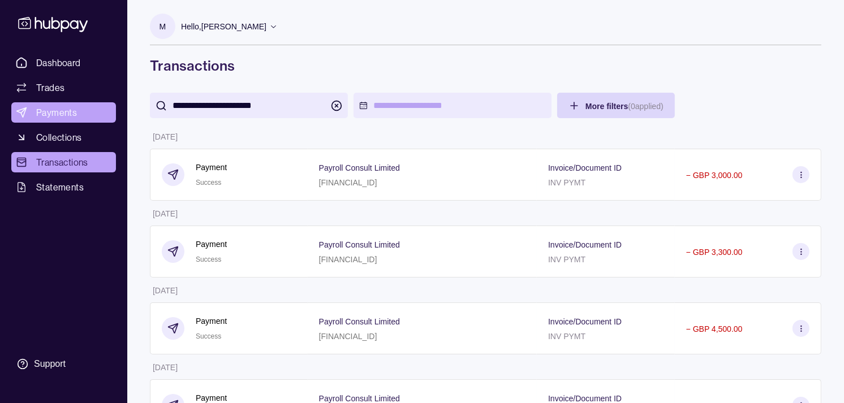
click at [86, 116] on link "Payments" at bounding box center [63, 112] width 105 height 20
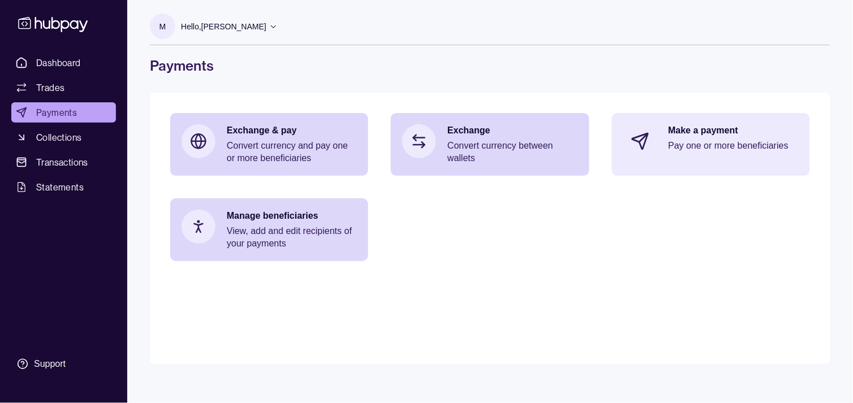
click at [747, 148] on p "Pay one or more beneficiaries" at bounding box center [734, 146] width 130 height 12
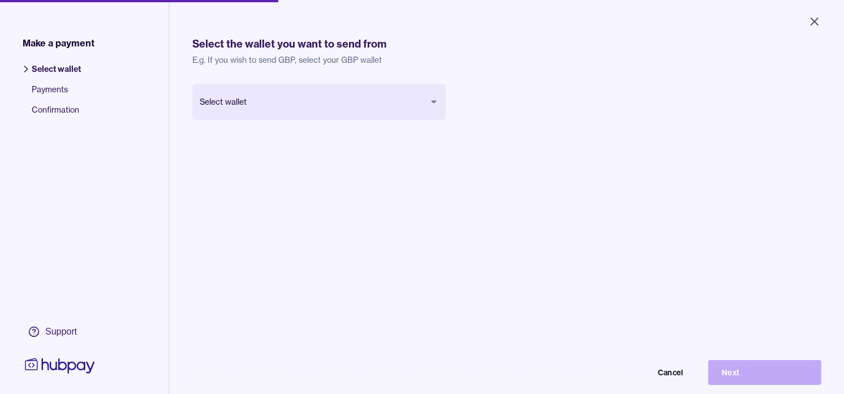
click at [359, 106] on body "Close Make a payment Select wallet Payments Confirmation Support Select the wal…" at bounding box center [422, 197] width 844 height 394
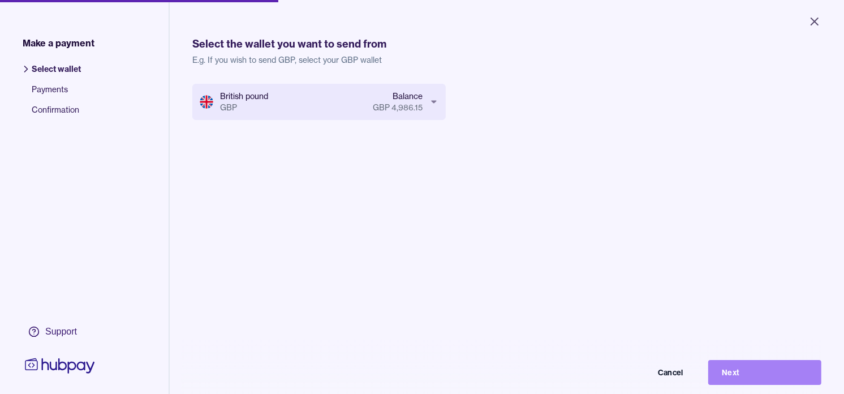
click at [783, 376] on button "Next" at bounding box center [764, 372] width 113 height 25
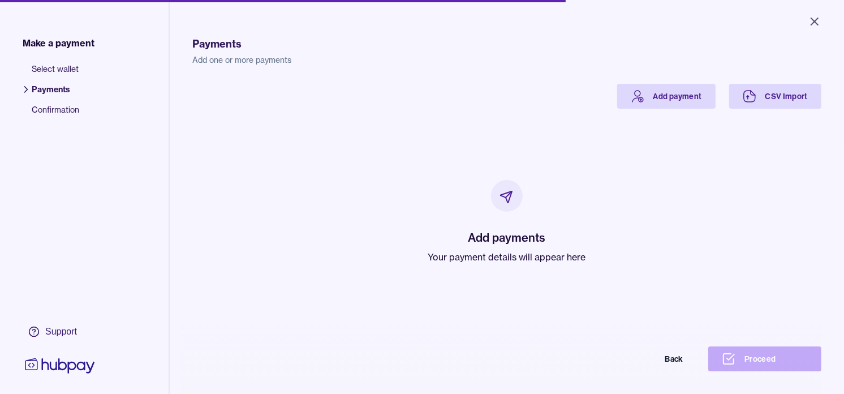
click at [489, 255] on p "Your payment details will appear here" at bounding box center [507, 257] width 158 height 14
drag, startPoint x: 489, startPoint y: 255, endPoint x: 388, endPoint y: 175, distance: 128.6
click at [388, 175] on div "Add payments Your payment details will appear here" at bounding box center [507, 222] width 602 height 226
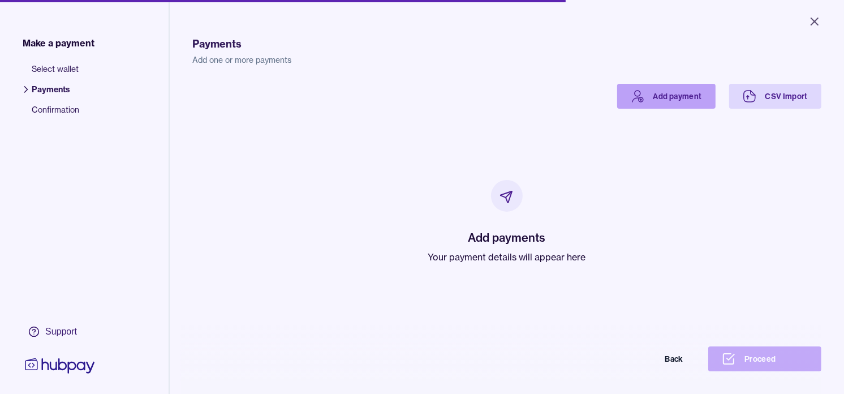
click at [660, 92] on link "Add payment" at bounding box center [666, 96] width 98 height 25
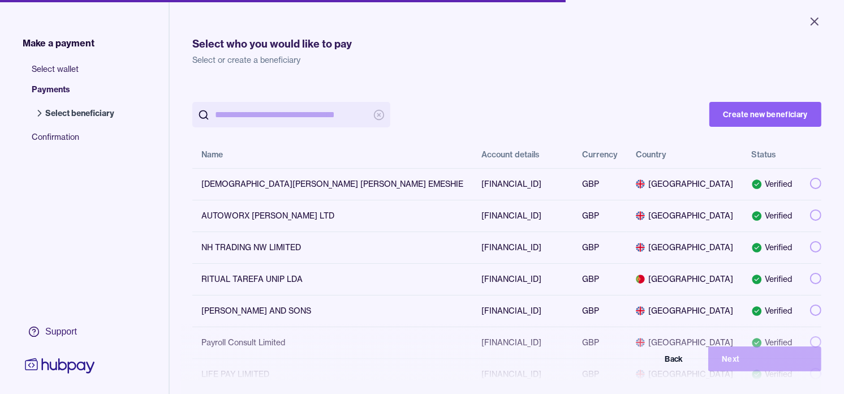
click at [341, 113] on input "search" at bounding box center [291, 114] width 153 height 25
paste input "**********"
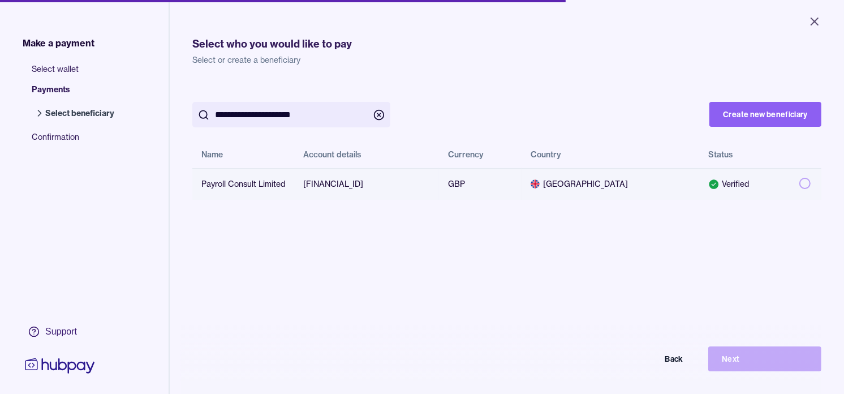
type input "**********"
click at [800, 182] on button "button" at bounding box center [805, 183] width 11 height 11
click at [751, 364] on button "Next" at bounding box center [764, 358] width 113 height 25
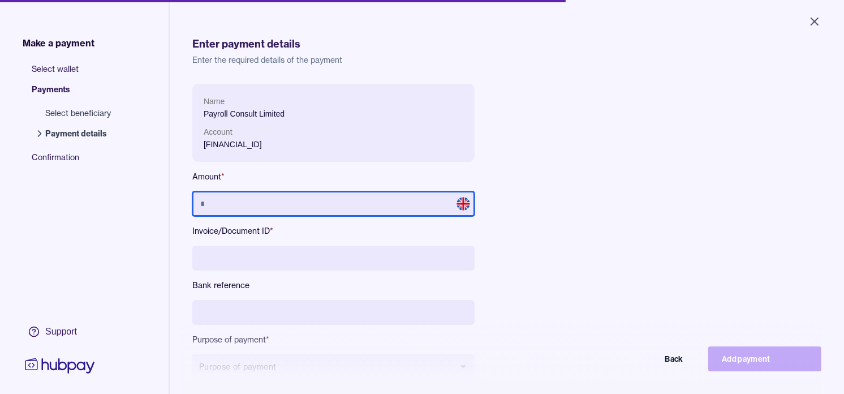
click at [290, 200] on input "text" at bounding box center [333, 203] width 282 height 25
type input "*****"
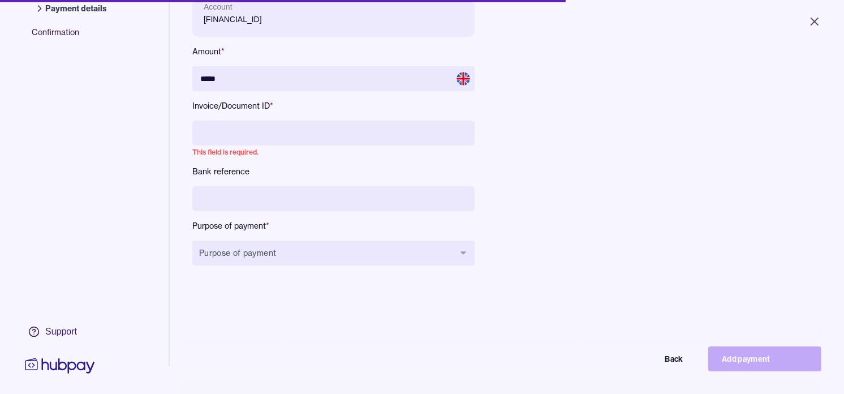
scroll to position [126, 0]
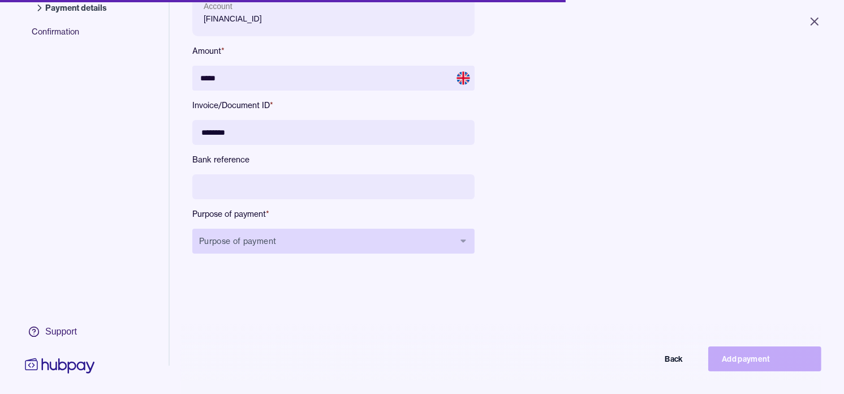
type input "********"
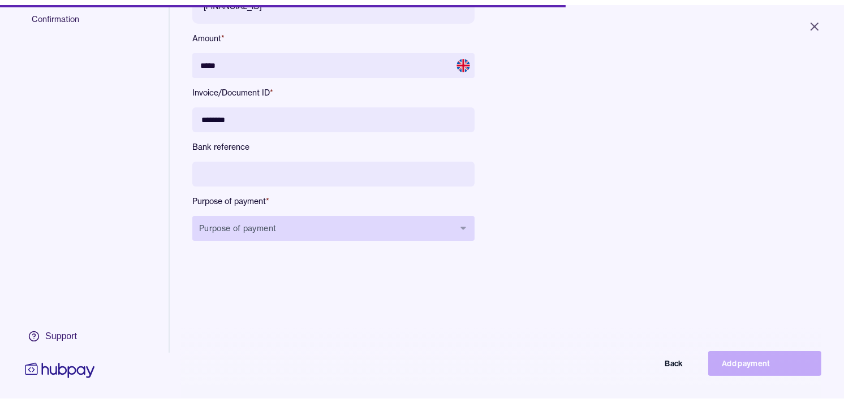
scroll to position [151, 0]
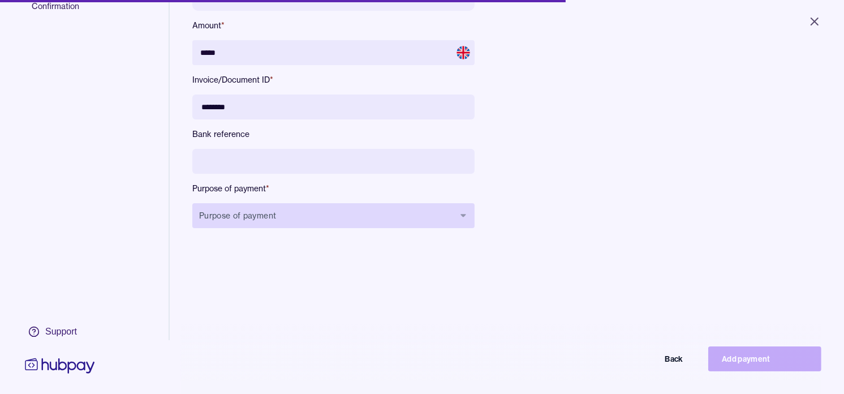
click at [295, 216] on button "Purpose of payment" at bounding box center [333, 215] width 282 height 25
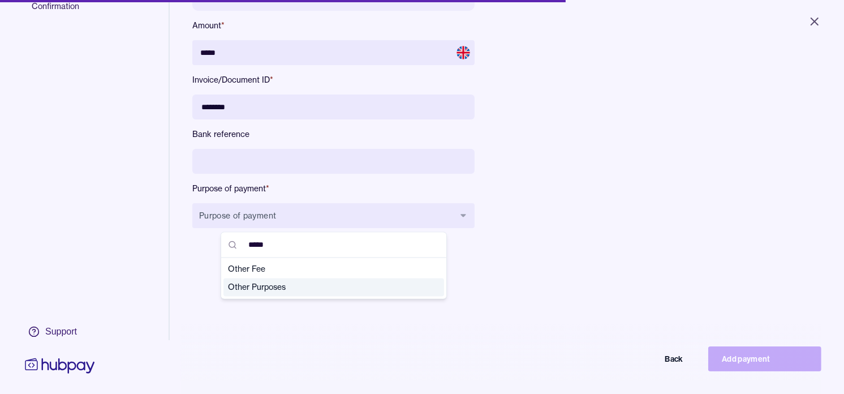
type input "*****"
click at [264, 286] on span "Other Purposes" at bounding box center [327, 287] width 198 height 11
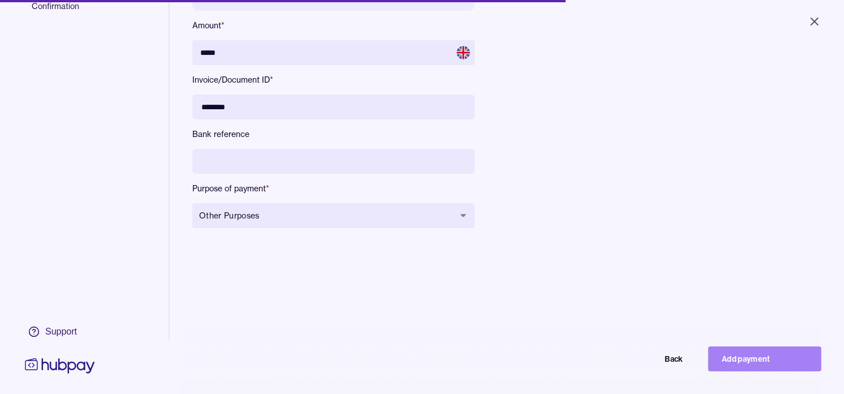
click at [802, 371] on button "Add payment" at bounding box center [764, 358] width 113 height 25
type input "****"
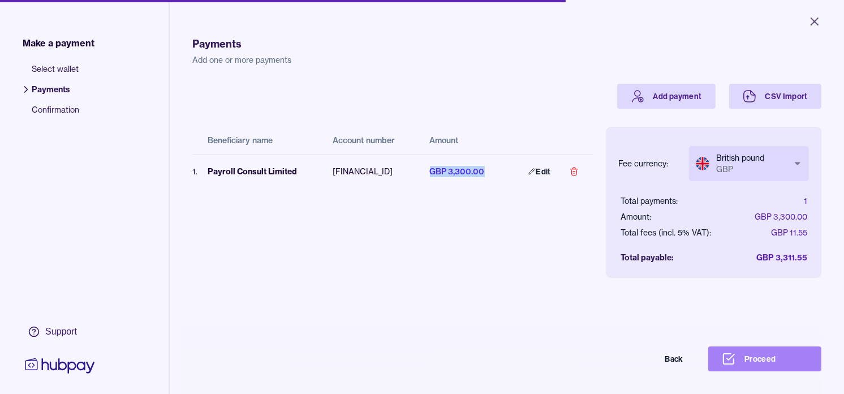
click at [806, 371] on button "Proceed" at bounding box center [764, 358] width 113 height 25
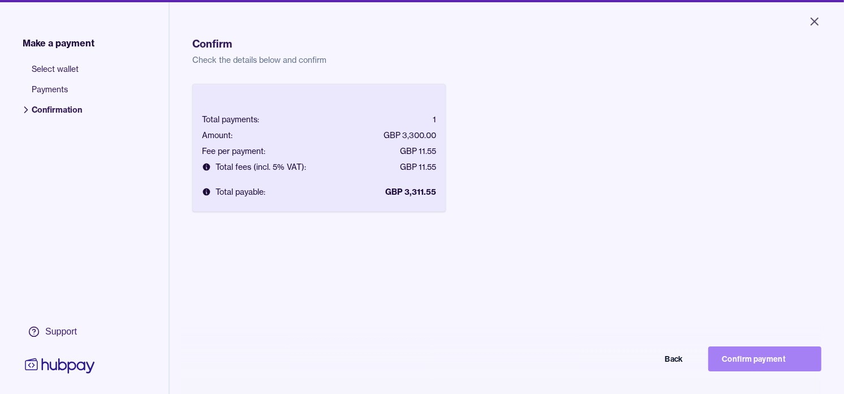
click at [760, 367] on button "Confirm payment" at bounding box center [764, 358] width 113 height 25
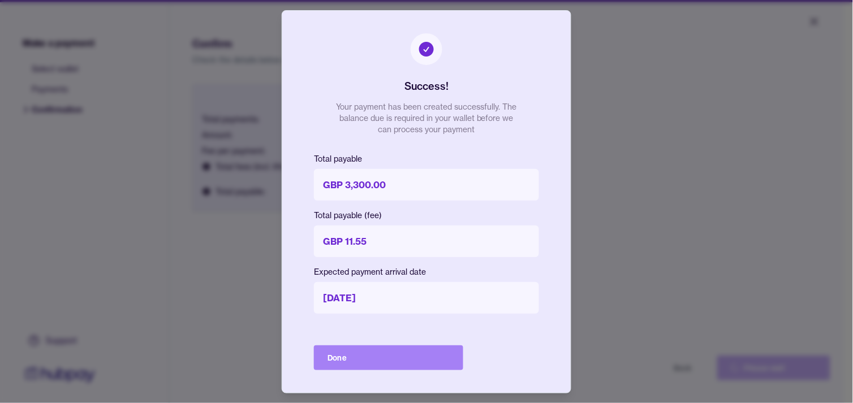
click at [337, 364] on button "Done" at bounding box center [388, 358] width 149 height 25
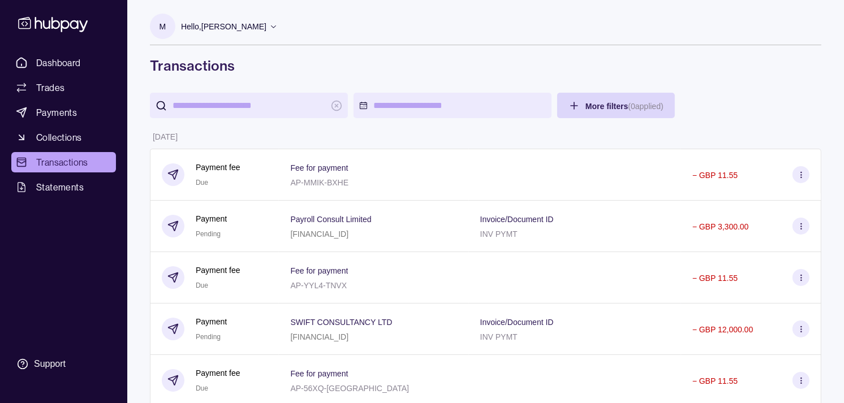
click at [265, 234] on div "Payment Pending" at bounding box center [215, 227] width 106 height 28
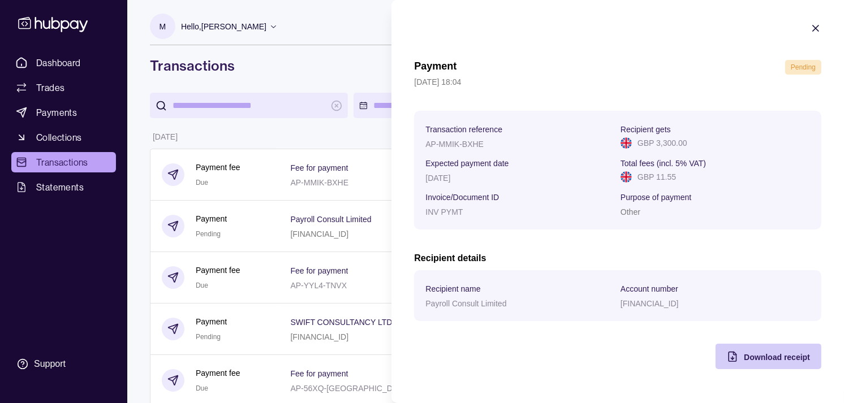
click at [763, 358] on span "Download receipt" at bounding box center [777, 357] width 66 height 9
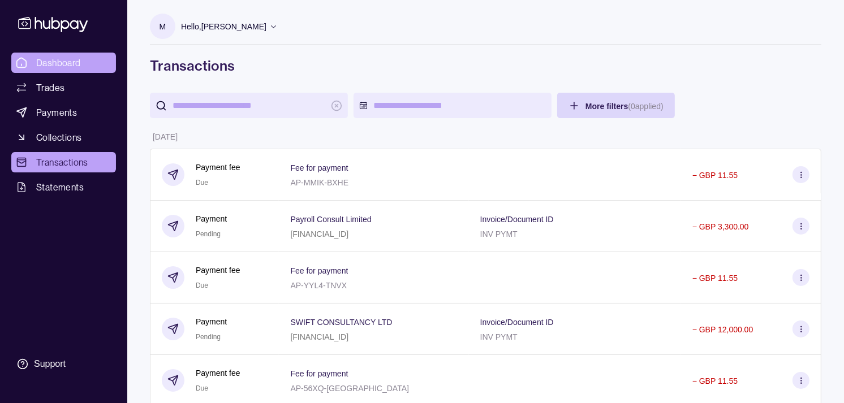
click at [91, 59] on link "Dashboard" at bounding box center [63, 63] width 105 height 20
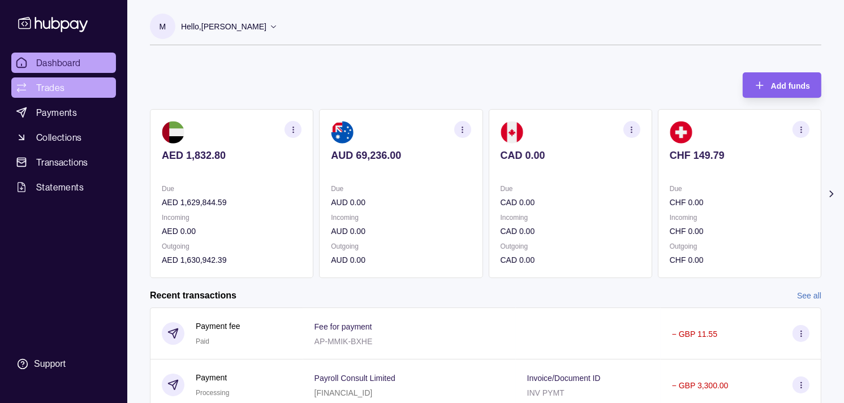
click at [62, 84] on span "Trades" at bounding box center [50, 88] width 28 height 14
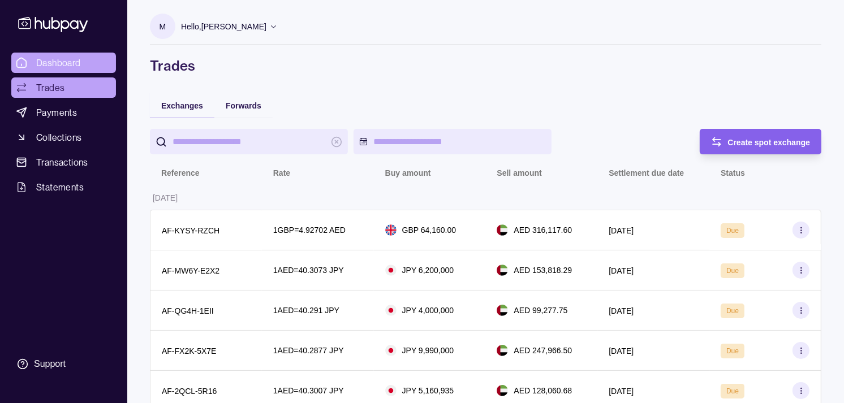
click at [67, 63] on span "Dashboard" at bounding box center [58, 63] width 45 height 14
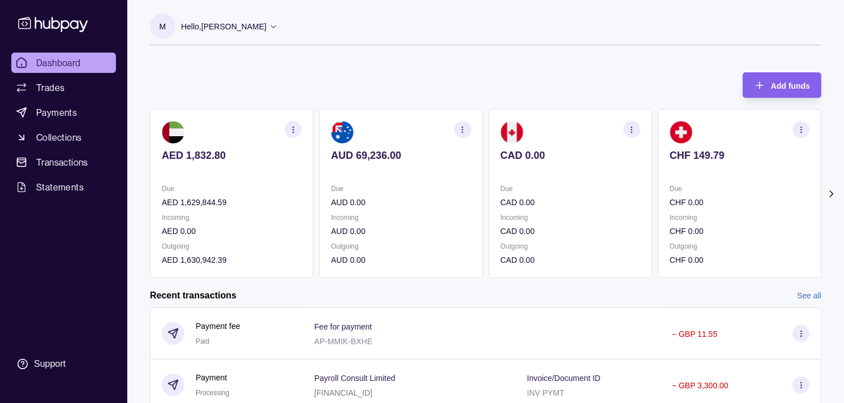
click at [248, 29] on p "Hello, [PERSON_NAME]" at bounding box center [223, 26] width 85 height 12
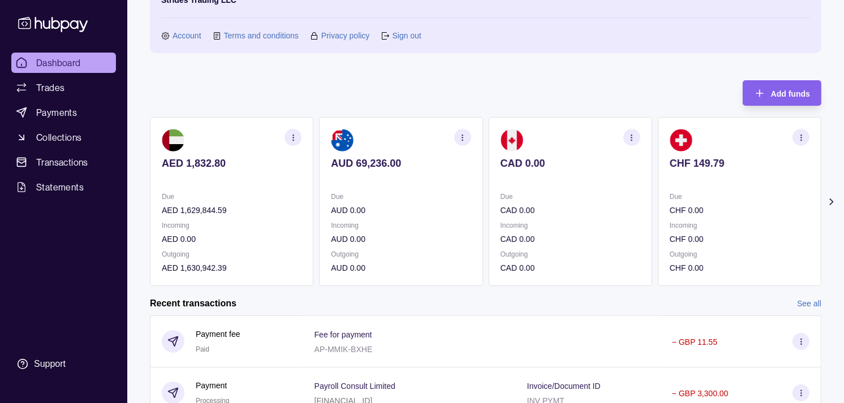
scroll to position [126, 0]
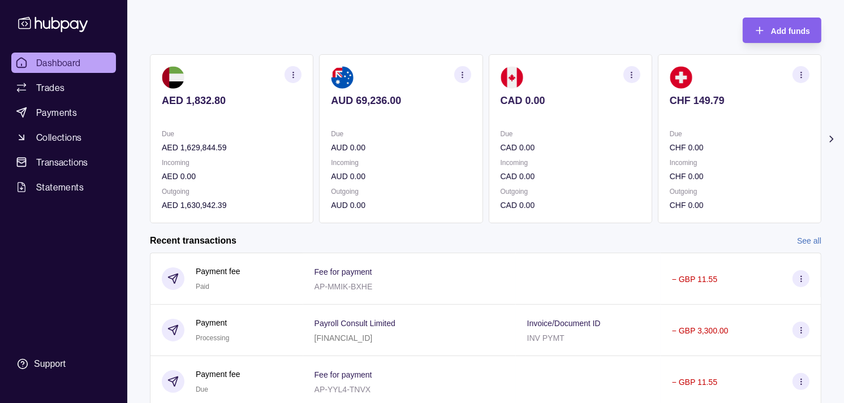
click at [573, 128] on p "Due" at bounding box center [571, 134] width 140 height 12
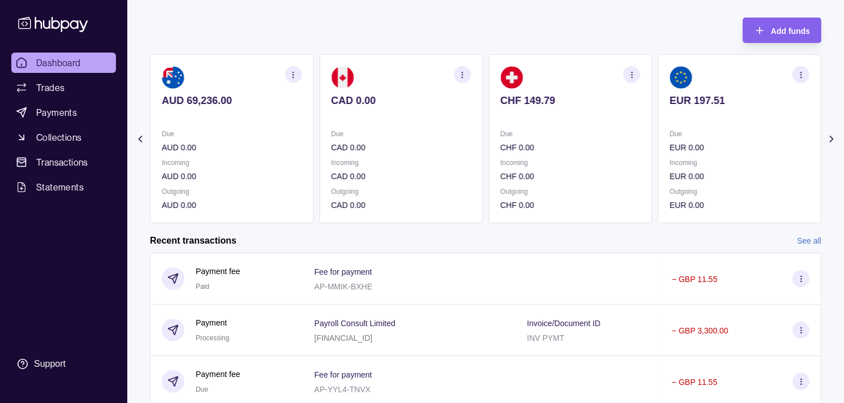
click at [590, 131] on p "Due" at bounding box center [571, 134] width 140 height 12
click at [587, 132] on p "Due" at bounding box center [571, 134] width 140 height 12
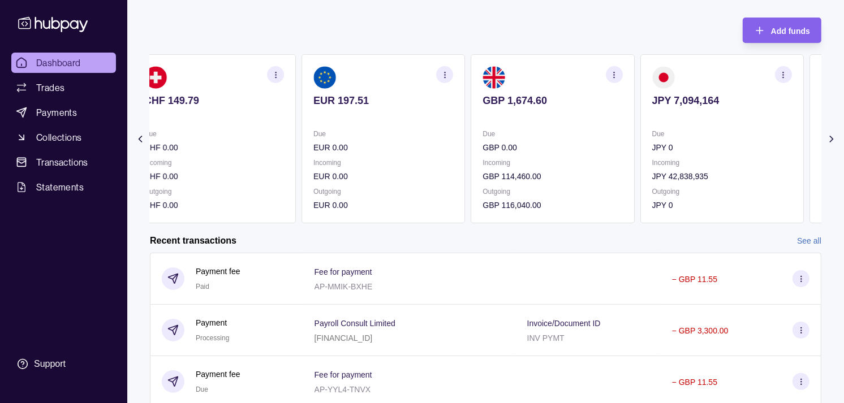
click at [662, 117] on p at bounding box center [722, 116] width 140 height 12
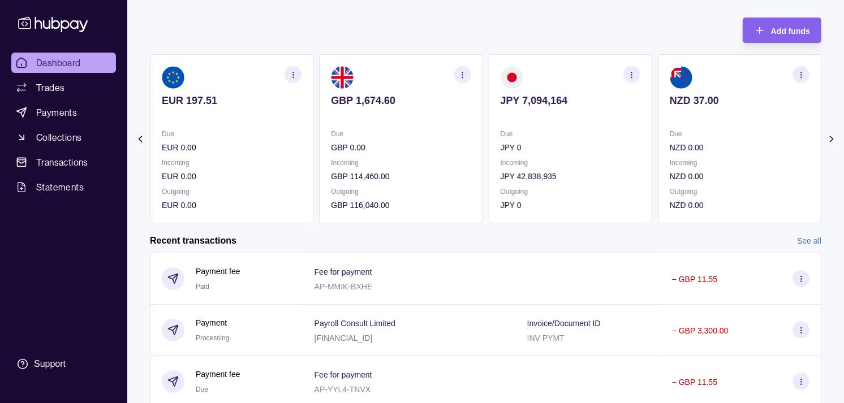
click at [658, 119] on section "NZD 37.00 Due NZD 0.00 Incoming NZD 0.00 Outgoing NZD 0.00" at bounding box center [740, 138] width 164 height 169
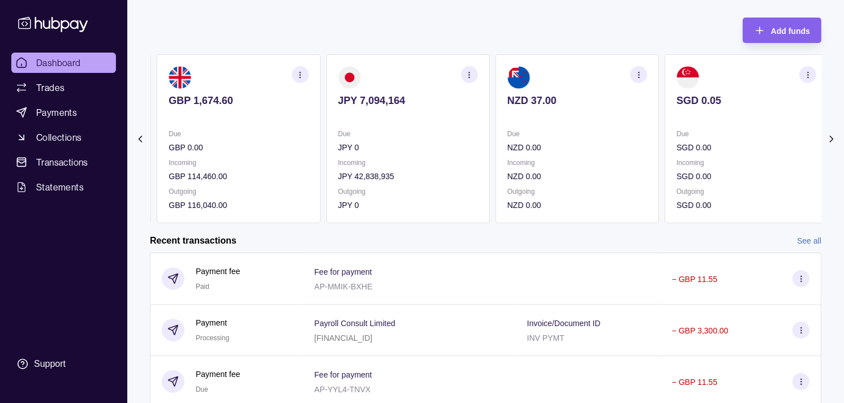
click at [596, 132] on p "Due" at bounding box center [578, 134] width 140 height 12
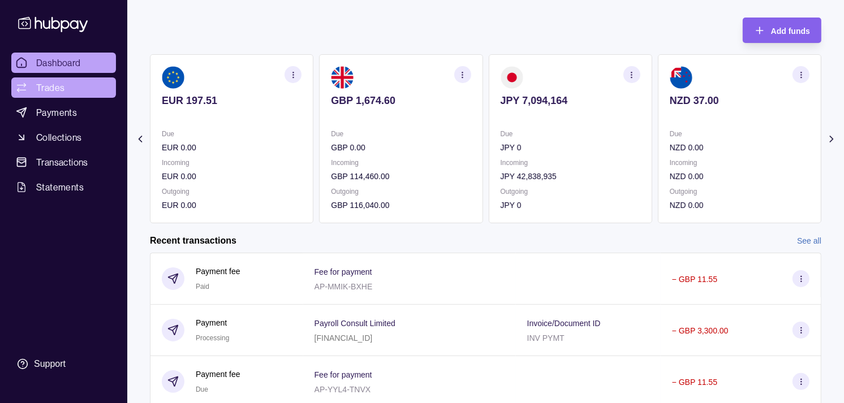
click at [69, 89] on link "Trades" at bounding box center [63, 88] width 105 height 20
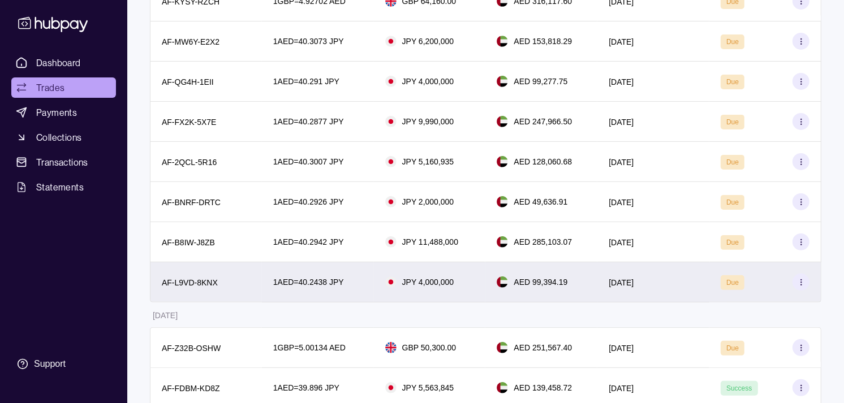
scroll to position [251, 0]
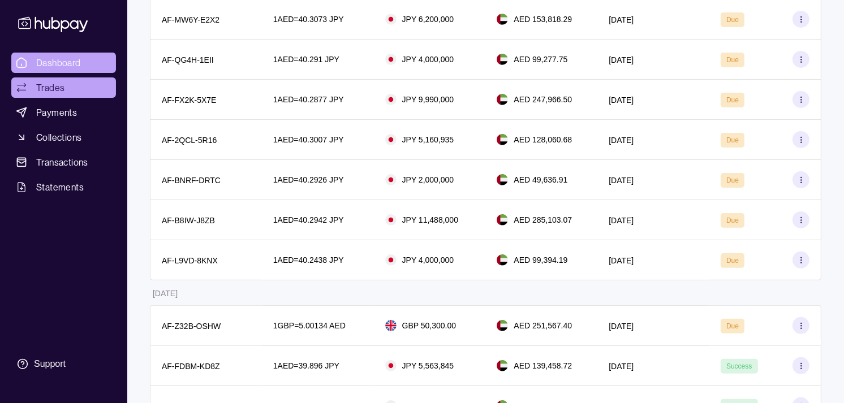
click at [66, 70] on link "Dashboard" at bounding box center [63, 63] width 105 height 20
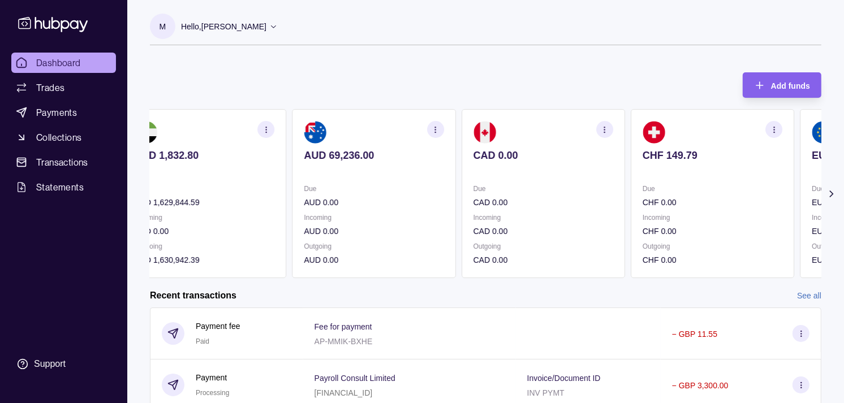
click at [643, 154] on p "CHF 149.79" at bounding box center [713, 155] width 140 height 12
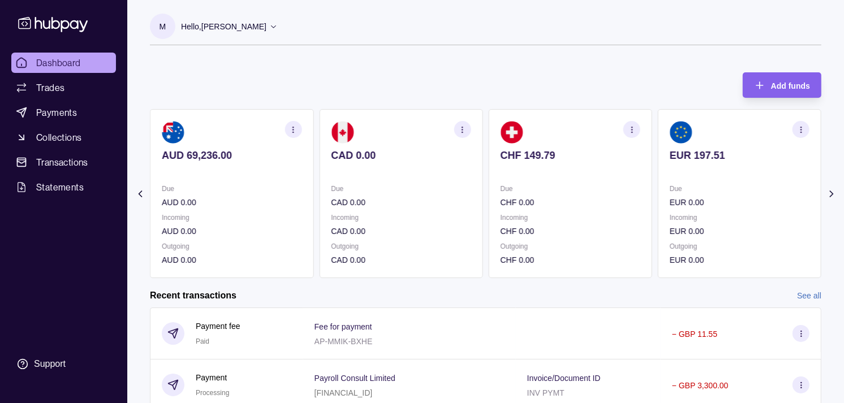
click at [686, 163] on div "EUR 197.51" at bounding box center [740, 163] width 140 height 28
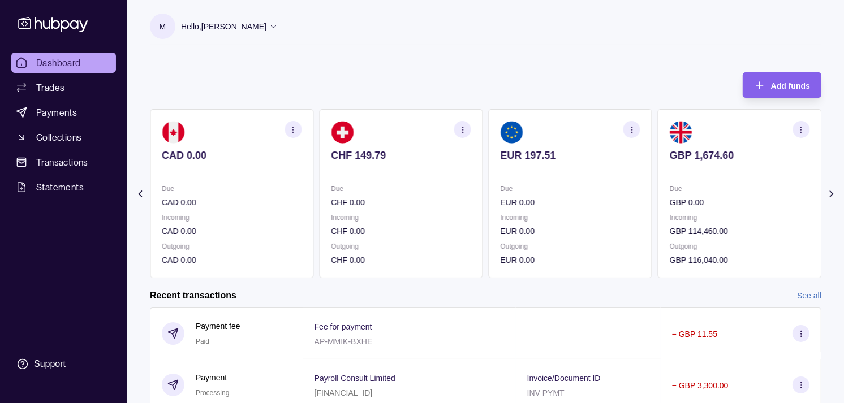
click at [704, 170] on p at bounding box center [740, 171] width 140 height 12
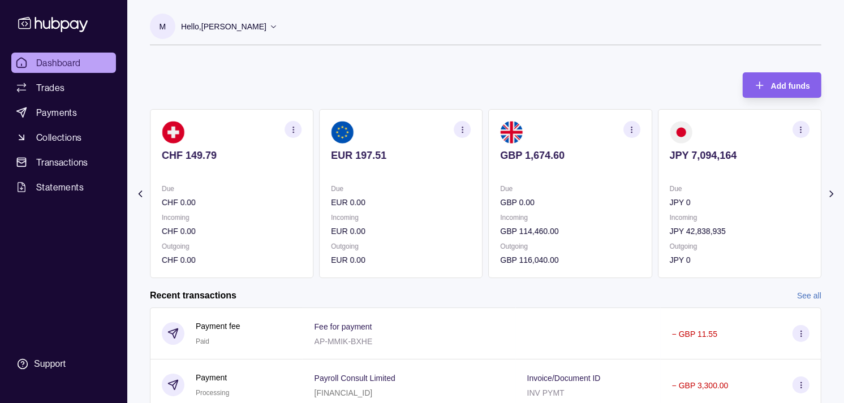
click at [684, 173] on p at bounding box center [740, 171] width 140 height 12
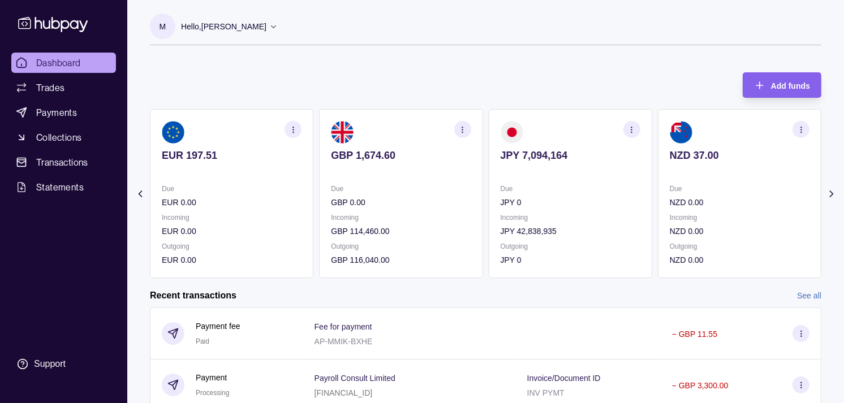
click at [629, 132] on icon "button" at bounding box center [632, 130] width 8 height 8
click at [549, 127] on link "View transactions" at bounding box center [552, 129] width 62 height 12
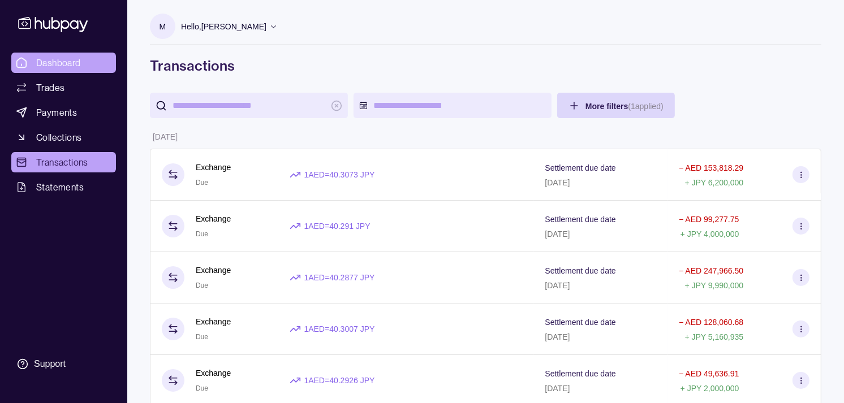
click at [65, 63] on span "Dashboard" at bounding box center [58, 63] width 45 height 14
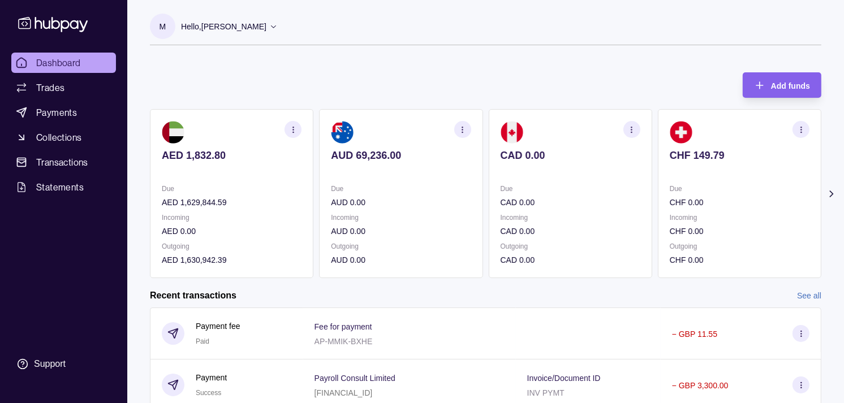
click at [501, 188] on p "Due" at bounding box center [571, 189] width 140 height 12
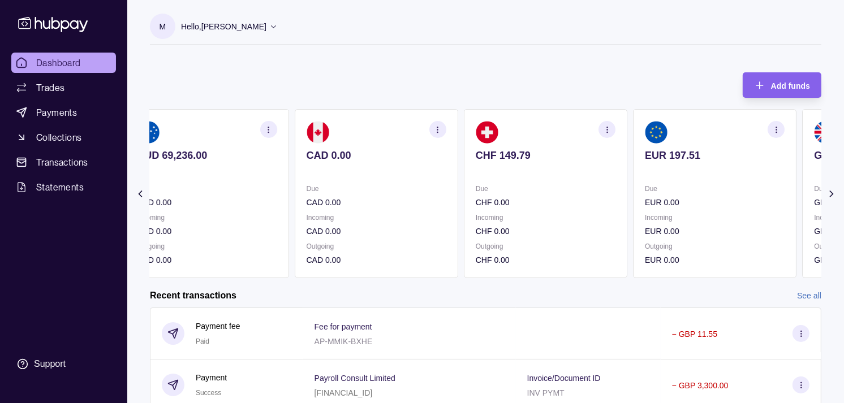
click at [476, 184] on p "Due" at bounding box center [546, 189] width 140 height 12
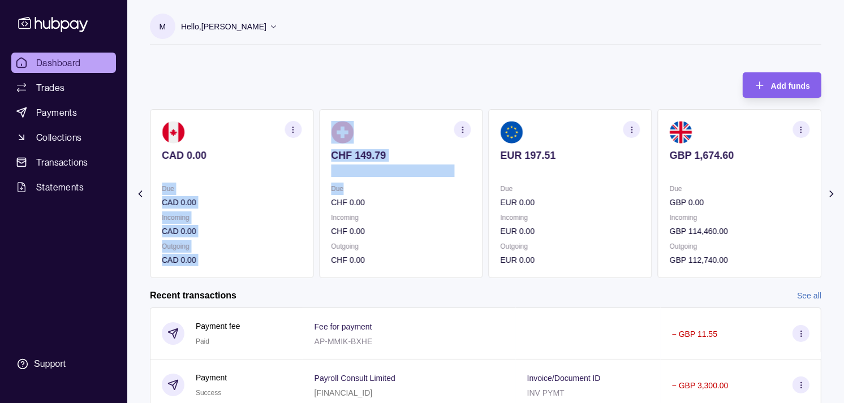
click at [476, 182] on div "AED 1,832.80 Due AED 1,629,844.59 Incoming AED 0.00 Outgoing AED 1,630,942.39 A…" at bounding box center [486, 193] width 672 height 169
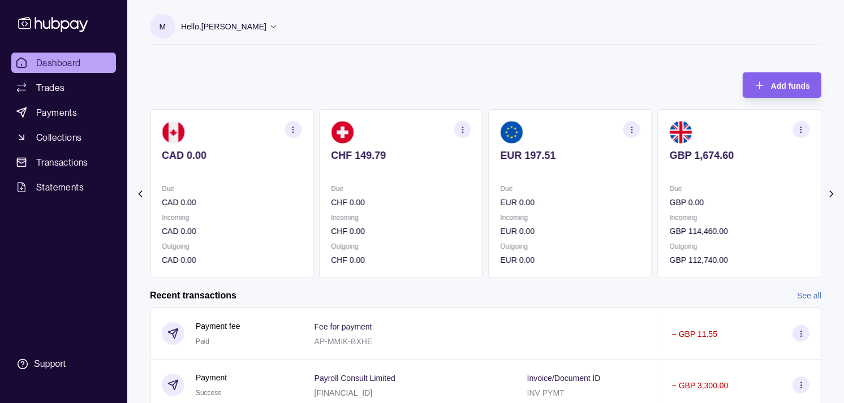
click at [336, 65] on div "Add funds AED 1,832.80 Due AED 1,629,844.59 Incoming AED 0.00 Outgoing AED 1,63…" at bounding box center [486, 169] width 672 height 217
click at [620, 207] on section "EUR 197.51 Due EUR 0.00 Incoming EUR 0.00 Outgoing EUR 0.00" at bounding box center [571, 193] width 164 height 169
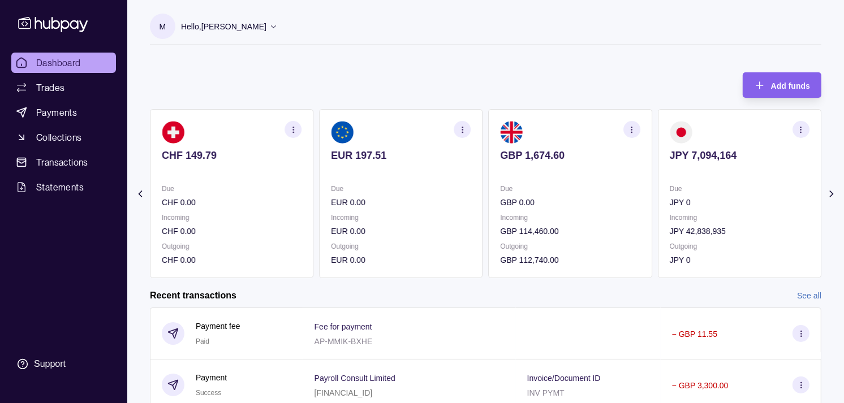
click at [670, 208] on div "Due JPY 0 Incoming JPY 42,838,935 Outgoing JPY 0" at bounding box center [740, 225] width 140 height 84
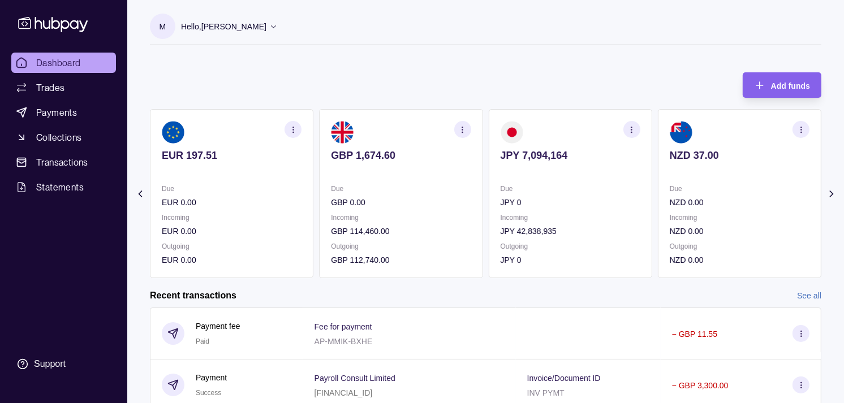
click at [459, 132] on icon "button" at bounding box center [462, 130] width 8 height 8
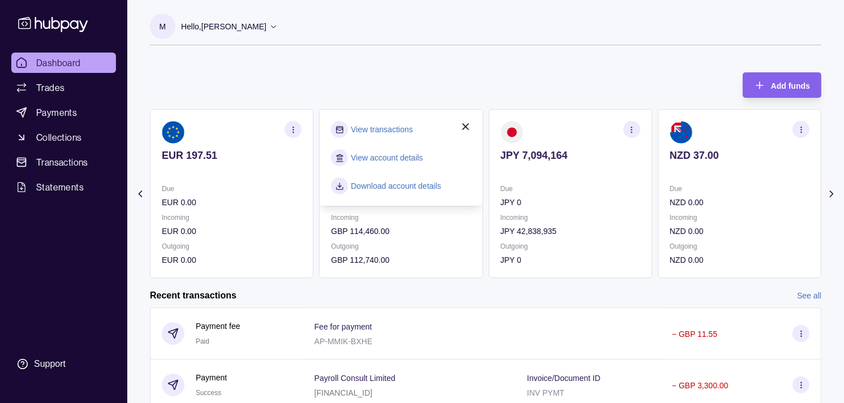
click at [388, 129] on link "View transactions" at bounding box center [382, 129] width 62 height 12
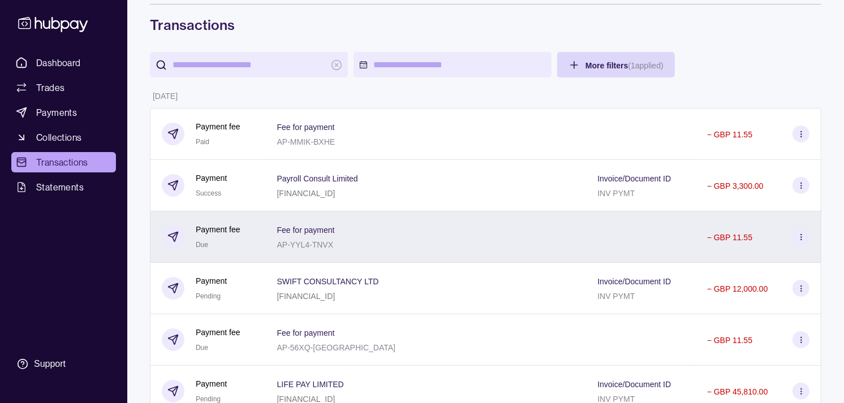
scroll to position [63, 0]
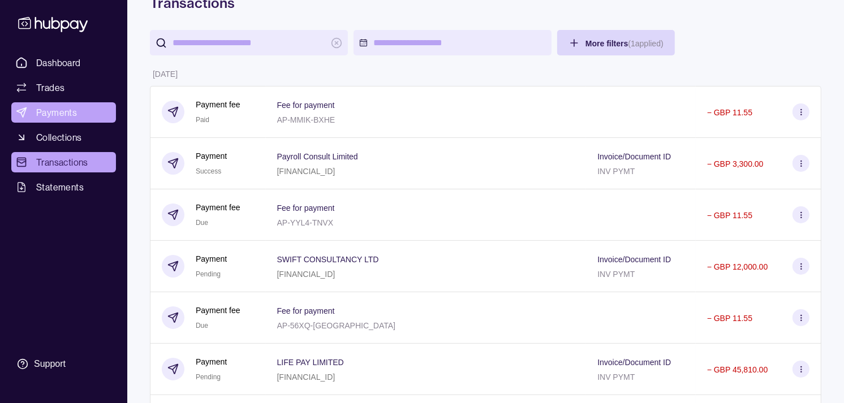
click at [58, 114] on span "Payments" at bounding box center [56, 113] width 41 height 14
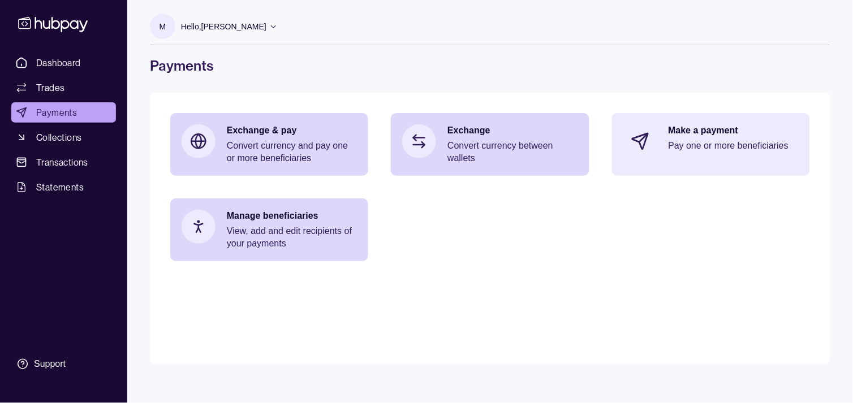
click at [688, 132] on p "Make a payment" at bounding box center [734, 130] width 130 height 12
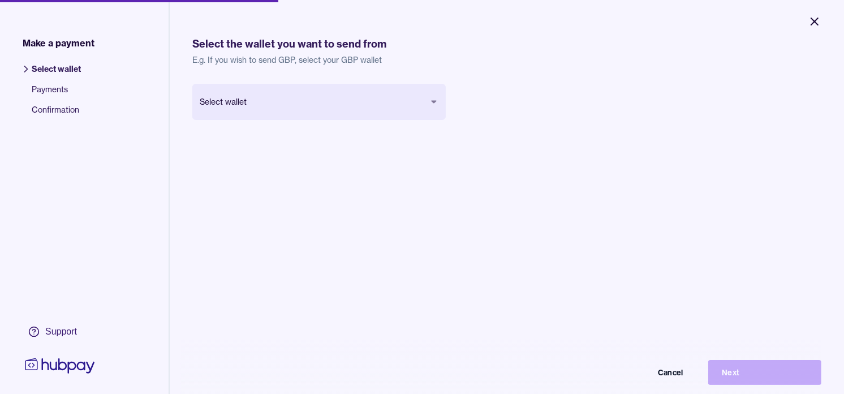
click at [815, 19] on icon "Close" at bounding box center [815, 22] width 14 height 14
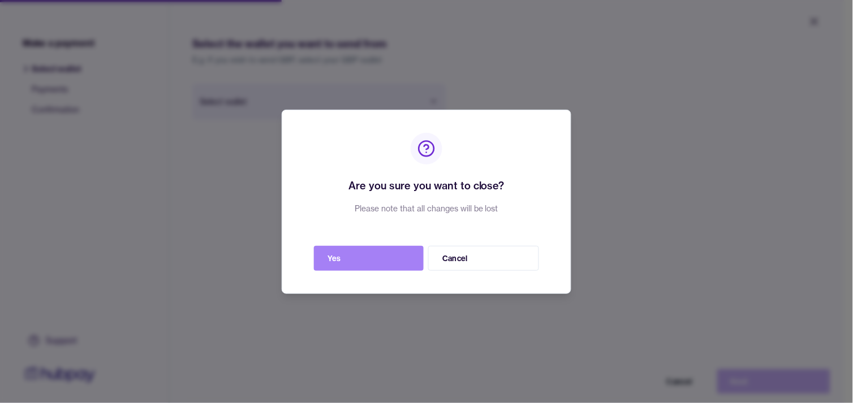
click at [370, 256] on button "Yes" at bounding box center [369, 258] width 110 height 25
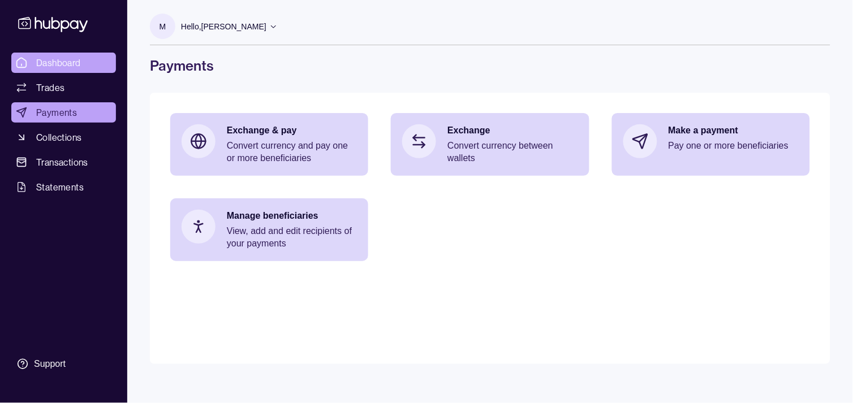
click at [66, 57] on span "Dashboard" at bounding box center [58, 63] width 45 height 14
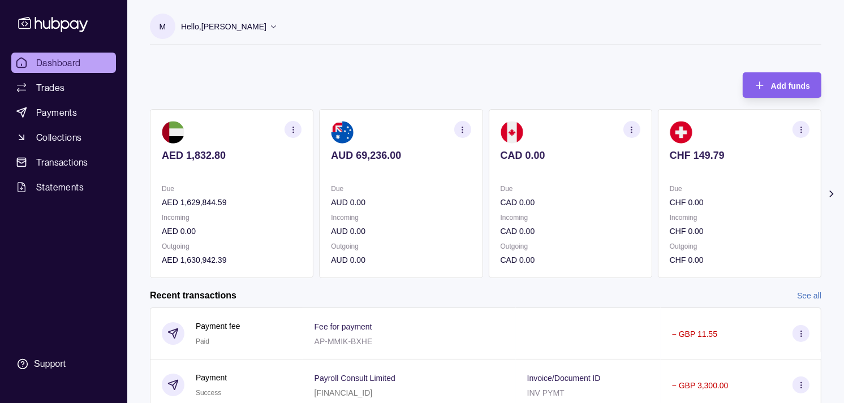
click at [658, 153] on section "CHF 149.79 Due CHF 0.00 Incoming CHF 0.00 Outgoing CHF 0.00" at bounding box center [740, 193] width 164 height 169
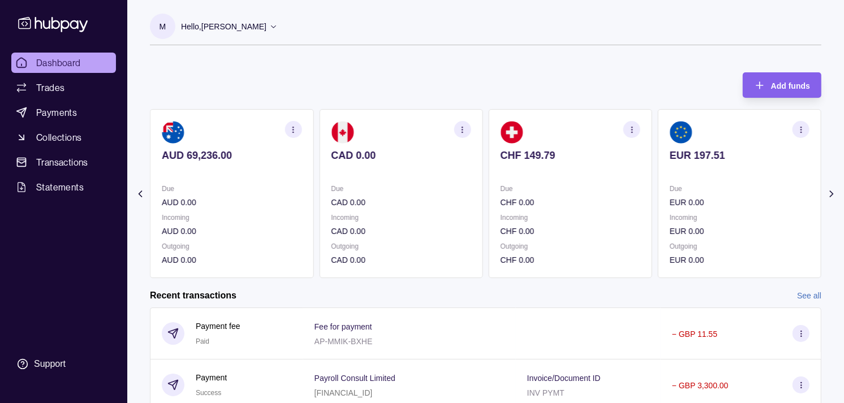
click at [637, 145] on section "CHF 149.79 Due CHF 0.00 Incoming CHF 0.00 Outgoing CHF 0.00" at bounding box center [571, 193] width 164 height 169
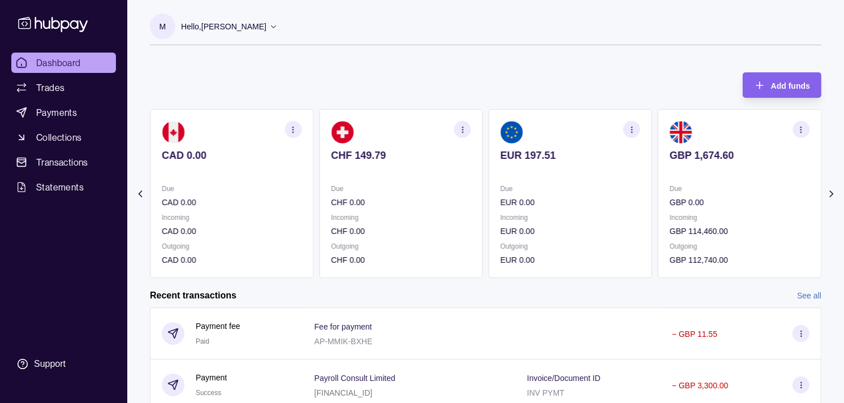
click at [629, 143] on section "EUR 197.51 Due EUR 0.00 Incoming EUR 0.00 Outgoing EUR 0.00" at bounding box center [571, 193] width 164 height 169
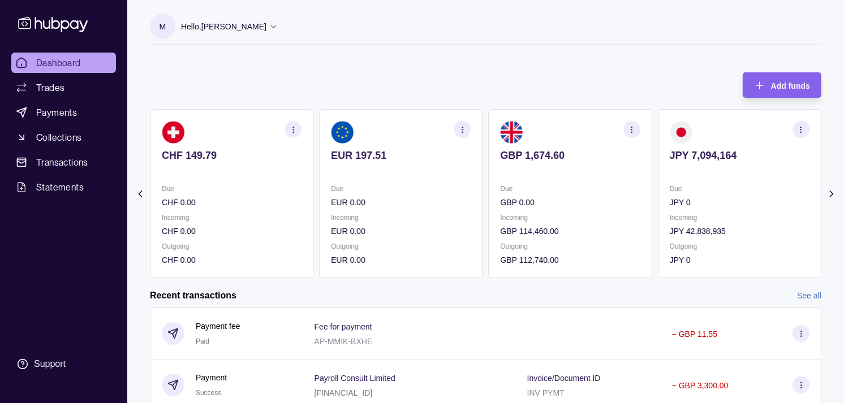
click at [798, 127] on icon "button" at bounding box center [801, 130] width 8 height 8
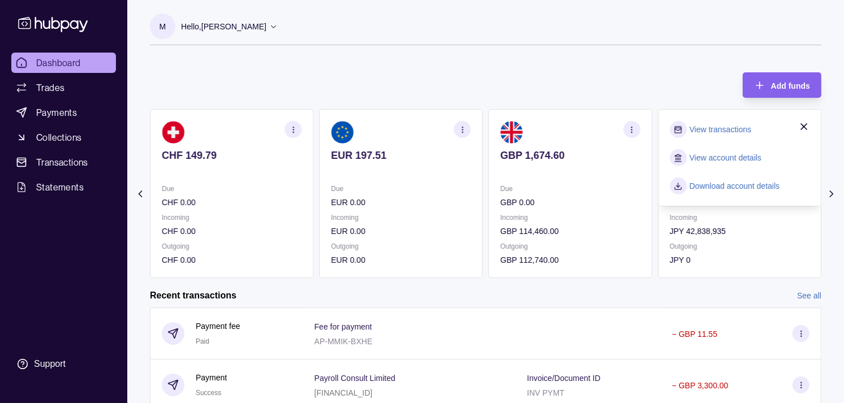
click at [704, 130] on link "View transactions" at bounding box center [721, 129] width 62 height 12
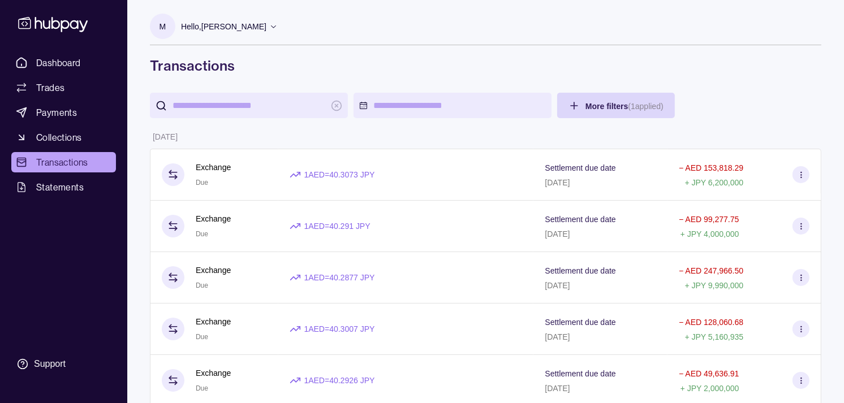
click at [235, 110] on input "search" at bounding box center [249, 105] width 153 height 25
paste input "*******"
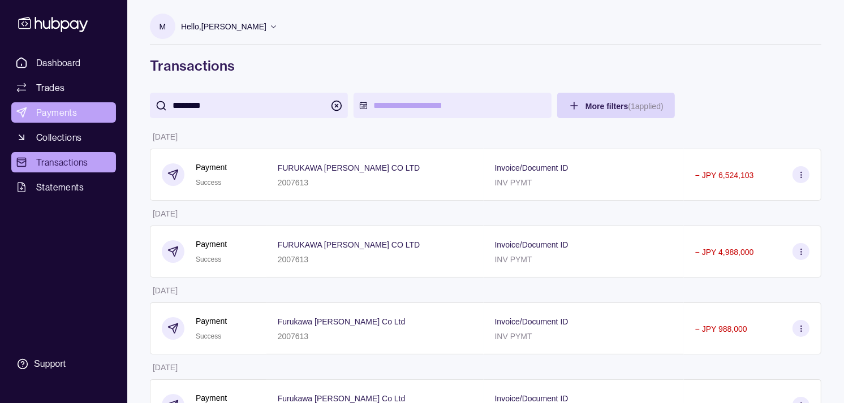
type input "*******"
click at [75, 113] on span "Payments" at bounding box center [56, 113] width 41 height 14
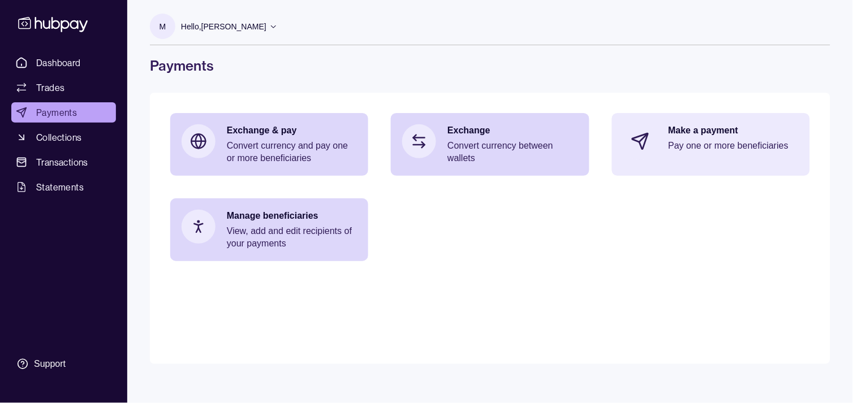
click at [681, 150] on p "Pay one or more beneficiaries" at bounding box center [734, 146] width 130 height 12
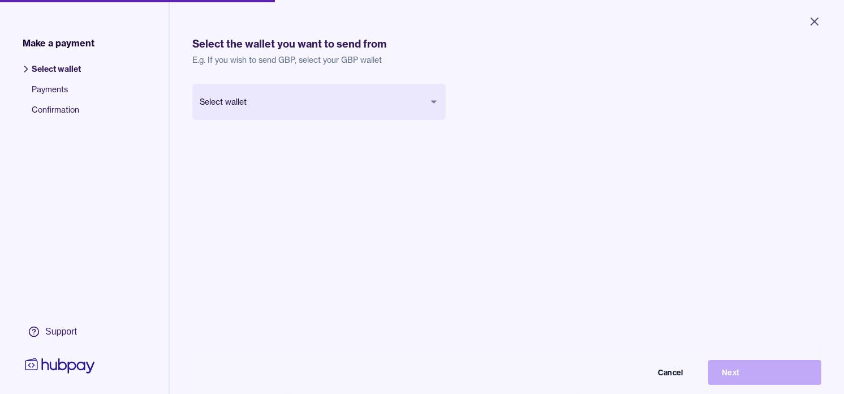
click at [317, 101] on body "Close Make a payment Select wallet Payments Confirmation Support Select the wal…" at bounding box center [422, 197] width 844 height 394
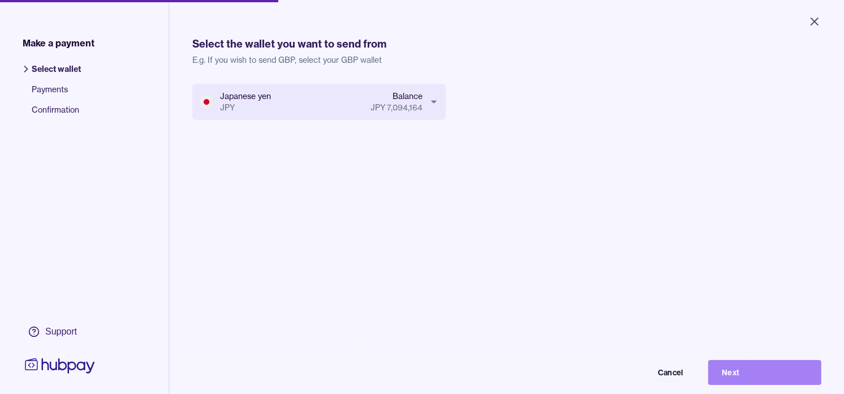
click at [779, 369] on button "Next" at bounding box center [764, 372] width 113 height 25
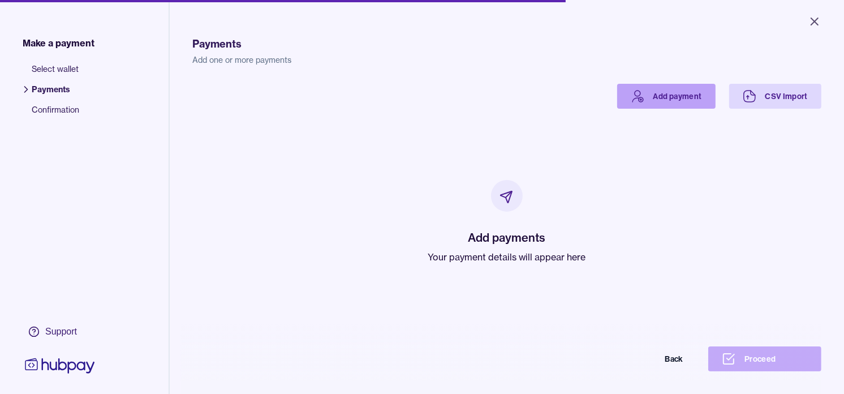
click at [641, 99] on link "Add payment" at bounding box center [666, 96] width 98 height 25
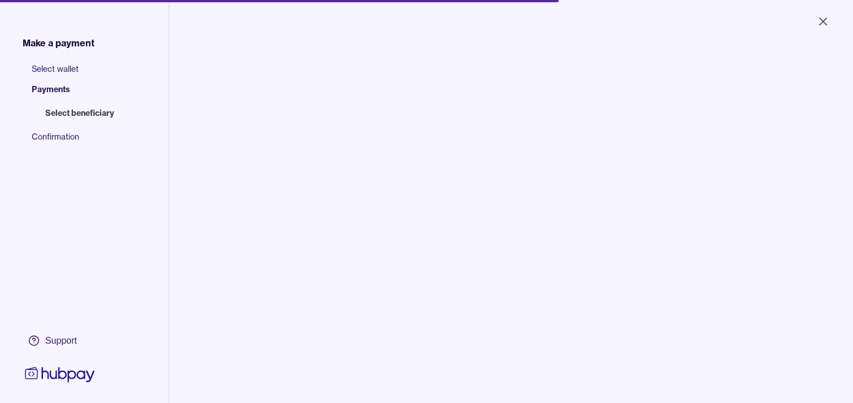
click at [250, 120] on input "search" at bounding box center [291, 114] width 153 height 25
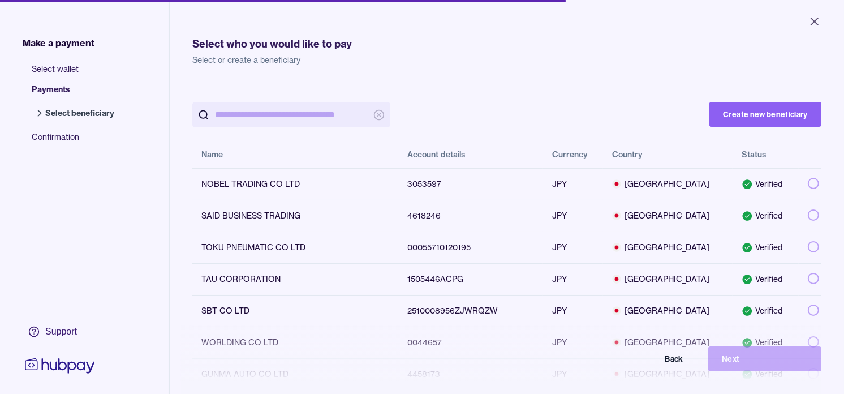
paste input "*******"
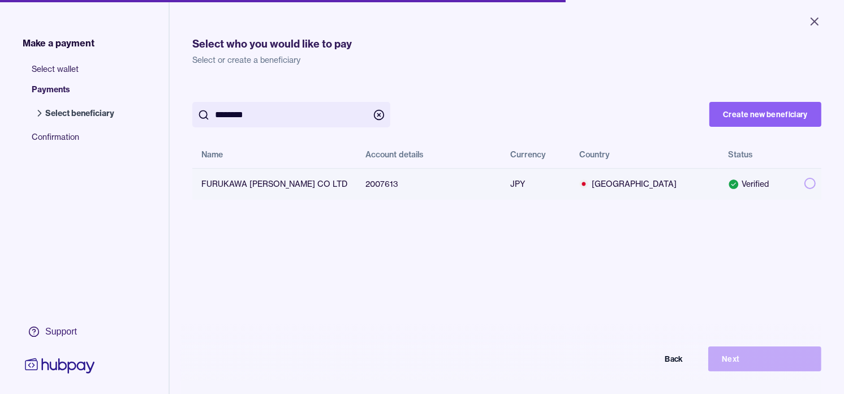
type input "*******"
click at [805, 180] on button "button" at bounding box center [810, 183] width 11 height 11
click at [765, 364] on button "Next" at bounding box center [764, 358] width 113 height 25
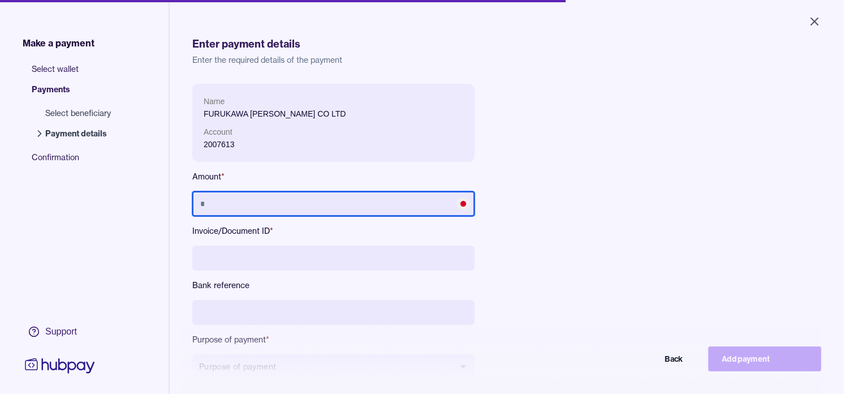
click at [349, 210] on input "text" at bounding box center [333, 203] width 282 height 25
type input "*********"
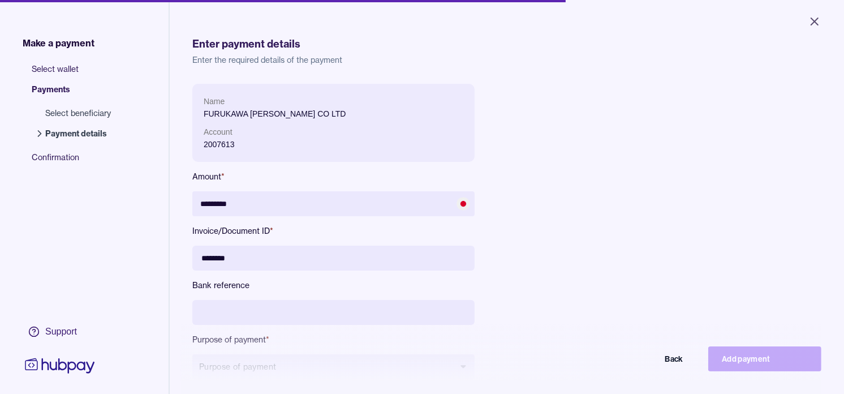
type input "********"
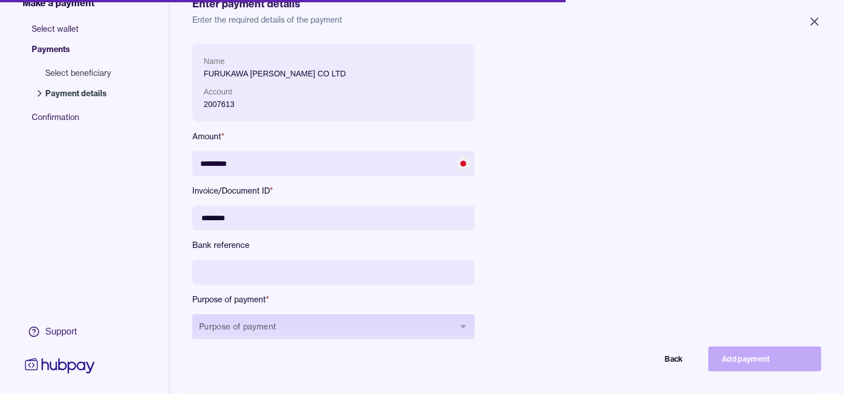
scroll to position [126, 0]
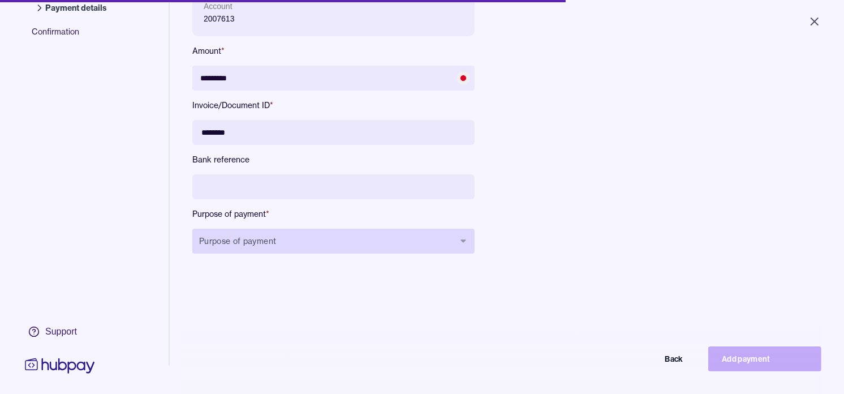
click at [355, 235] on button "Purpose of payment" at bounding box center [333, 241] width 282 height 25
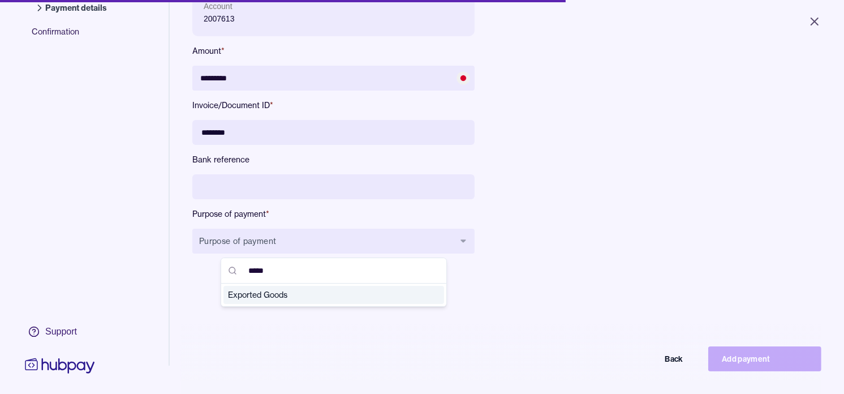
type input "*****"
click at [307, 294] on span "Exported Goods" at bounding box center [327, 294] width 198 height 11
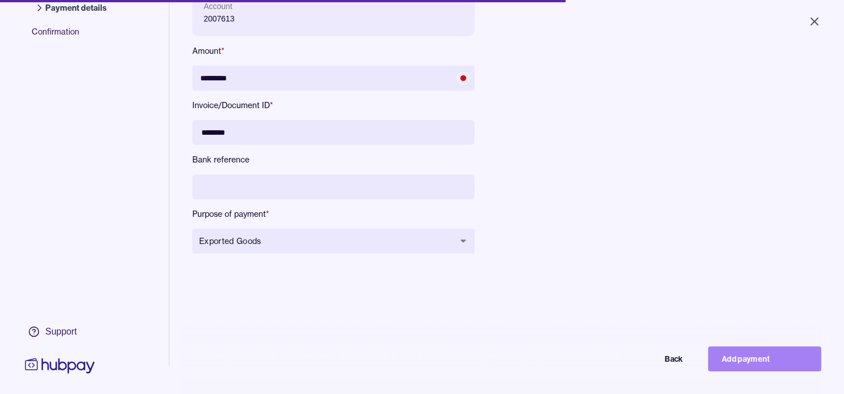
click at [762, 369] on button "Add payment" at bounding box center [764, 358] width 113 height 25
type input "*******"
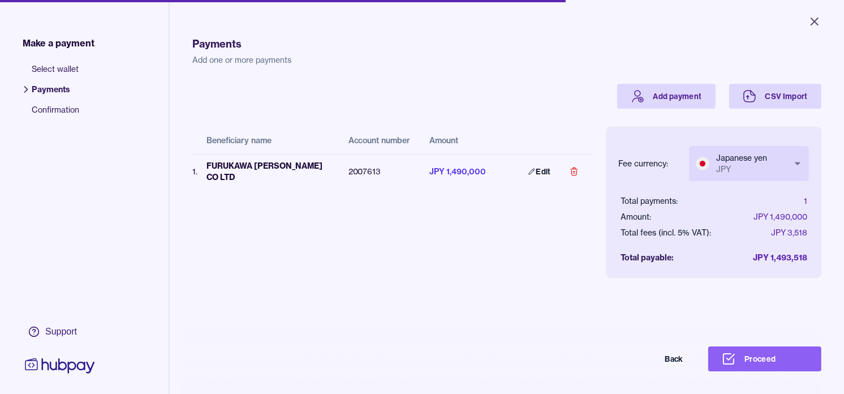
click at [767, 161] on body "Close Make a payment Select wallet Payments Confirmation Support Payments Add o…" at bounding box center [422, 197] width 844 height 394
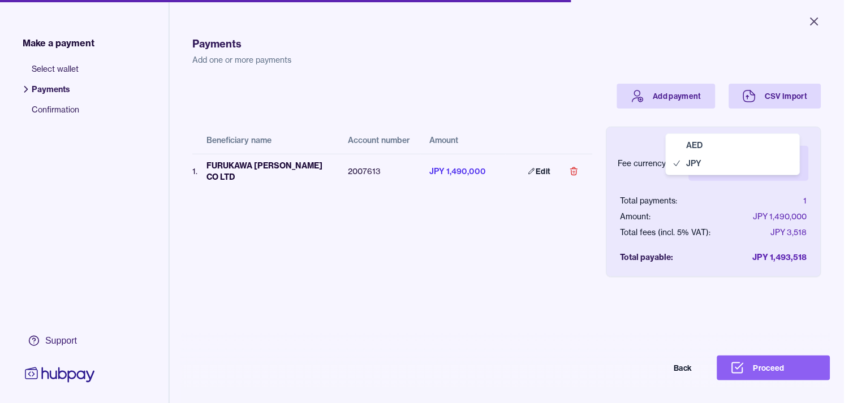
select select "***"
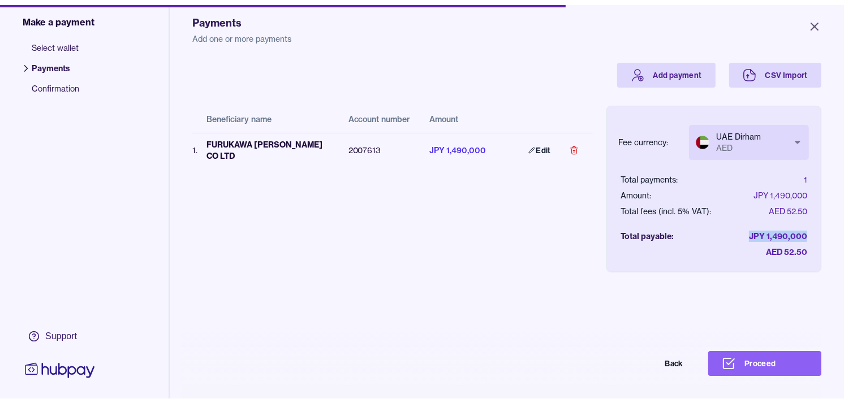
scroll to position [63, 0]
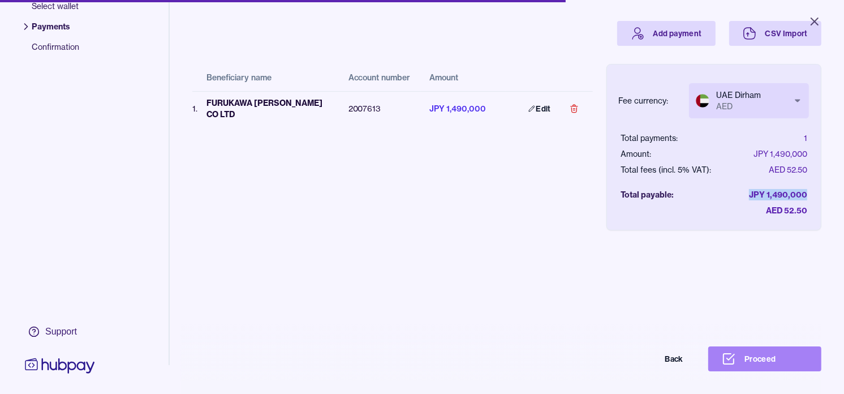
click at [768, 359] on button "Proceed" at bounding box center [764, 358] width 113 height 25
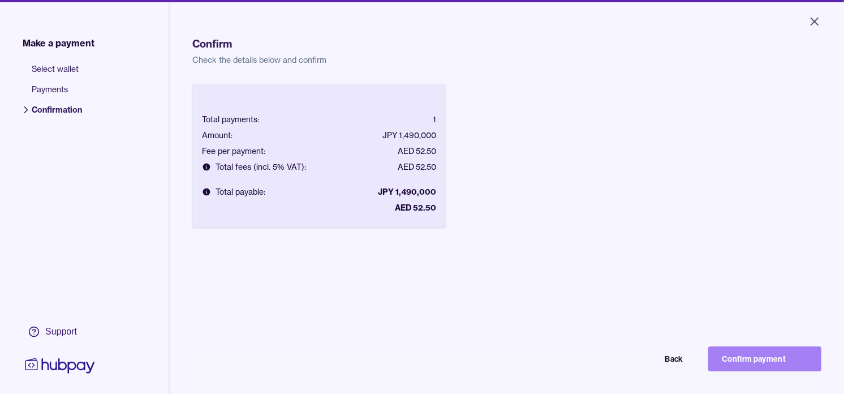
click at [820, 371] on button "Confirm payment" at bounding box center [764, 358] width 113 height 25
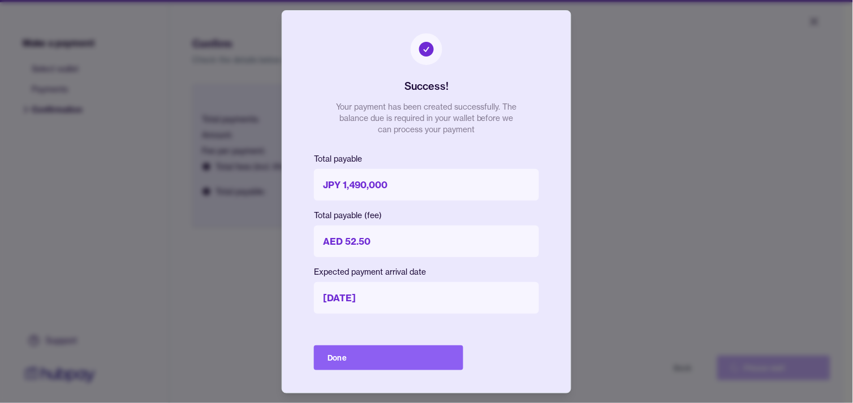
click at [422, 365] on button "Done" at bounding box center [388, 358] width 149 height 25
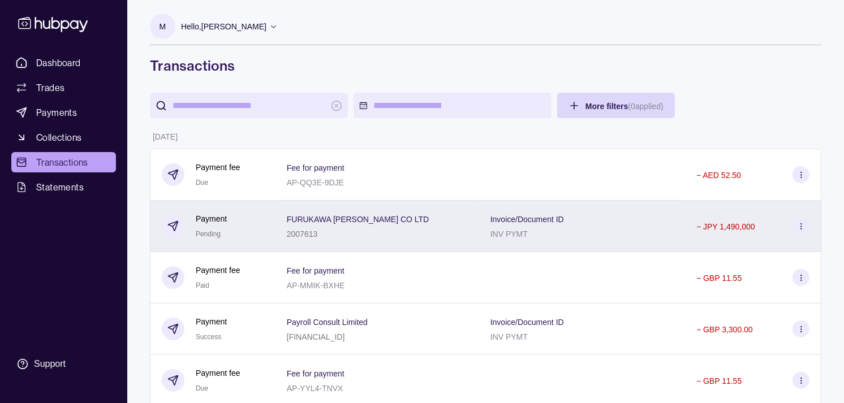
click at [375, 240] on div "2007613" at bounding box center [358, 234] width 143 height 14
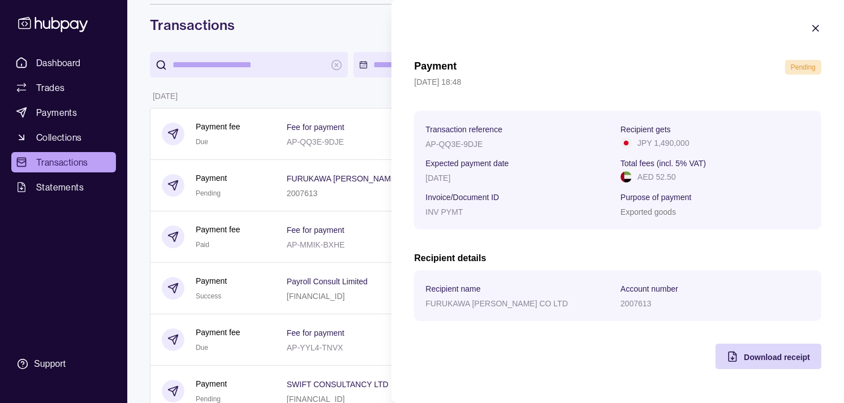
scroll to position [63, 0]
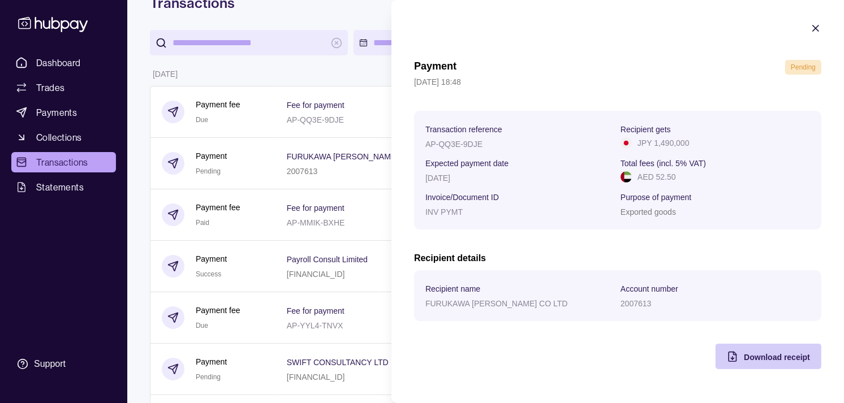
click at [749, 358] on span "Download receipt" at bounding box center [777, 357] width 66 height 9
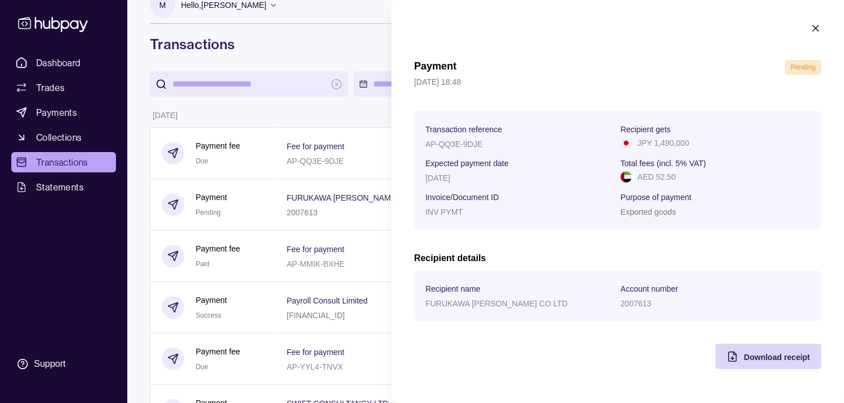
scroll to position [0, 0]
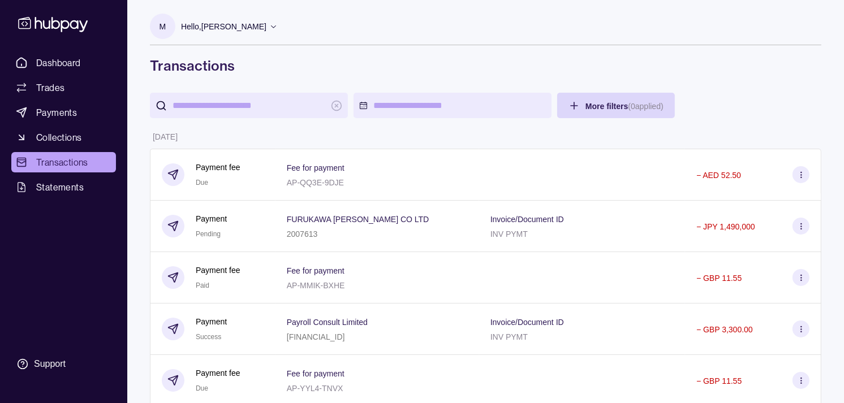
click at [68, 63] on span "Dashboard" at bounding box center [58, 63] width 45 height 14
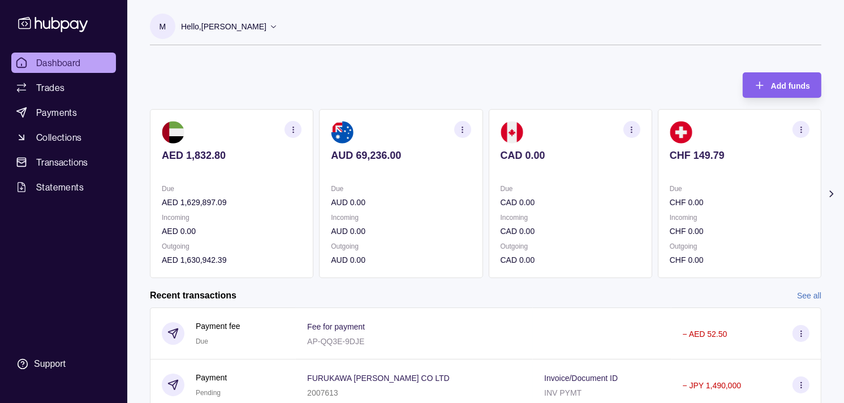
click at [670, 169] on p at bounding box center [740, 171] width 140 height 12
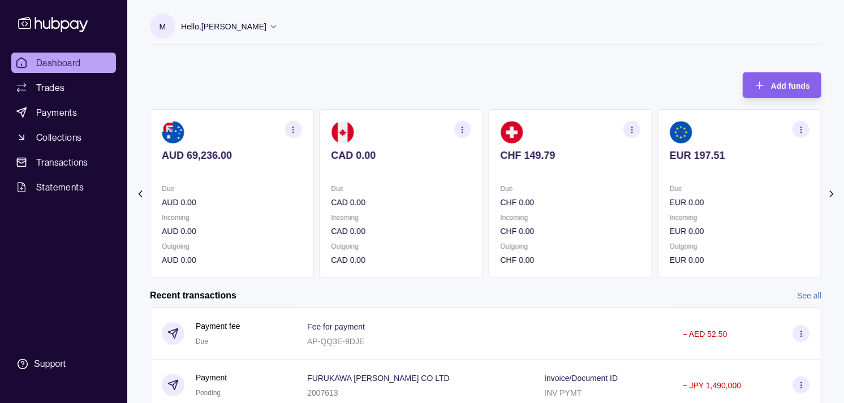
click at [670, 170] on p at bounding box center [740, 171] width 140 height 12
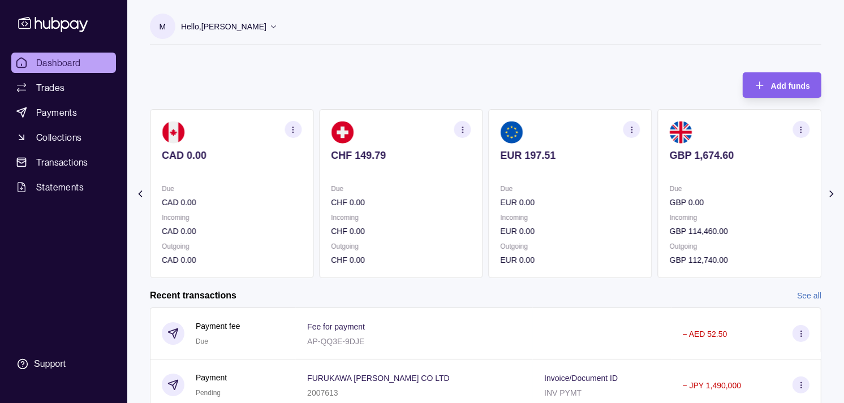
click at [663, 168] on section "GBP 1,674.60 Due GBP 0.00 Incoming GBP 114,460.00 Outgoing GBP 112,740.00" at bounding box center [740, 193] width 164 height 169
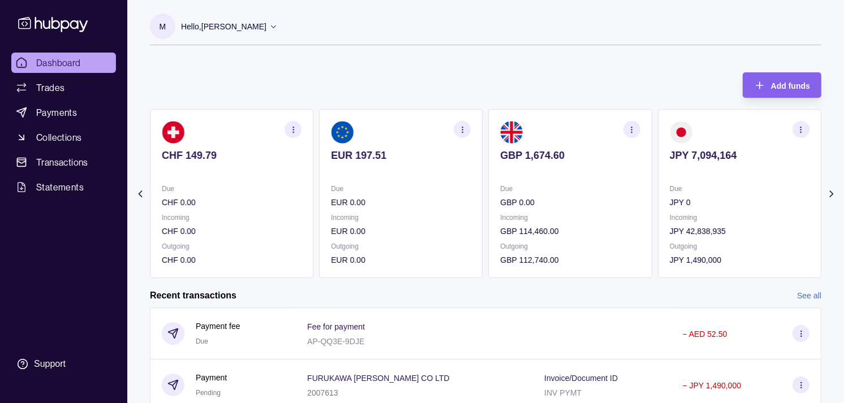
click at [467, 126] on section "button" at bounding box center [462, 129] width 17 height 17
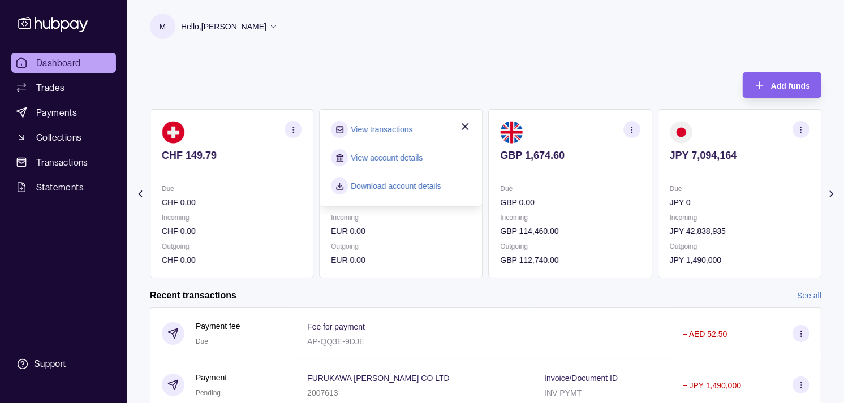
click at [407, 131] on link "View transactions" at bounding box center [382, 129] width 62 height 12
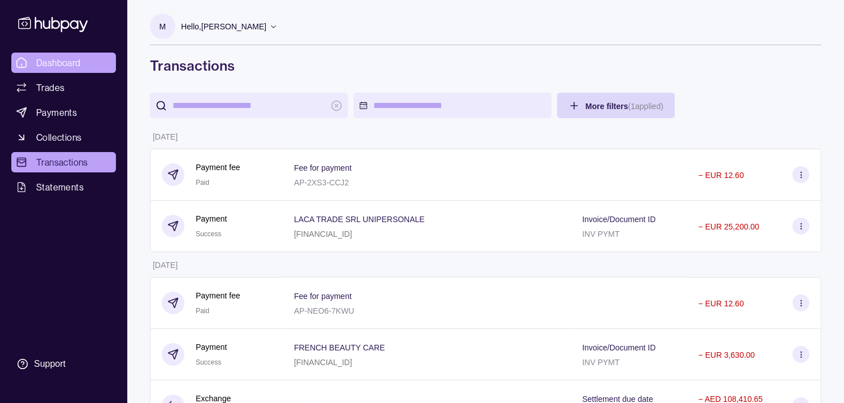
click at [65, 61] on span "Dashboard" at bounding box center [58, 63] width 45 height 14
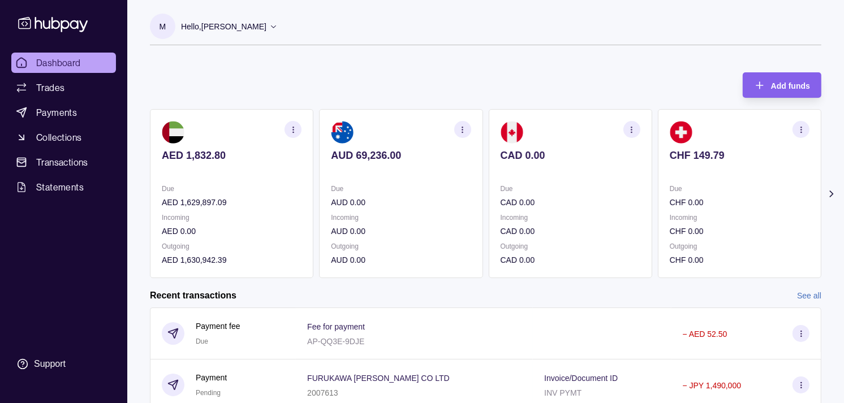
click at [552, 182] on section "CAD 0.00 Due CAD 0.00 Incoming CAD 0.00 Outgoing CAD 0.00" at bounding box center [571, 193] width 164 height 169
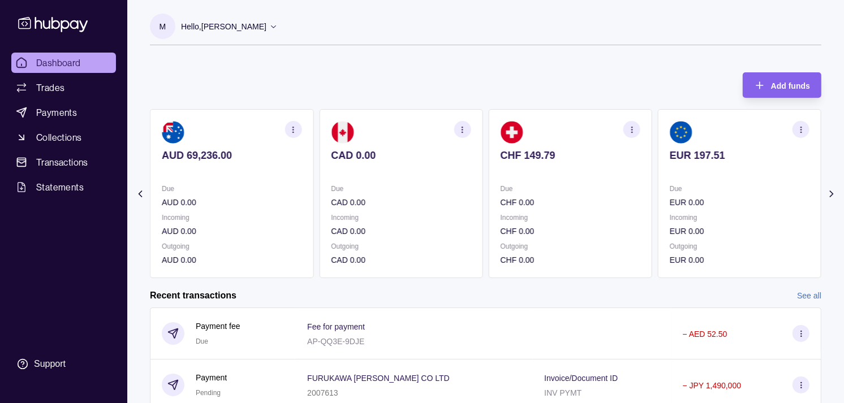
click at [549, 182] on section "CHF 149.79 Due CHF 0.00 Incoming CHF 0.00 Outgoing CHF 0.00" at bounding box center [571, 193] width 164 height 169
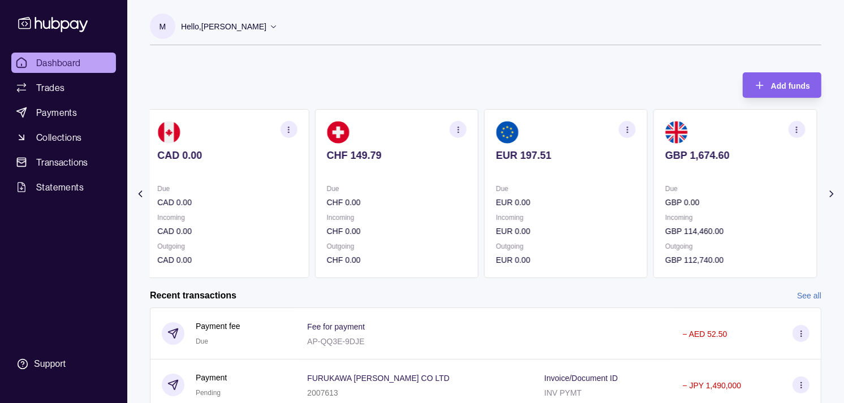
click at [572, 179] on section "EUR 197.51 Due EUR 0.00 Incoming EUR 0.00 Outgoing EUR 0.00" at bounding box center [566, 193] width 164 height 169
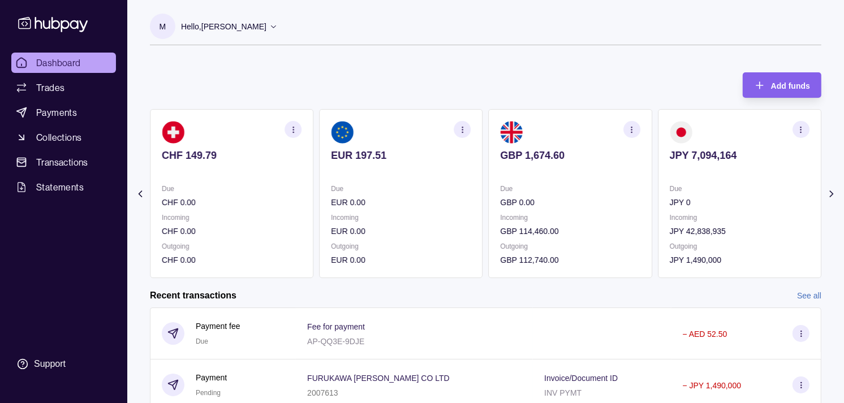
click at [631, 126] on icon "button" at bounding box center [632, 130] width 8 height 8
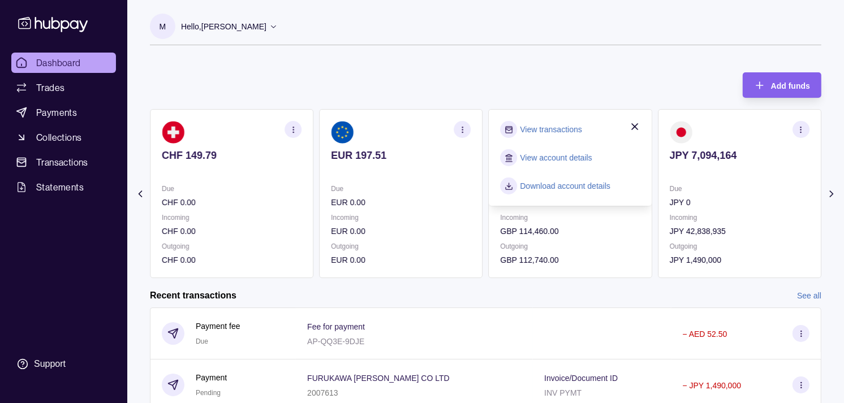
click at [562, 130] on link "View transactions" at bounding box center [552, 129] width 62 height 12
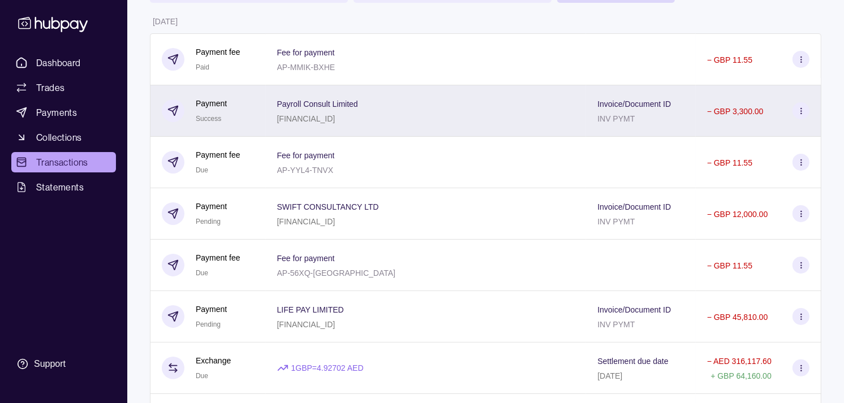
scroll to position [63, 0]
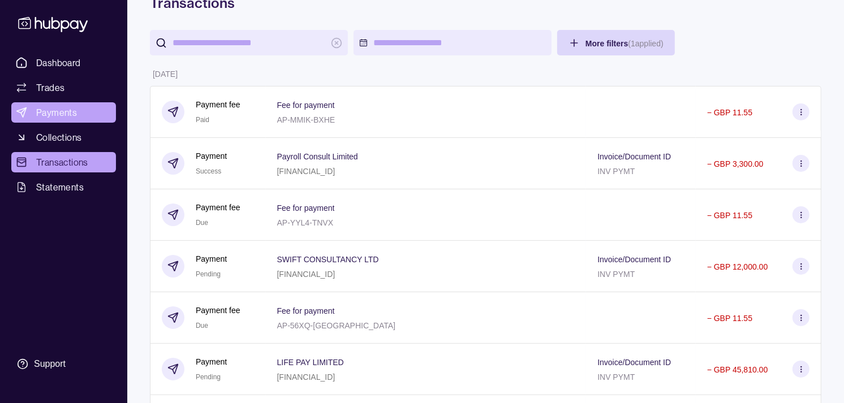
click at [59, 113] on span "Payments" at bounding box center [56, 113] width 41 height 14
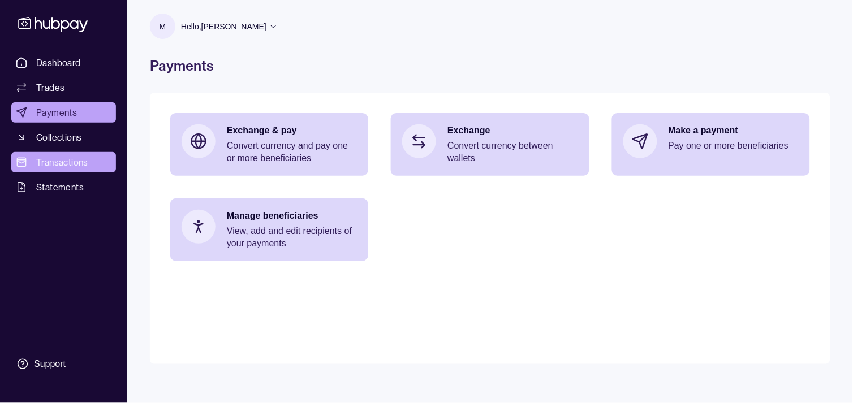
click at [70, 156] on span "Transactions" at bounding box center [62, 163] width 52 height 14
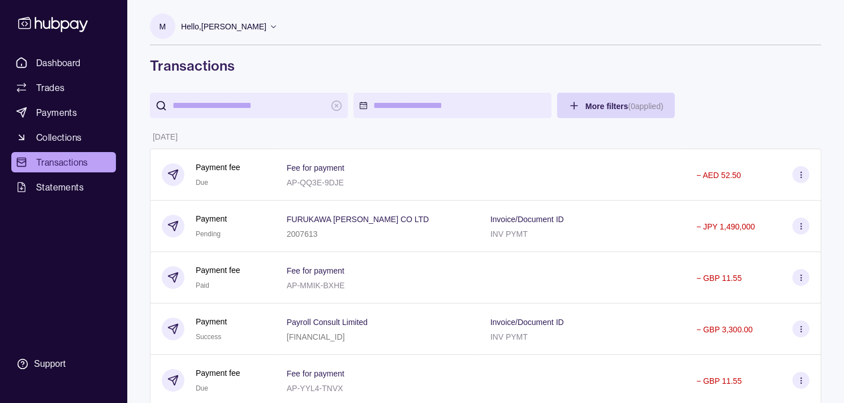
click at [233, 102] on input "search" at bounding box center [249, 105] width 153 height 25
paste input "*******"
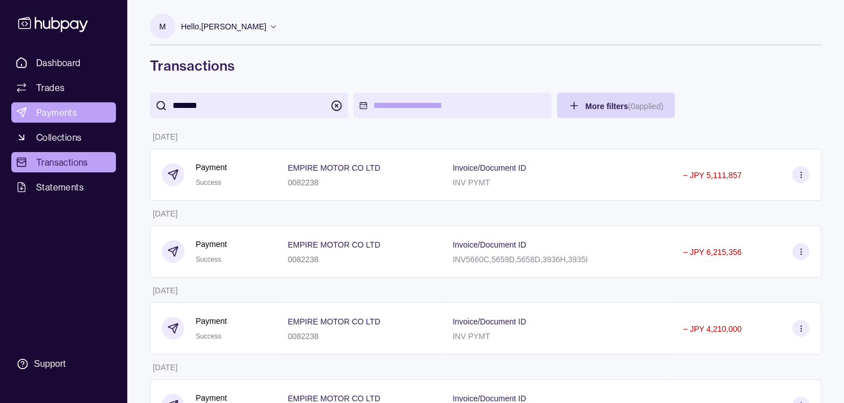
type input "*******"
click at [70, 115] on span "Payments" at bounding box center [56, 113] width 41 height 14
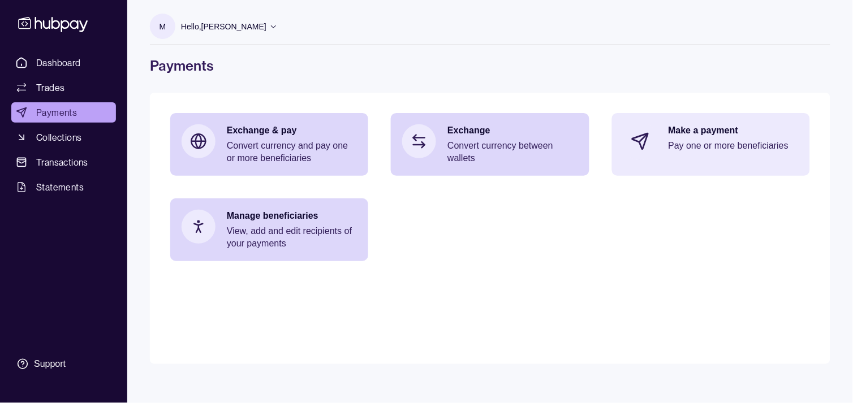
click at [642, 140] on icon at bounding box center [643, 138] width 8 height 8
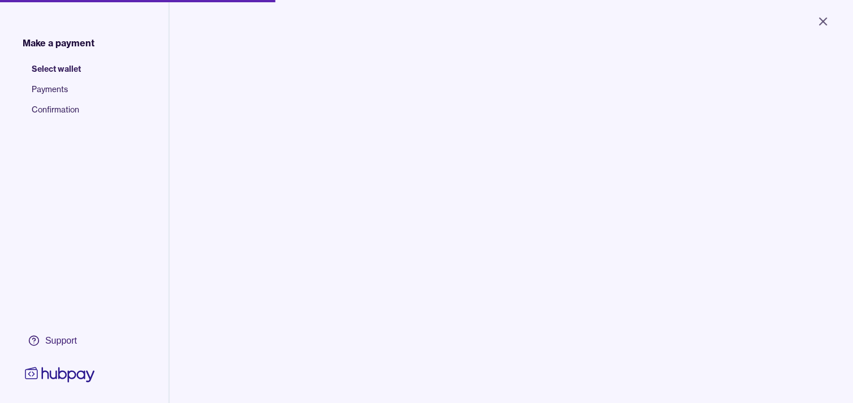
click at [316, 108] on body "Close Make a payment Select wallet Payments Confirmation Support Select the wal…" at bounding box center [426, 201] width 853 height 403
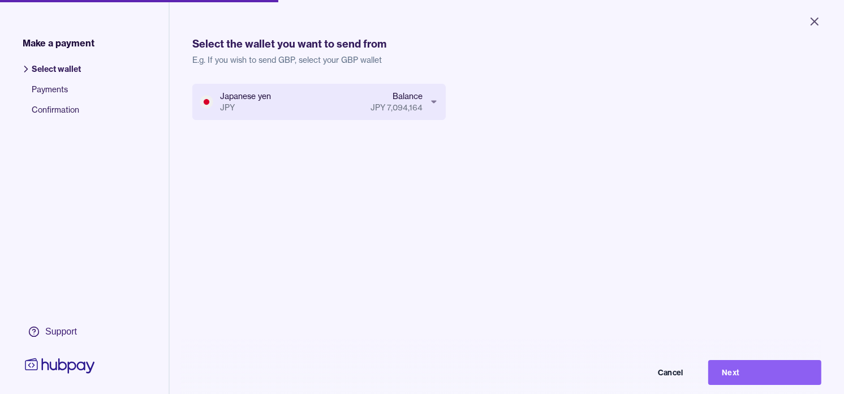
click at [780, 380] on button "Next" at bounding box center [764, 372] width 113 height 25
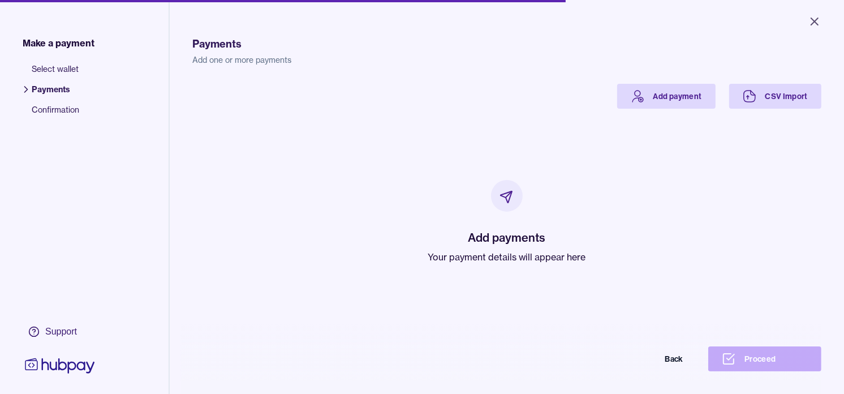
click at [495, 255] on p "Your payment details will appear here" at bounding box center [507, 257] width 158 height 14
click at [495, 256] on p "Your payment details will appear here" at bounding box center [507, 257] width 158 height 14
drag, startPoint x: 495, startPoint y: 256, endPoint x: 427, endPoint y: 174, distance: 106.1
click at [409, 194] on div "Add payments Your payment details will appear here" at bounding box center [507, 222] width 602 height 226
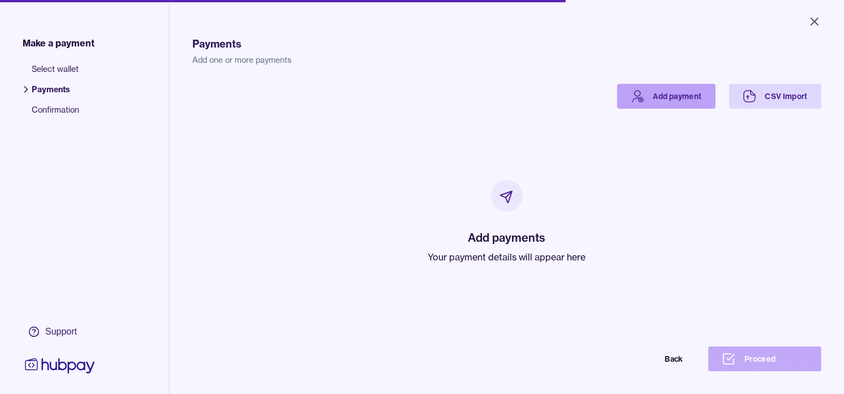
click at [631, 100] on icon at bounding box center [638, 96] width 14 height 14
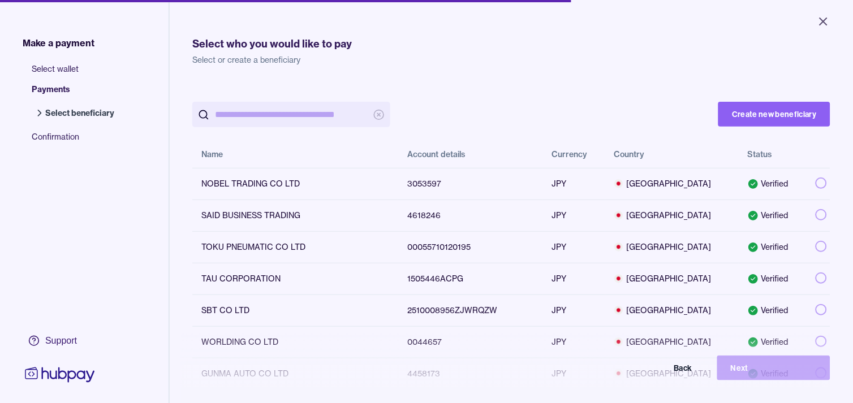
click at [333, 111] on input "search" at bounding box center [291, 114] width 153 height 25
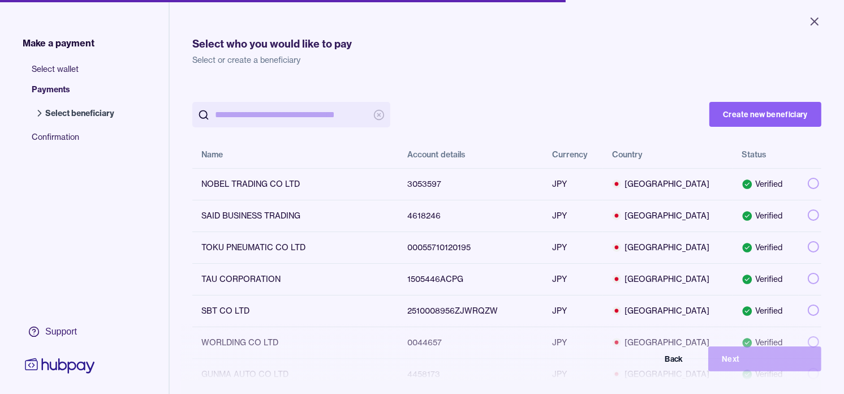
paste input "*******"
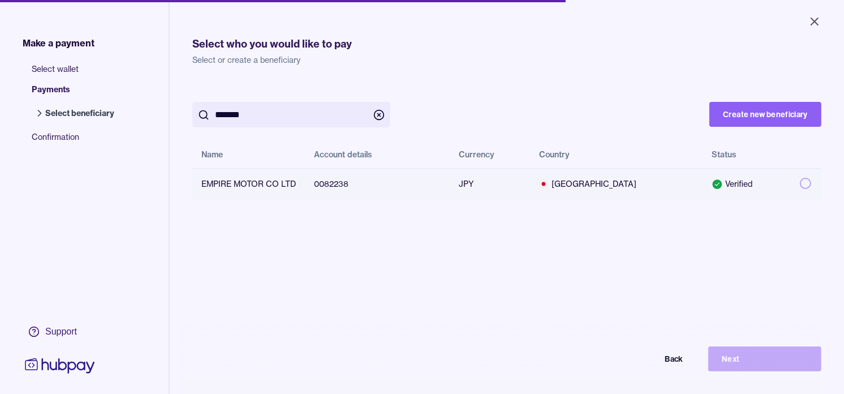
type input "*******"
click at [800, 178] on button "button" at bounding box center [805, 183] width 11 height 11
click at [766, 365] on button "Next" at bounding box center [764, 358] width 113 height 25
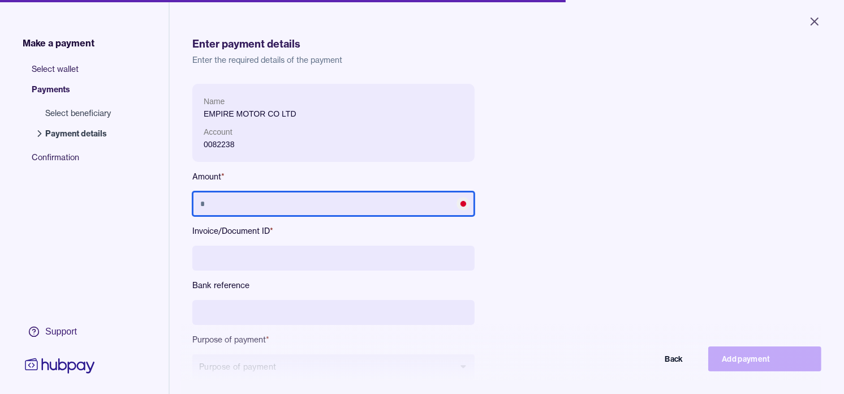
click at [366, 205] on input "text" at bounding box center [333, 203] width 282 height 25
type input "*********"
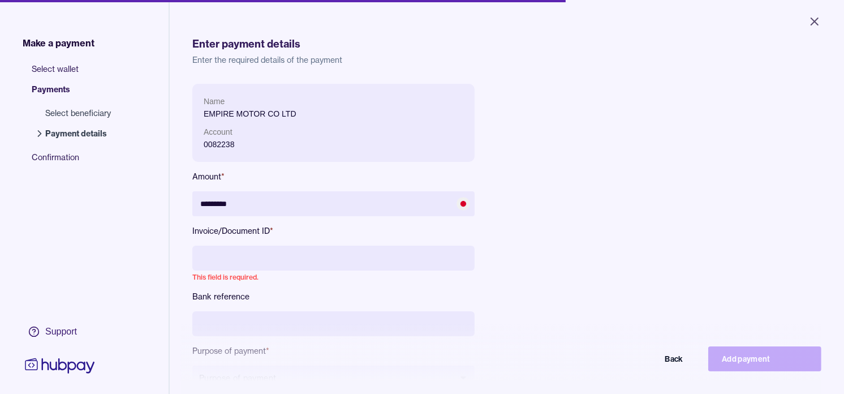
paste input "**********"
click at [335, 257] on input "**********" at bounding box center [333, 258] width 282 height 25
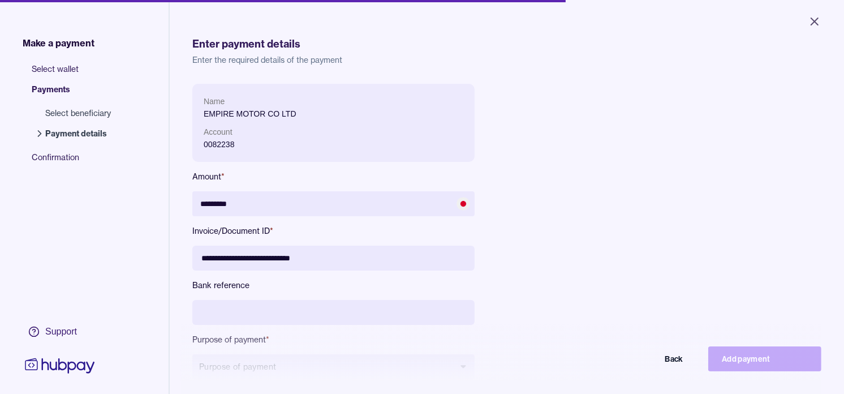
type input "**********"
click at [354, 260] on input "**********" at bounding box center [333, 258] width 282 height 25
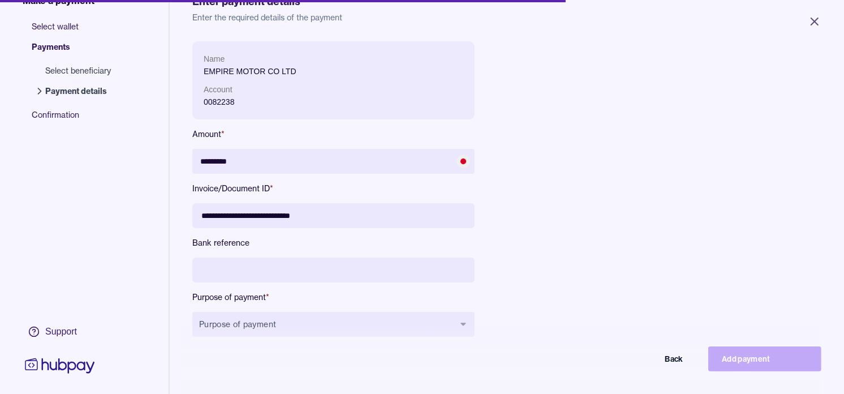
scroll to position [63, 0]
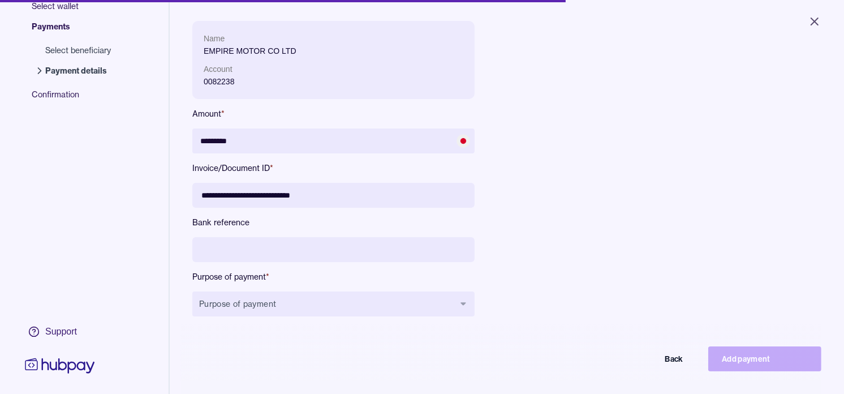
click at [272, 192] on input "**********" at bounding box center [333, 195] width 282 height 25
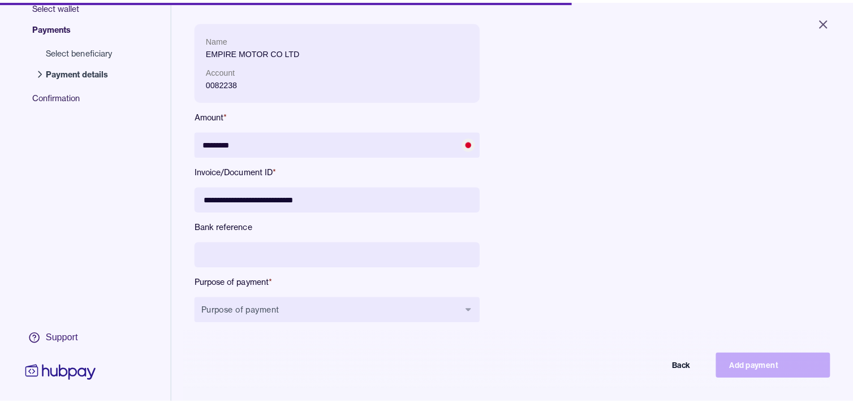
scroll to position [126, 0]
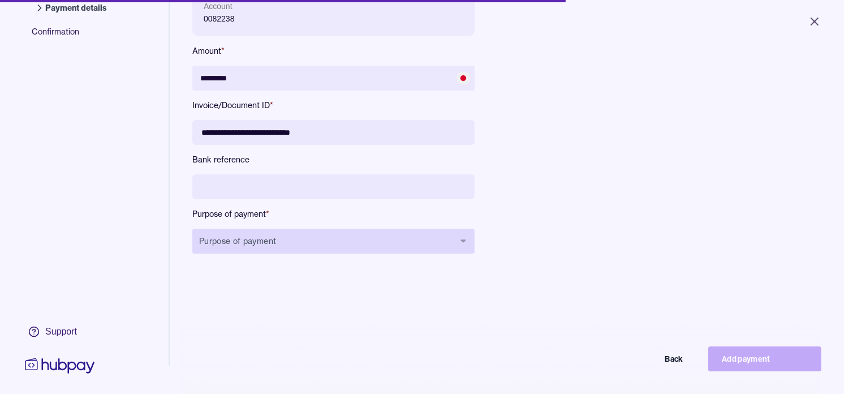
click at [290, 238] on button "Purpose of payment" at bounding box center [333, 241] width 282 height 25
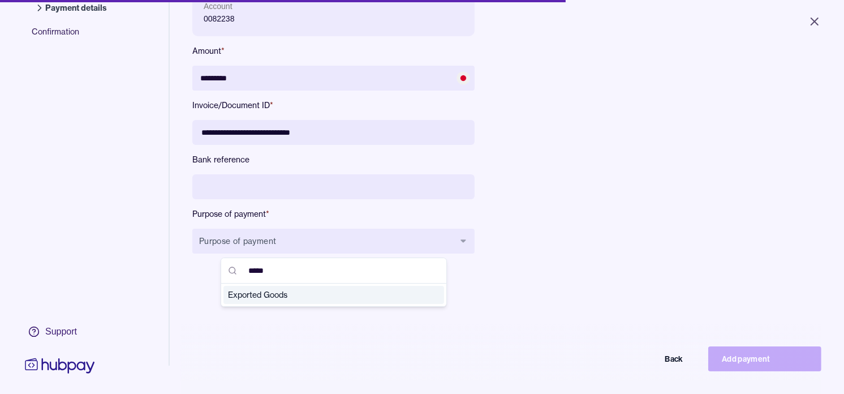
type input "*****"
click at [316, 300] on span "Exported Goods" at bounding box center [327, 294] width 198 height 11
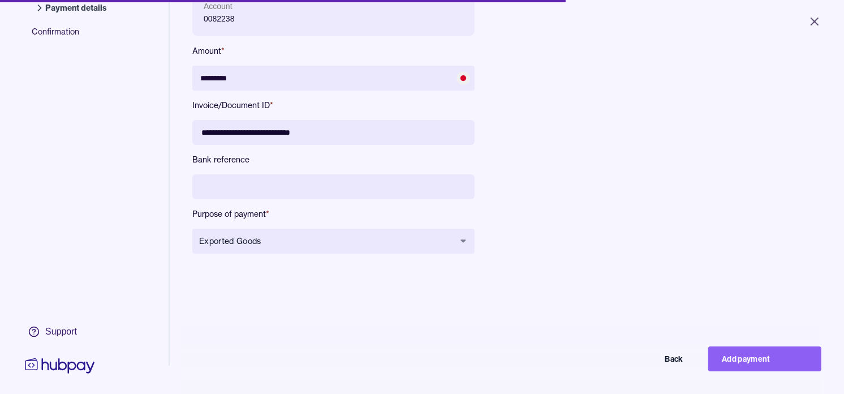
click at [269, 132] on input "**********" at bounding box center [333, 132] width 282 height 25
click at [773, 371] on button "Add payment" at bounding box center [764, 358] width 113 height 25
type input "*******"
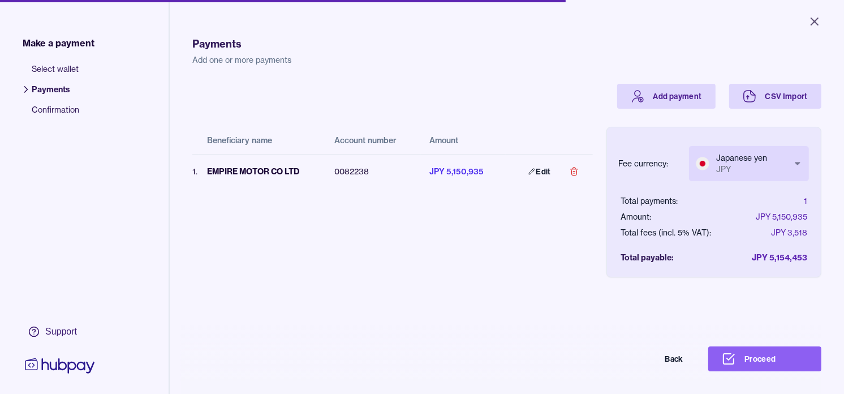
click at [733, 152] on body "Close Make a payment Select wallet Payments Confirmation Support Payments Add o…" at bounding box center [422, 197] width 844 height 394
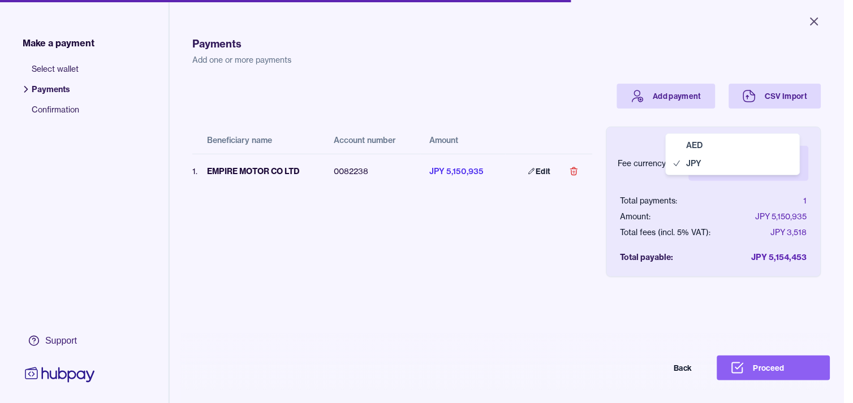
select select "***"
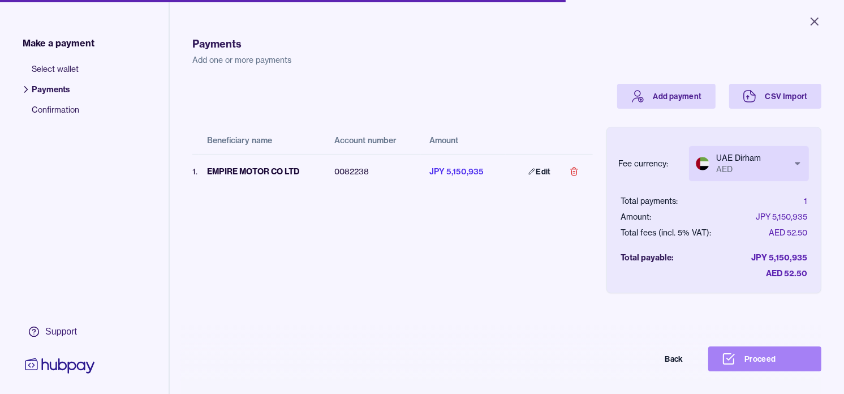
click at [770, 363] on button "Proceed" at bounding box center [764, 358] width 113 height 25
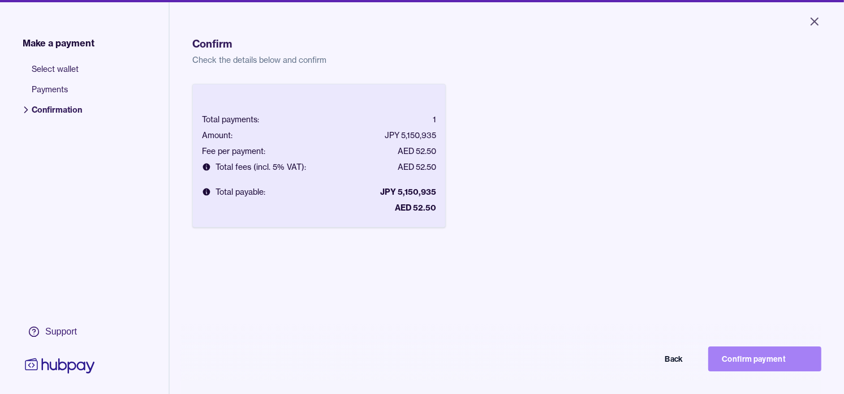
click at [766, 361] on button "Confirm payment" at bounding box center [764, 358] width 113 height 25
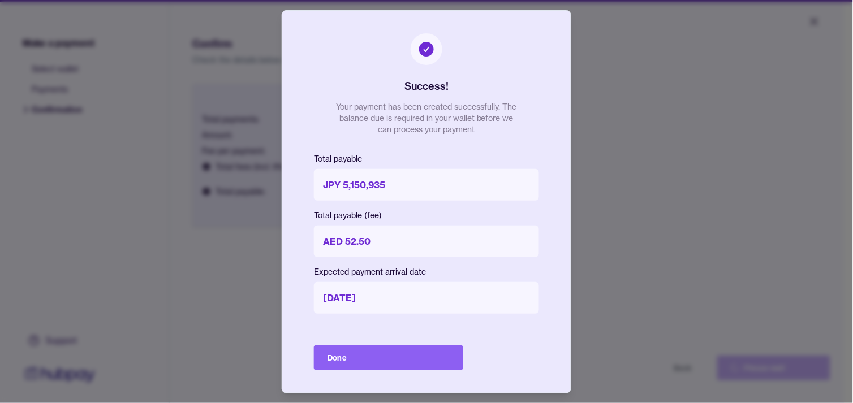
click at [424, 356] on button "Done" at bounding box center [388, 358] width 149 height 25
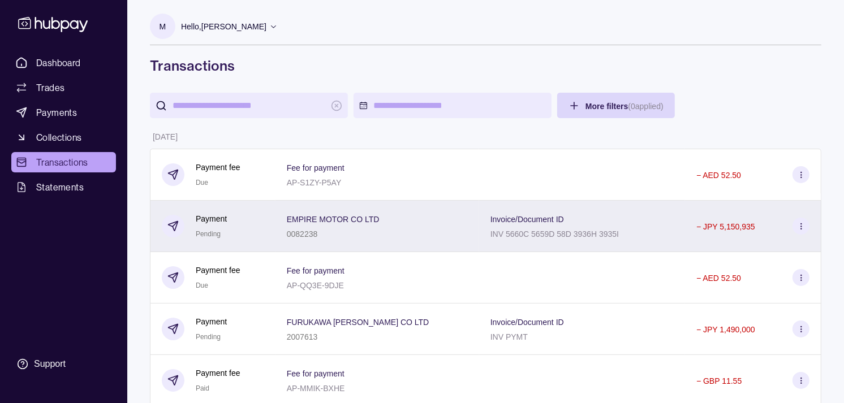
click at [269, 229] on div "Payment Pending" at bounding box center [213, 226] width 126 height 51
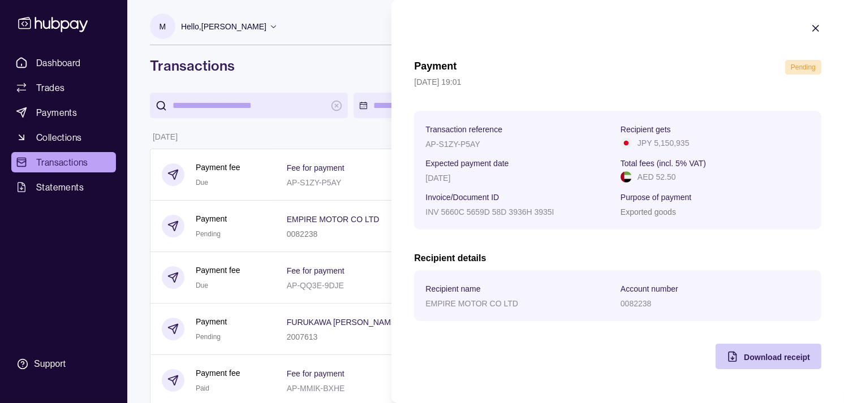
click at [768, 355] on span "Download receipt" at bounding box center [777, 357] width 66 height 9
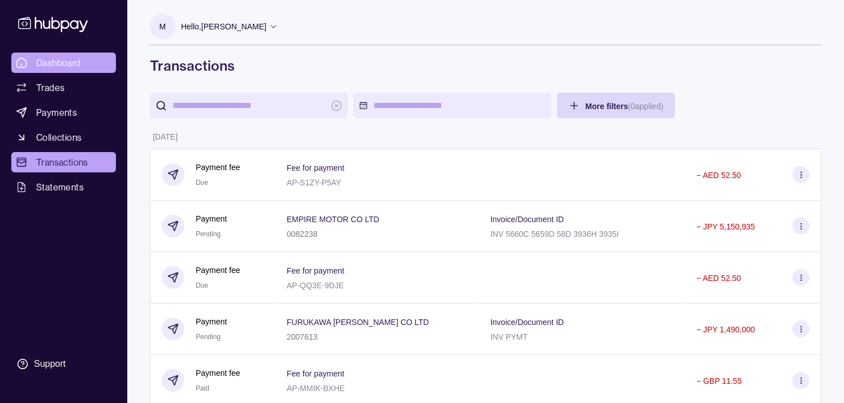
click at [87, 64] on link "Dashboard" at bounding box center [63, 63] width 105 height 20
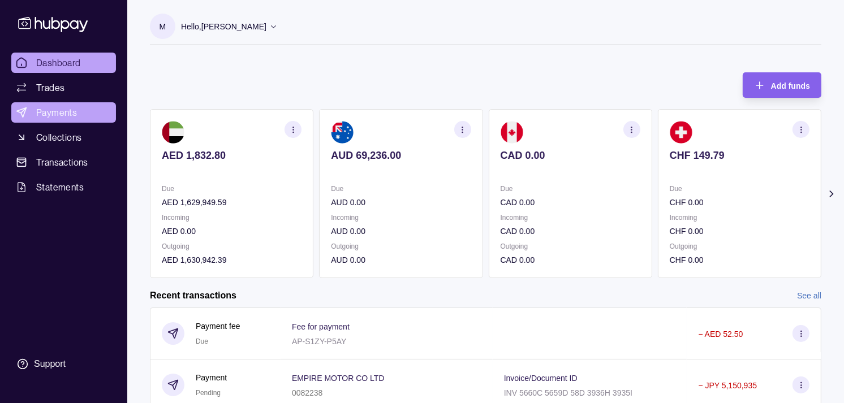
click at [74, 109] on span "Payments" at bounding box center [56, 113] width 41 height 14
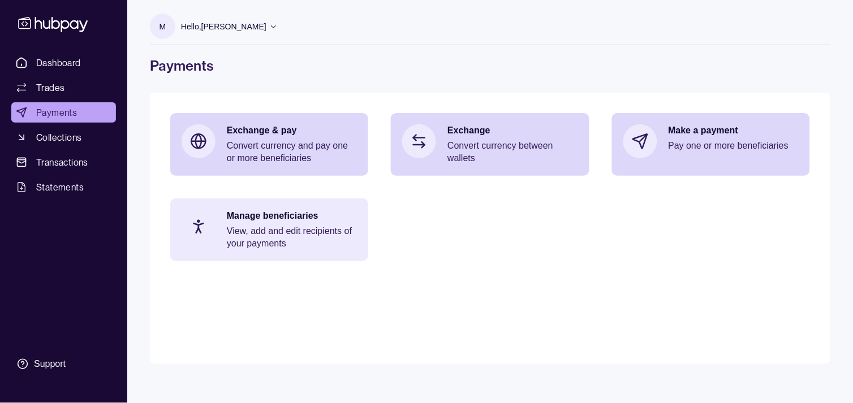
click at [268, 230] on p "View, add and edit recipients of your payments" at bounding box center [292, 237] width 130 height 25
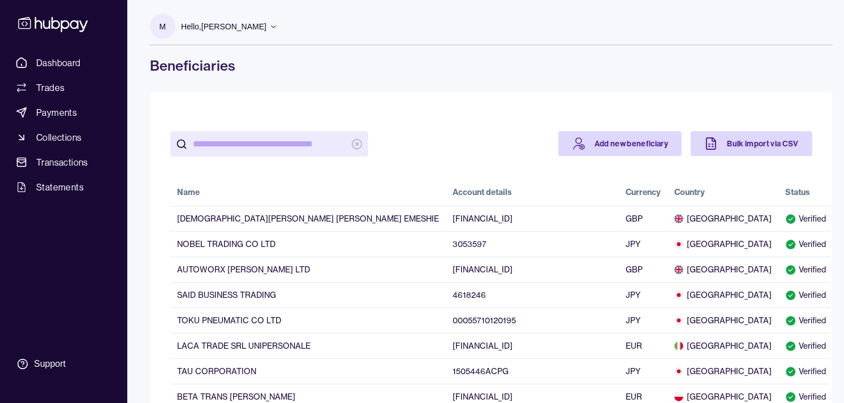
click at [285, 147] on input "search" at bounding box center [269, 143] width 153 height 25
paste input "**********"
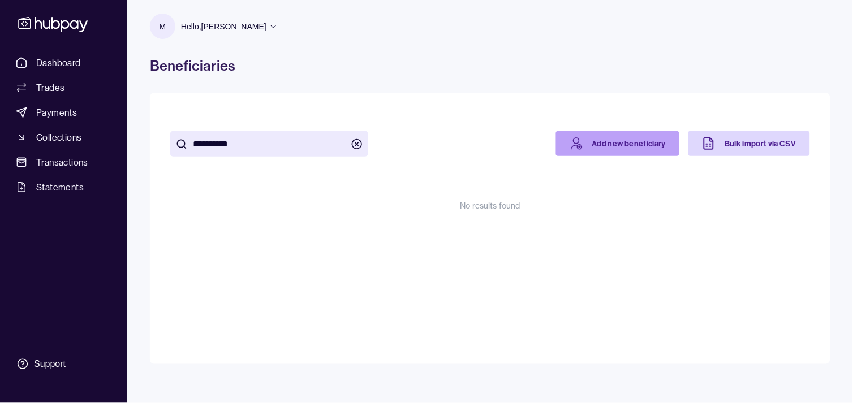
type input "**********"
click at [583, 144] on icon at bounding box center [577, 144] width 14 height 14
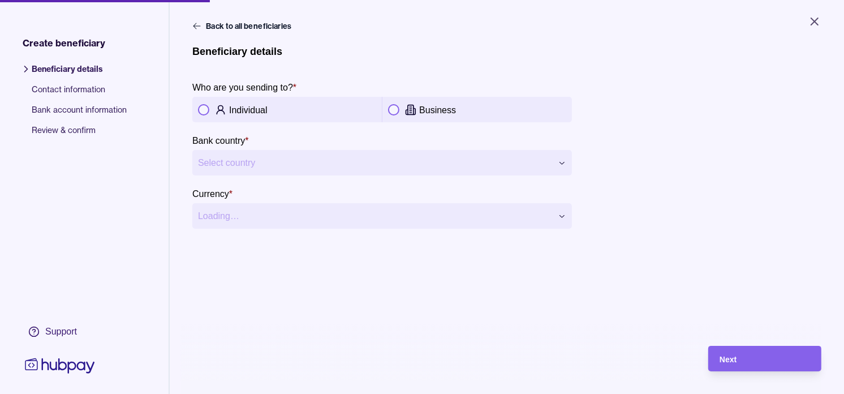
click at [426, 102] on div "Business" at bounding box center [478, 109] width 190 height 25
click at [465, 161] on html "**********" at bounding box center [422, 197] width 844 height 394
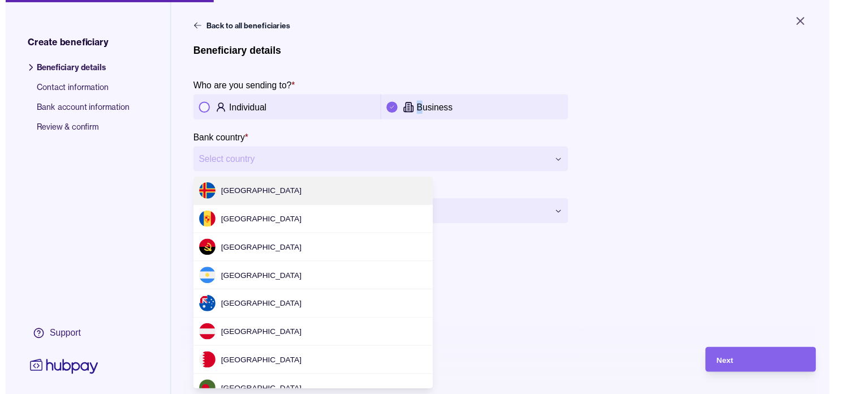
scroll to position [1526, 0]
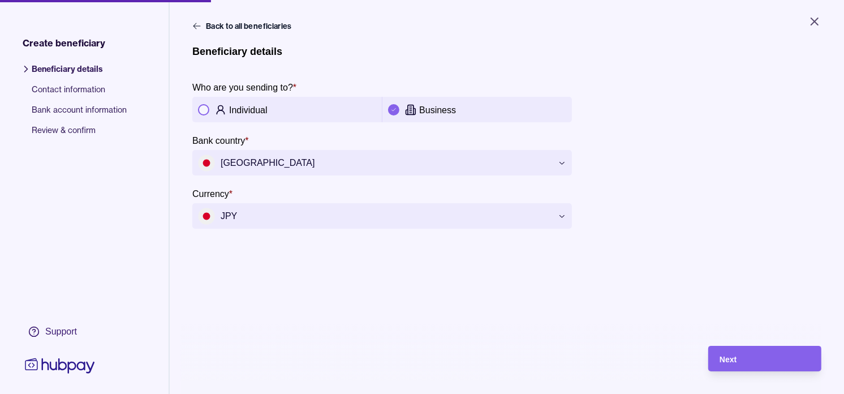
click at [793, 268] on main "**********" at bounding box center [506, 156] width 629 height 272
click at [784, 365] on div "Next" at bounding box center [765, 359] width 91 height 14
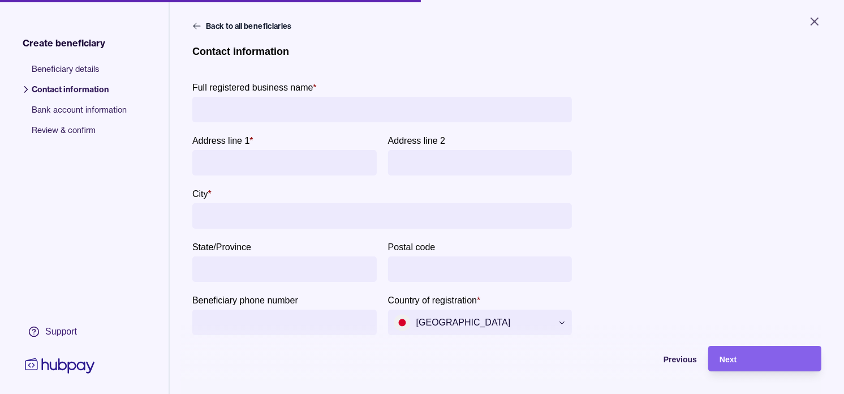
click at [302, 104] on input "Full registered business name *" at bounding box center [382, 109] width 368 height 25
paste input "**********"
type input "**********"
paste input "**********"
type input "**********"
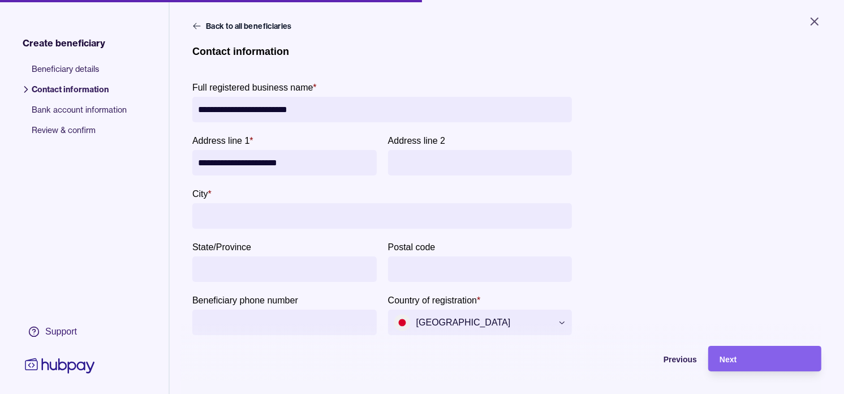
paste input "**********"
type input "**********"
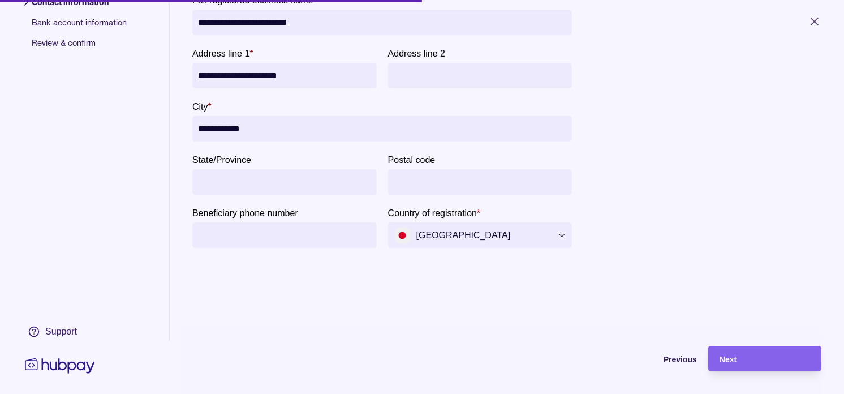
scroll to position [88, 0]
click at [756, 363] on div "Next" at bounding box center [765, 359] width 91 height 14
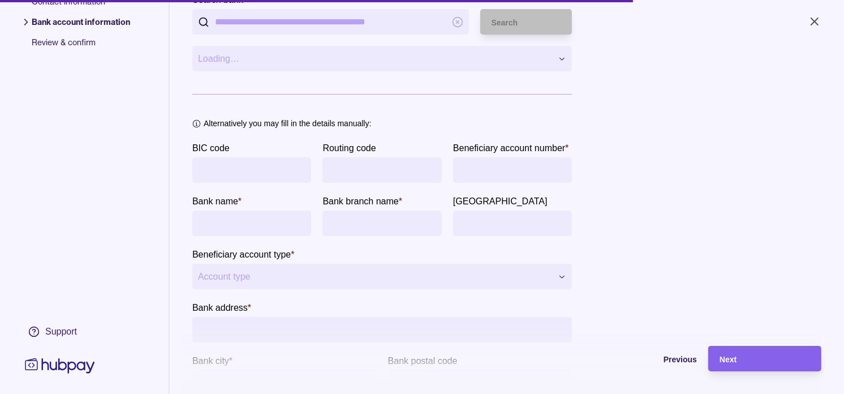
click at [306, 167] on input "BIC code" at bounding box center [252, 169] width 108 height 25
paste input "********"
type input "********"
paste input "**********"
type input "**********"
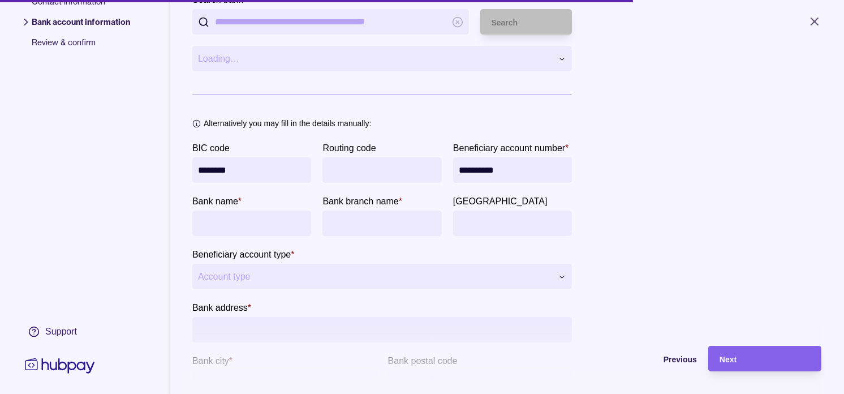
paste input "**********"
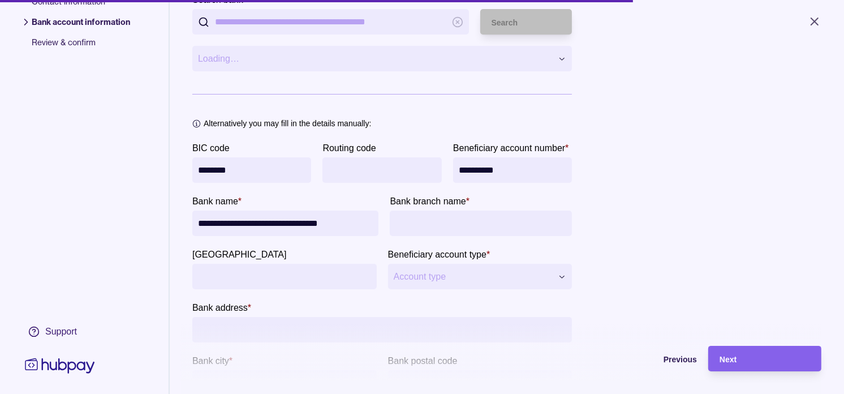
type input "**********"
paste input "**********"
type input "**********"
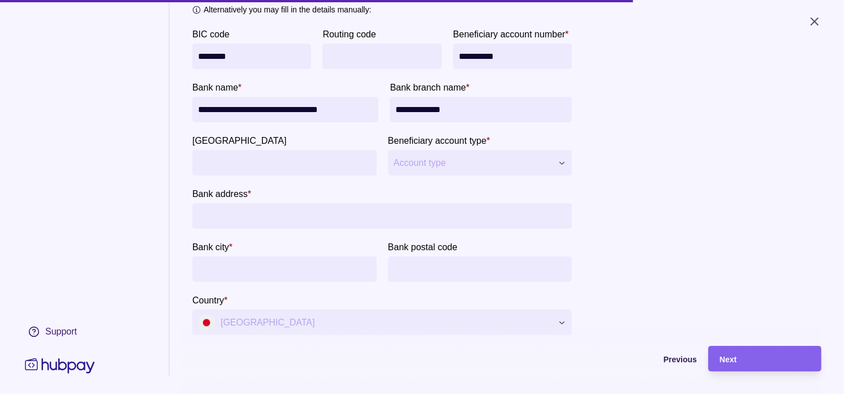
scroll to position [213, 0]
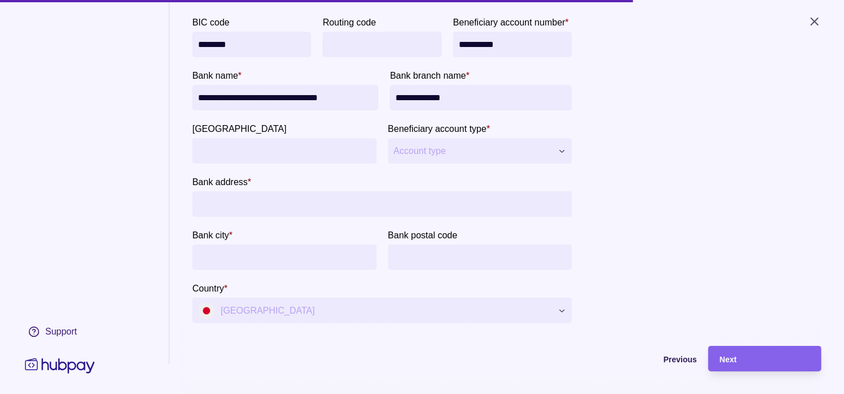
click at [437, 210] on html "**********" at bounding box center [422, 197] width 844 height 394
click at [295, 217] on input "Bank address *" at bounding box center [382, 203] width 368 height 25
paste input "**********"
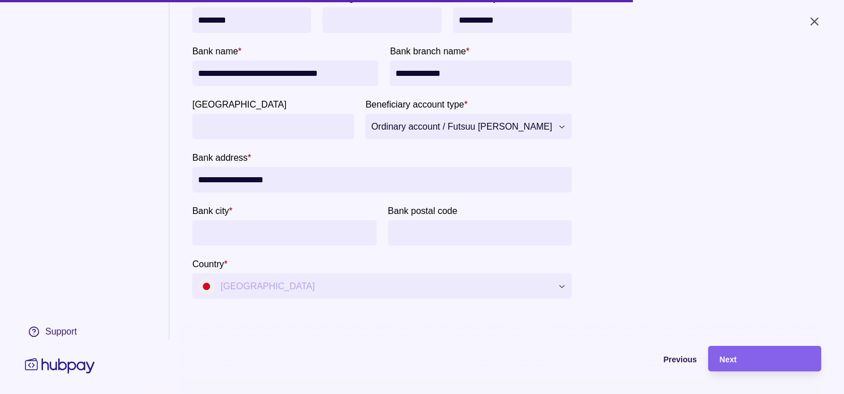
scroll to position [281, 0]
type input "**********"
click at [326, 230] on input "Bank city *" at bounding box center [284, 232] width 173 height 25
click at [216, 190] on input "**********" at bounding box center [382, 179] width 368 height 25
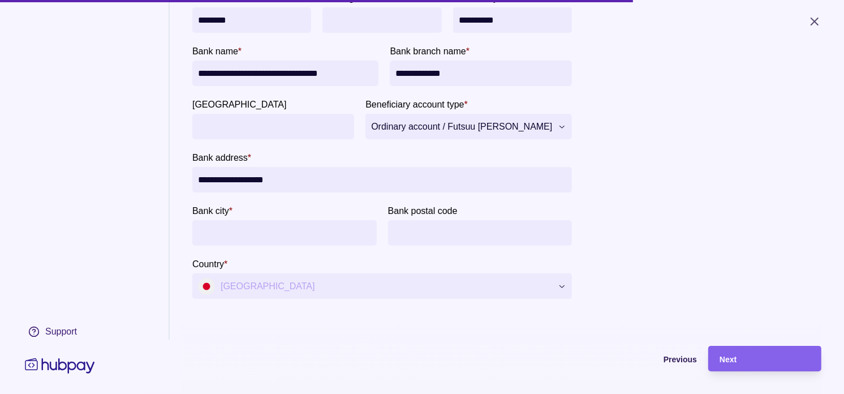
click at [244, 243] on input "Bank city *" at bounding box center [284, 232] width 173 height 25
paste input "******"
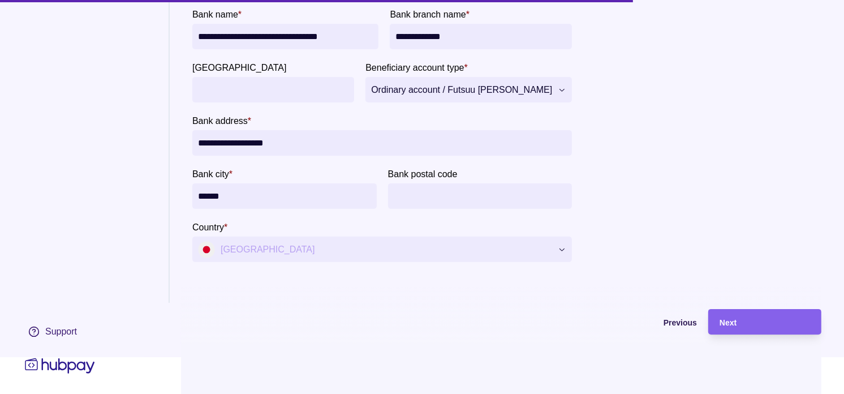
scroll to position [54, 0]
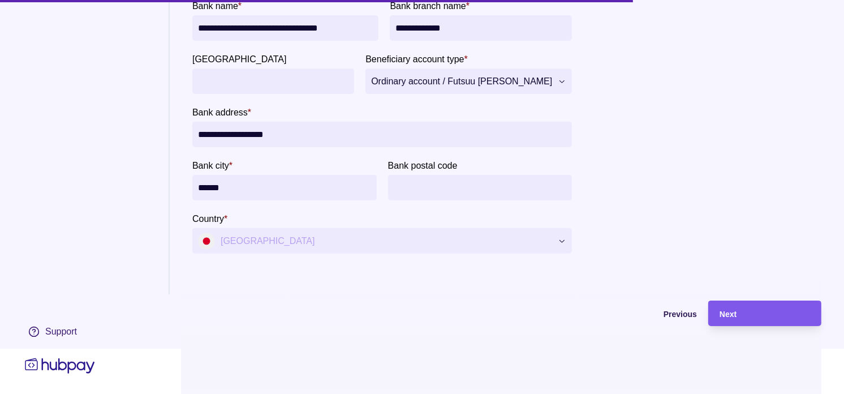
type input "******"
click at [747, 310] on div "Next" at bounding box center [765, 314] width 91 height 14
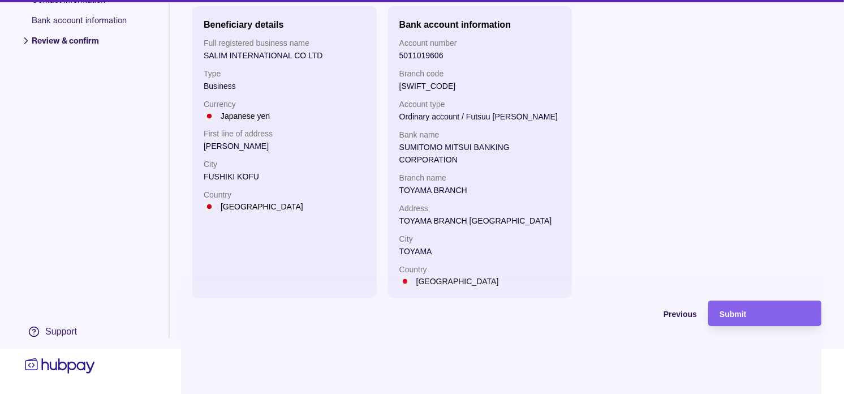
scroll to position [25, 0]
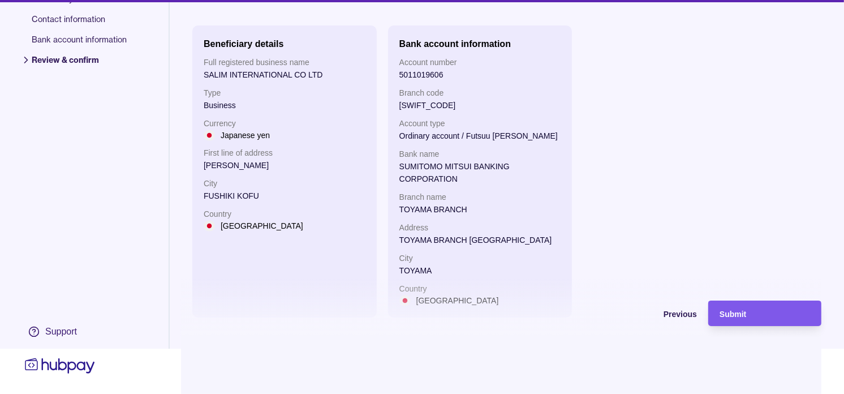
click at [767, 310] on div "Submit" at bounding box center [765, 314] width 91 height 14
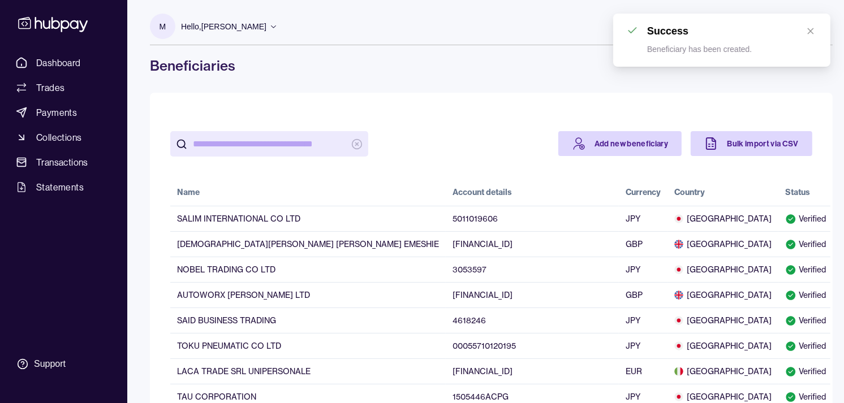
click at [281, 151] on input "search" at bounding box center [269, 143] width 153 height 25
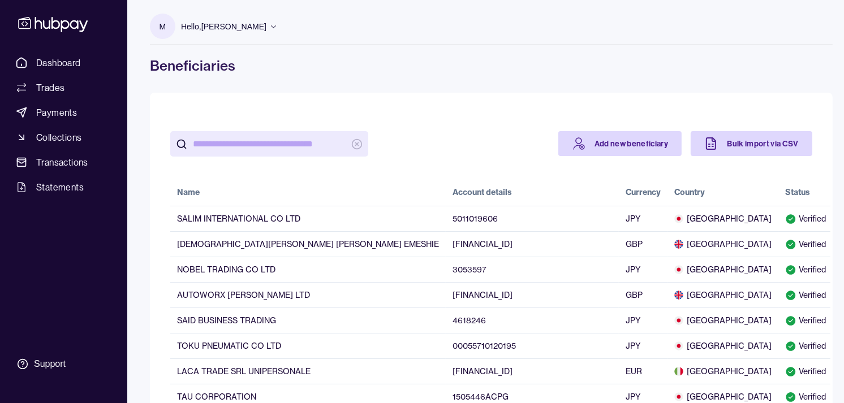
click at [299, 145] on input "search" at bounding box center [269, 143] width 153 height 25
paste input "**********"
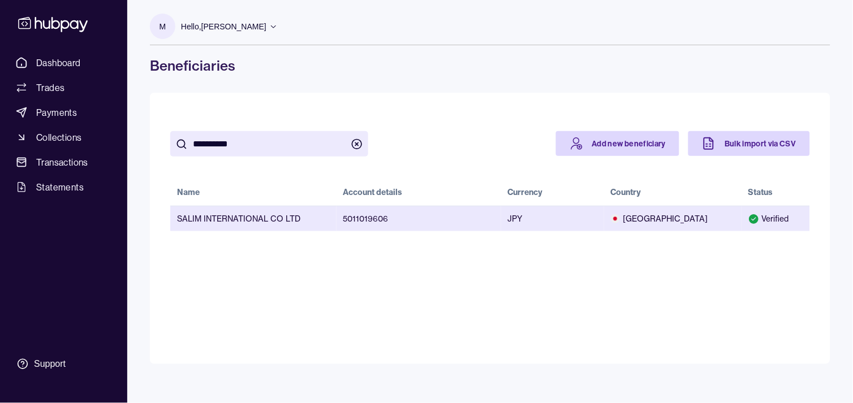
type input "**********"
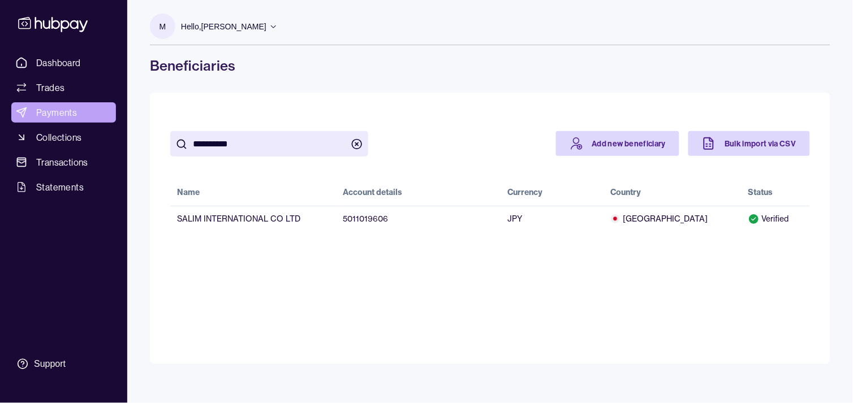
click at [53, 115] on span "Payments" at bounding box center [56, 113] width 41 height 14
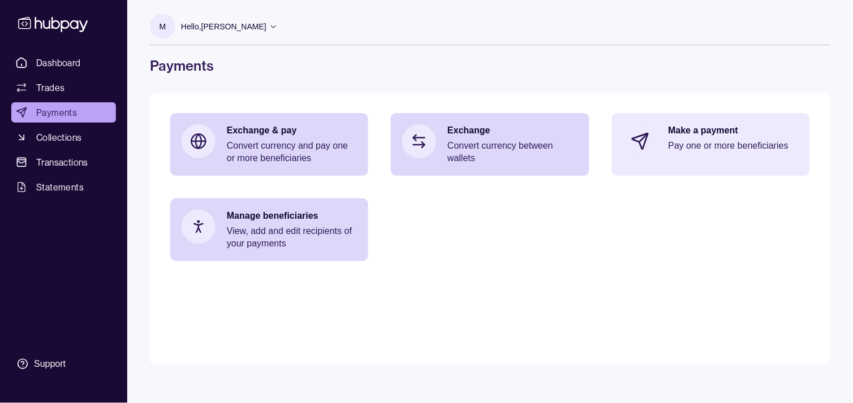
click at [713, 142] on p "Pay one or more beneficiaries" at bounding box center [734, 146] width 130 height 12
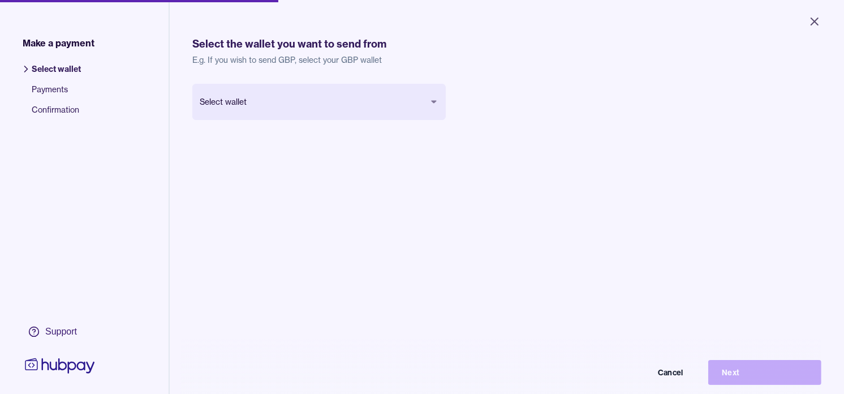
click at [384, 115] on body "Close Make a payment Select wallet Payments Confirmation Support Select the wal…" at bounding box center [422, 197] width 844 height 394
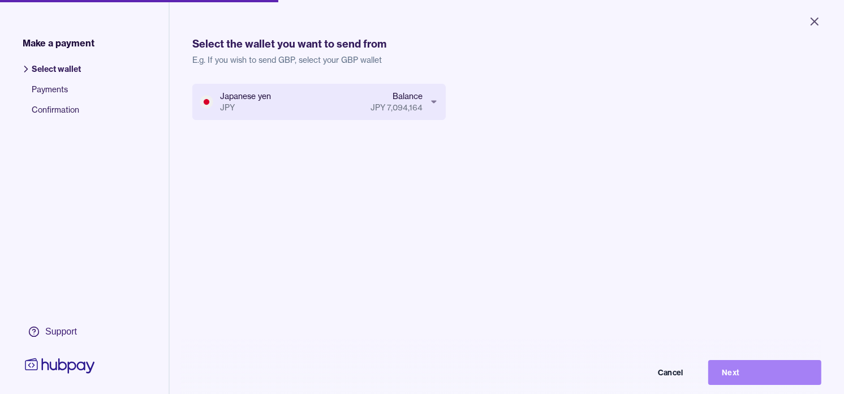
click at [780, 383] on button "Next" at bounding box center [764, 372] width 113 height 25
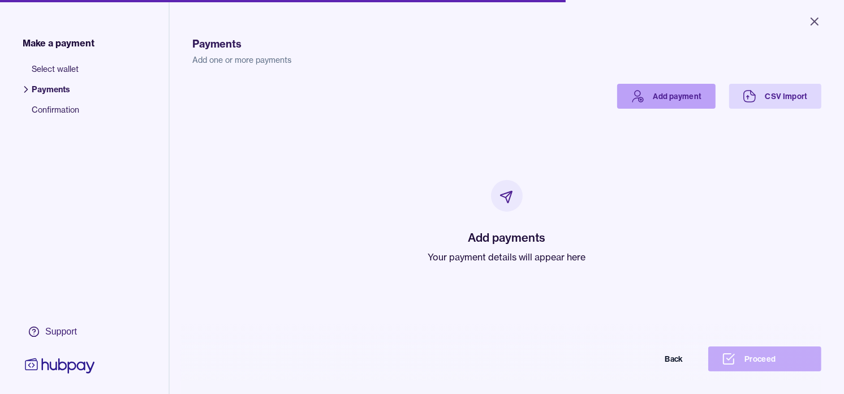
click at [654, 97] on link "Add payment" at bounding box center [666, 96] width 98 height 25
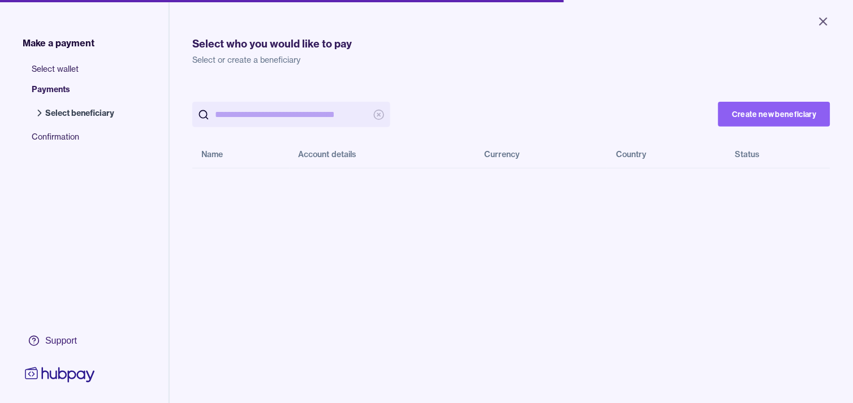
click at [255, 116] on input "search" at bounding box center [291, 114] width 153 height 25
paste input "**********"
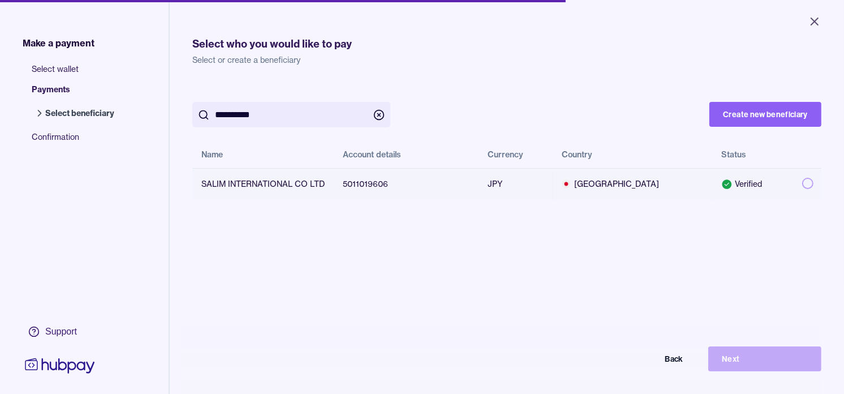
type input "**********"
click at [802, 182] on button "button" at bounding box center [807, 183] width 11 height 11
click at [789, 368] on button "Next" at bounding box center [764, 358] width 113 height 25
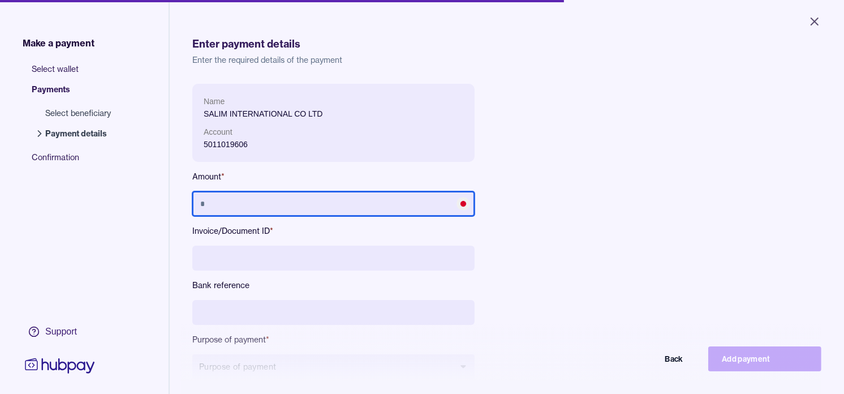
click at [299, 210] on input "text" at bounding box center [333, 203] width 282 height 25
type input "*********"
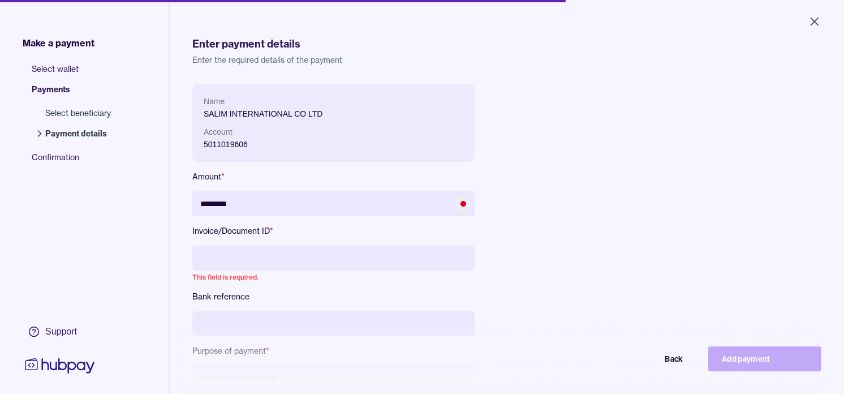
paste input "**********"
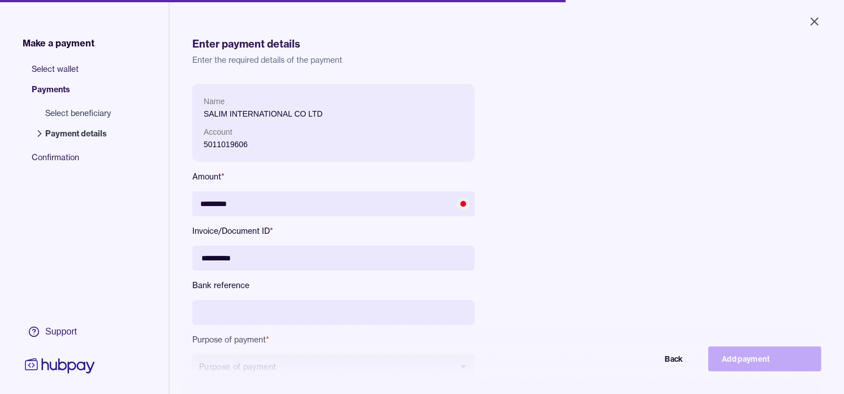
drag, startPoint x: 231, startPoint y: 259, endPoint x: 268, endPoint y: 302, distance: 56.2
click at [233, 259] on input "**********" at bounding box center [333, 258] width 282 height 25
type input "**********"
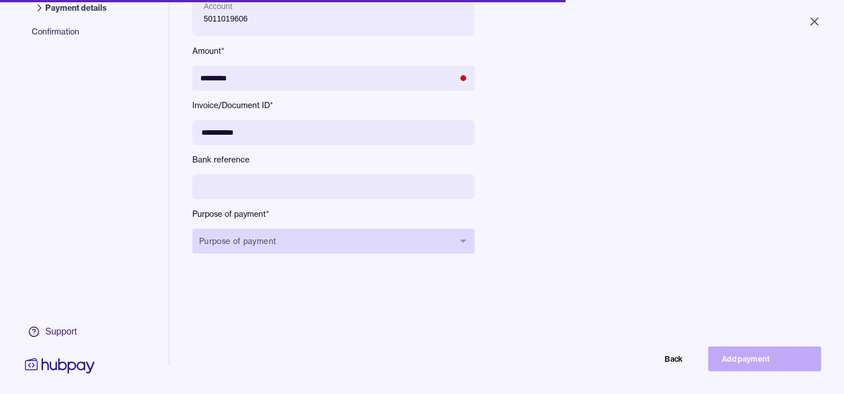
click at [304, 241] on button "Purpose of payment" at bounding box center [333, 241] width 282 height 25
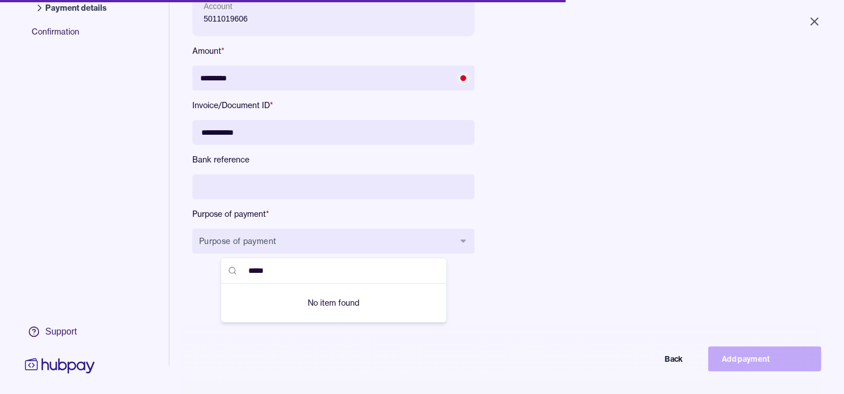
type input "*****"
click at [291, 186] on input at bounding box center [333, 186] width 282 height 25
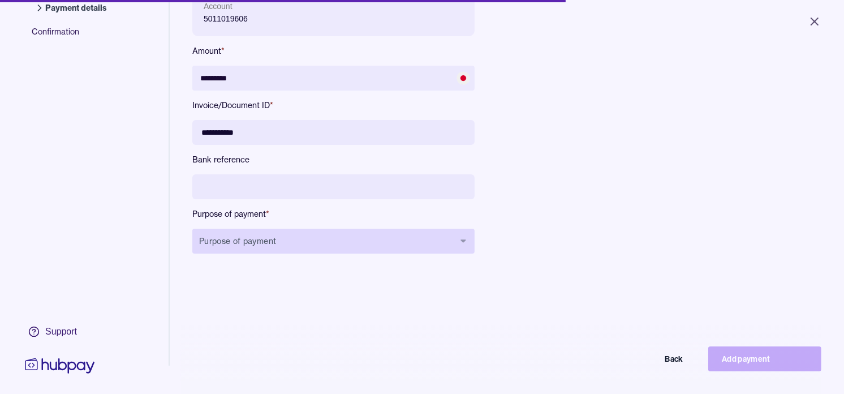
click at [298, 245] on button "Purpose of payment" at bounding box center [333, 241] width 282 height 25
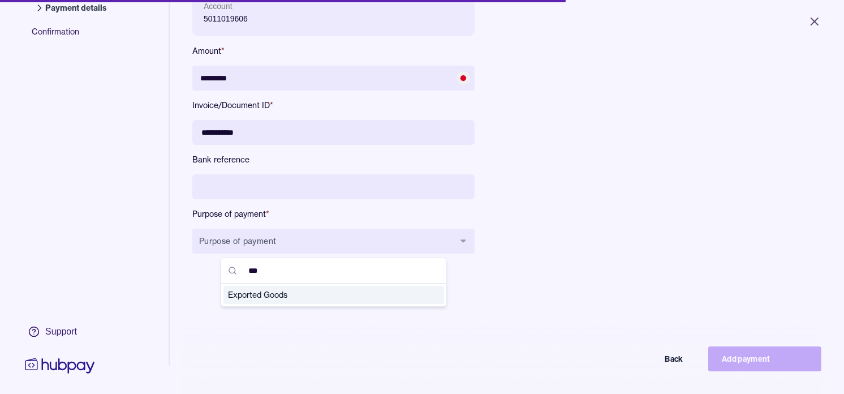
type input "***"
click at [281, 296] on span "Exported Goods" at bounding box center [327, 294] width 198 height 11
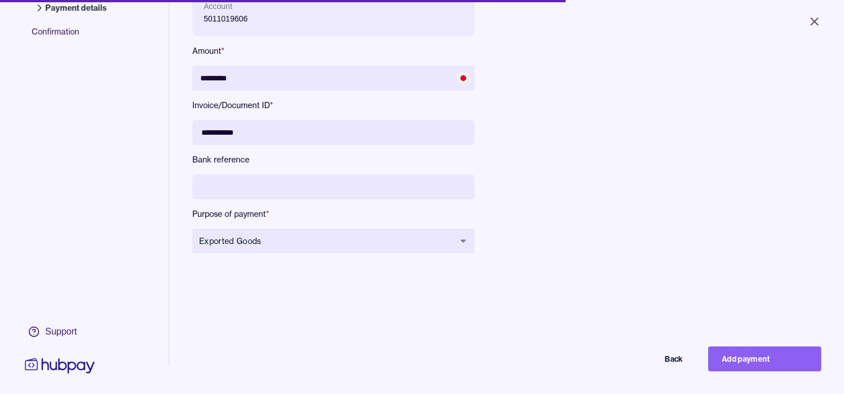
click at [781, 368] on button "Add payment" at bounding box center [764, 358] width 113 height 25
type input "*******"
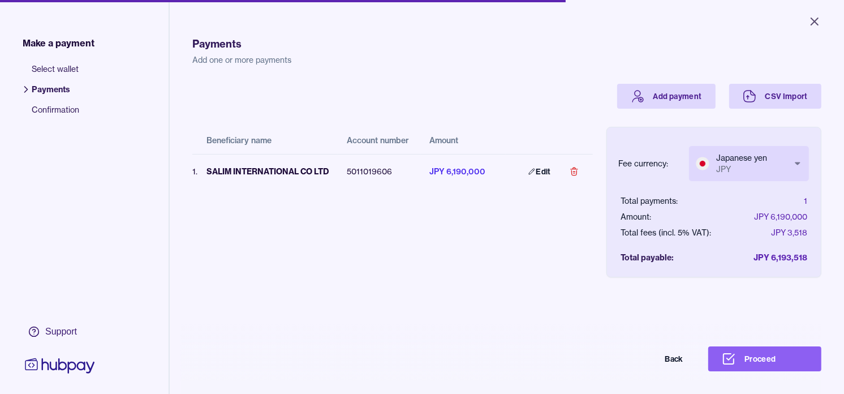
click at [746, 163] on body "Close Make a payment Select wallet Payments Confirmation Support Payments Add o…" at bounding box center [422, 197] width 844 height 394
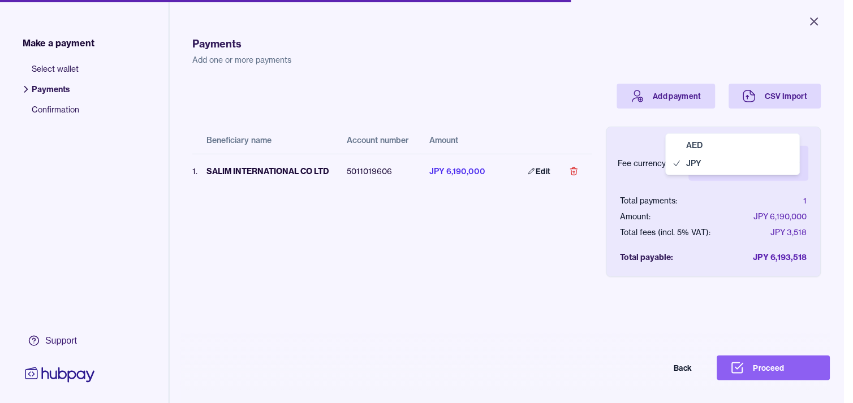
select select "***"
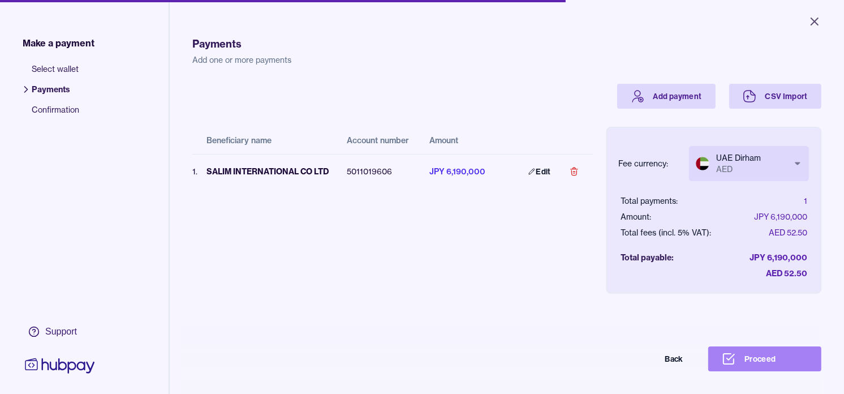
click at [768, 365] on button "Proceed" at bounding box center [764, 358] width 113 height 25
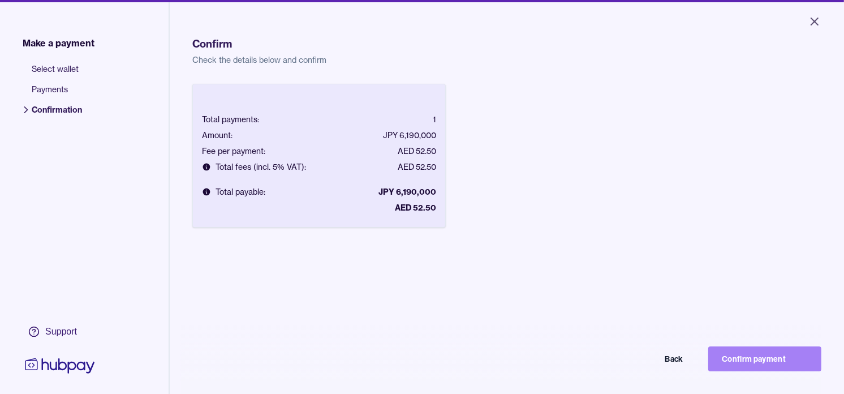
click at [777, 369] on button "Confirm payment" at bounding box center [764, 358] width 113 height 25
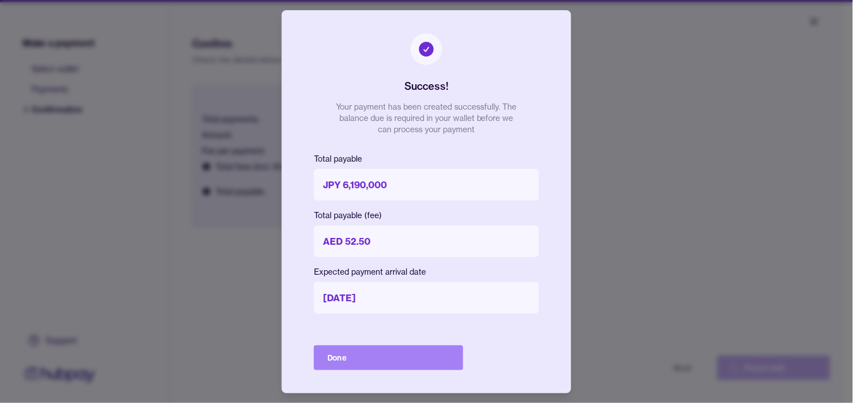
click at [405, 353] on button "Done" at bounding box center [388, 358] width 149 height 25
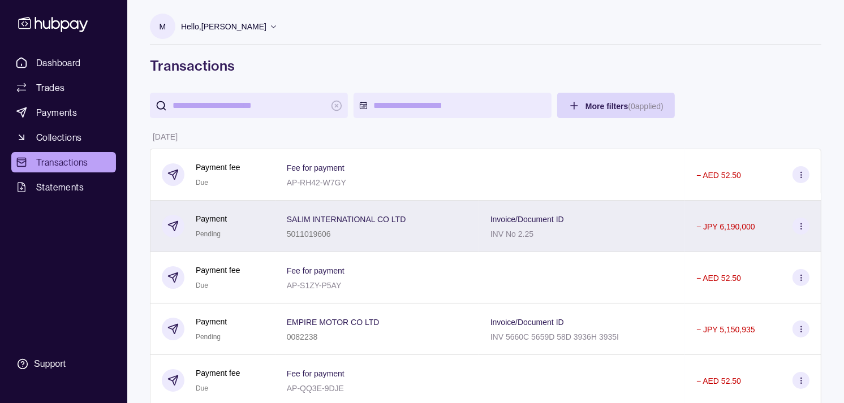
click at [260, 223] on div "Payment Pending" at bounding box center [213, 227] width 102 height 28
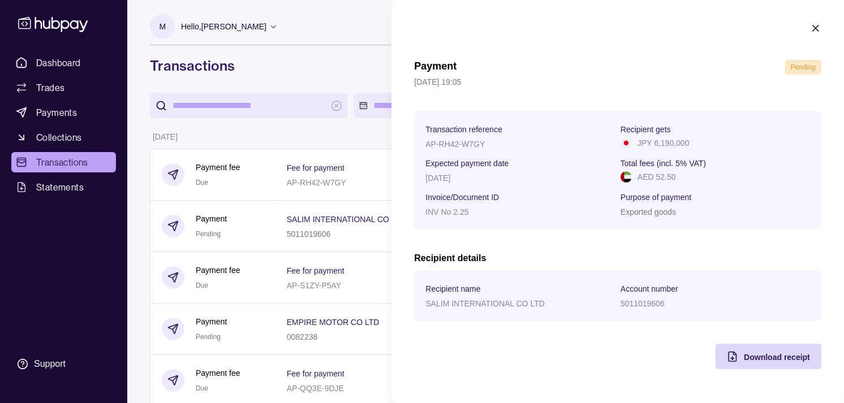
click at [815, 27] on icon "button" at bounding box center [816, 28] width 6 height 6
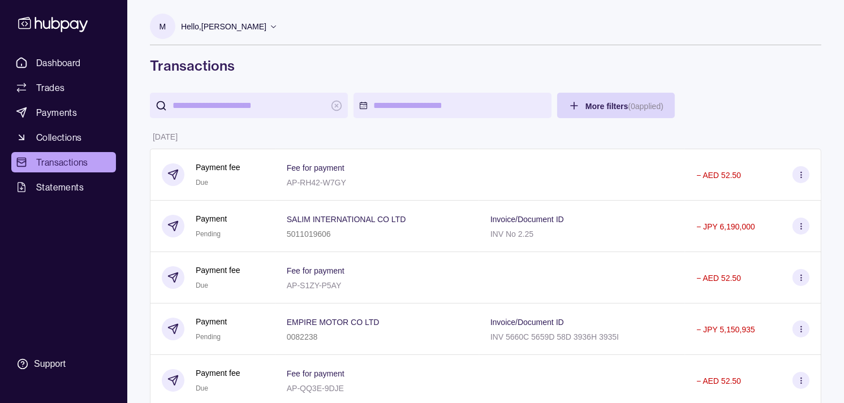
click at [222, 215] on p "Payment" at bounding box center [211, 219] width 31 height 12
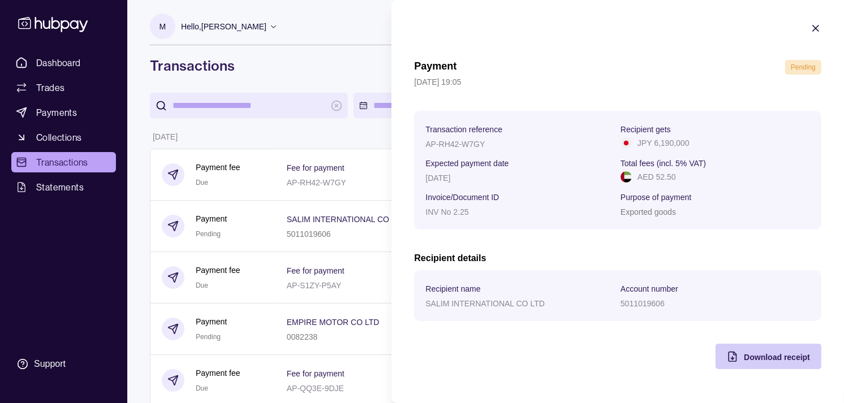
click at [793, 359] on span "Download receipt" at bounding box center [777, 357] width 66 height 9
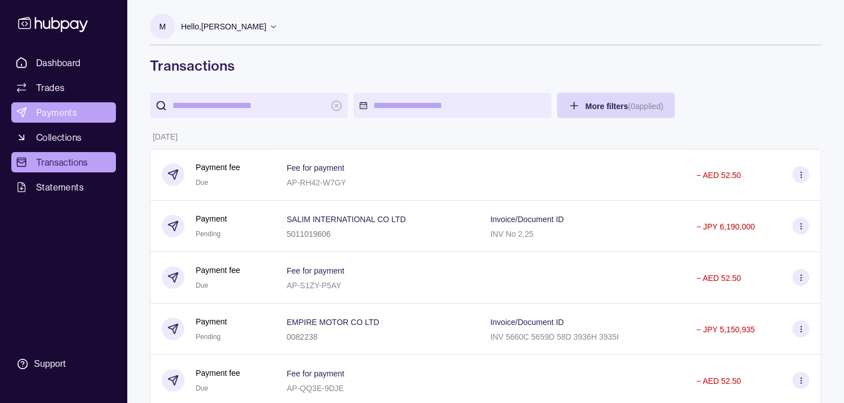
click at [88, 109] on link "Payments" at bounding box center [63, 112] width 105 height 20
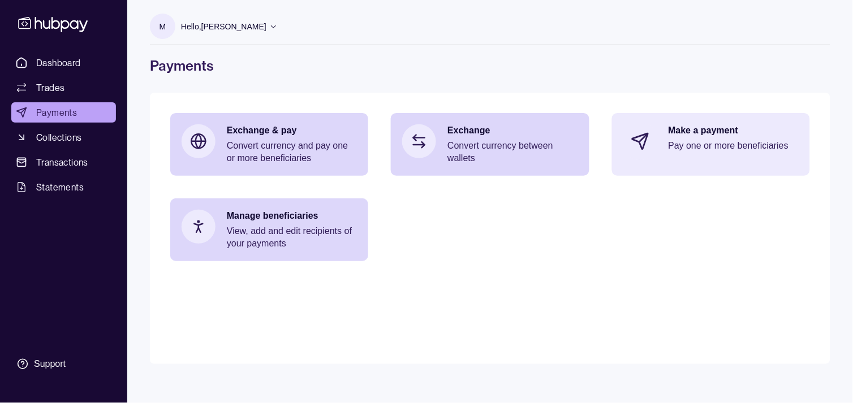
click at [700, 150] on p "Pay one or more beneficiaries" at bounding box center [734, 146] width 130 height 12
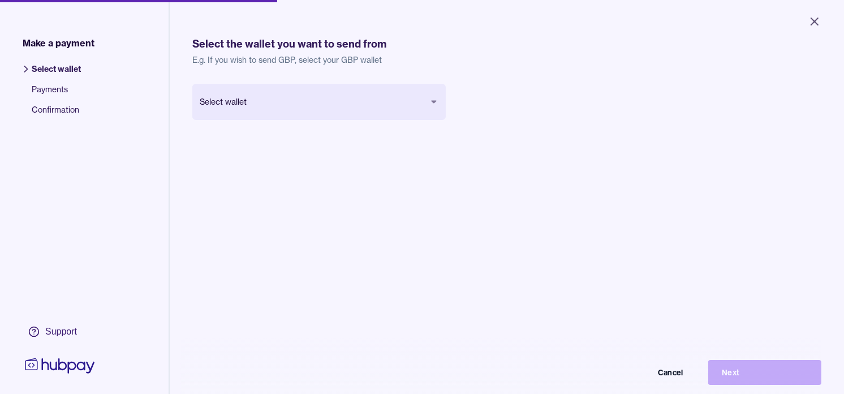
click at [313, 102] on body "Close Make a payment Select wallet Payments Confirmation Support Select the wal…" at bounding box center [422, 197] width 844 height 394
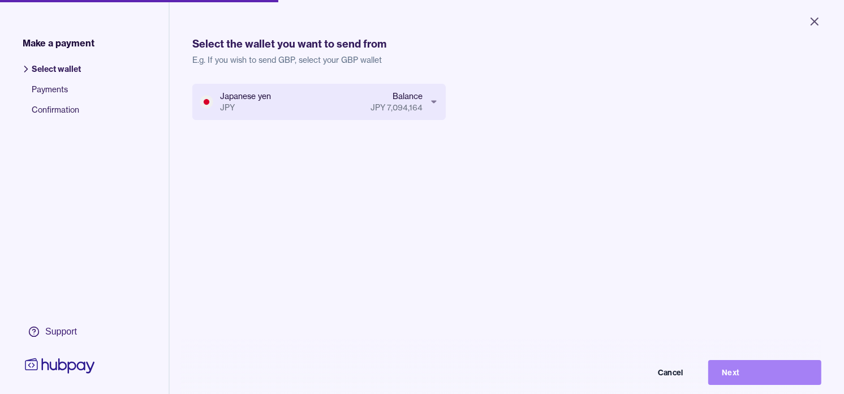
click at [750, 376] on button "Next" at bounding box center [764, 372] width 113 height 25
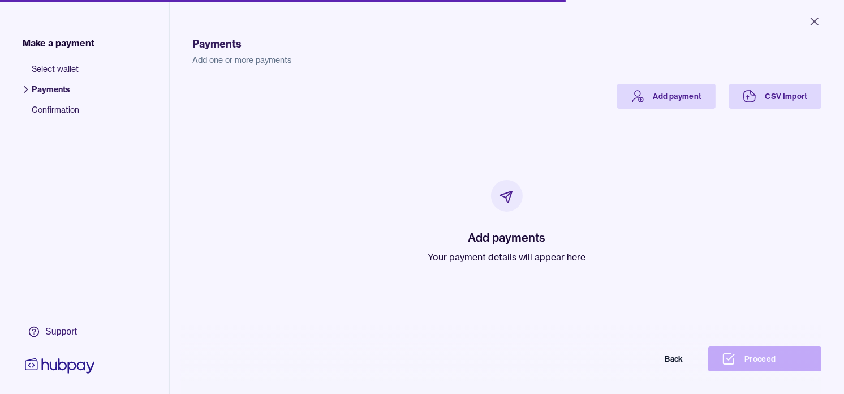
click at [518, 255] on p "Your payment details will appear here" at bounding box center [507, 257] width 158 height 14
click at [399, 178] on div "Add payments Your payment details will appear here" at bounding box center [507, 222] width 602 height 226
click at [677, 94] on link "Add payment" at bounding box center [666, 96] width 98 height 25
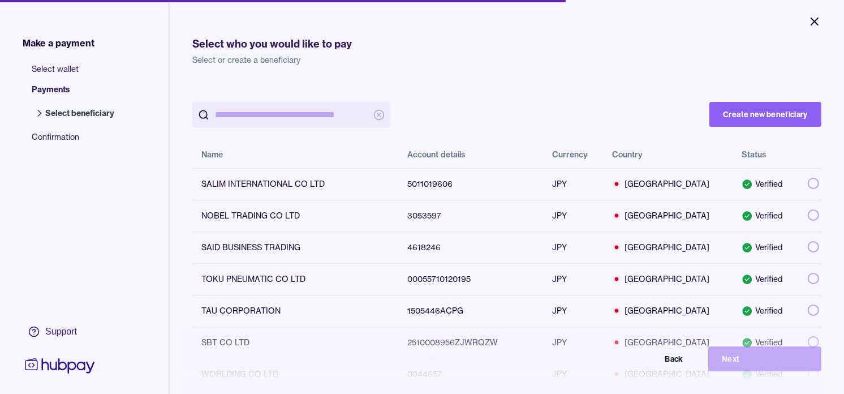
click at [814, 23] on icon "Close" at bounding box center [814, 21] width 7 height 7
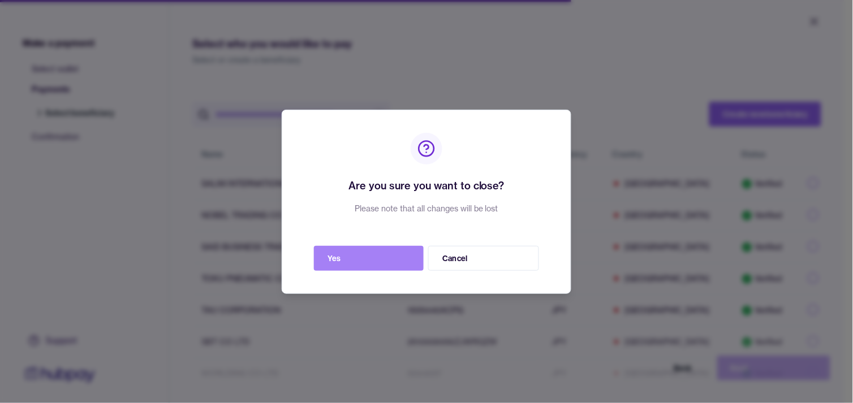
click at [377, 263] on button "Yes" at bounding box center [369, 258] width 110 height 25
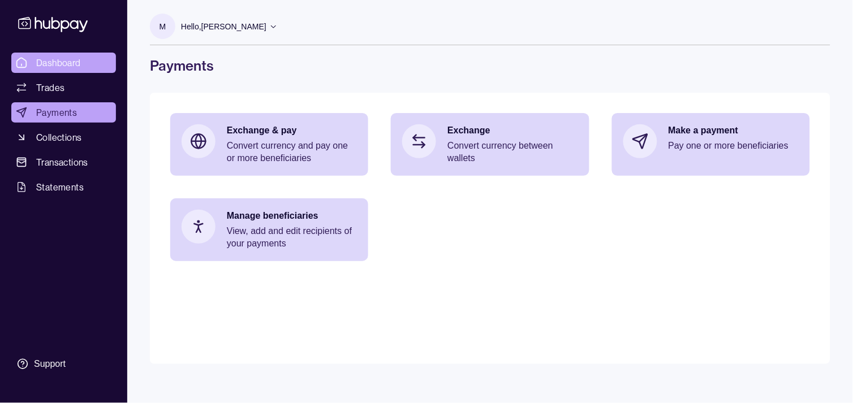
click at [86, 68] on link "Dashboard" at bounding box center [63, 63] width 105 height 20
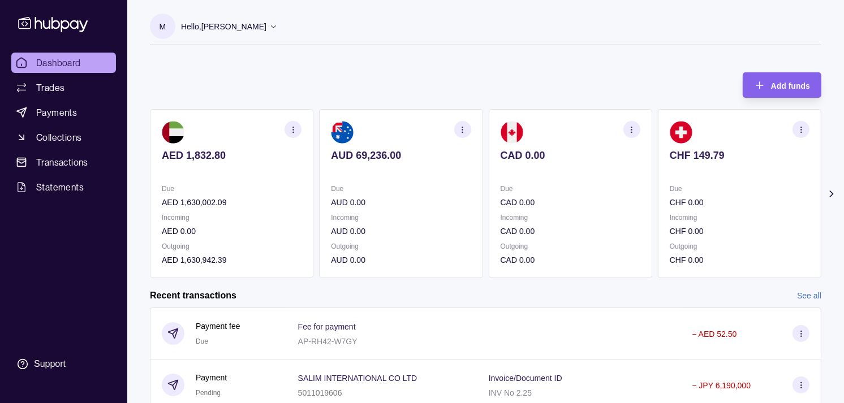
click at [704, 185] on p "Due" at bounding box center [740, 189] width 140 height 12
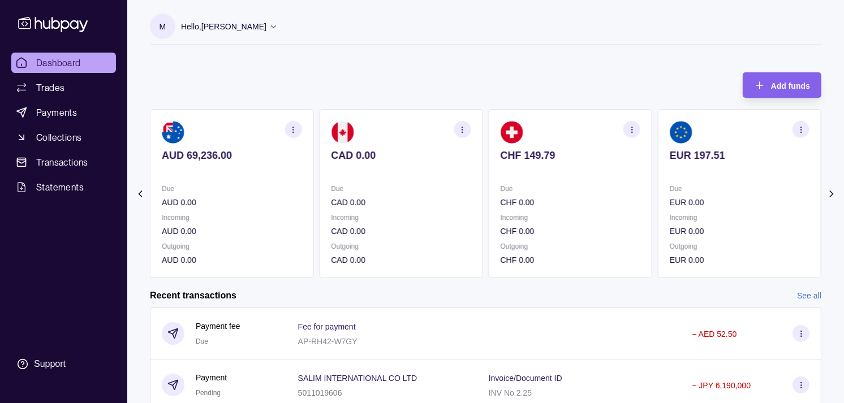
click at [720, 184] on p "Due" at bounding box center [740, 189] width 140 height 12
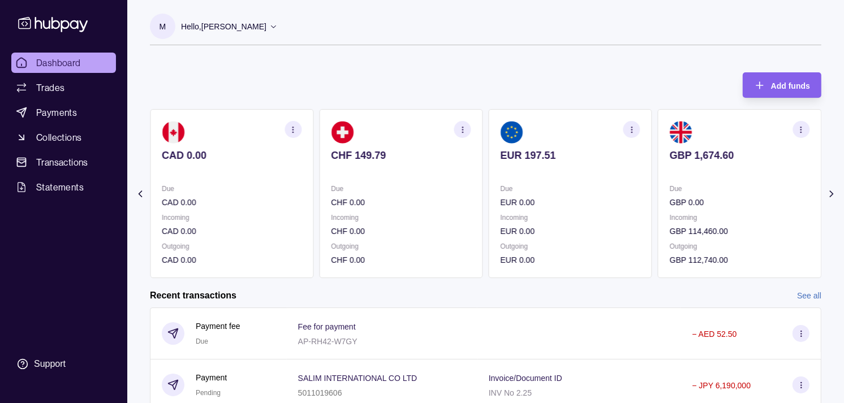
click at [719, 183] on p "Due" at bounding box center [740, 189] width 140 height 12
click at [703, 186] on p "Due" at bounding box center [740, 189] width 140 height 12
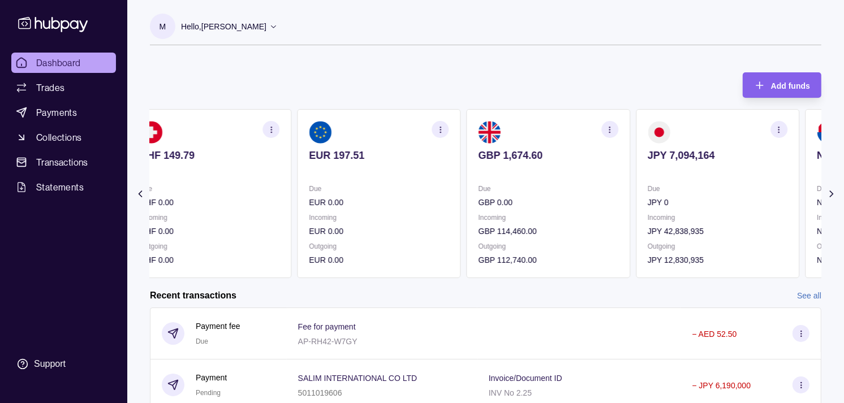
click at [686, 186] on p "Due" at bounding box center [718, 189] width 140 height 12
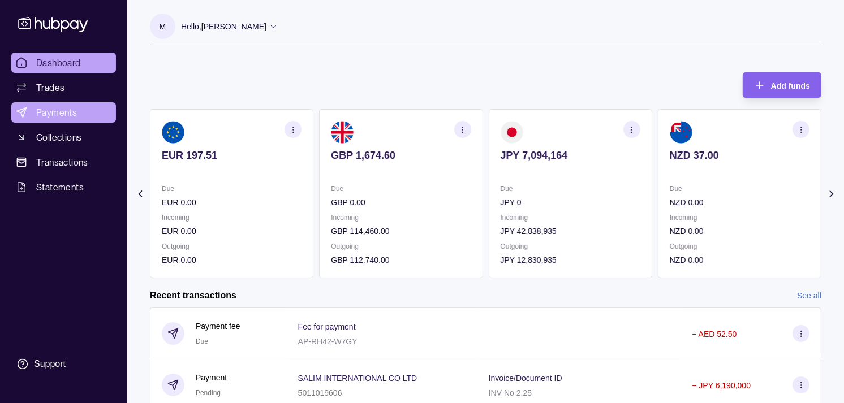
click at [76, 109] on link "Payments" at bounding box center [63, 112] width 105 height 20
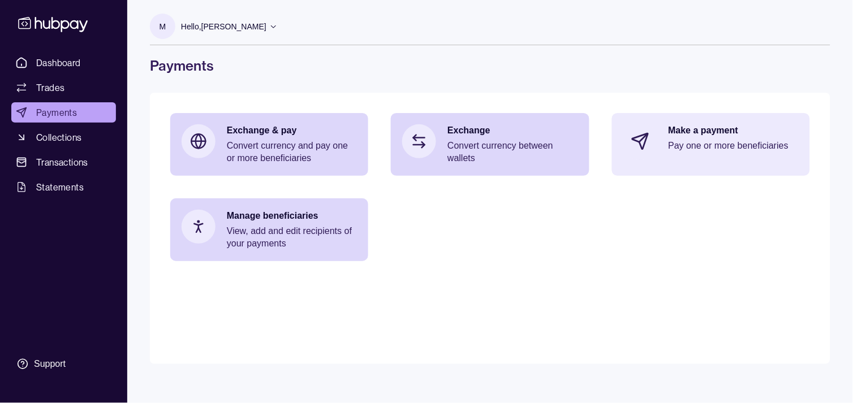
click at [698, 138] on div "Make a payment Pay one or more beneficiaries" at bounding box center [734, 141] width 130 height 34
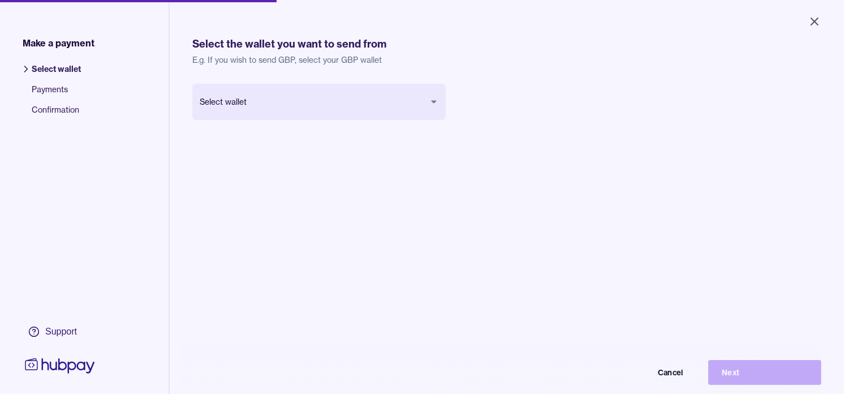
click at [345, 101] on body "Close Make a payment Select wallet Payments Confirmation Support Select the wal…" at bounding box center [422, 197] width 844 height 394
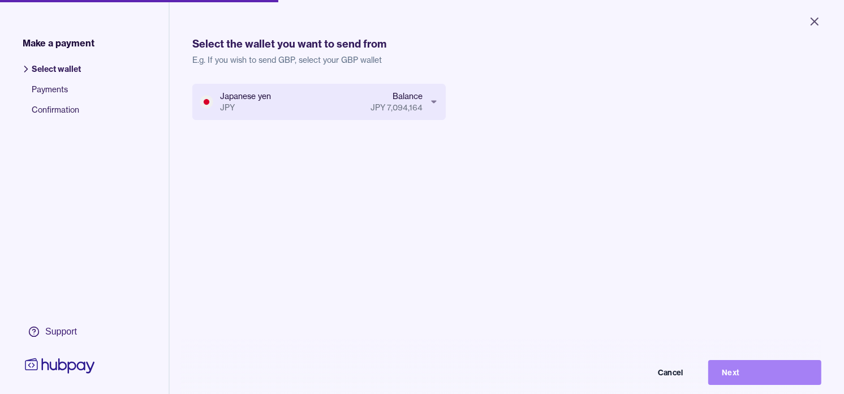
click at [806, 385] on button "Next" at bounding box center [764, 372] width 113 height 25
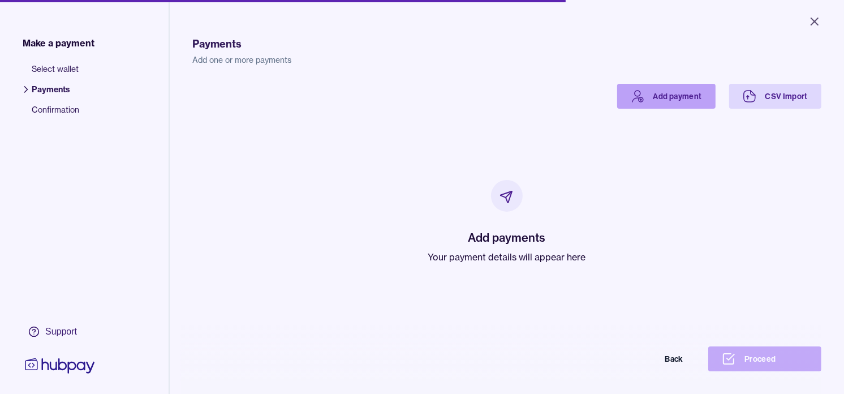
click at [660, 98] on link "Add payment" at bounding box center [666, 96] width 98 height 25
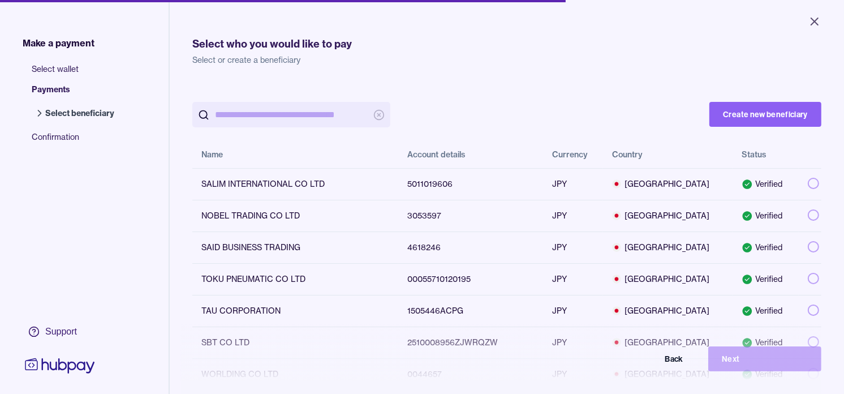
click at [277, 112] on input "search" at bounding box center [291, 114] width 153 height 25
paste input "*******"
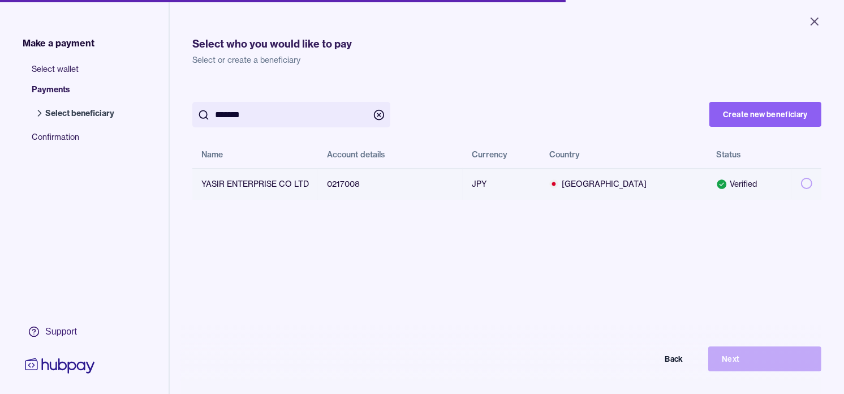
type input "*******"
click at [801, 183] on button "button" at bounding box center [806, 183] width 11 height 11
click at [776, 371] on button "Next" at bounding box center [764, 358] width 113 height 25
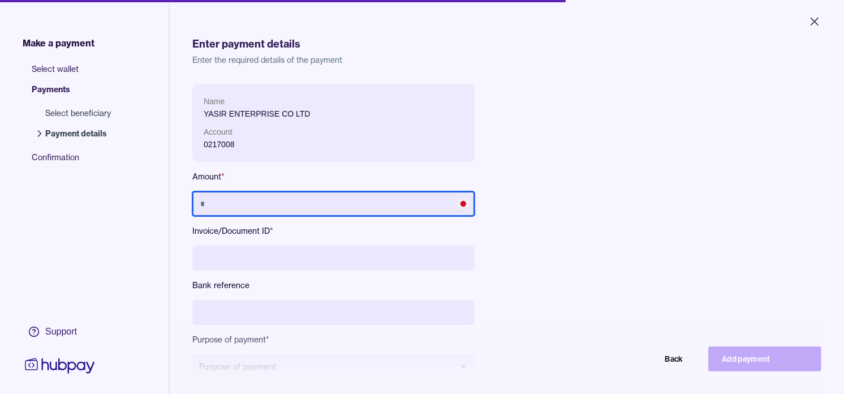
click at [278, 205] on input "text" at bounding box center [333, 203] width 282 height 25
type input "*********"
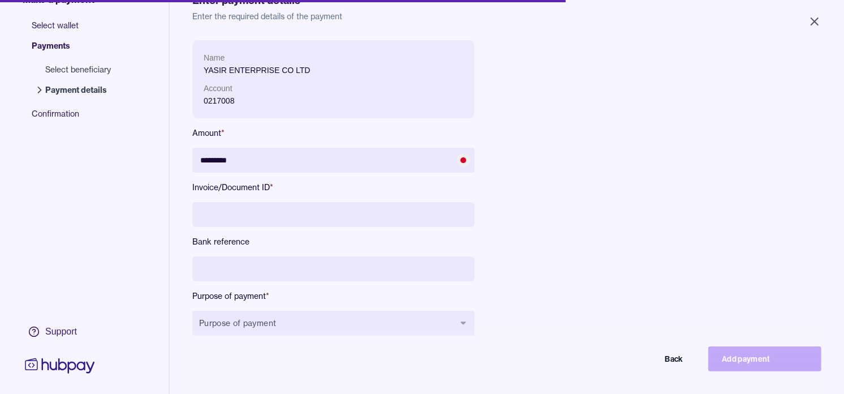
scroll to position [63, 0]
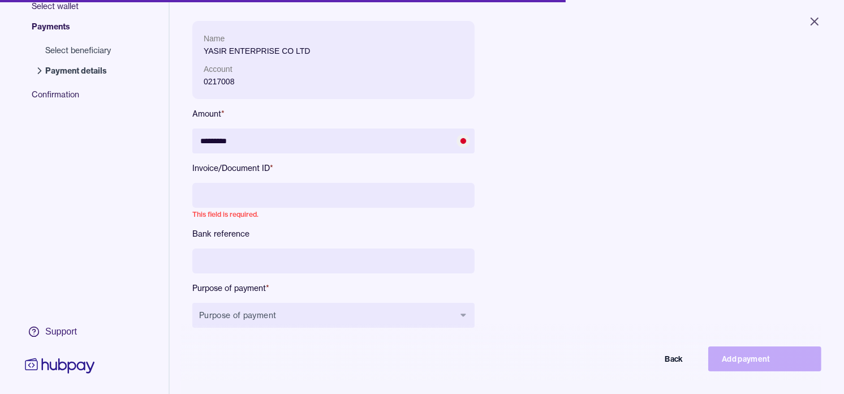
paste input "**********"
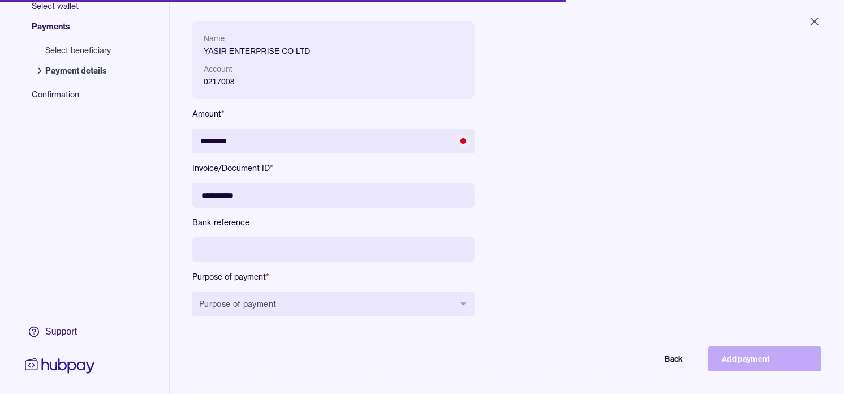
click at [223, 196] on input "**********" at bounding box center [333, 195] width 282 height 25
type input "**********"
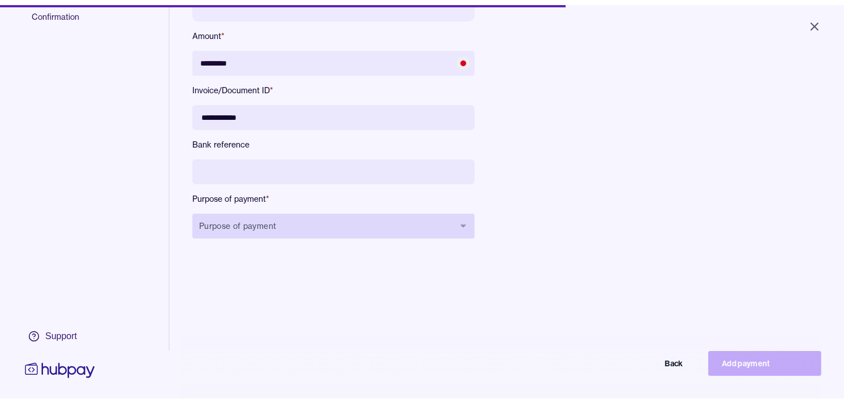
scroll to position [151, 0]
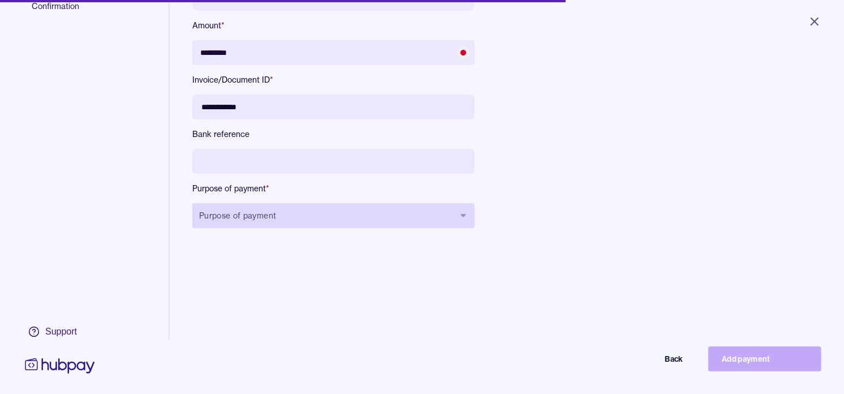
click at [281, 219] on button "Purpose of payment" at bounding box center [333, 215] width 282 height 25
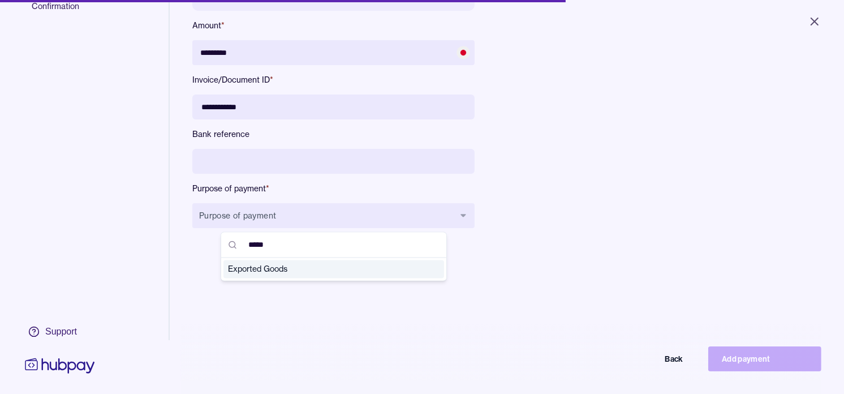
type input "*****"
click at [275, 267] on span "Exported Goods" at bounding box center [327, 269] width 198 height 11
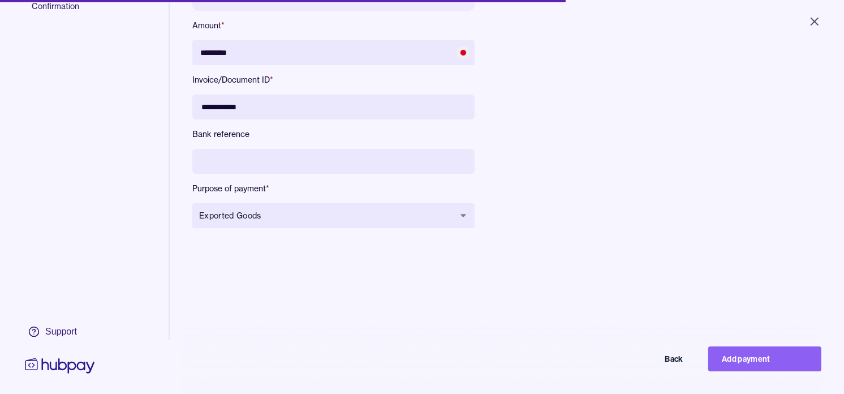
drag, startPoint x: 787, startPoint y: 369, endPoint x: 766, endPoint y: 369, distance: 21.5
click at [788, 369] on button "Add payment" at bounding box center [764, 358] width 113 height 25
type input "*******"
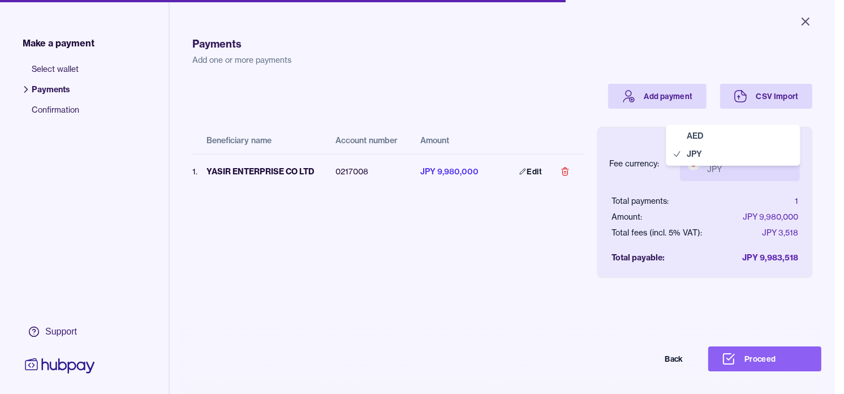
click at [768, 164] on body "Close Make a payment Select wallet Payments Confirmation Support Payments Add o…" at bounding box center [417, 197] width 835 height 394
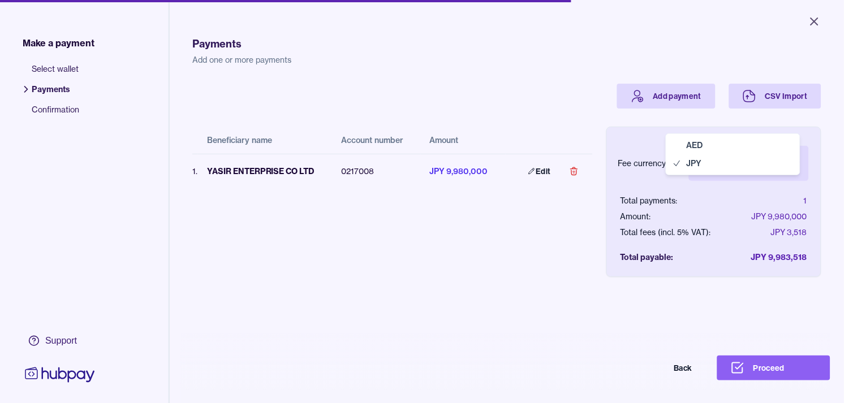
select select "***"
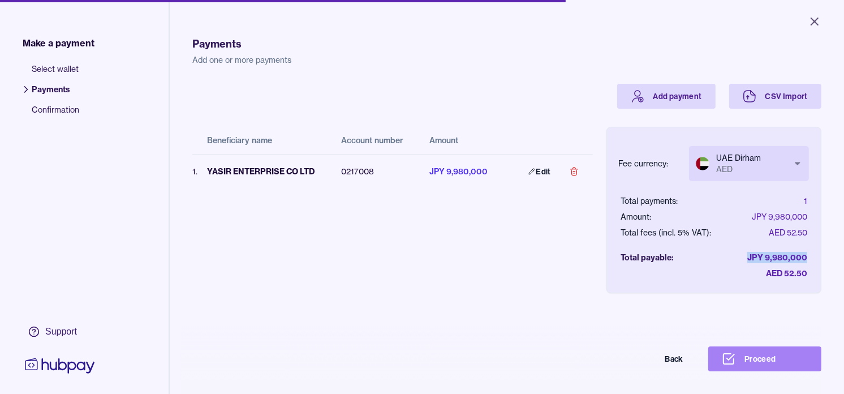
click at [783, 371] on button "Proceed" at bounding box center [764, 358] width 113 height 25
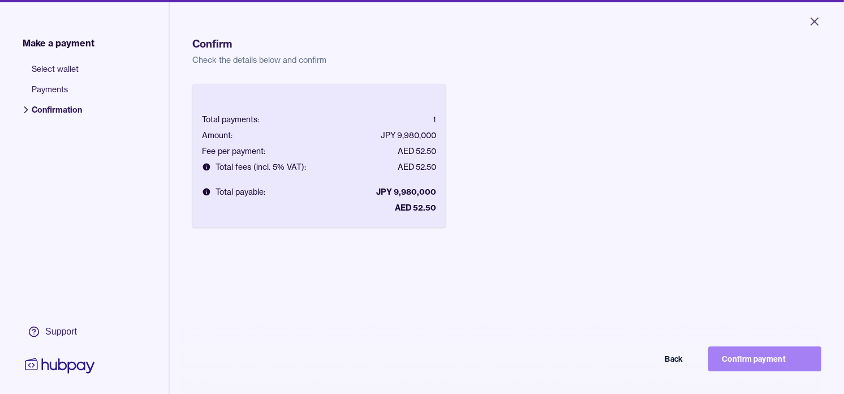
click at [759, 367] on button "Confirm payment" at bounding box center [764, 358] width 113 height 25
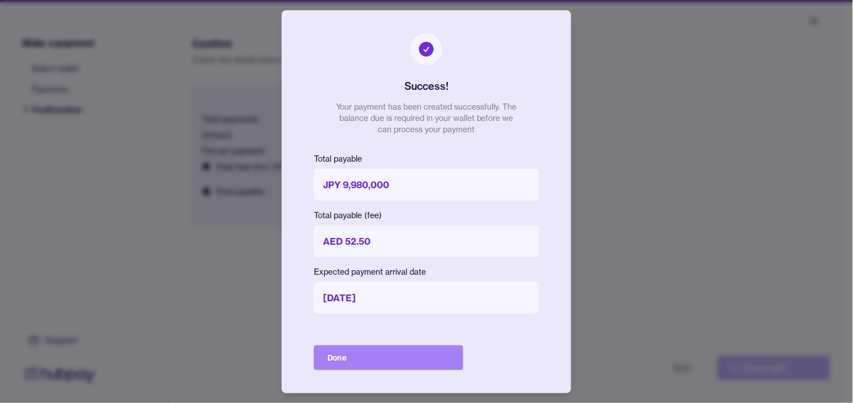
click at [385, 361] on button "Done" at bounding box center [388, 358] width 149 height 25
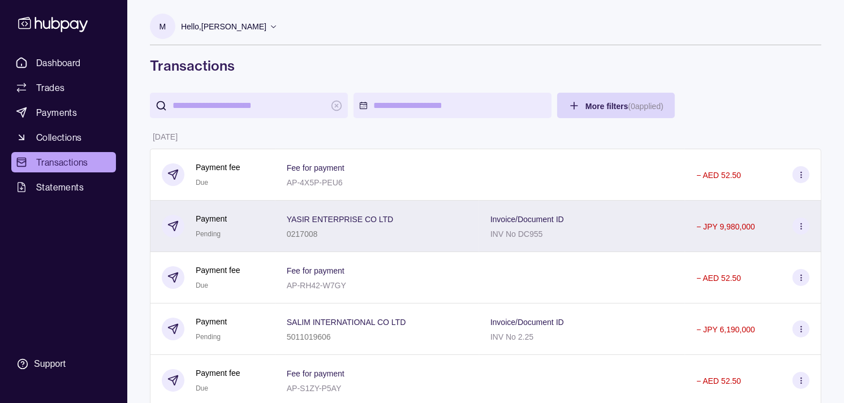
click at [269, 226] on div "Payment Pending" at bounding box center [213, 226] width 126 height 51
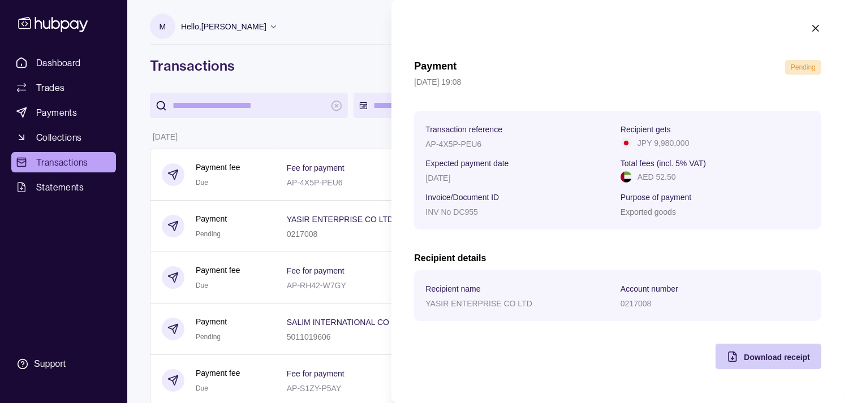
click at [764, 362] on span "Download receipt" at bounding box center [777, 357] width 66 height 9
